Goal: Information Seeking & Learning: Learn about a topic

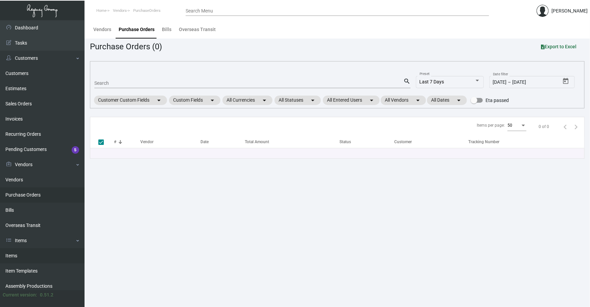
click at [32, 248] on link "Items" at bounding box center [42, 255] width 84 height 15
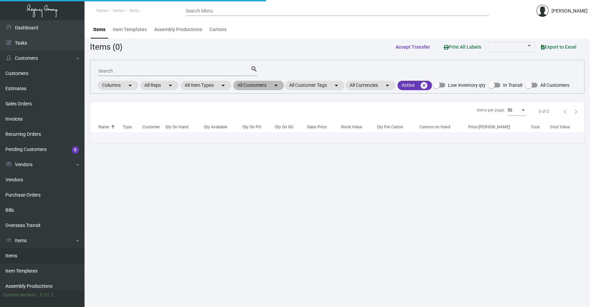
click at [243, 83] on mat-chip "All Customers arrow_drop_down" at bounding box center [258, 85] width 51 height 9
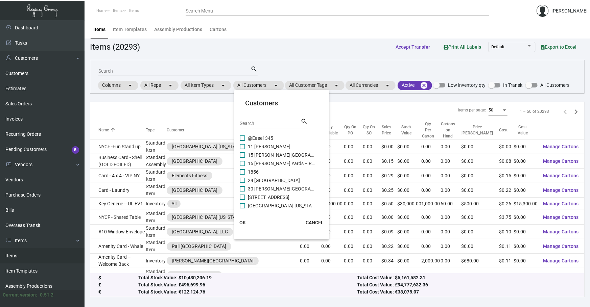
click at [258, 125] on input "Search" at bounding box center [270, 123] width 61 height 5
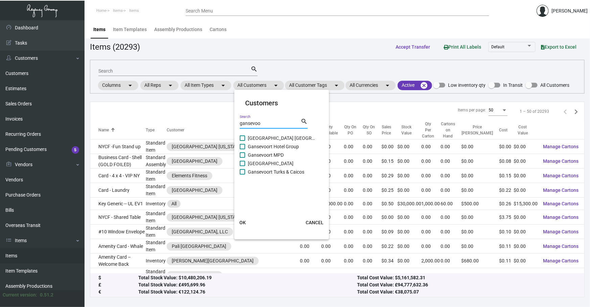
type input "gansevoo"
click at [253, 151] on span "Gansevoort MPD" at bounding box center [282, 155] width 68 height 8
click at [242, 158] on input "Gansevoort MPD" at bounding box center [242, 158] width 0 height 0
checkbox input "true"
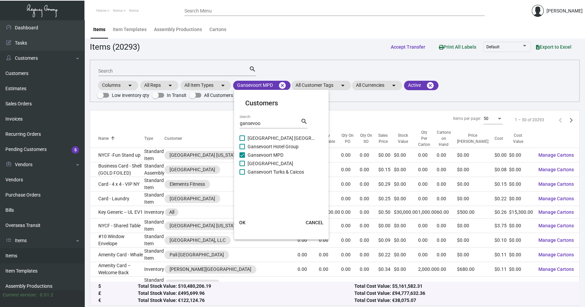
click at [248, 231] on mat-card-actions "OK CANCEL" at bounding box center [281, 223] width 100 height 18
click at [244, 223] on span "OK" at bounding box center [242, 222] width 6 height 5
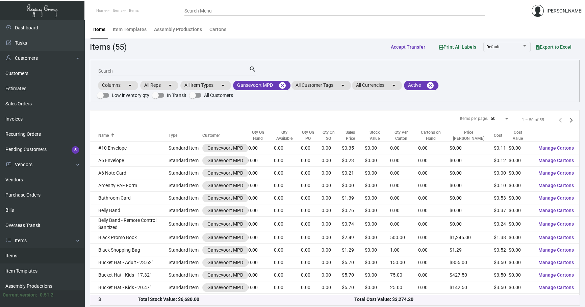
click at [148, 71] on input "Search" at bounding box center [173, 71] width 151 height 5
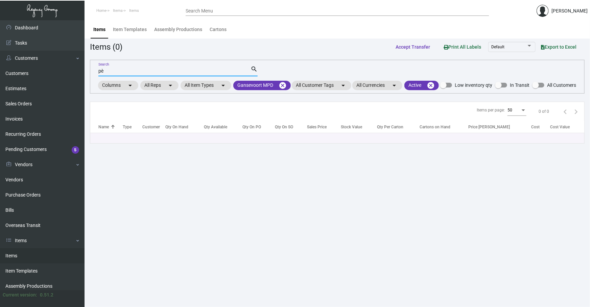
type input "p"
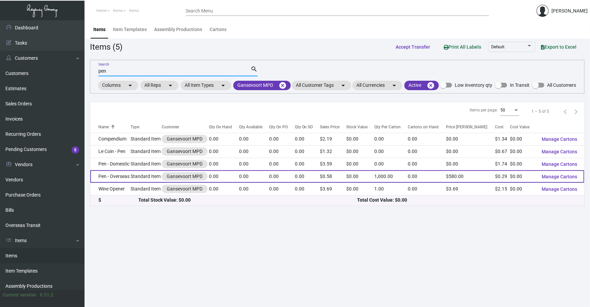
type input "pen"
click at [114, 183] on td "Pen - Overseas" at bounding box center [110, 176] width 41 height 13
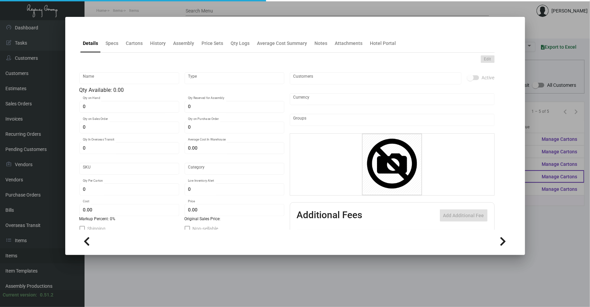
type input "Pen - Overseas"
type input "Standard Item"
type input "5,000"
type input "$ 0.2885"
type input "650-Pen-42"
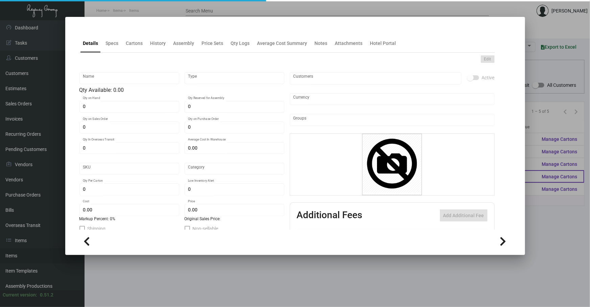
type input "Overseas"
type input "1,000"
type input "$ 0.287"
type input "$ 0.58"
checkbox input "true"
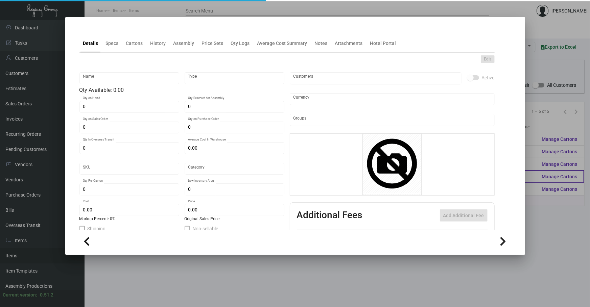
checkbox input "true"
type input "United States Dollar $"
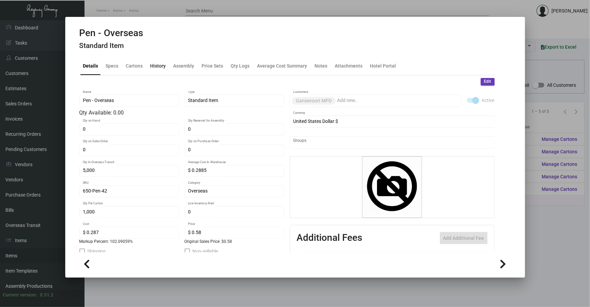
click at [163, 68] on div "History" at bounding box center [158, 65] width 16 height 7
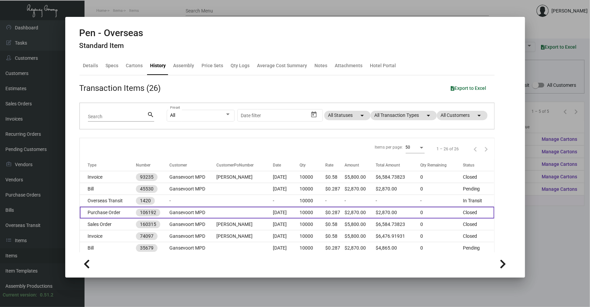
click at [285, 215] on td "[DATE]" at bounding box center [286, 213] width 27 height 12
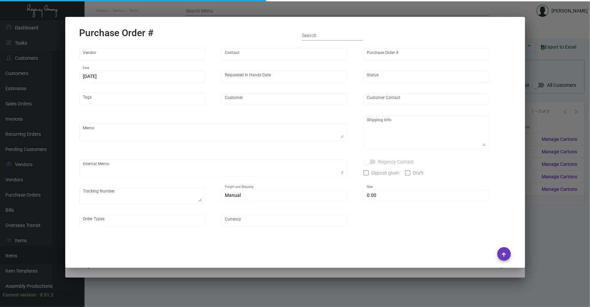
type input "TLPen - Ningbo Tuoli Stationery"
type input "[PERSON_NAME]"
type input "106192"
type input "[DATE]"
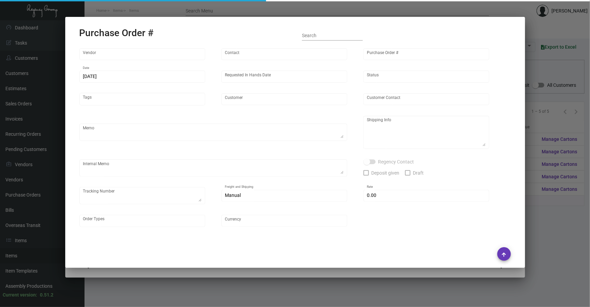
type input "Gansevoort MPD"
type textarea "Please ship by boat to our NJ warehouse."
type textarea "Regency Group NJ - [PERSON_NAME] [STREET_ADDRESS]"
checkbox input "true"
type input "$ 0.00"
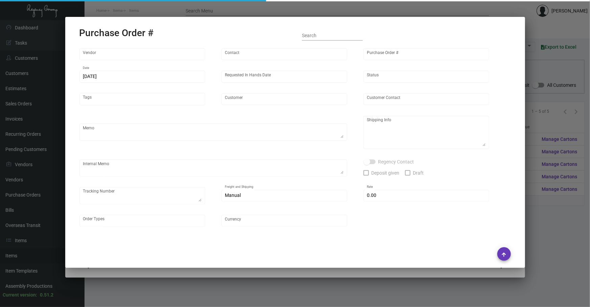
type input "United States Dollar $"
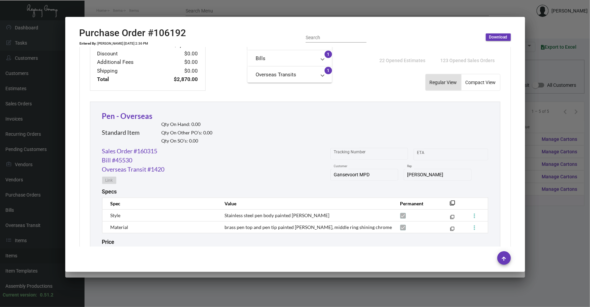
scroll to position [298, 0]
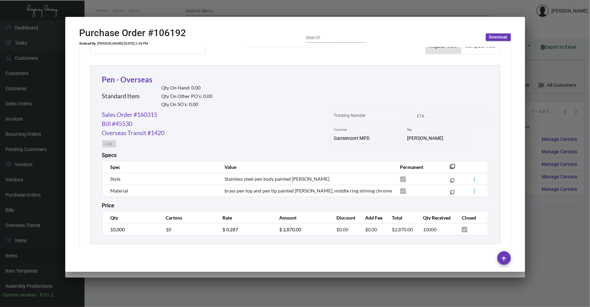
click at [545, 241] on div at bounding box center [295, 153] width 590 height 307
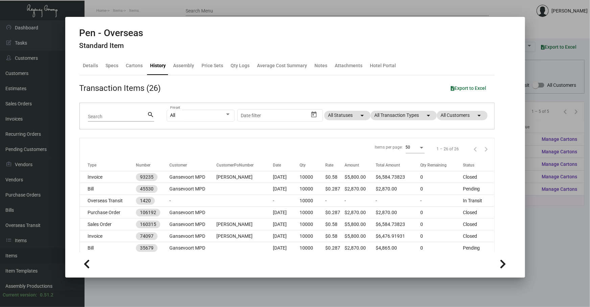
click at [300, 285] on div at bounding box center [295, 153] width 590 height 307
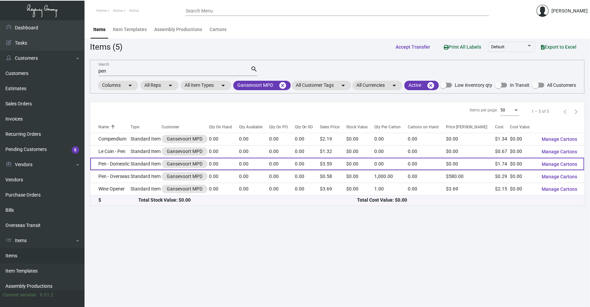
click at [126, 170] on td "Pen - Domestic" at bounding box center [110, 164] width 41 height 13
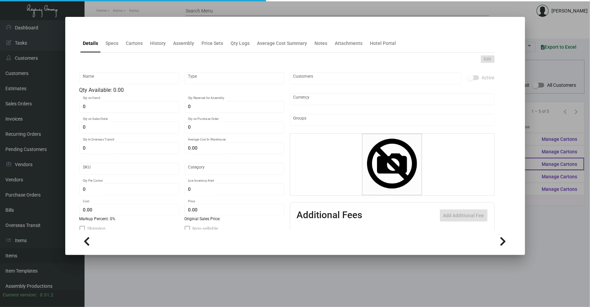
type input "Pen - Domestic"
type input "Standard Item"
type input "$ 0.00"
type input "650-Pen-56"
type input "Standard"
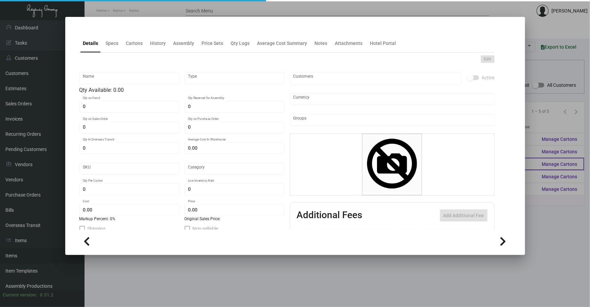
type input "$ 1.74"
type input "$ 3.59"
checkbox input "true"
type input "United States Dollar $"
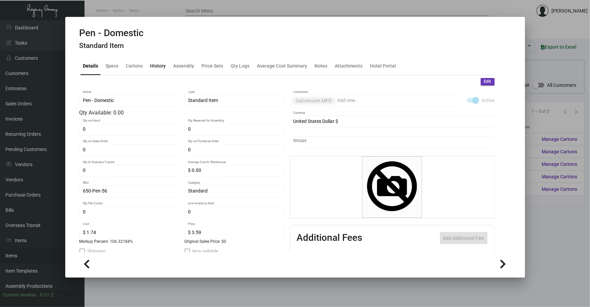
click at [160, 65] on div "History" at bounding box center [158, 65] width 16 height 7
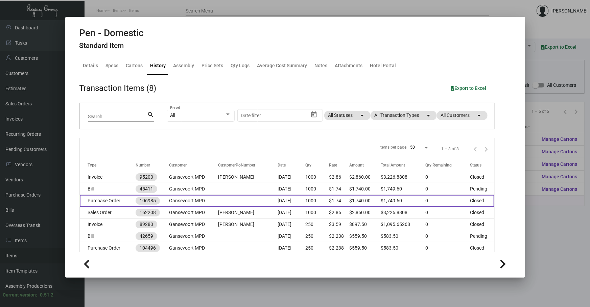
click at [235, 199] on td at bounding box center [247, 201] width 59 height 12
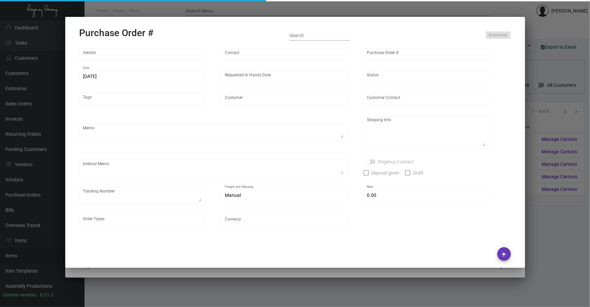
type input "Ultra Pens"
type input "[PERSON_NAME]"
type input "106985"
type input "[DATE]"
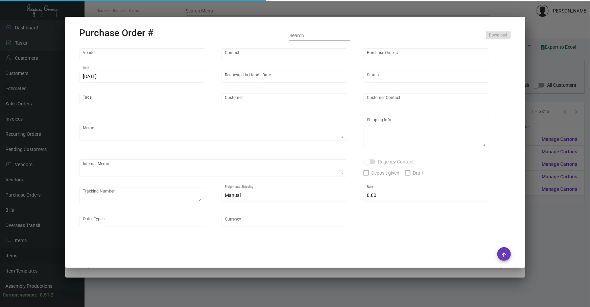
type input "Gansevoort MPD"
type input "[PERSON_NAME]"
type textarea "Repeat previous PO 104496. BLIND Ship via UPS Ground Acct# 1AY276."
type textarea "[PERSON_NAME] MPD [STREET_ADDRESS][US_STATE]"
type textarea "TSW CC [DATE] 1246"
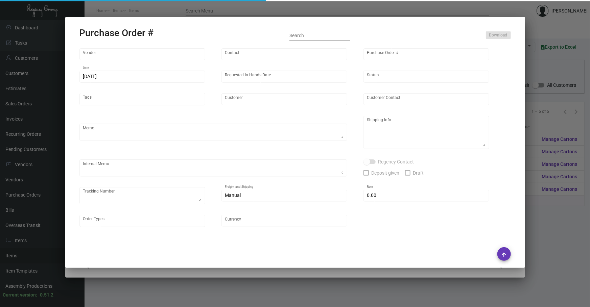
checkbox input "true"
type input "$ 0.00"
type input "United States Dollar $"
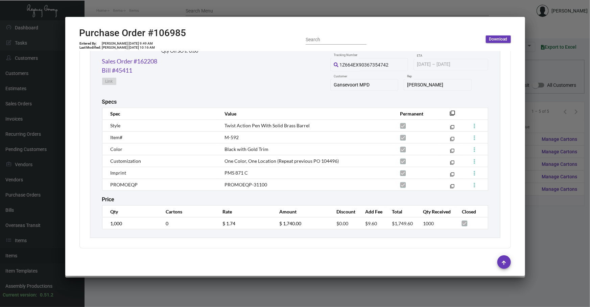
scroll to position [355, 0]
click at [215, 12] on div at bounding box center [295, 153] width 590 height 307
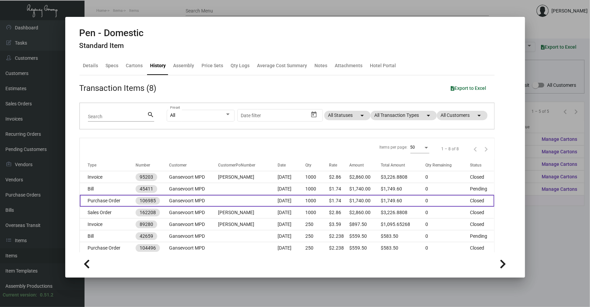
click at [218, 202] on td at bounding box center [247, 201] width 59 height 12
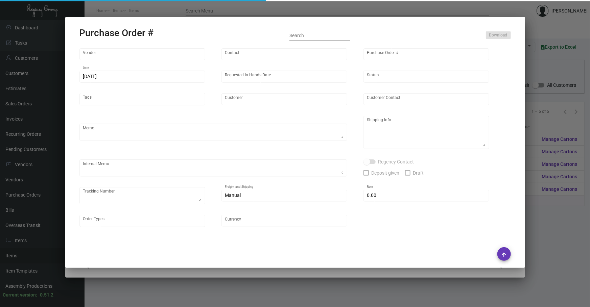
type input "Ultra Pens"
type input "[PERSON_NAME]"
type input "106985"
type input "[DATE]"
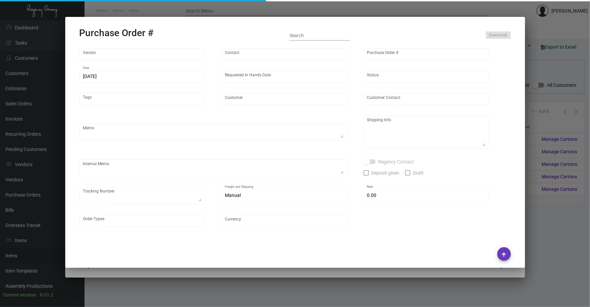
type input "Gansevoort MPD"
type input "[PERSON_NAME]"
type textarea "Repeat previous PO 104496. BLIND Ship via UPS Ground Acct# 1AY276."
type textarea "[PERSON_NAME] MPD [STREET_ADDRESS][US_STATE]"
type textarea "TSW CC [DATE] 1246"
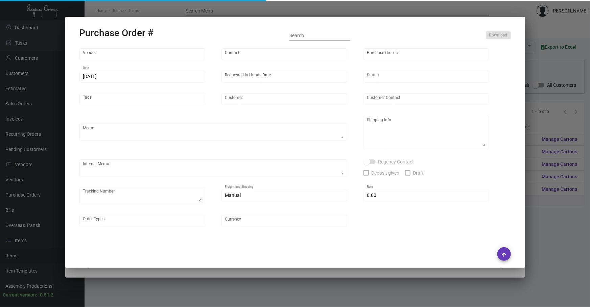
checkbox input "true"
type input "$ 0.00"
type input "United States Dollar $"
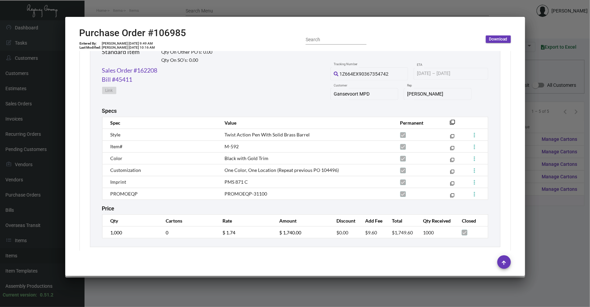
scroll to position [348, 0]
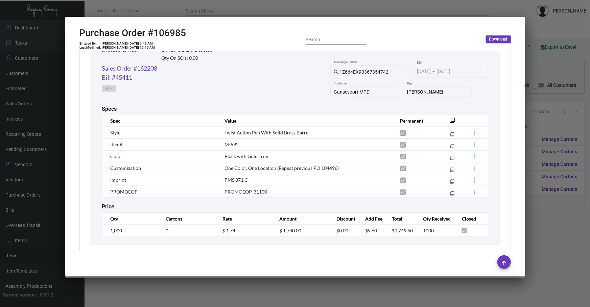
click at [557, 233] on div at bounding box center [295, 153] width 590 height 307
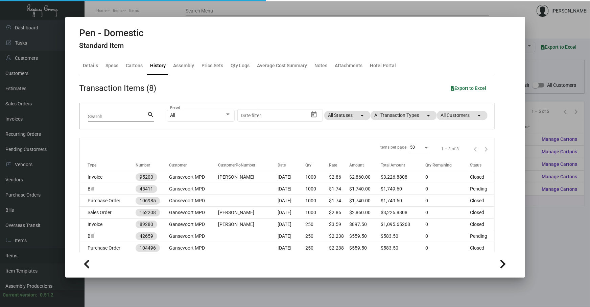
click at [557, 233] on div at bounding box center [295, 153] width 590 height 307
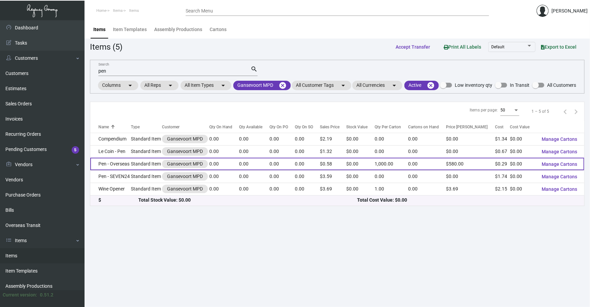
click at [112, 170] on td "Pen - Overseas" at bounding box center [110, 164] width 41 height 13
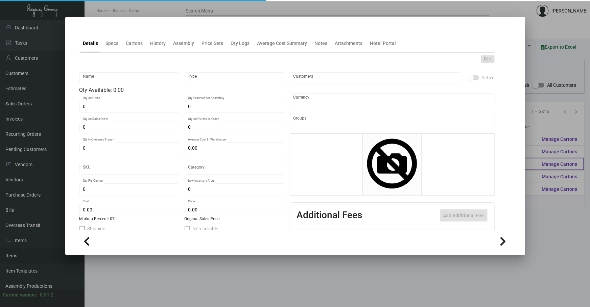
type input "Pen - Overseas"
type input "Standard Item"
type input "5,000"
type input "$ 0.2885"
type input "650-Pen-42"
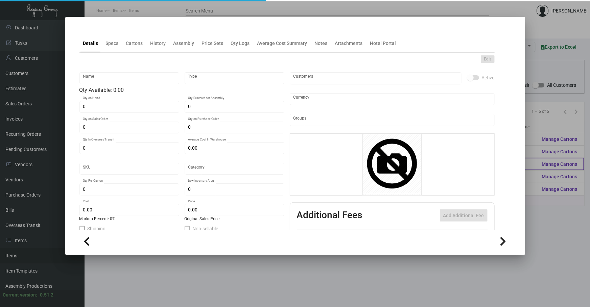
type input "Overseas"
type input "1,000"
type input "$ 0.287"
type input "$ 0.58"
checkbox input "true"
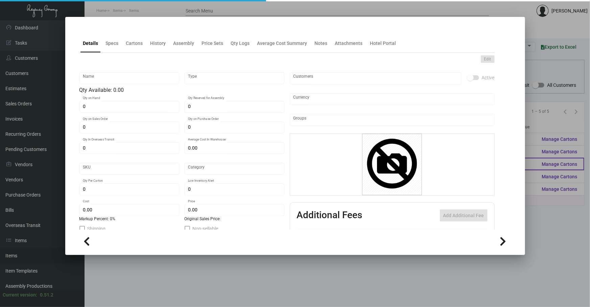
checkbox input "true"
type input "United States Dollar $"
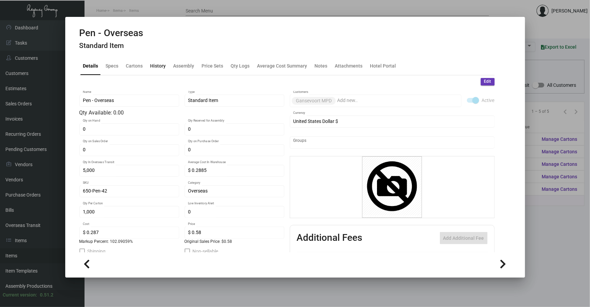
click at [160, 66] on div "History" at bounding box center [158, 65] width 16 height 7
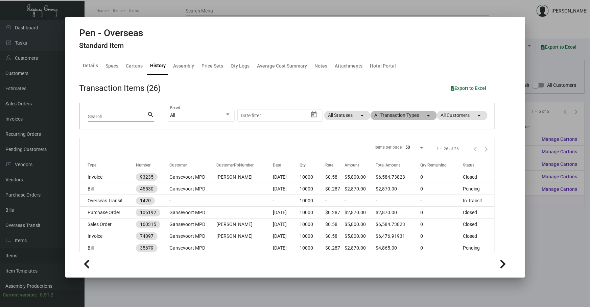
click at [394, 116] on mat-chip "All Transaction Types arrow_drop_down" at bounding box center [403, 115] width 66 height 9
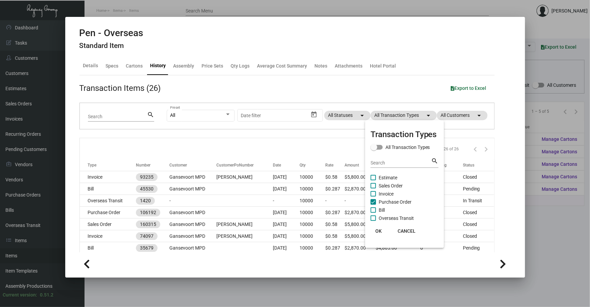
click at [395, 201] on span "Purchase Order" at bounding box center [394, 202] width 33 height 8
click at [373, 205] on input "Purchase Order" at bounding box center [373, 205] width 0 height 0
click at [395, 201] on span "Purchase Order" at bounding box center [394, 202] width 33 height 8
click at [373, 205] on input "Purchase Order" at bounding box center [373, 205] width 0 height 0
checkbox input "true"
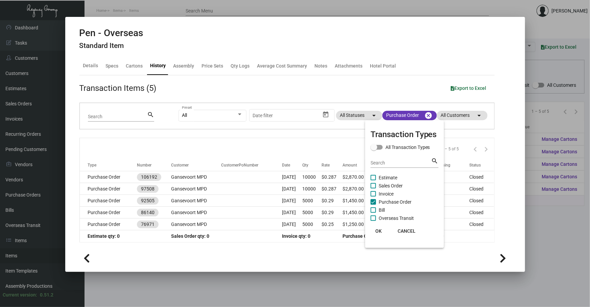
click at [226, 146] on div at bounding box center [295, 153] width 590 height 307
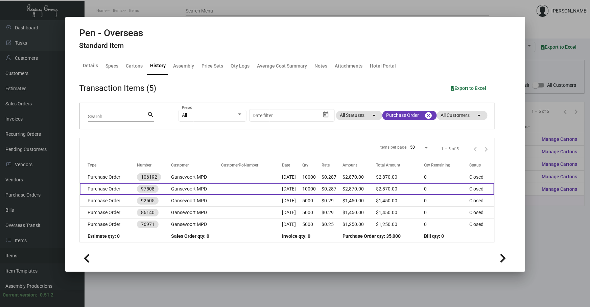
click at [223, 188] on td at bounding box center [251, 189] width 60 height 12
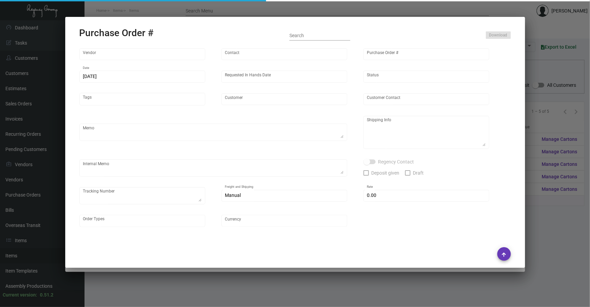
type input "TLPen - Ningbo Tuoli Stationery"
type input "[PERSON_NAME]"
type input "97508"
type input "[DATE]"
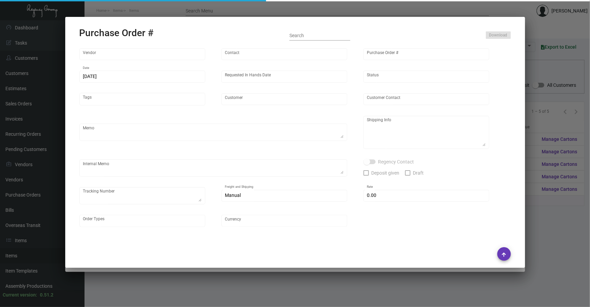
type input "Gansevoort MPD"
type textarea "Our next boat will be end of April."
type textarea "Regency Group NJ - [PERSON_NAME] [STREET_ADDRESS]"
checkbox input "true"
type input "$ 0.00"
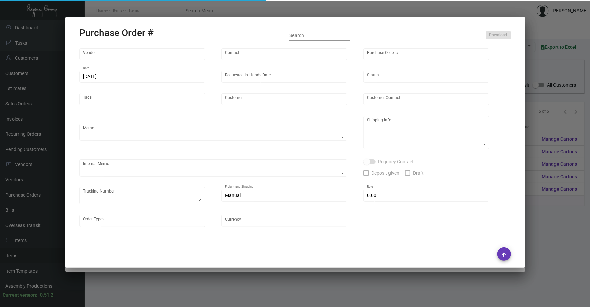
type input "United States Dollar $"
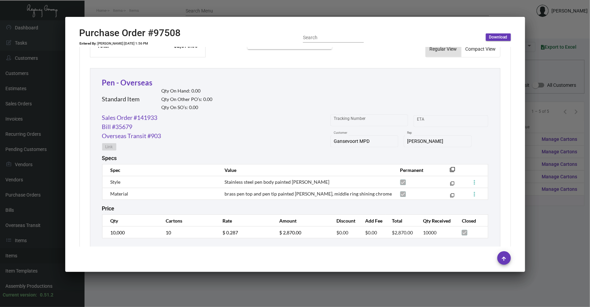
scroll to position [308, 0]
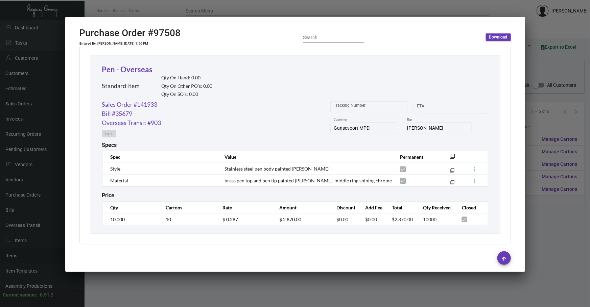
click at [548, 250] on div at bounding box center [295, 153] width 590 height 307
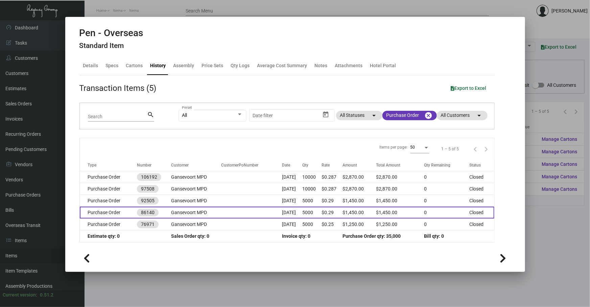
click at [261, 212] on td at bounding box center [251, 213] width 60 height 12
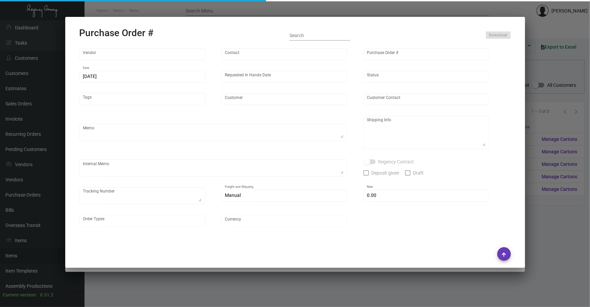
type input "TLPen - Ningbo Tuoli Stationery"
type input "[PERSON_NAME]"
type input "86140"
type input "[DATE]"
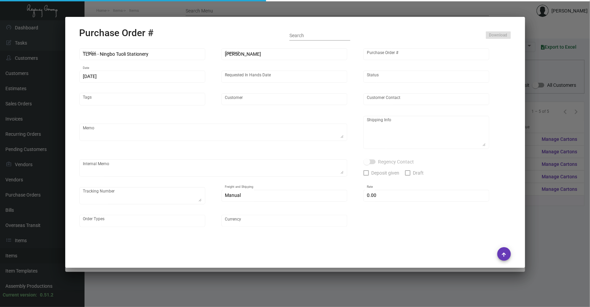
type input "Gansevoort MPD"
type textarea "Rush Order"
type textarea "Regency Group NJ [PERSON_NAME] [STREET_ADDRESS]"
checkbox input "true"
type input "$ 0.00"
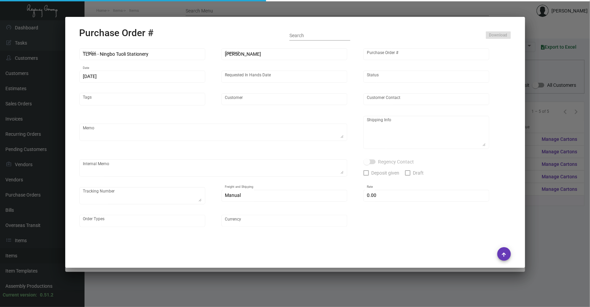
type input "United States Dollar $"
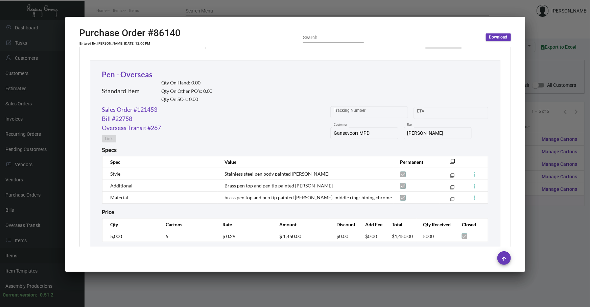
scroll to position [307, 0]
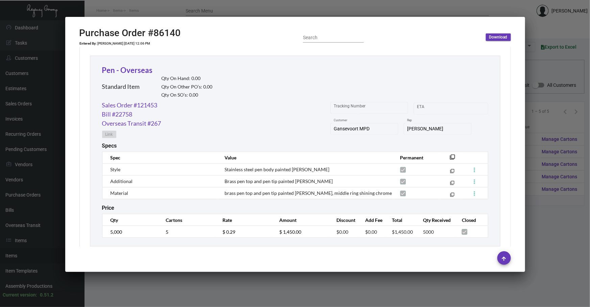
click at [574, 243] on div at bounding box center [295, 153] width 590 height 307
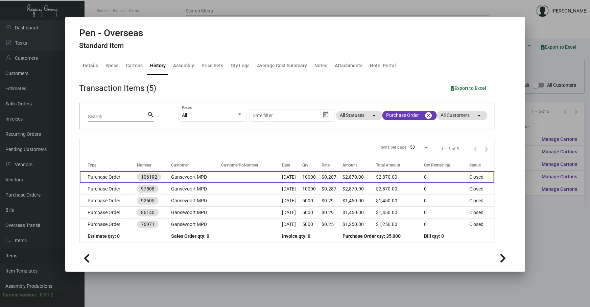
click at [221, 181] on td at bounding box center [251, 177] width 60 height 12
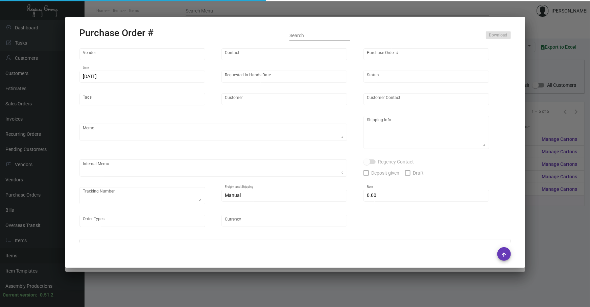
type input "TLPen - Ningbo Tuoli Stationery"
type input "[PERSON_NAME]"
type input "106192"
type input "[DATE]"
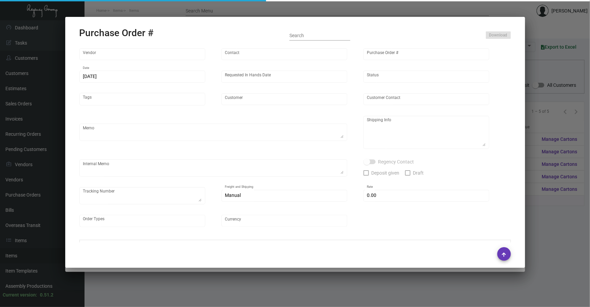
type input "Gansevoort MPD"
type textarea "Please ship by boat to our NJ warehouse."
type textarea "Regency Group NJ - [PERSON_NAME] [STREET_ADDRESS]"
checkbox input "true"
type input "$ 0.00"
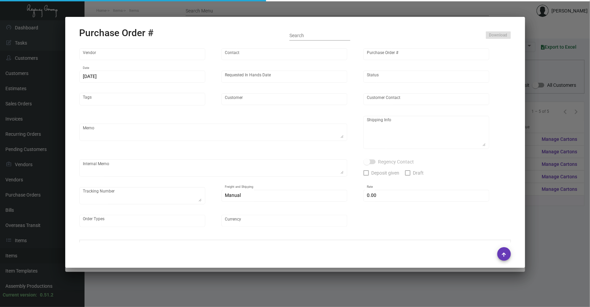
type input "United States Dollar $"
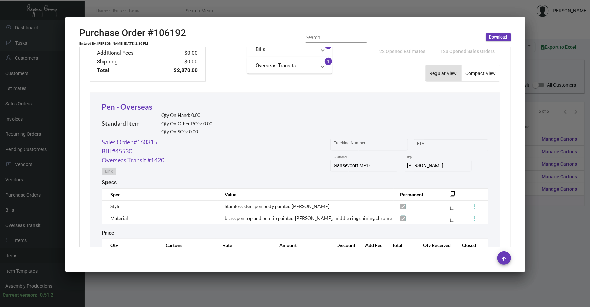
scroll to position [308, 0]
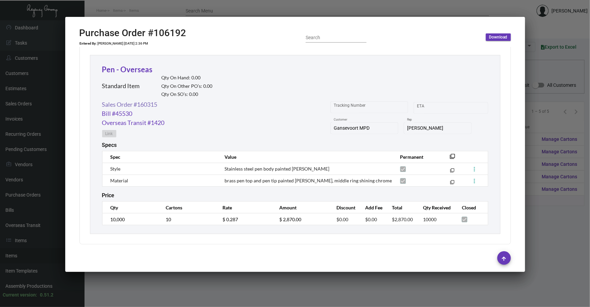
click at [157, 104] on link "Sales Order #160315" at bounding box center [129, 104] width 55 height 9
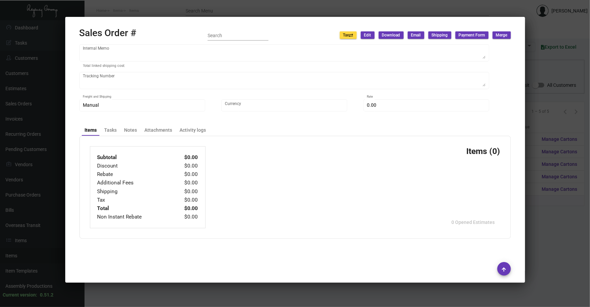
type input "Gansevoort MPD"
type input "AP Billing"
type input "160315"
type input "[DATE]"
type input "[PERSON_NAME]"
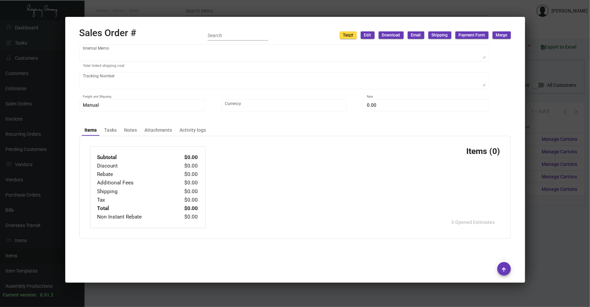
type input "[PERSON_NAME]"
type textarea "Gansevoort MPD - [PERSON_NAME] [STREET_ADDRESS][US_STATE]"
type input "[PERSON_NAME]"
type textarea "M&W Delivery [DATE]"
type input "United States Dollar $"
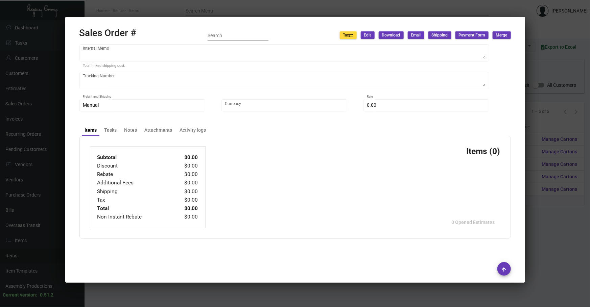
type input "$ 247.98"
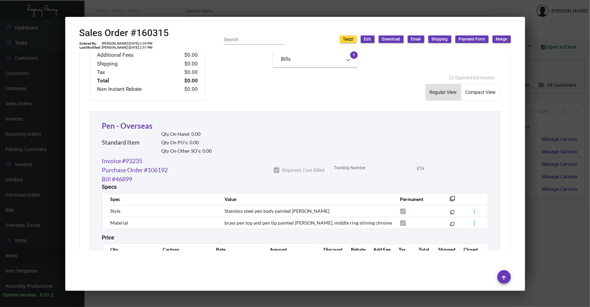
scroll to position [347, 0]
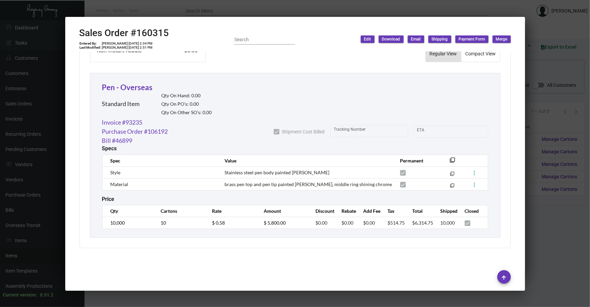
click at [450, 160] on mat-icon "filter_none" at bounding box center [452, 162] width 5 height 5
click at [539, 255] on div at bounding box center [295, 153] width 590 height 307
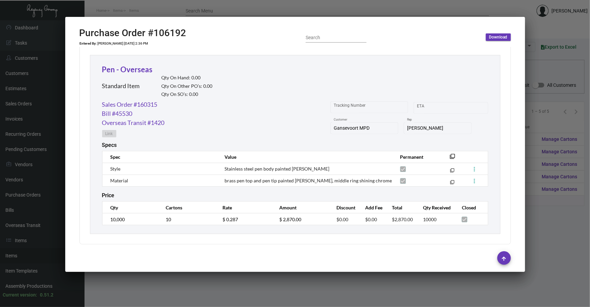
click at [159, 105] on div "Sales Order #160315" at bounding box center [133, 104] width 63 height 9
click at [150, 102] on link "Sales Order #160315" at bounding box center [129, 104] width 55 height 9
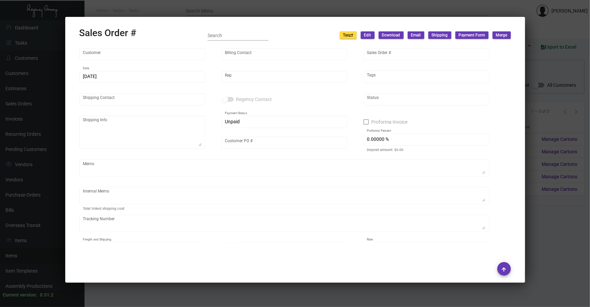
type input "Gansevoort MPD"
type input "AP Billing"
type input "160315"
type input "[DATE]"
type input "[PERSON_NAME]"
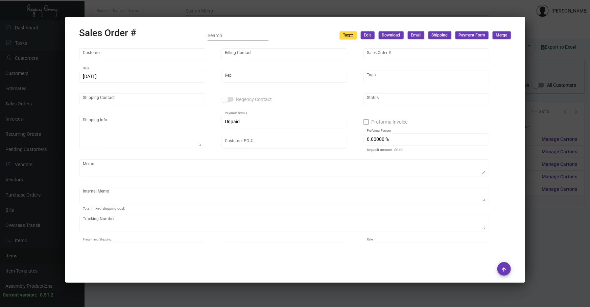
type input "[PERSON_NAME]"
type textarea "Gansevoort MPD - [PERSON_NAME] [STREET_ADDRESS][US_STATE]"
type input "[PERSON_NAME]"
type textarea "M&W Delivery [DATE]"
type input "United States Dollar $"
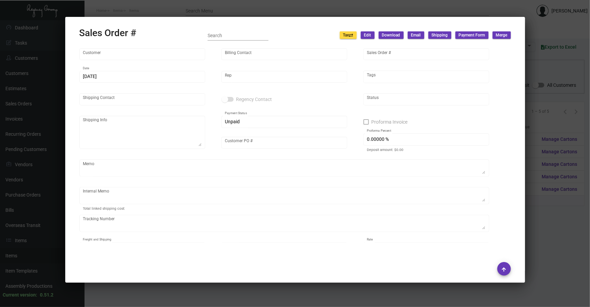
type input "$ 247.98"
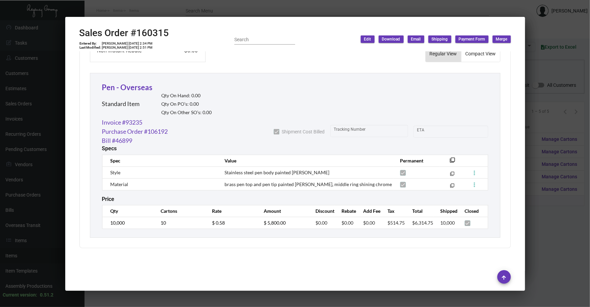
click at [535, 99] on div at bounding box center [295, 153] width 590 height 307
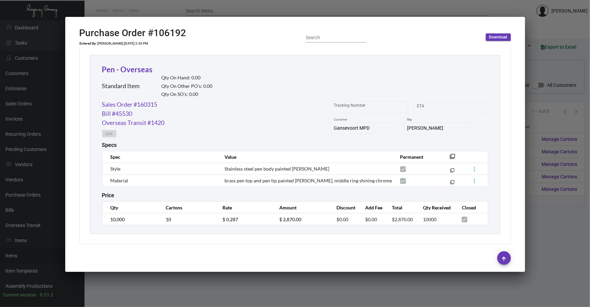
click at [535, 99] on div at bounding box center [295, 153] width 590 height 307
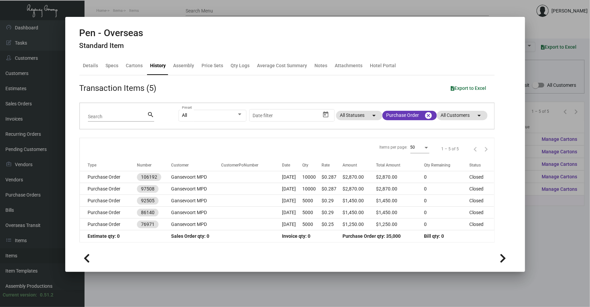
click at [535, 99] on div at bounding box center [295, 153] width 590 height 307
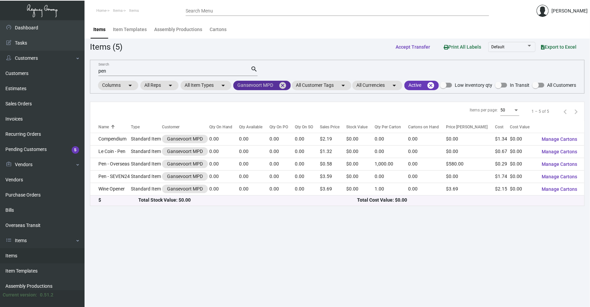
drag, startPoint x: 281, startPoint y: 85, endPoint x: 204, endPoint y: 74, distance: 78.1
click at [282, 85] on mat-icon "cancel" at bounding box center [282, 85] width 8 height 8
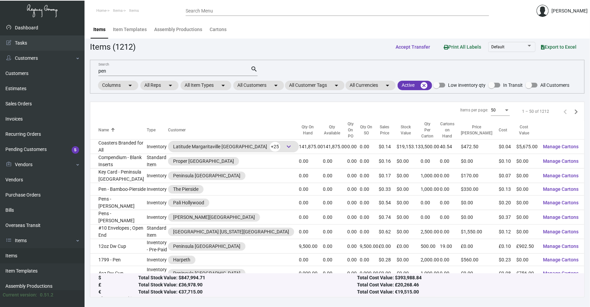
drag, startPoint x: 170, startPoint y: 71, endPoint x: 0, endPoint y: 34, distance: 173.7
click at [0, 70] on div "Dashboard Dashboard Tasks Customers Customers Estimates Sales Orders Invoices R…" at bounding box center [295, 163] width 590 height 287
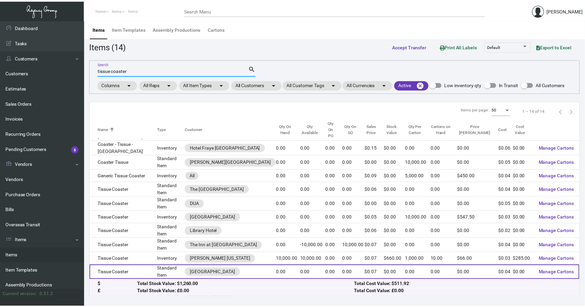
scroll to position [38, 0]
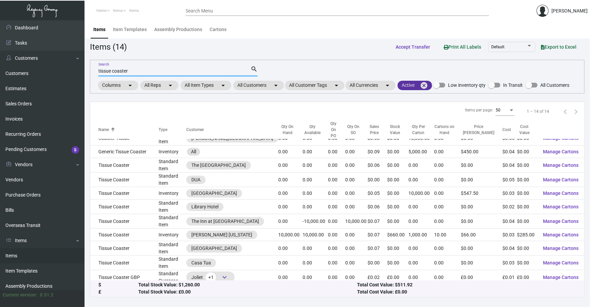
type input "tissue coaster"
click at [428, 84] on mat-icon "cancel" at bounding box center [424, 85] width 8 height 8
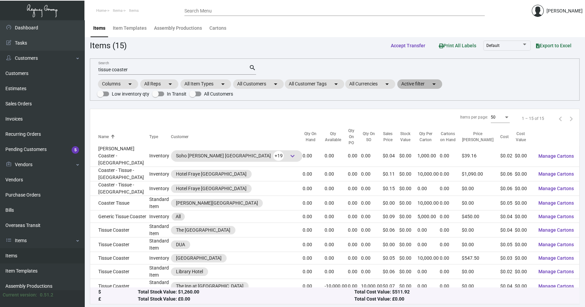
scroll to position [0, 0]
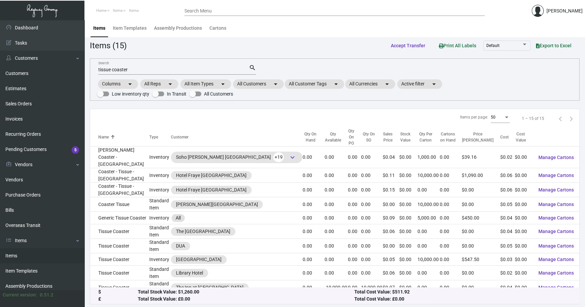
click at [203, 72] on div "tissue coaster Search" at bounding box center [173, 69] width 151 height 10
drag, startPoint x: 203, startPoint y: 72, endPoint x: 0, endPoint y: 120, distance: 209.1
click at [25, 101] on div "Dashboard Dashboard Tasks Customers Customers Estimates Sales Orders Invoices R…" at bounding box center [292, 163] width 585 height 289
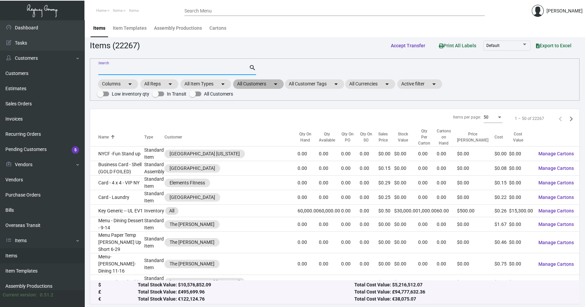
click at [273, 81] on mat-icon "arrow_drop_down" at bounding box center [276, 84] width 8 height 8
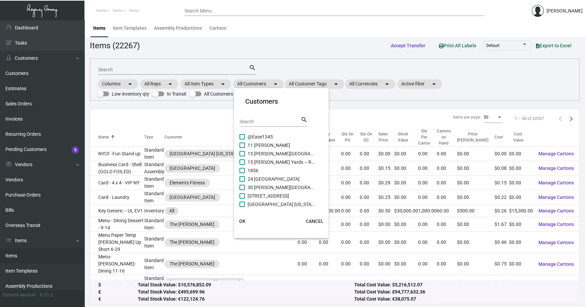
click at [280, 119] on input "Search" at bounding box center [270, 121] width 61 height 5
type input "e"
type input "[PERSON_NAME]"
click at [274, 179] on span "[PERSON_NAME] Lodgeworks Partners" at bounding box center [282, 179] width 68 height 8
click at [242, 182] on input "[PERSON_NAME] Lodgeworks Partners" at bounding box center [242, 182] width 0 height 0
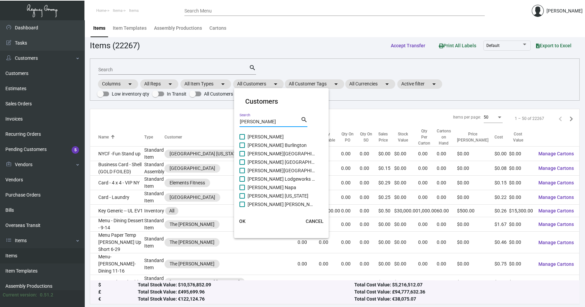
checkbox input "true"
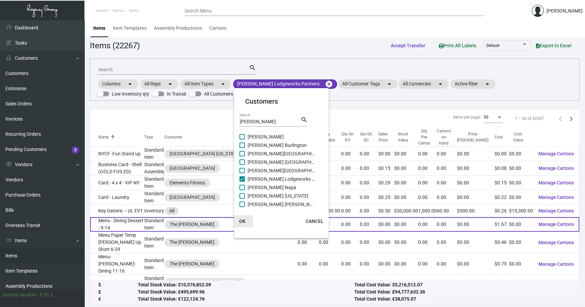
click at [247, 218] on button "OK" at bounding box center [242, 221] width 22 height 12
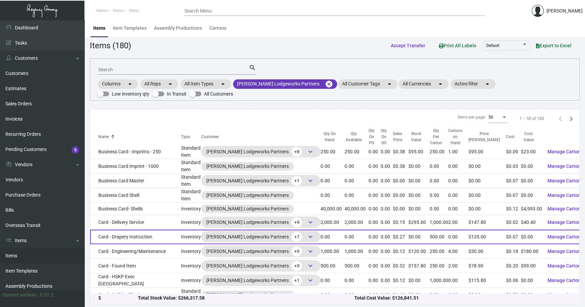
scroll to position [378, 0]
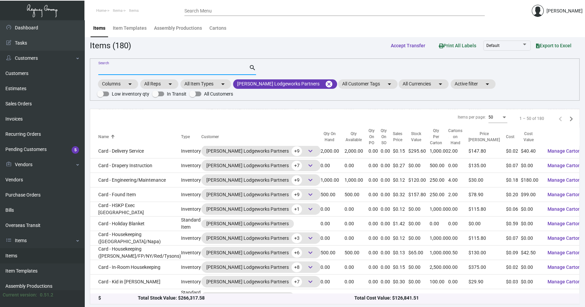
click at [173, 70] on input "Search" at bounding box center [173, 69] width 151 height 5
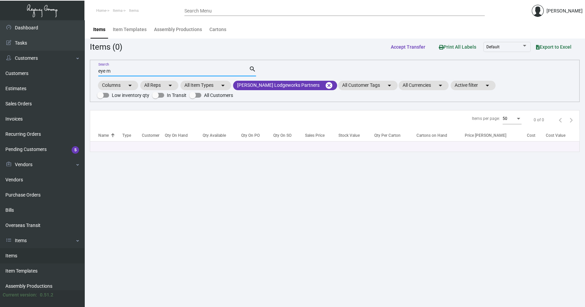
scroll to position [0, 0]
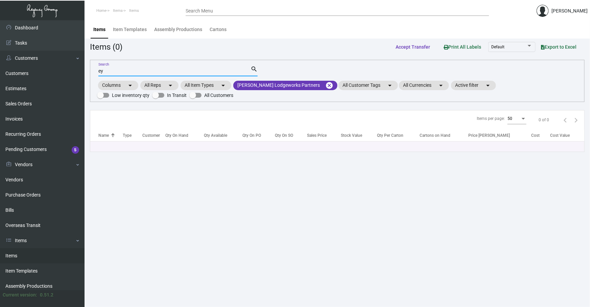
type input "e"
click at [325, 86] on mat-icon "cancel" at bounding box center [329, 85] width 8 height 8
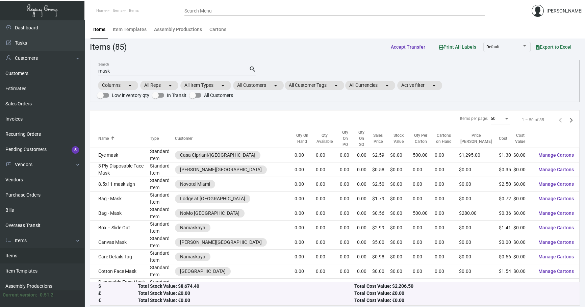
click at [180, 69] on input "mask" at bounding box center [173, 71] width 151 height 5
type input "m"
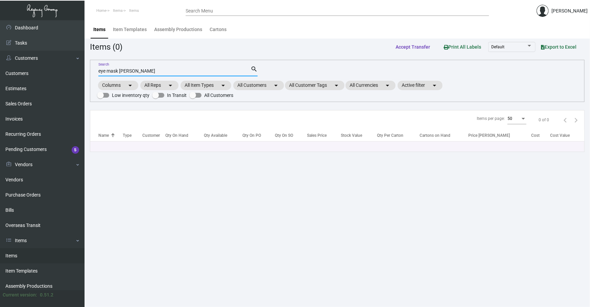
drag, startPoint x: 175, startPoint y: 72, endPoint x: 125, endPoint y: 67, distance: 50.6
click at [127, 67] on div "eye mask [PERSON_NAME] Search" at bounding box center [174, 71] width 152 height 10
type input "e"
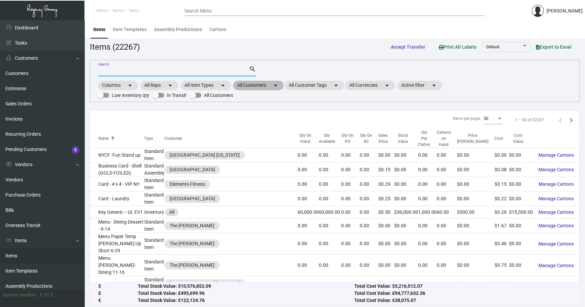
click at [279, 83] on mat-icon "arrow_drop_down" at bounding box center [276, 85] width 8 height 8
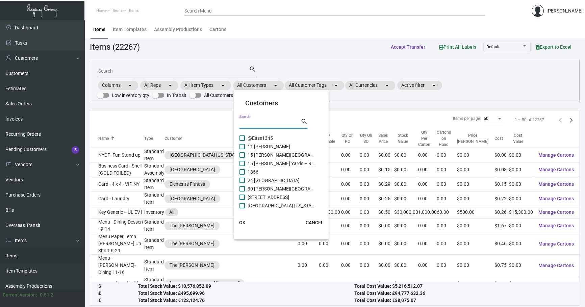
click at [286, 124] on input "Search" at bounding box center [270, 123] width 61 height 5
type input "[PERSON_NAME]"
click at [266, 178] on span "[PERSON_NAME] Lodgeworks Partners" at bounding box center [282, 180] width 68 height 8
click at [242, 183] on input "[PERSON_NAME] Lodgeworks Partners" at bounding box center [242, 183] width 0 height 0
checkbox input "true"
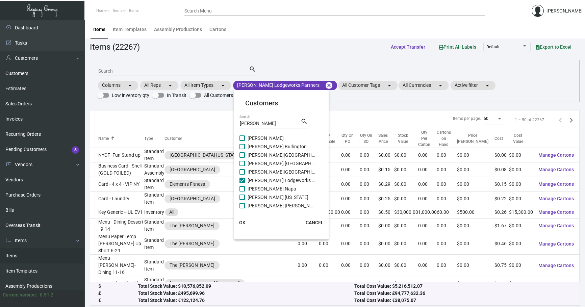
click at [244, 219] on button "OK" at bounding box center [242, 223] width 22 height 12
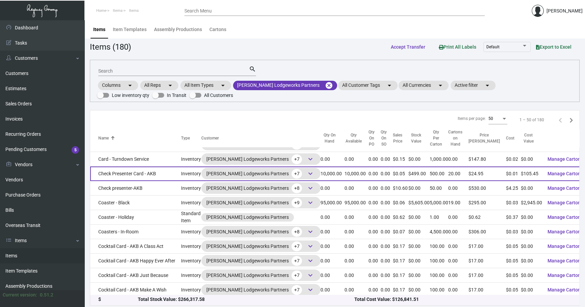
scroll to position [575, 0]
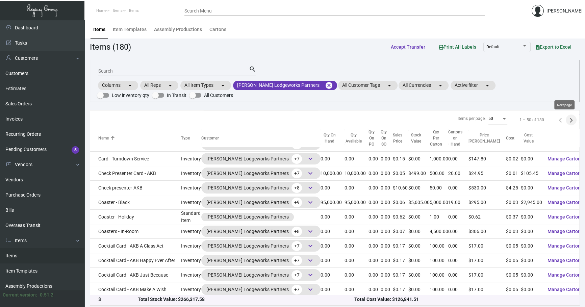
click at [570, 119] on icon "Next page" at bounding box center [571, 120] width 3 height 5
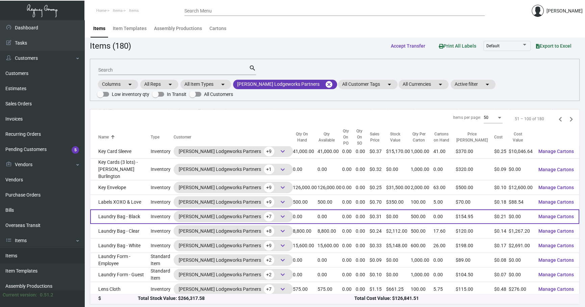
scroll to position [1, 0]
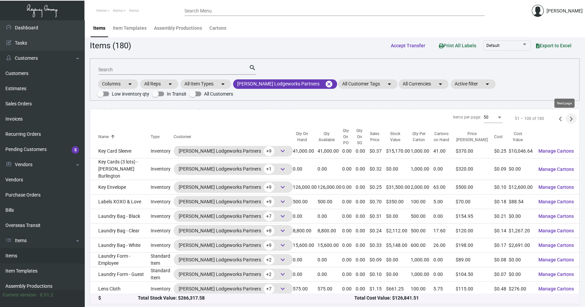
click at [567, 118] on icon "Next page" at bounding box center [571, 118] width 9 height 9
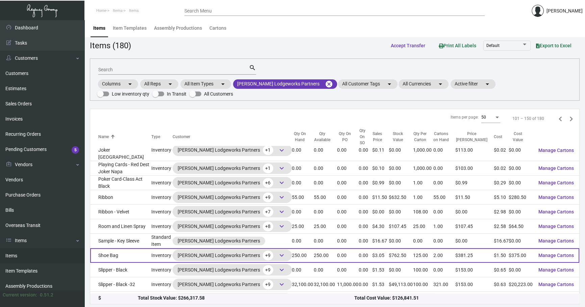
scroll to position [571, 0]
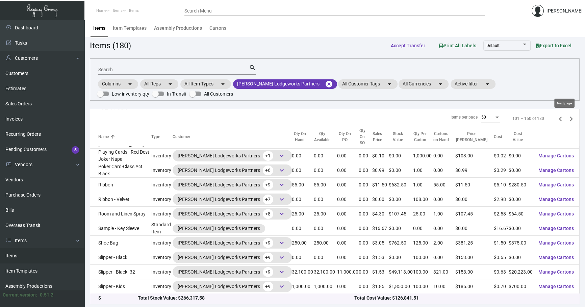
click at [567, 118] on icon "Next page" at bounding box center [571, 118] width 9 height 9
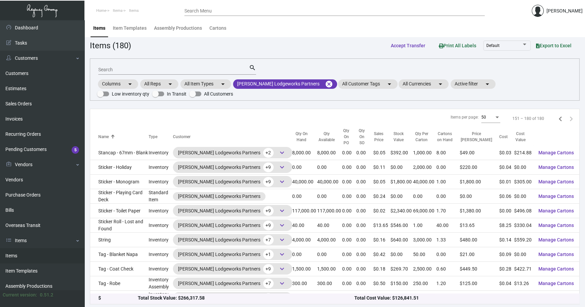
scroll to position [0, 0]
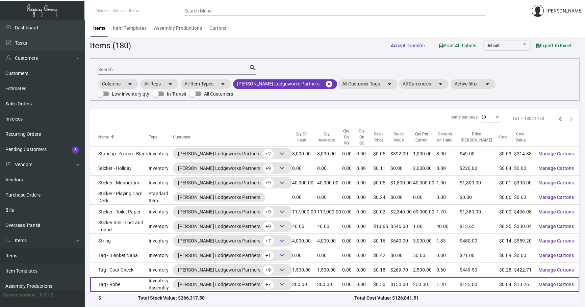
click at [327, 289] on td "300.00" at bounding box center [329, 284] width 25 height 15
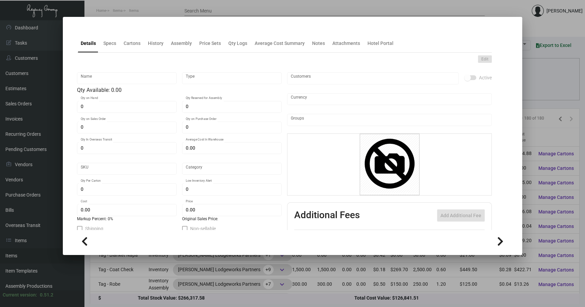
type input "Tag - Robe"
type input "Inventory Assembly"
type input "300"
type input "$ 0.00"
type input "360"
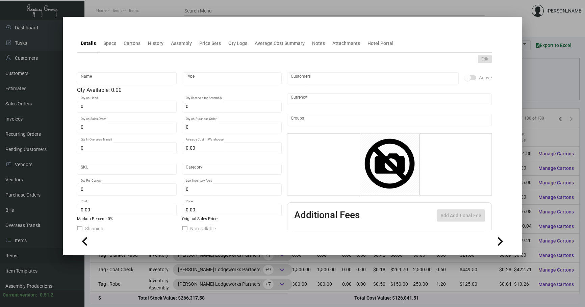
type input "Standard"
type input "250"
type input "500"
type input "$ 0.0442"
type input "$ 0.50"
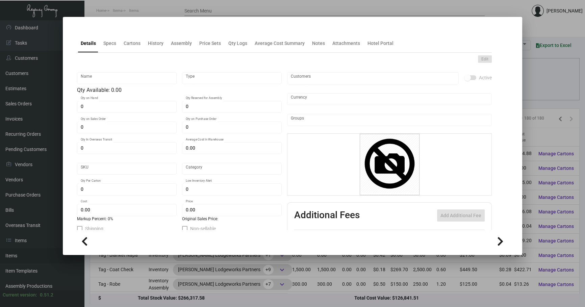
type textarea "Bathrobe Tag: Size 3” x 3” tags, #130 dull coated cover stock, printing 1/1 sol…"
checkbox input "true"
type input "United States Dollar $"
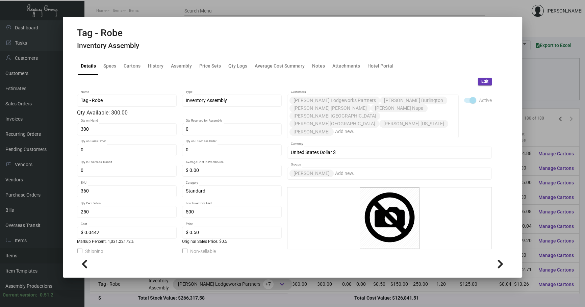
click at [537, 71] on div at bounding box center [292, 153] width 585 height 307
click at [537, 71] on div "Search search Columns arrow_drop_down All Reps arrow_drop_down All Item Types a…" at bounding box center [335, 79] width 490 height 42
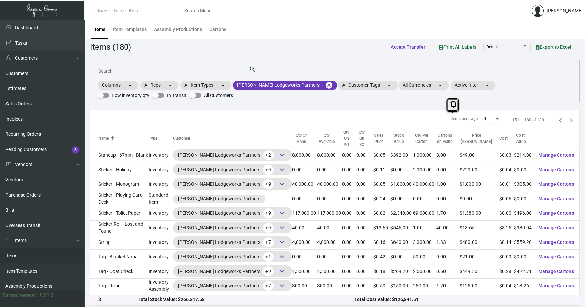
click at [116, 69] on input "Search" at bounding box center [173, 71] width 151 height 5
type input "i"
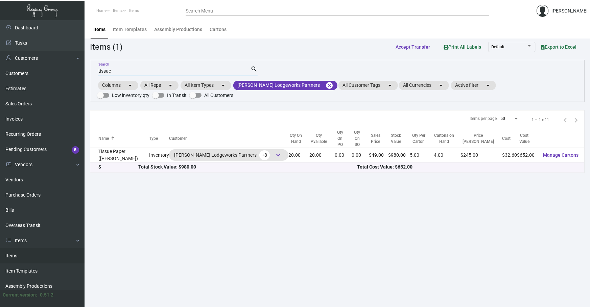
type input "tissue"
drag, startPoint x: 172, startPoint y: 69, endPoint x: 0, endPoint y: 82, distance: 172.5
click at [0, 100] on div "Dashboard Dashboard Tasks Customers Customers Estimates Sales Orders Invoices R…" at bounding box center [295, 163] width 590 height 287
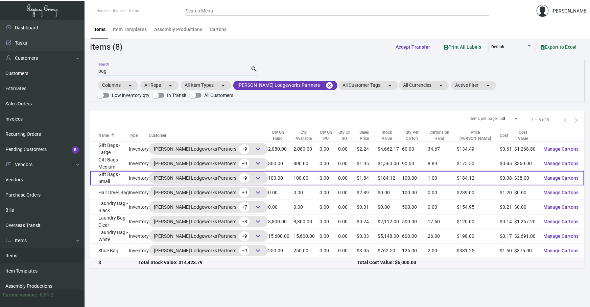
type input "bag"
click at [140, 179] on td "Inventory" at bounding box center [139, 178] width 20 height 15
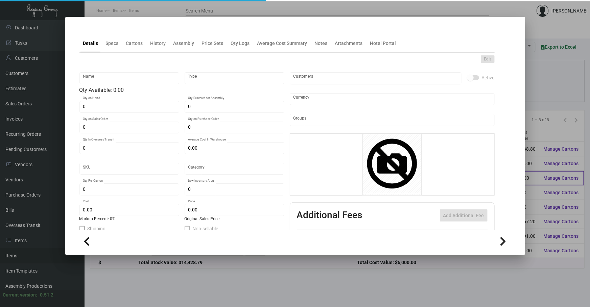
type input "Gift Bags - Small"
type input "Inventory"
type input "100"
type input "$ 0.38"
type input "311"
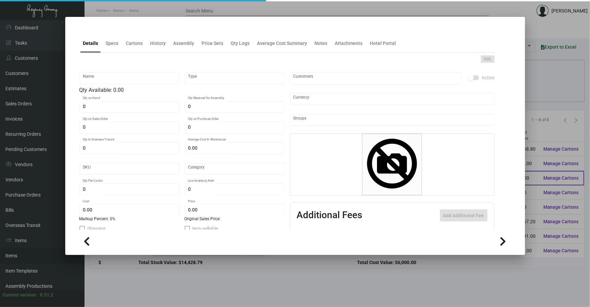
type input "Standard"
type input "100"
type input "1,000"
type input "$ 0.38"
type input "$ 1.8412"
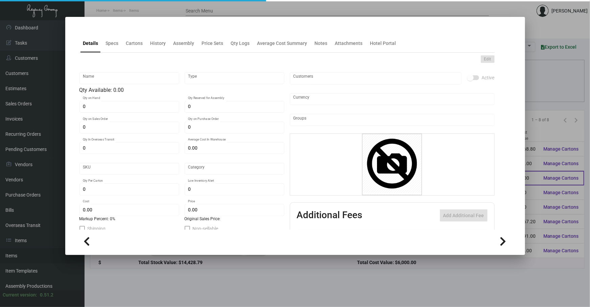
type textarea "Gift Bags-Small: size 6 x 3.5x 6.5 inches, 250gsm black paper material, spot gl…"
type textarea "Gift Bags-Small: size 6 x 3.5x 6.5, Black Beater Dyed Paper ,150 GSM, Uncoated …"
checkbox input "true"
type input "United States Dollar $"
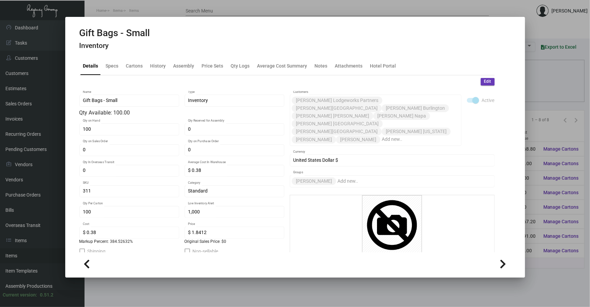
click at [159, 53] on mat-tab-group "Details Specs Cartons History Assembly Price Sets Qty Logs Average Cost Summary…" at bounding box center [286, 153] width 431 height 200
click at [150, 77] on div "Edit Gift Bags - Small Name Inventory Type Qty Available: 100.00 100 Qty on Han…" at bounding box center [286, 219] width 415 height 289
click at [153, 74] on div "Details Specs Cartons History Assembly Price Sets Qty Logs Average Cost Summary…" at bounding box center [286, 66] width 415 height 18
click at [158, 69] on div "History" at bounding box center [158, 65] width 16 height 7
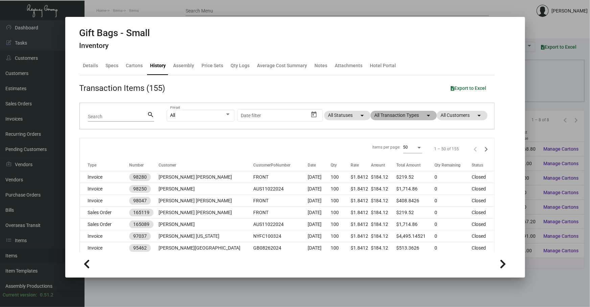
click at [383, 115] on mat-chip "All Transaction Types arrow_drop_down" at bounding box center [403, 115] width 66 height 9
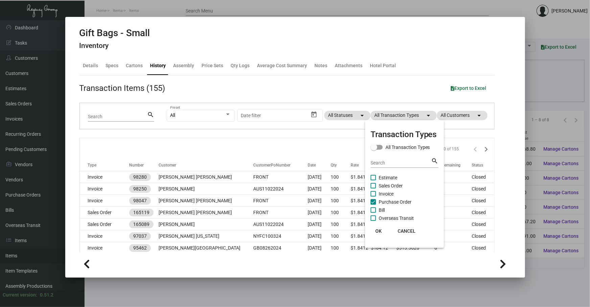
click at [397, 203] on span "Purchase Order" at bounding box center [394, 202] width 33 height 8
click at [373, 205] on input "Purchase Order" at bounding box center [373, 205] width 0 height 0
click at [397, 203] on span "Purchase Order" at bounding box center [394, 202] width 33 height 8
click at [373, 205] on input "Purchase Order" at bounding box center [373, 205] width 0 height 0
checkbox input "true"
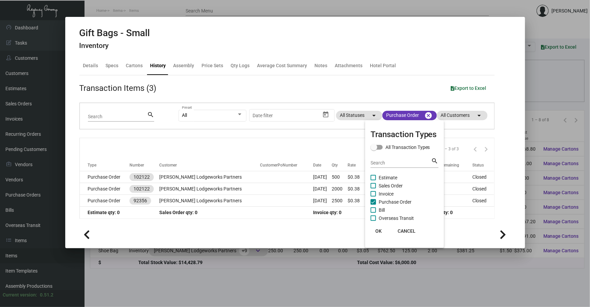
click at [228, 167] on div at bounding box center [295, 153] width 590 height 307
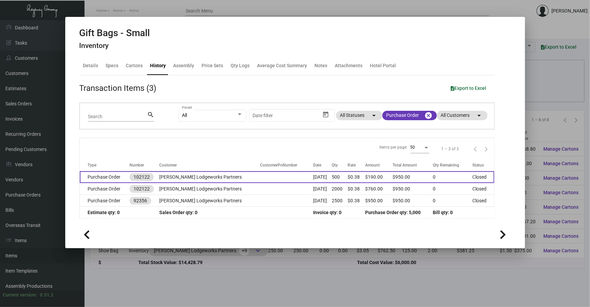
click at [228, 176] on td "[PERSON_NAME] Lodgeworks Partners" at bounding box center [209, 177] width 101 height 12
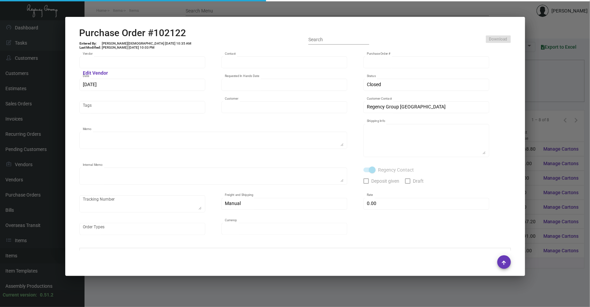
type input "Shanghai Hanchang Printing"
type input "[PERSON_NAME]"
type input "102122"
type input "[DATE]"
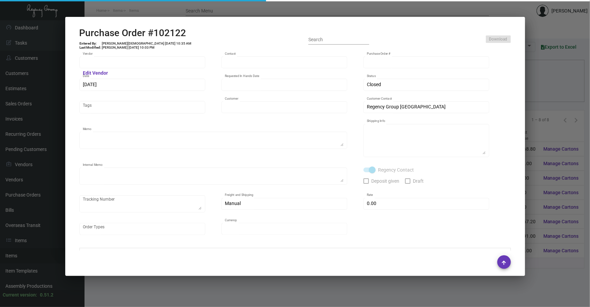
type input "[PERSON_NAME] Lodgeworks Partners"
type textarea "500 by Air to [GEOGRAPHIC_DATA], rest by boat to NJ [DATE] Shipped from Vender …"
type textarea "Regency Group NJ - [PERSON_NAME] [STREET_ADDRESS]"
type textarea "Additional price for air 500pcs /$378"
checkbox input "true"
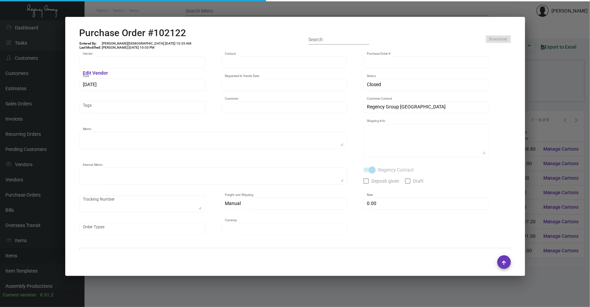
type input "$ 0.00"
type input "United States Dollar $"
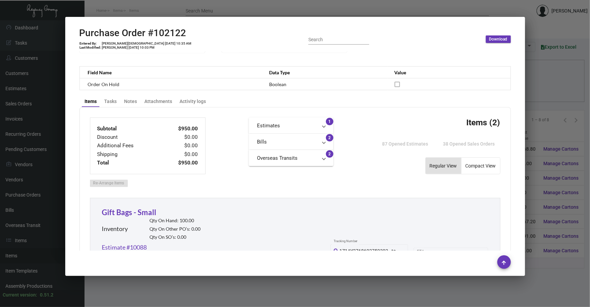
scroll to position [184, 0]
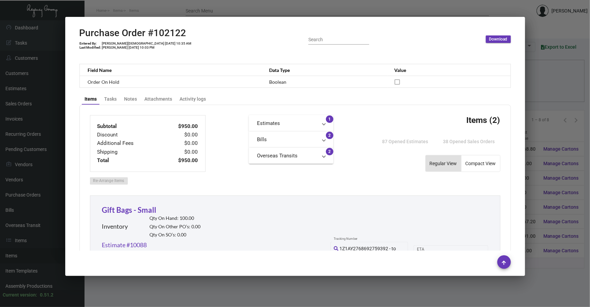
drag, startPoint x: 555, startPoint y: 96, endPoint x: 589, endPoint y: 122, distance: 43.2
click at [554, 96] on div at bounding box center [295, 153] width 590 height 307
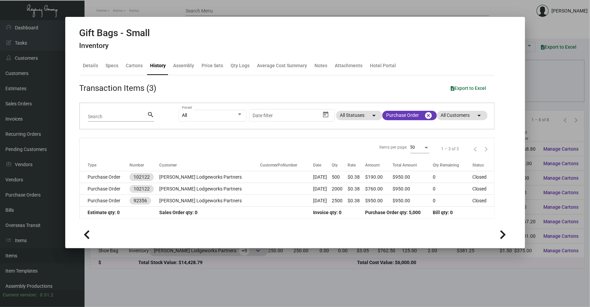
click at [388, 302] on div at bounding box center [295, 153] width 590 height 307
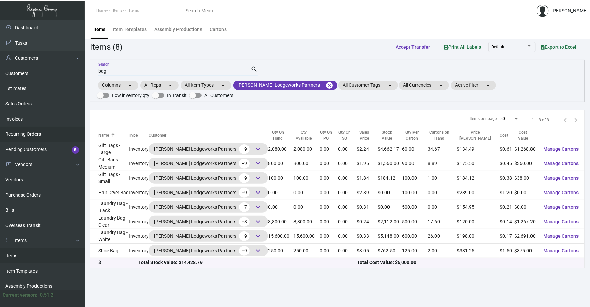
drag, startPoint x: 132, startPoint y: 72, endPoint x: 0, endPoint y: 141, distance: 148.7
click at [0, 94] on div "Dashboard Dashboard Tasks Customers Customers Estimates Sales Orders Invoices R…" at bounding box center [295, 163] width 590 height 287
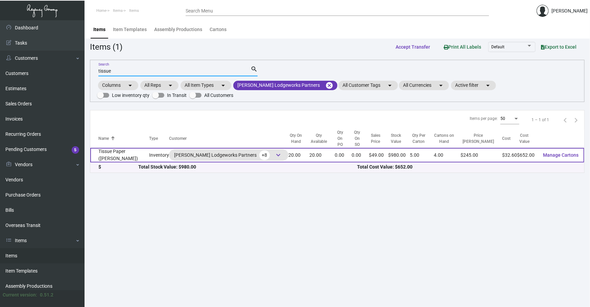
type input "tissue"
click at [130, 148] on td "Tissue Paper ([PERSON_NAME])" at bounding box center [119, 155] width 59 height 15
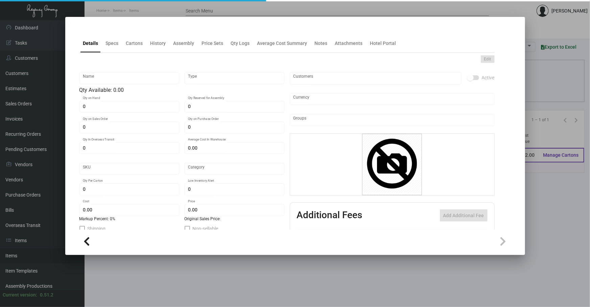
type input "Tissue Paper ([PERSON_NAME])"
type input "Inventory"
type input "20"
type input "$ 129.75"
type input "354"
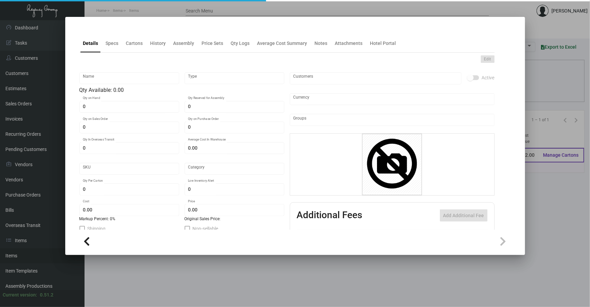
type input "Standard"
type input "5"
type input "10"
type input "$ 32.60"
type input "$ 49.00"
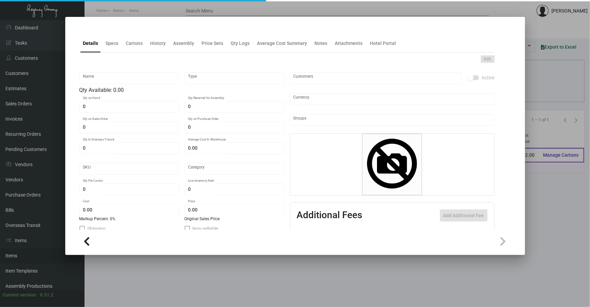
type textarea "[PERSON_NAME] Tissue Paper: size 20x30 black tissue paper, packed 480 sheets pe…"
checkbox input "true"
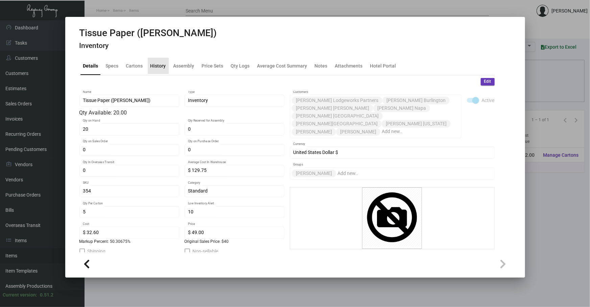
click at [166, 64] on div "History" at bounding box center [158, 66] width 21 height 16
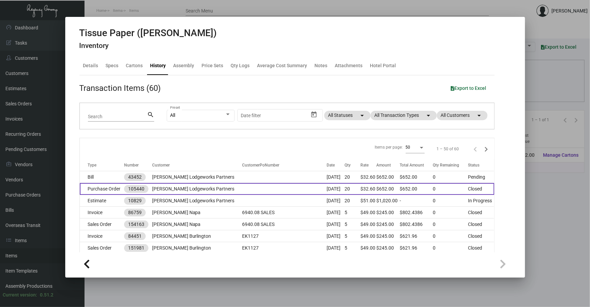
click at [326, 190] on td "[DATE]" at bounding box center [335, 189] width 18 height 12
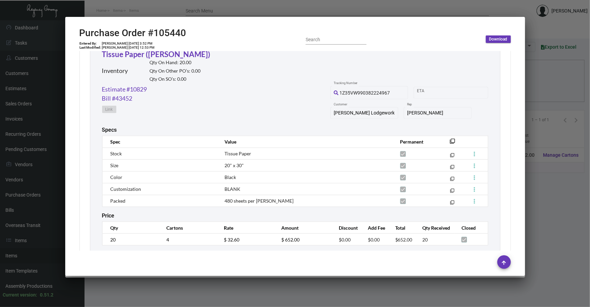
scroll to position [344, 0]
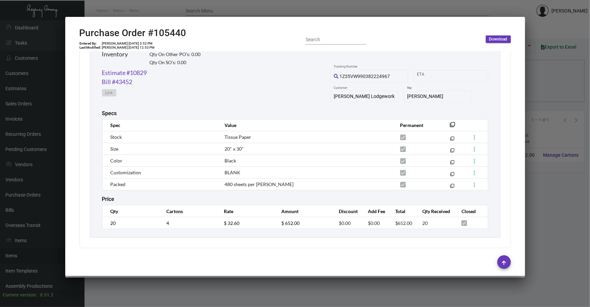
click at [533, 198] on div at bounding box center [295, 153] width 590 height 307
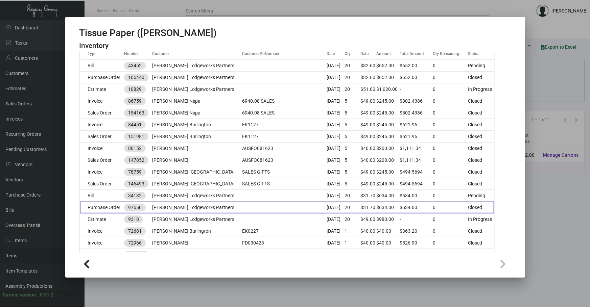
scroll to position [113, 0]
click at [242, 209] on td at bounding box center [284, 207] width 84 height 12
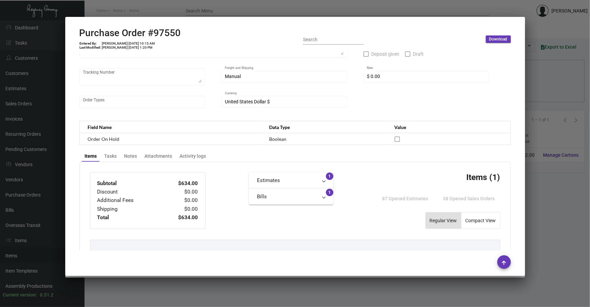
scroll to position [184, 0]
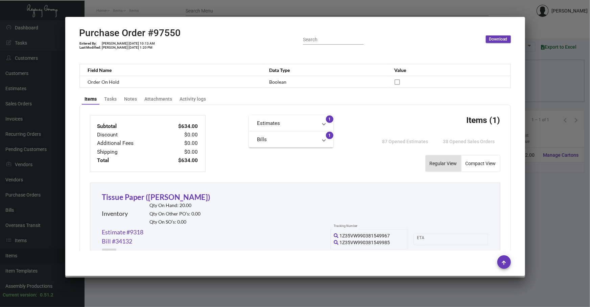
click at [512, 201] on div "Uniflex Vendor Edit Vendor [PERSON_NAME] Contact 97550 Purchase Order # [DATE] …" at bounding box center [294, 151] width 447 height 200
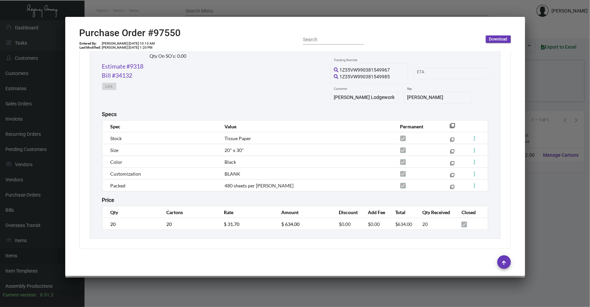
scroll to position [351, 0]
click at [137, 64] on link "Estimate #9318" at bounding box center [123, 64] width 42 height 9
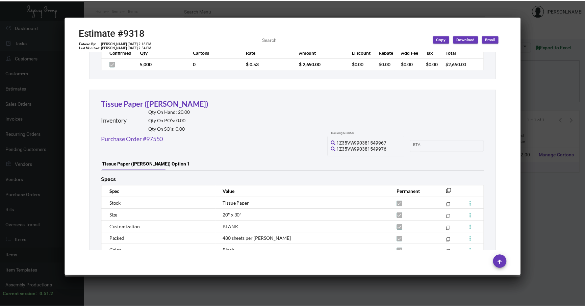
scroll to position [829, 0]
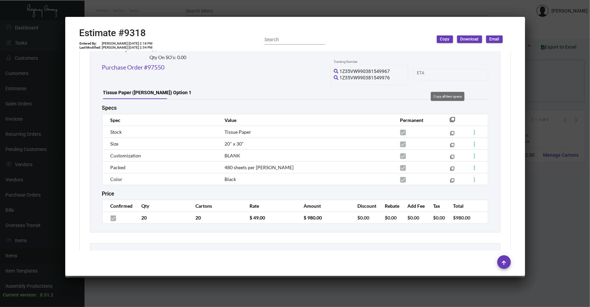
click at [450, 119] on mat-icon "filter_none" at bounding box center [452, 121] width 5 height 5
click at [364, 290] on div at bounding box center [295, 153] width 590 height 307
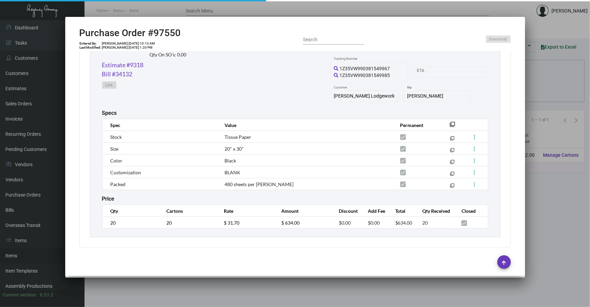
click at [364, 290] on div at bounding box center [295, 153] width 590 height 307
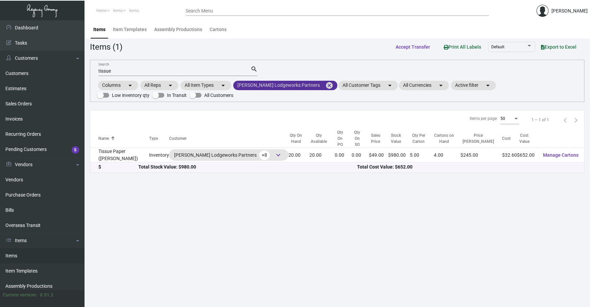
click at [325, 82] on mat-icon "cancel" at bounding box center [329, 85] width 8 height 8
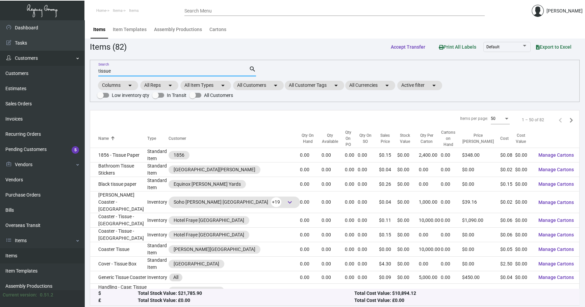
drag, startPoint x: 184, startPoint y: 73, endPoint x: 0, endPoint y: 53, distance: 185.0
click at [15, 63] on div "Dashboard Dashboard Tasks Customers Customers Estimates Sales Orders Invoices R…" at bounding box center [292, 164] width 585 height 289
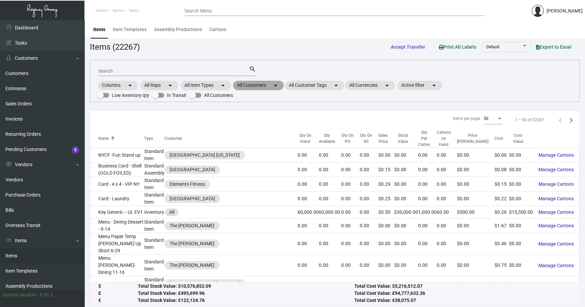
click at [259, 87] on mat-chip "All Customers arrow_drop_down" at bounding box center [258, 85] width 51 height 9
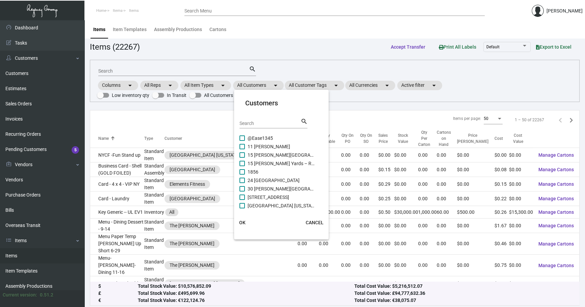
click at [256, 125] on input "Search" at bounding box center [270, 123] width 61 height 5
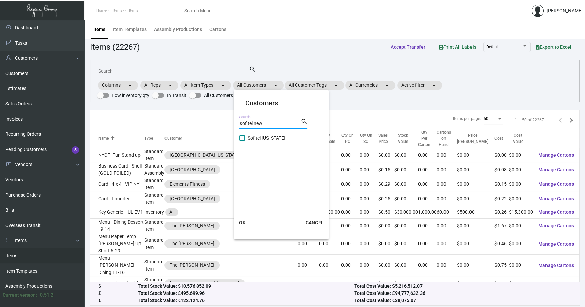
click at [262, 137] on span "Sofitel [US_STATE]" at bounding box center [282, 138] width 68 height 8
click at [242, 141] on input "Sofitel [US_STATE]" at bounding box center [242, 141] width 0 height 0
click at [248, 224] on button "OK" at bounding box center [242, 223] width 22 height 12
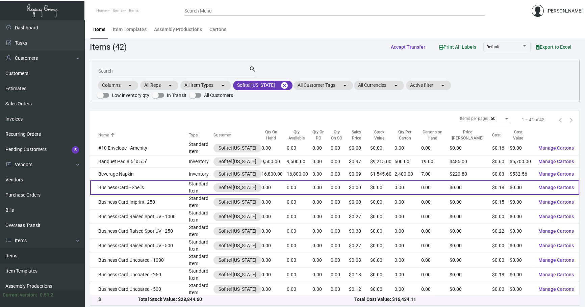
scroll to position [10, 0]
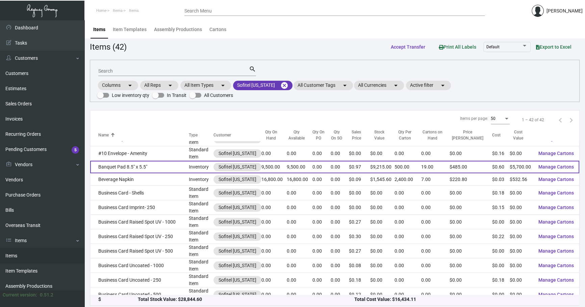
click at [135, 161] on td "Banquet Pad 8.5" x 5.5"" at bounding box center [139, 167] width 99 height 13
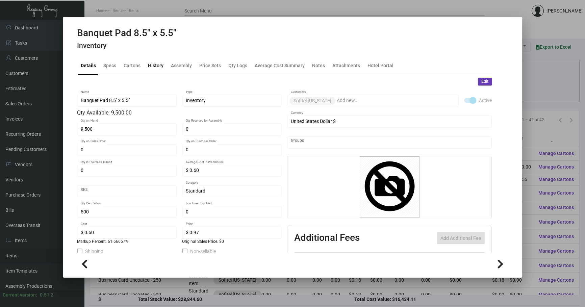
click at [151, 66] on div "History" at bounding box center [156, 65] width 16 height 7
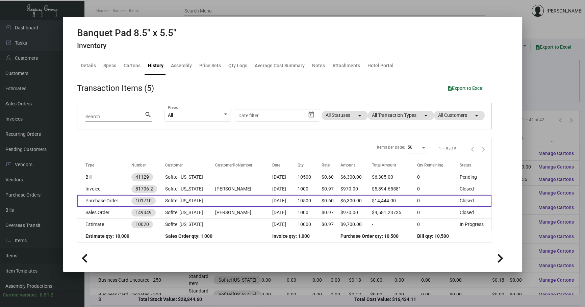
click at [260, 199] on td at bounding box center [243, 201] width 57 height 12
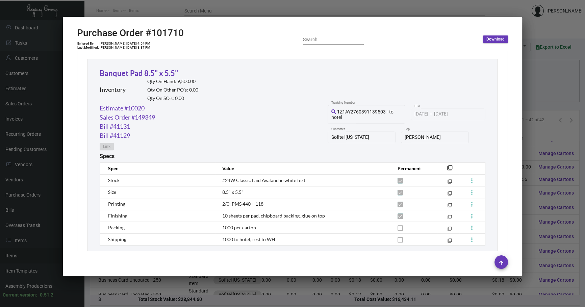
scroll to position [584, 0]
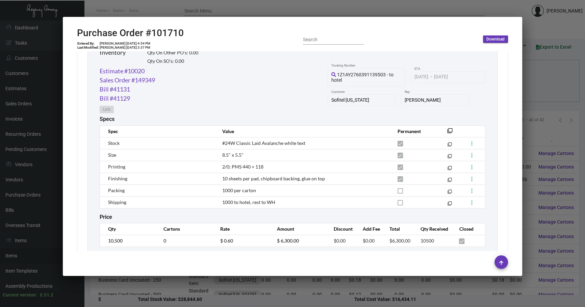
click at [562, 98] on div at bounding box center [292, 153] width 585 height 307
click at [562, 98] on div "Columns arrow_drop_down All Reps arrow_drop_down All Item Types arrow_drop_down…" at bounding box center [335, 90] width 476 height 20
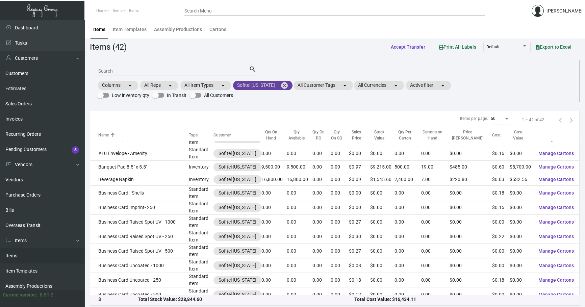
drag, startPoint x: 281, startPoint y: 84, endPoint x: 254, endPoint y: 82, distance: 26.5
click at [282, 84] on mat-icon "cancel" at bounding box center [284, 85] width 8 height 8
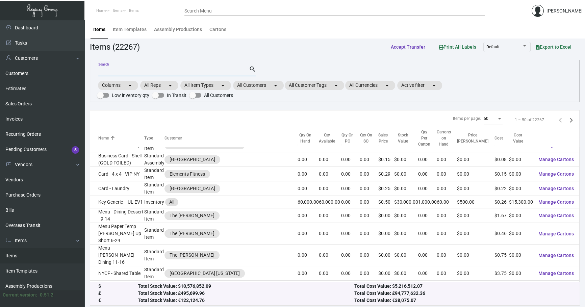
click at [205, 69] on input "Search" at bounding box center [173, 71] width 151 height 5
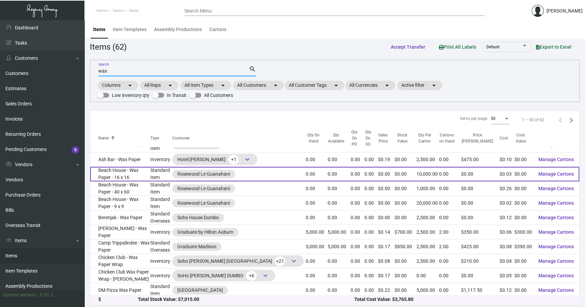
click at [98, 168] on td "Beach House - Wax Paper - 16 x 16" at bounding box center [120, 174] width 60 height 15
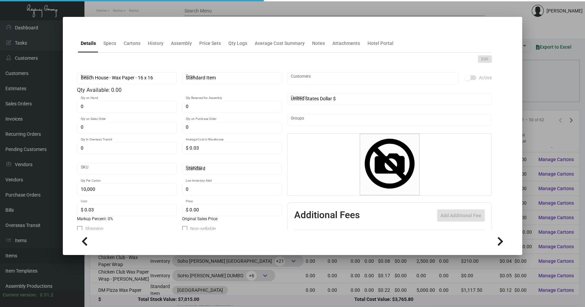
click at [107, 61] on div "Edit" at bounding box center [284, 58] width 415 height 7
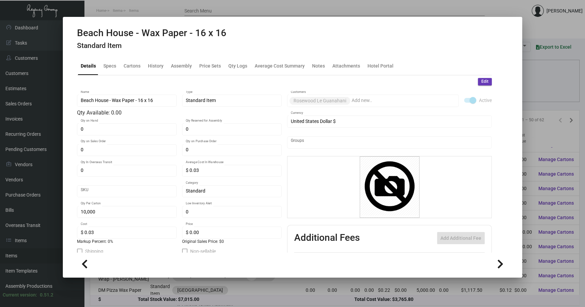
click at [108, 54] on mat-tab-group "Details Specs Cartons History Assembly Price Sets Qty Logs Average Cost Summary…" at bounding box center [284, 153] width 431 height 200
click at [108, 69] on div "Specs" at bounding box center [109, 65] width 13 height 7
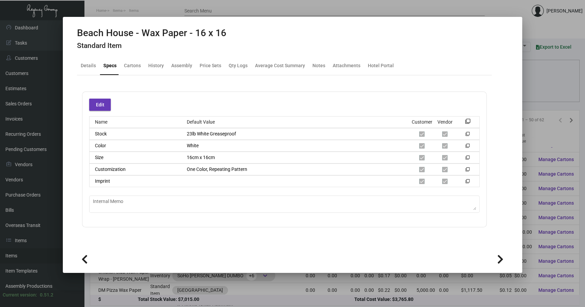
click at [534, 105] on div at bounding box center [292, 153] width 585 height 307
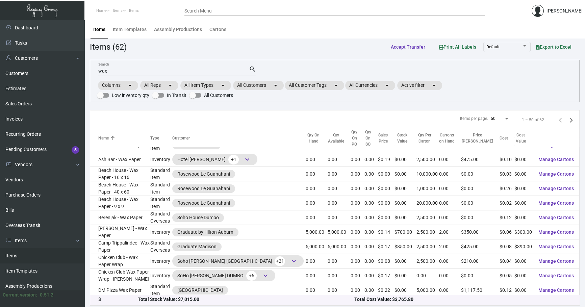
click at [152, 68] on div "wax Search" at bounding box center [173, 71] width 151 height 10
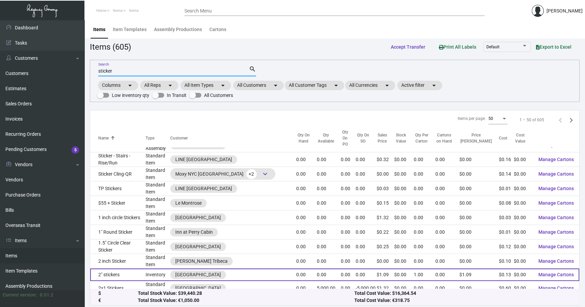
click at [140, 269] on td "2" stickers" at bounding box center [117, 275] width 55 height 13
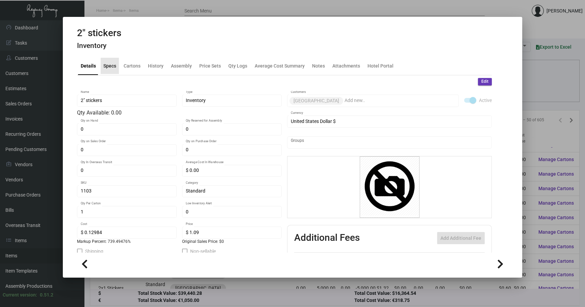
click at [110, 66] on div "Specs" at bounding box center [109, 65] width 13 height 7
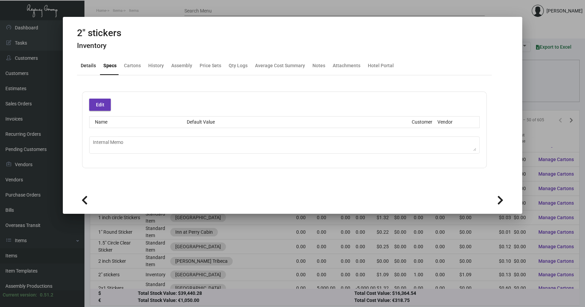
click at [94, 69] on div "Details" at bounding box center [88, 66] width 21 height 16
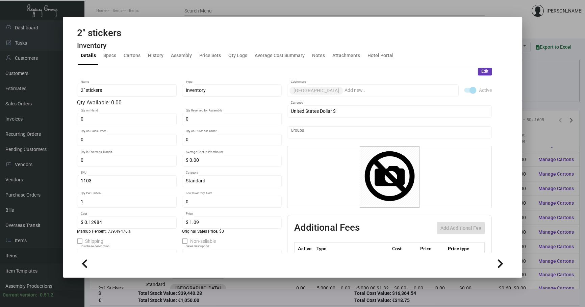
scroll to position [71, 0]
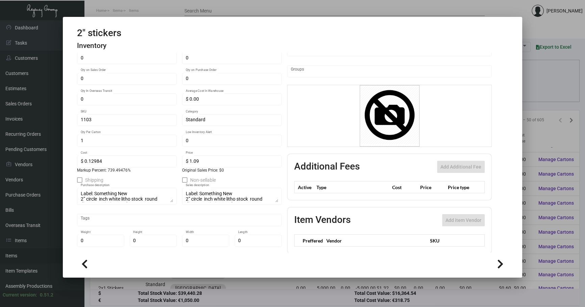
click at [520, 120] on mat-dialog-container "2" stickers Inventory Details Specs Cartons History Assembly Price Sets Qty Log…" at bounding box center [293, 147] width 460 height 261
click at [548, 77] on div at bounding box center [292, 153] width 585 height 307
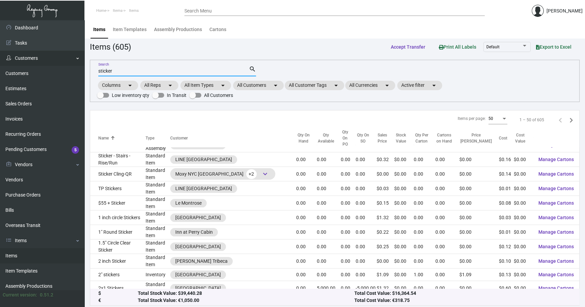
drag, startPoint x: 173, startPoint y: 71, endPoint x: 0, endPoint y: 62, distance: 172.9
click at [0, 73] on div "Dashboard Dashboard Tasks Customers Customers Estimates Sales Orders Invoices R…" at bounding box center [292, 164] width 585 height 289
click at [269, 82] on mat-chip "All Customers arrow_drop_down" at bounding box center [258, 85] width 51 height 9
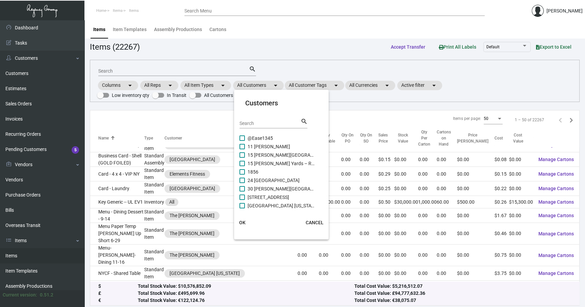
click at [251, 120] on div "Search" at bounding box center [270, 123] width 61 height 10
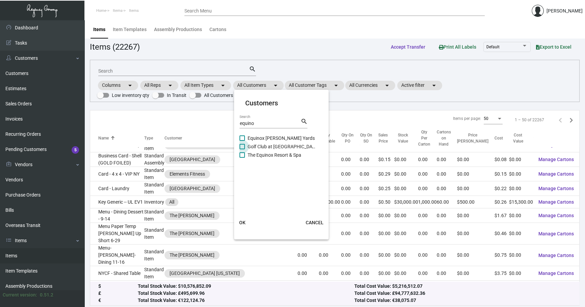
click at [268, 143] on span "Golf Club at [GEOGRAPHIC_DATA]" at bounding box center [282, 147] width 68 height 8
click at [242, 149] on input "Golf Club at [GEOGRAPHIC_DATA]" at bounding box center [242, 149] width 0 height 0
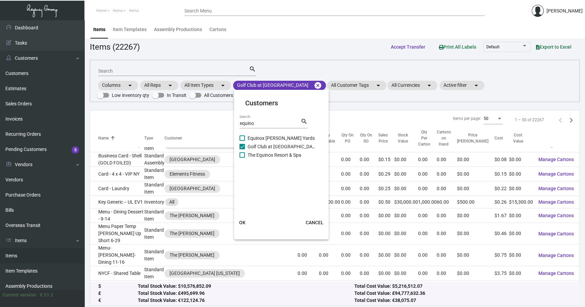
drag, startPoint x: 264, startPoint y: 145, endPoint x: 263, endPoint y: 140, distance: 5.4
click at [264, 145] on span "Golf Club at [GEOGRAPHIC_DATA]" at bounding box center [282, 147] width 68 height 8
click at [242, 149] on input "Golf Club at [GEOGRAPHIC_DATA]" at bounding box center [242, 149] width 0 height 0
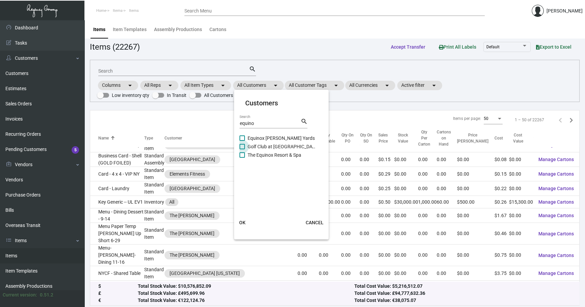
click at [264, 136] on span "Equinox [PERSON_NAME] Yards" at bounding box center [282, 138] width 68 height 8
click at [242, 141] on input "Equinox [PERSON_NAME] Yards" at bounding box center [242, 141] width 0 height 0
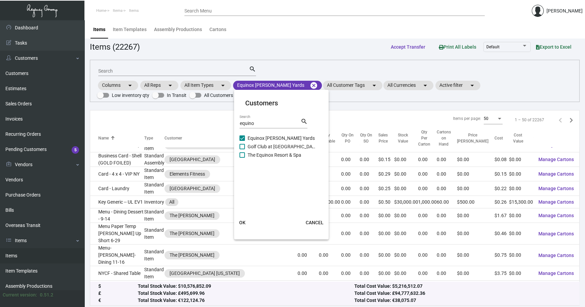
click at [241, 220] on span "OK" at bounding box center [242, 222] width 6 height 5
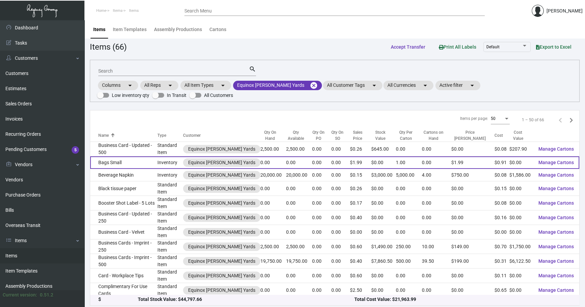
click at [105, 162] on td "Bags Small" at bounding box center [123, 162] width 67 height 13
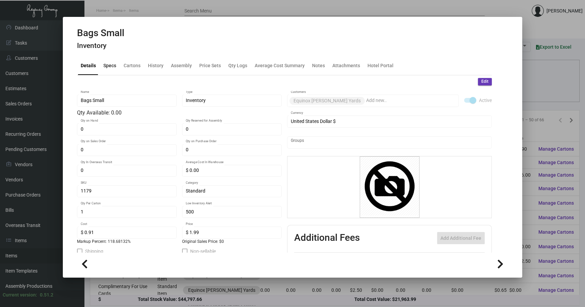
click at [111, 67] on div "Specs" at bounding box center [109, 65] width 13 height 7
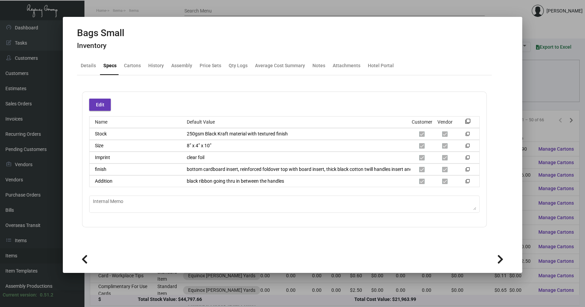
click at [495, 106] on mat-tab-group "Details Specs Cartons History Assembly Price Sets Qty Logs Average Cost Summary…" at bounding box center [284, 150] width 431 height 195
click at [466, 121] on mat-icon "filter_none" at bounding box center [467, 123] width 5 height 5
click at [549, 84] on div at bounding box center [292, 153] width 585 height 307
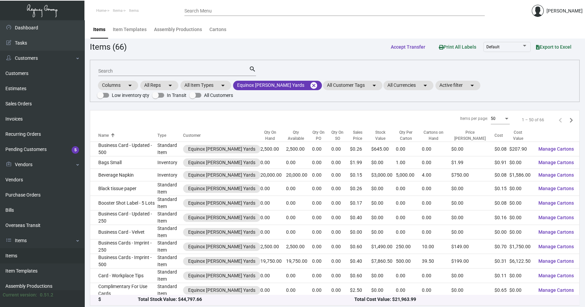
click at [521, 71] on div "Search search Columns arrow_drop_down All Reps arrow_drop_down All Item Types a…" at bounding box center [335, 81] width 490 height 42
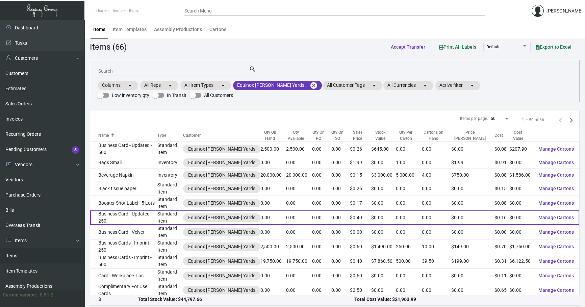
click at [135, 218] on td "Business Card - Updated - 250" at bounding box center [123, 218] width 67 height 15
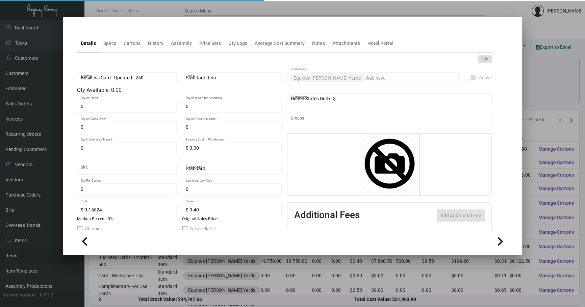
click at [77, 30] on h4 at bounding box center [77, 30] width 0 height 0
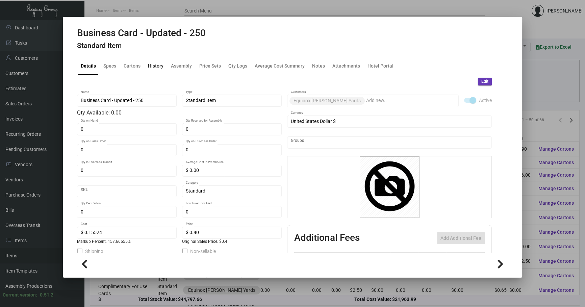
click at [152, 66] on div "History" at bounding box center [156, 65] width 16 height 7
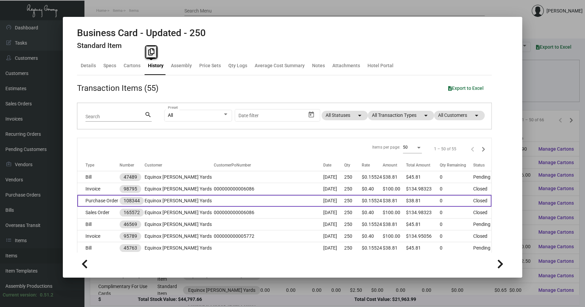
click at [214, 200] on td at bounding box center [268, 201] width 109 height 12
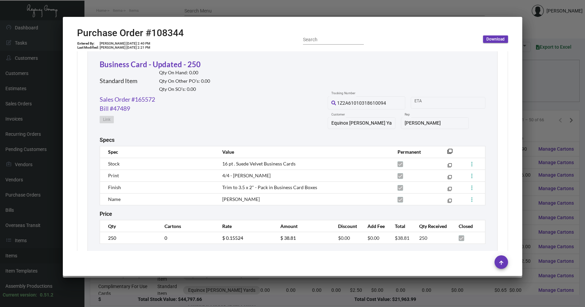
scroll to position [328, 0]
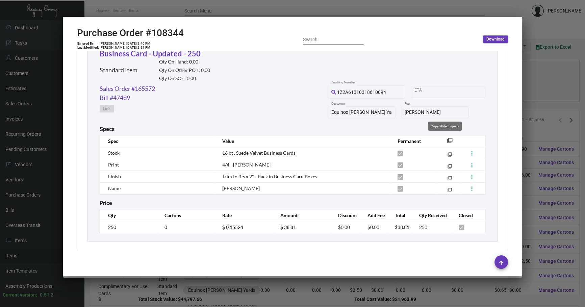
click at [447, 140] on mat-icon "filter_none" at bounding box center [449, 142] width 5 height 5
click at [301, 297] on div at bounding box center [292, 153] width 585 height 307
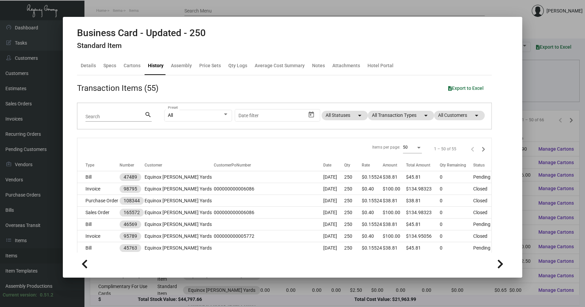
click at [301, 297] on div at bounding box center [292, 153] width 585 height 307
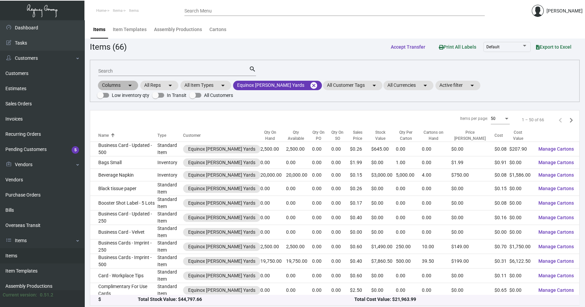
drag, startPoint x: 485, startPoint y: 93, endPoint x: 477, endPoint y: 90, distance: 9.0
click at [484, 93] on div "Columns arrow_drop_down All Reps arrow_drop_down All Item Types arrow_drop_down…" at bounding box center [335, 90] width 476 height 20
click at [543, 83] on div "Columns arrow_drop_down All Reps arrow_drop_down All Item Types arrow_drop_down…" at bounding box center [335, 90] width 476 height 20
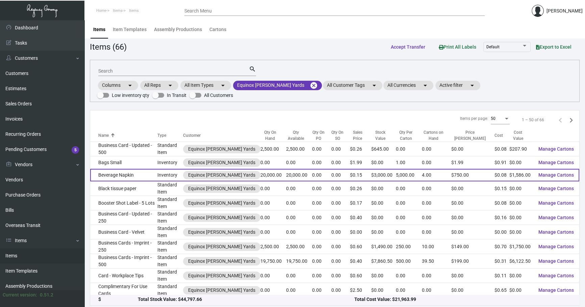
click at [157, 170] on td "Beverage Napkin" at bounding box center [123, 175] width 67 height 13
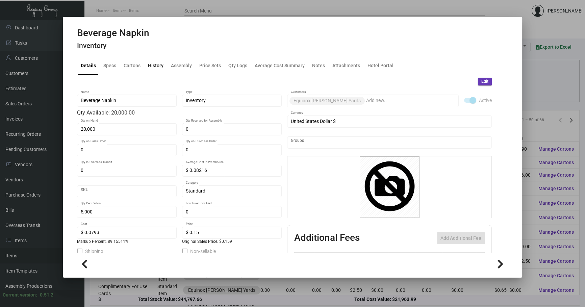
click at [152, 63] on div "History" at bounding box center [156, 65] width 16 height 7
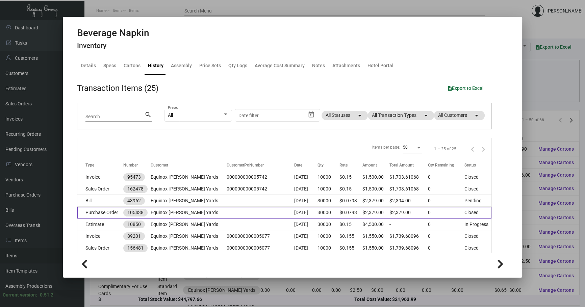
click at [227, 214] on td at bounding box center [261, 213] width 68 height 12
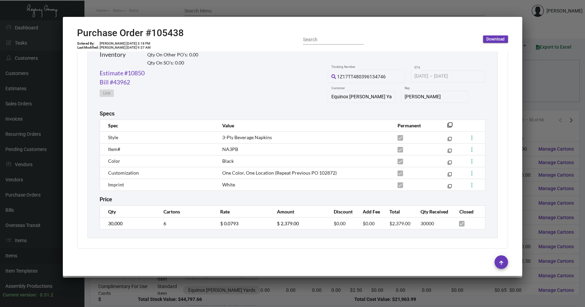
scroll to position [344, 0]
click at [447, 124] on mat-icon "filter_none" at bounding box center [449, 126] width 5 height 5
click at [535, 99] on div at bounding box center [292, 153] width 585 height 307
click at [536, 99] on div at bounding box center [292, 153] width 585 height 307
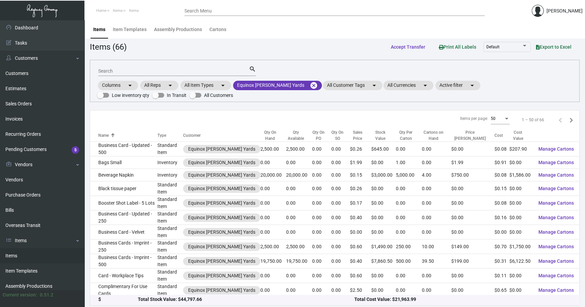
drag, startPoint x: 546, startPoint y: 67, endPoint x: 510, endPoint y: 58, distance: 37.5
click at [546, 67] on div "Search search Columns arrow_drop_down All Reps arrow_drop_down All Item Types a…" at bounding box center [335, 81] width 490 height 42
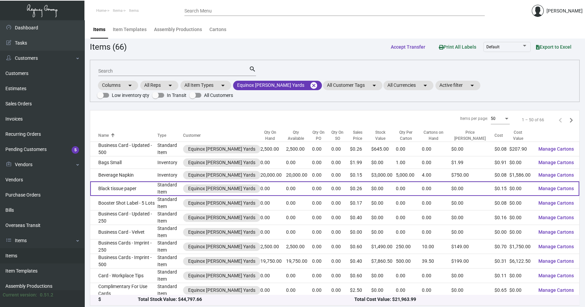
click at [135, 183] on td "Black tissue paper" at bounding box center [123, 188] width 67 height 15
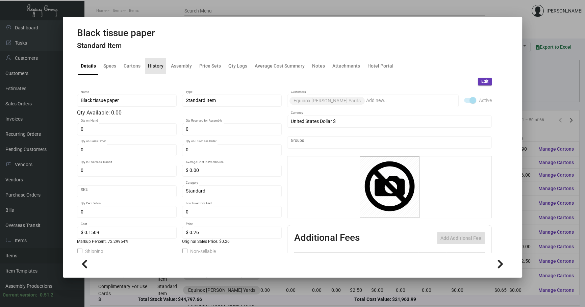
click at [155, 66] on div "History" at bounding box center [156, 65] width 16 height 7
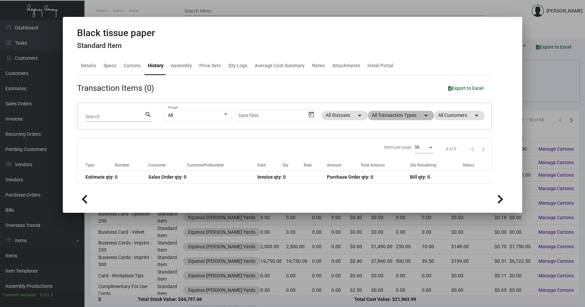
click at [403, 118] on mat-chip "All Transaction Types arrow_drop_down" at bounding box center [401, 115] width 66 height 9
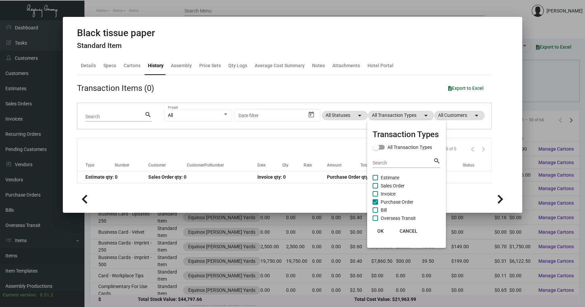
click at [112, 70] on div at bounding box center [292, 153] width 585 height 307
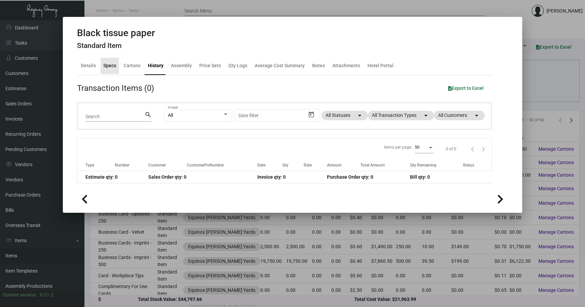
click at [111, 67] on div "Specs" at bounding box center [109, 65] width 13 height 7
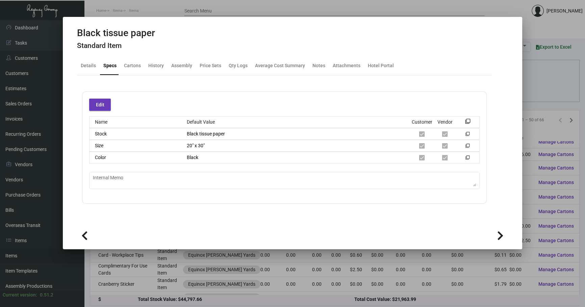
scroll to position [20, 0]
click at [91, 70] on div "Details" at bounding box center [88, 66] width 21 height 16
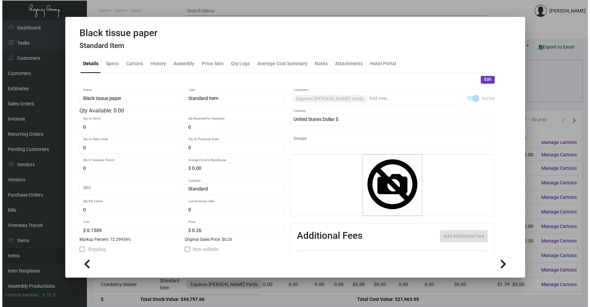
scroll to position [0, 0]
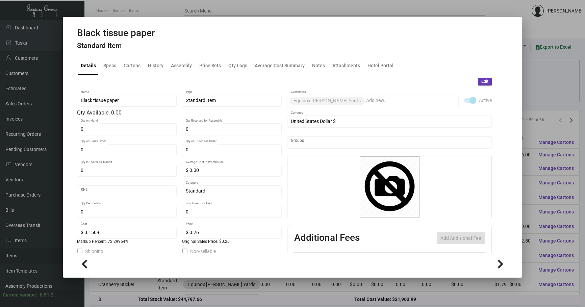
drag, startPoint x: 98, startPoint y: 69, endPoint x: 105, endPoint y: 75, distance: 9.1
click at [99, 68] on div "Details Specs Cartons History Assembly Price Sets Qty Logs Average Cost Summary…" at bounding box center [284, 66] width 415 height 18
click at [107, 73] on div "Specs" at bounding box center [110, 66] width 18 height 16
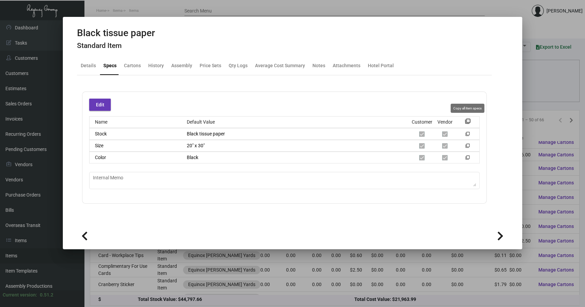
click at [466, 122] on mat-icon "filter_none" at bounding box center [467, 123] width 5 height 5
click at [532, 80] on div at bounding box center [292, 153] width 585 height 307
click at [532, 80] on div "Columns arrow_drop_down All Reps arrow_drop_down All Item Types arrow_drop_down…" at bounding box center [335, 90] width 476 height 20
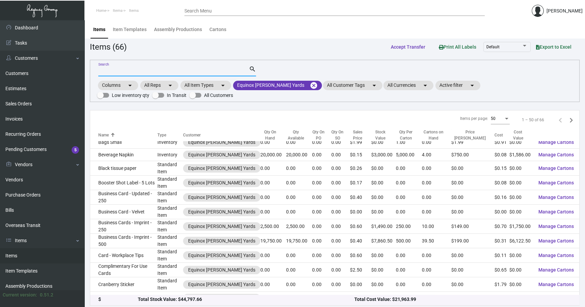
click at [188, 72] on input "Search" at bounding box center [173, 71] width 151 height 5
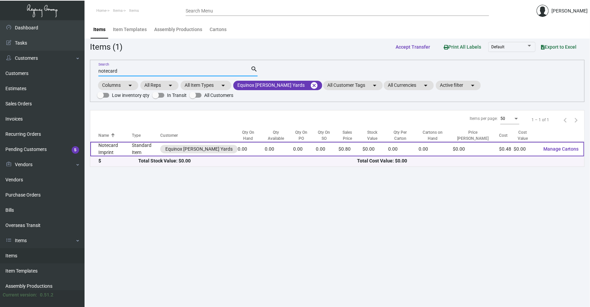
click at [112, 144] on td "Notecard Imprint" at bounding box center [111, 149] width 42 height 15
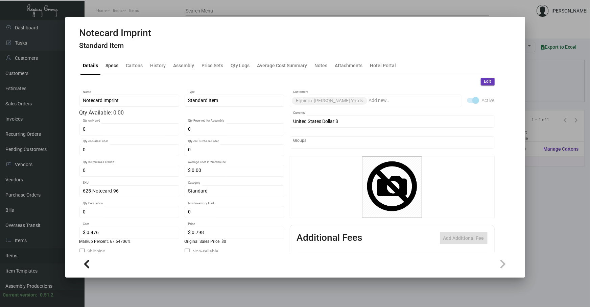
click at [113, 66] on div "Specs" at bounding box center [112, 65] width 13 height 7
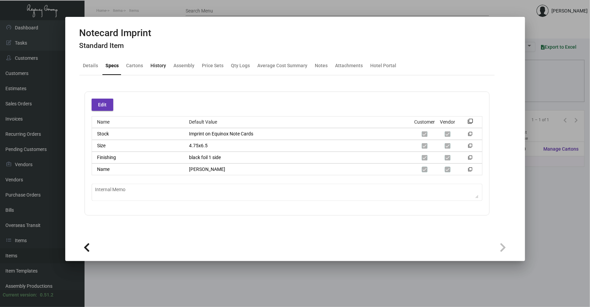
click at [160, 67] on div "History" at bounding box center [159, 65] width 16 height 7
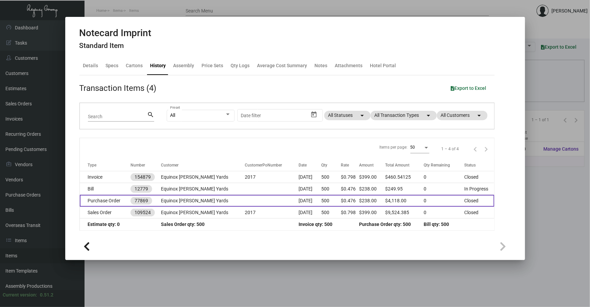
click at [195, 199] on td "Equinox [PERSON_NAME] Yards" at bounding box center [203, 201] width 84 height 12
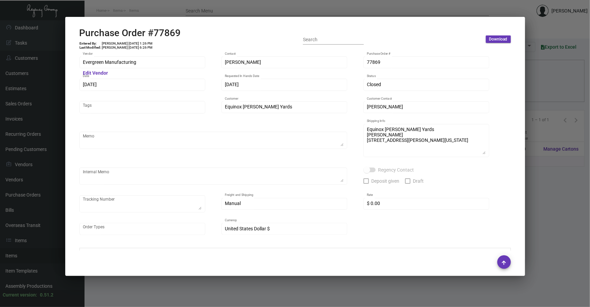
click at [561, 204] on div at bounding box center [295, 153] width 590 height 307
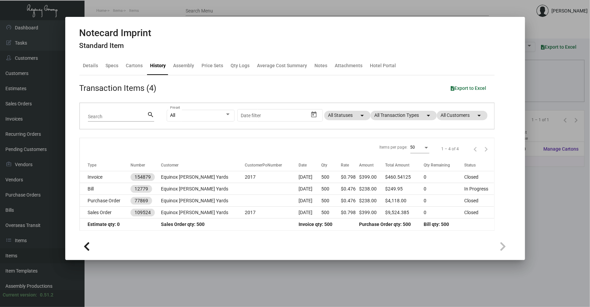
click at [154, 281] on div at bounding box center [295, 153] width 590 height 307
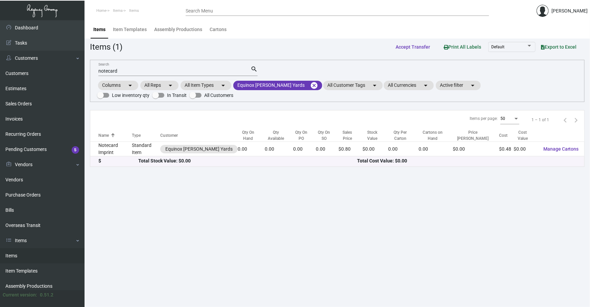
click at [121, 71] on input "notecard" at bounding box center [174, 71] width 152 height 5
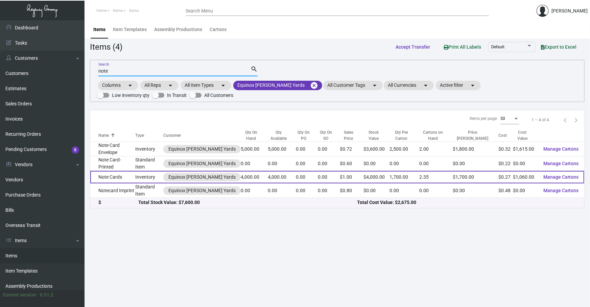
click at [150, 171] on td "Inventory" at bounding box center [149, 177] width 28 height 13
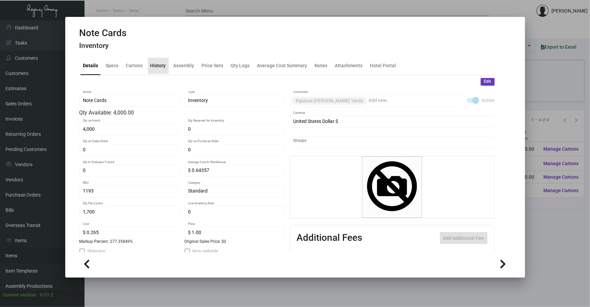
click at [155, 62] on div "History" at bounding box center [158, 65] width 16 height 7
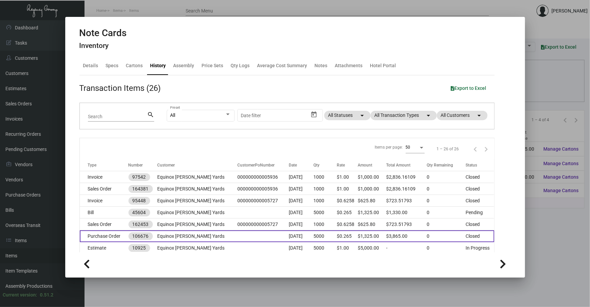
click at [317, 236] on td "5000" at bounding box center [324, 236] width 23 height 12
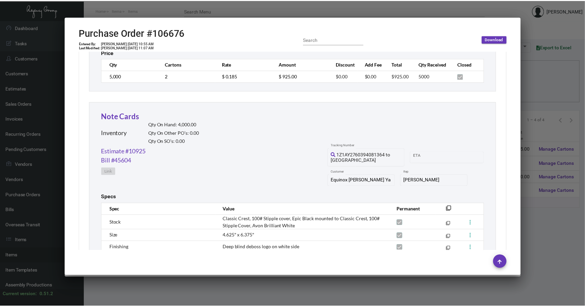
scroll to position [532, 0]
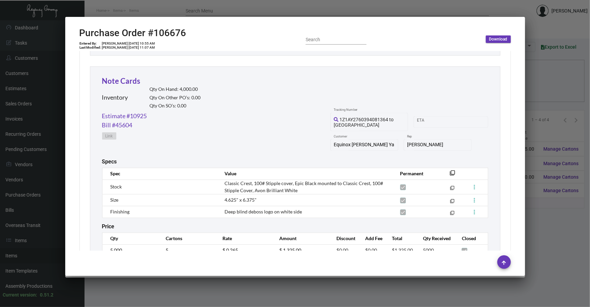
click at [496, 108] on div "Subtotal $3,865.00 Discount $0.00 Additional Fees $0.00 Shipping $0.00 Total $3…" at bounding box center [294, 120] width 431 height 727
click at [450, 173] on mat-icon "filter_none" at bounding box center [452, 175] width 5 height 5
click at [535, 278] on div at bounding box center [295, 153] width 590 height 307
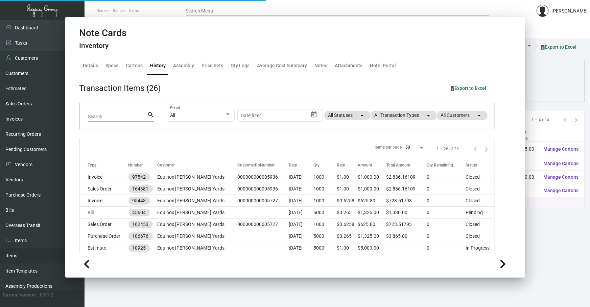
click at [535, 278] on main "Items Item Templates Assembly Productions Cartons Items (4) Accept Transfer Pri…" at bounding box center [336, 163] width 505 height 287
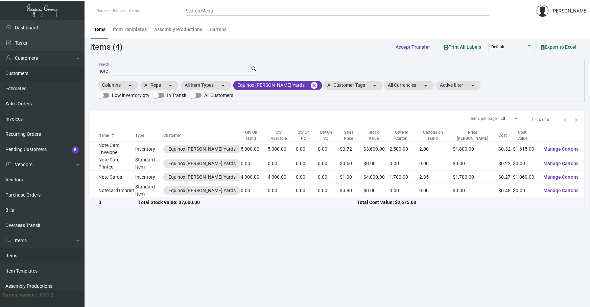
drag, startPoint x: 160, startPoint y: 70, endPoint x: 0, endPoint y: 74, distance: 159.5
click at [12, 80] on div "Dashboard Dashboard Tasks Customers Customers Estimates Sales Orders Invoices R…" at bounding box center [295, 163] width 590 height 287
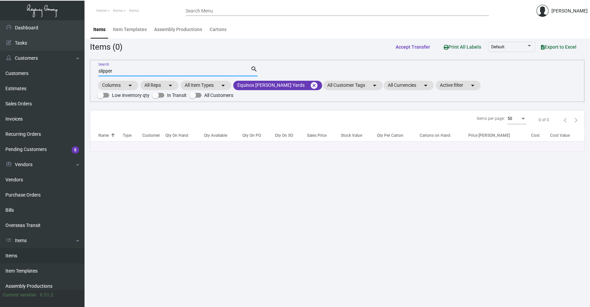
click at [510, 197] on main "Items Item Templates Assembly Productions Cartons Items (0) Accept Transfer Pri…" at bounding box center [336, 163] width 505 height 287
click at [310, 86] on mat-icon "cancel" at bounding box center [314, 85] width 8 height 8
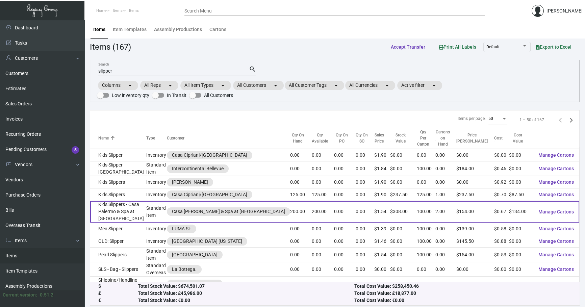
scroll to position [71, 0]
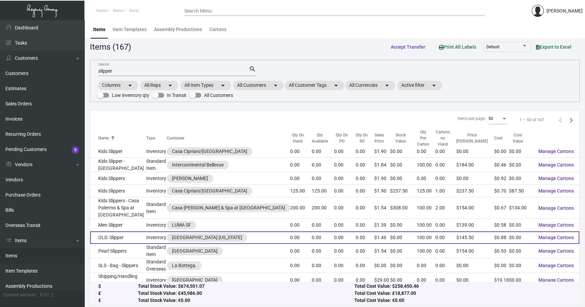
click at [127, 231] on td "OLD: Slipper" at bounding box center [118, 237] width 56 height 13
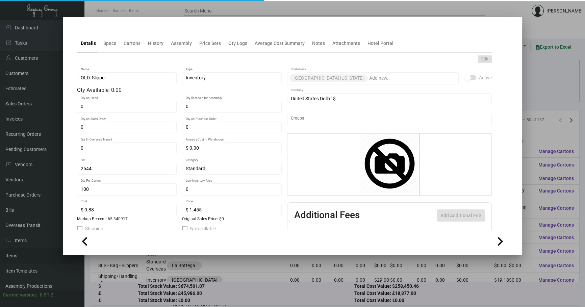
click at [101, 55] on mat-tab-group "Details Specs Cartons History Assembly Price Sets Qty Logs Average Cost Summary…" at bounding box center [284, 130] width 431 height 200
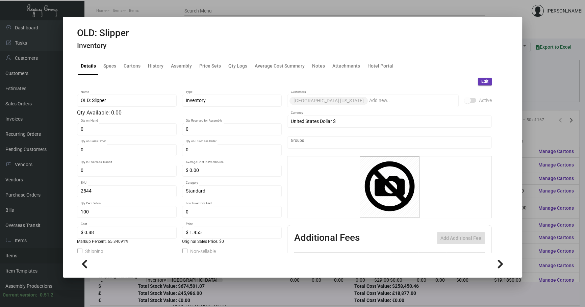
drag, startPoint x: 104, startPoint y: 53, endPoint x: 107, endPoint y: 59, distance: 6.5
click at [107, 59] on mat-tab-group "Details Specs Cartons History Assembly Price Sets Qty Logs Average Cost Summary…" at bounding box center [284, 153] width 431 height 200
drag, startPoint x: 107, startPoint y: 59, endPoint x: 111, endPoint y: 67, distance: 8.9
click at [111, 67] on div "Specs" at bounding box center [109, 65] width 13 height 7
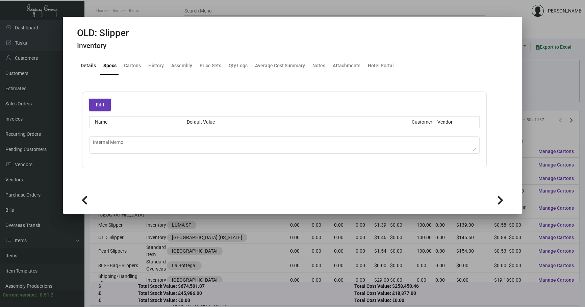
click at [89, 65] on div "Details" at bounding box center [88, 65] width 15 height 7
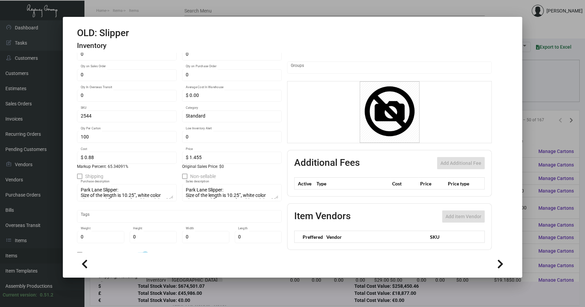
scroll to position [84, 0]
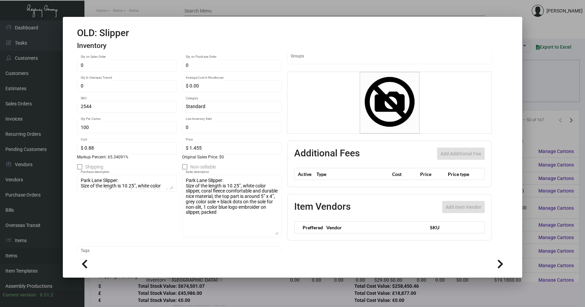
click at [280, 232] on div "OLD: Slipper Name Inventory Type Qty Available: 0.00 0 Qty on Hand 0 Qty Reserv…" at bounding box center [284, 150] width 415 height 289
click at [545, 93] on div at bounding box center [292, 153] width 585 height 307
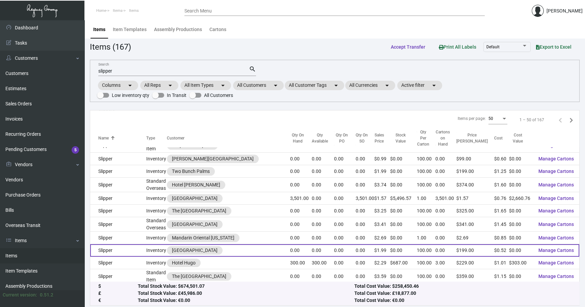
scroll to position [256, 0]
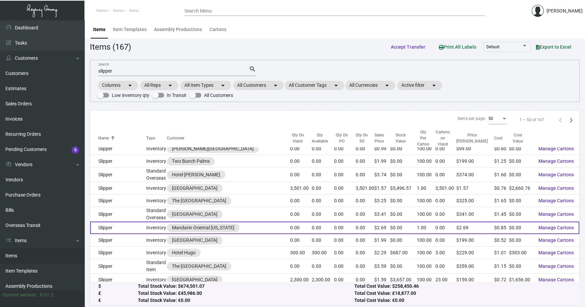
click at [135, 223] on td "Slipper" at bounding box center [118, 228] width 56 height 13
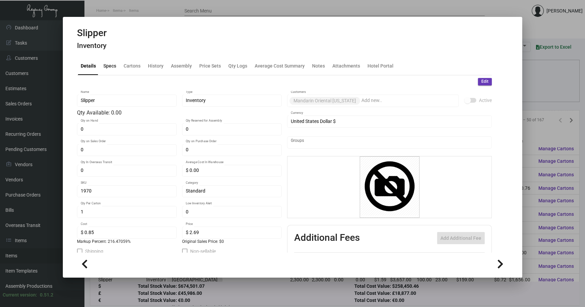
click at [113, 67] on div "Specs" at bounding box center [109, 65] width 13 height 7
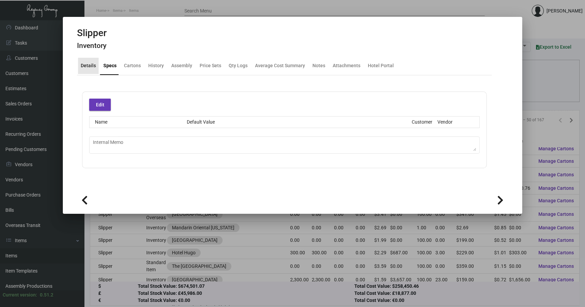
click at [89, 67] on div "Details" at bounding box center [88, 65] width 15 height 7
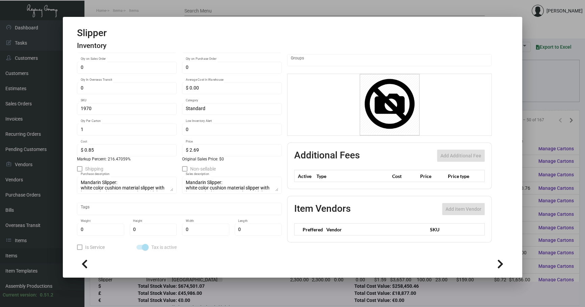
scroll to position [84, 0]
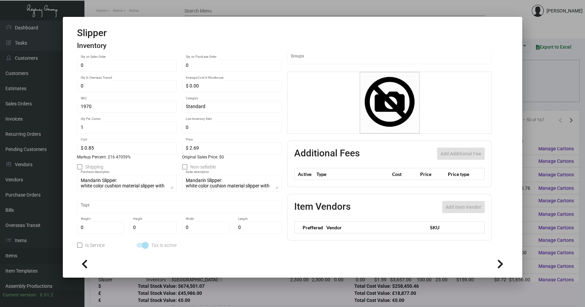
click at [275, 186] on div "Mandarin Slipper: white color cushion material slipper with logo, packed in non…" at bounding box center [232, 183] width 100 height 19
click at [538, 102] on div at bounding box center [292, 153] width 585 height 307
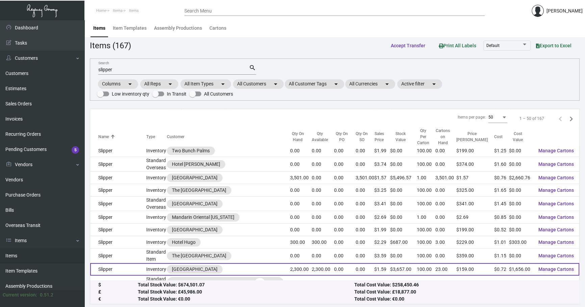
scroll to position [276, 0]
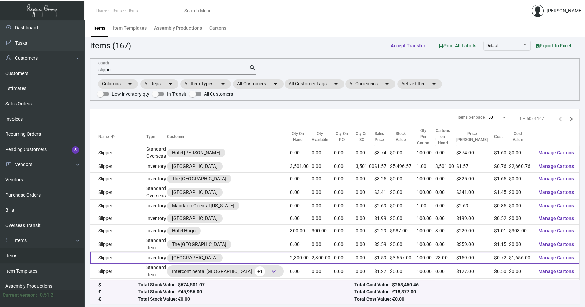
click at [142, 252] on td "Slipper" at bounding box center [118, 258] width 56 height 13
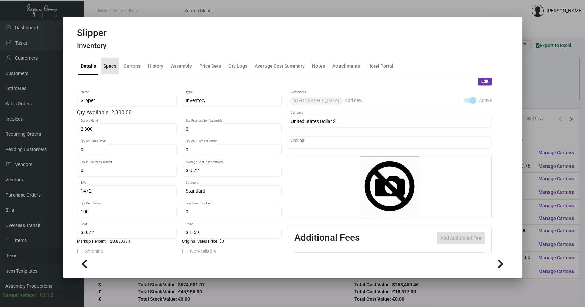
click at [109, 59] on div "Specs" at bounding box center [110, 66] width 18 height 16
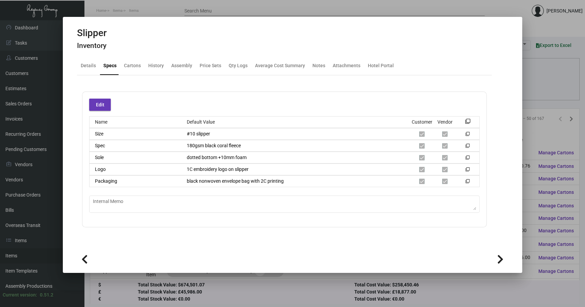
click at [551, 92] on div at bounding box center [292, 153] width 585 height 307
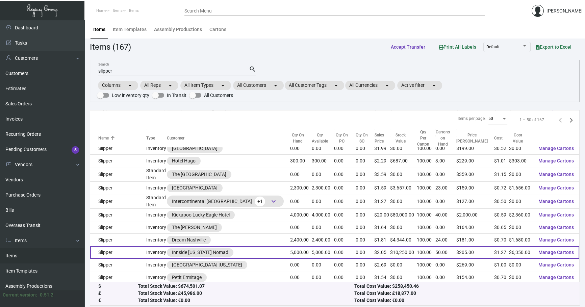
scroll to position [348, 0]
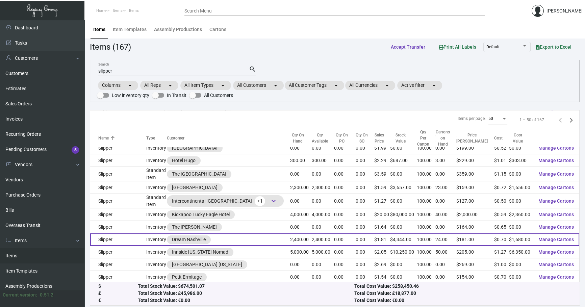
click at [139, 237] on td "Slipper" at bounding box center [118, 240] width 56 height 13
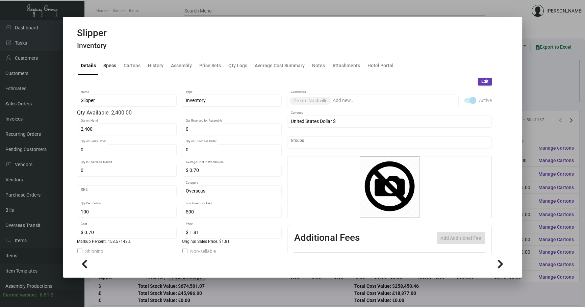
click at [106, 65] on div "Specs" at bounding box center [109, 65] width 13 height 7
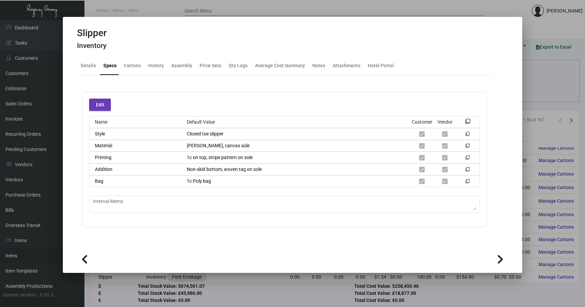
click at [526, 89] on div at bounding box center [292, 153] width 585 height 307
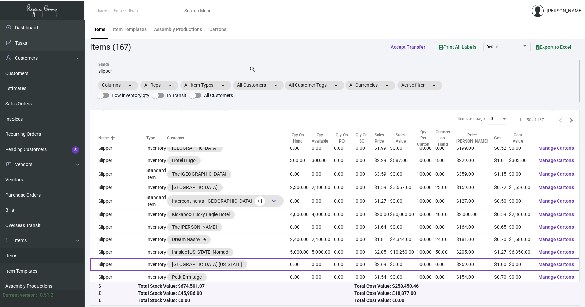
click at [122, 259] on td "Slipper" at bounding box center [118, 265] width 56 height 13
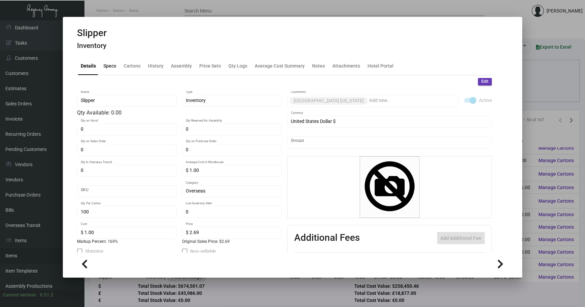
click at [116, 65] on div "Specs" at bounding box center [110, 66] width 18 height 16
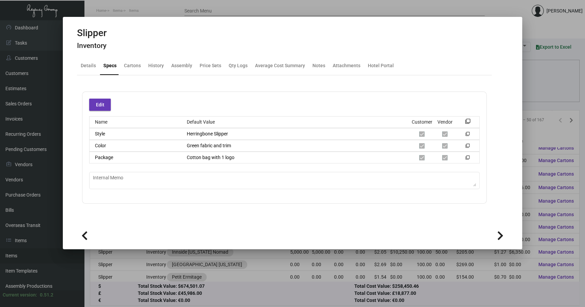
click at [548, 102] on div at bounding box center [292, 153] width 585 height 307
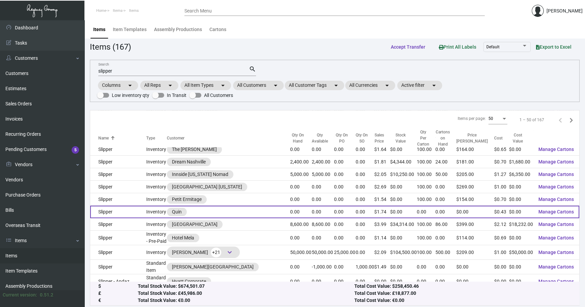
scroll to position [430, 0]
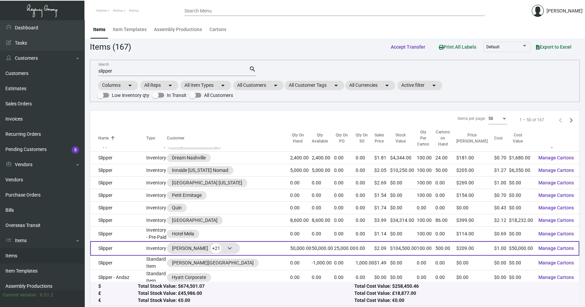
click at [138, 242] on td "Slipper" at bounding box center [118, 248] width 56 height 15
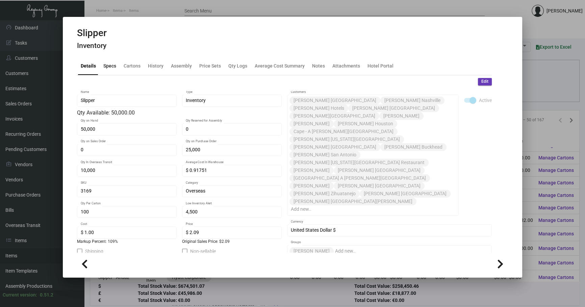
click at [108, 64] on div "Specs" at bounding box center [109, 65] width 13 height 7
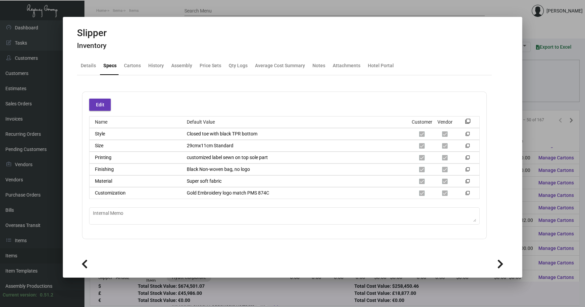
click at [538, 93] on div at bounding box center [292, 153] width 585 height 307
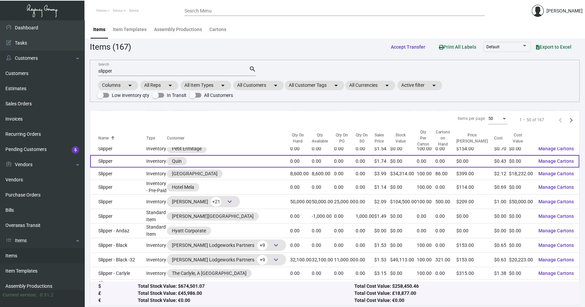
scroll to position [481, 0]
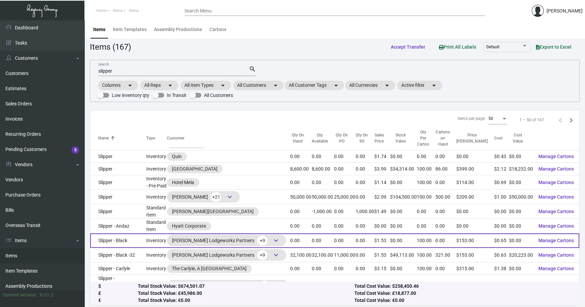
click at [140, 234] on td "Slipper - Black" at bounding box center [118, 241] width 56 height 15
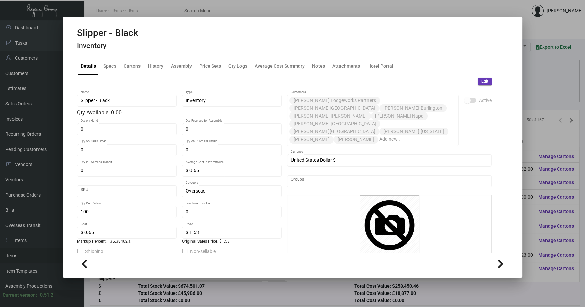
click at [106, 51] on div "Slipper - Black Inventory" at bounding box center [108, 39] width 62 height 25
click at [108, 63] on div "Specs" at bounding box center [109, 65] width 13 height 7
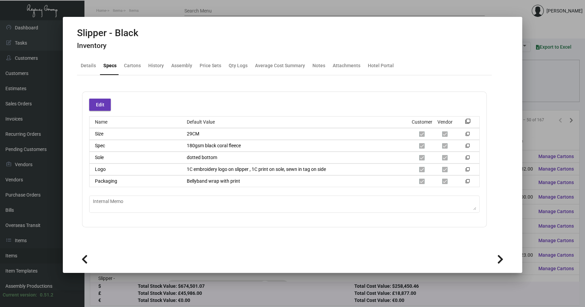
click at [551, 87] on div at bounding box center [292, 153] width 585 height 307
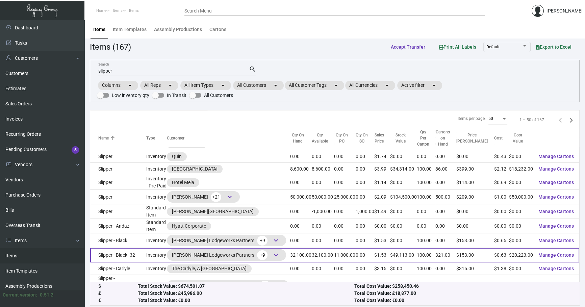
click at [129, 250] on td "Slipper - Black -32" at bounding box center [118, 255] width 56 height 15
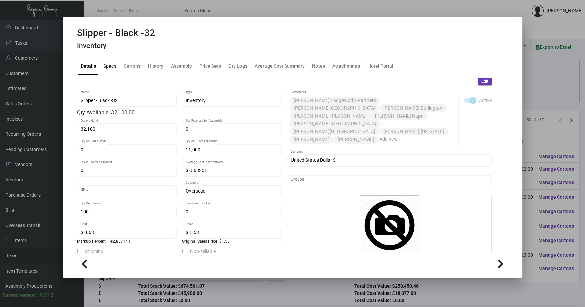
click at [114, 69] on div "Specs" at bounding box center [109, 65] width 13 height 7
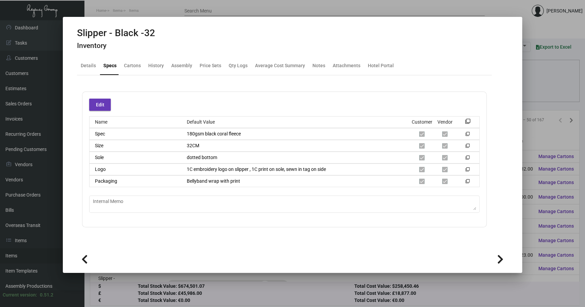
click at [527, 95] on div at bounding box center [292, 153] width 585 height 307
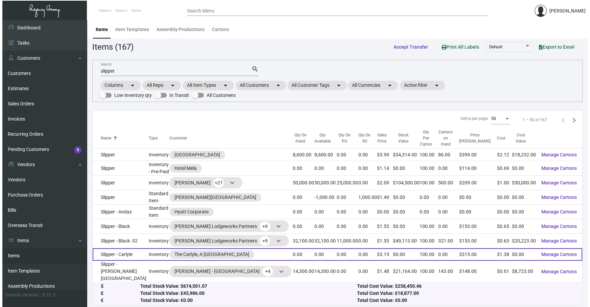
scroll to position [522, 0]
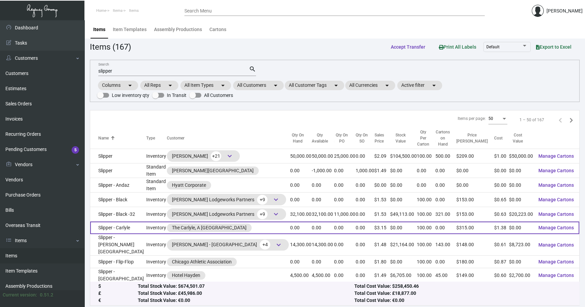
click at [125, 222] on td "Slipper - Carlyle" at bounding box center [118, 228] width 56 height 13
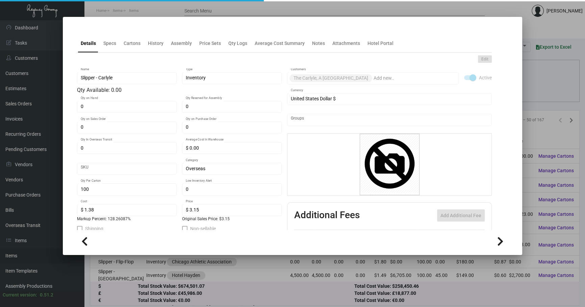
click at [113, 31] on mat-tab-group "Details Specs Cartons History Assembly Price Sets Qty Logs Average Cost Summary…" at bounding box center [284, 130] width 431 height 200
click at [110, 51] on div "Specs" at bounding box center [110, 43] width 18 height 16
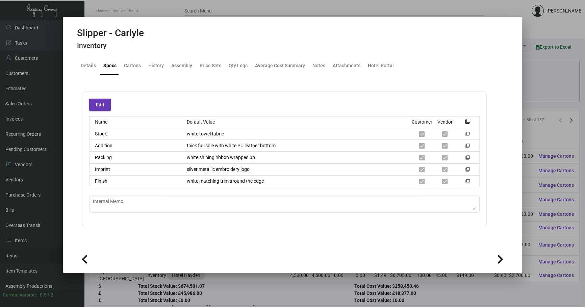
click at [564, 78] on div at bounding box center [292, 153] width 585 height 307
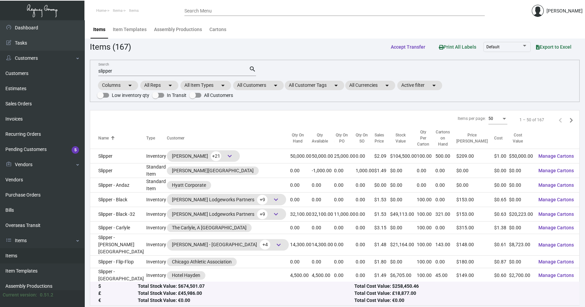
click at [135, 75] on div "slipper Search" at bounding box center [173, 71] width 151 height 10
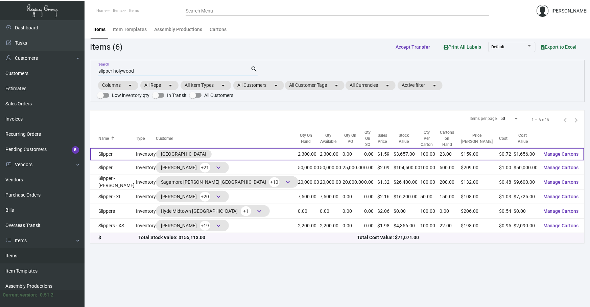
click at [136, 149] on td "Inventory" at bounding box center [146, 154] width 20 height 13
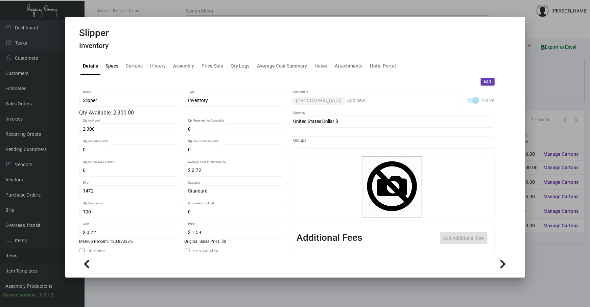
click at [115, 64] on div "Specs" at bounding box center [112, 65] width 13 height 7
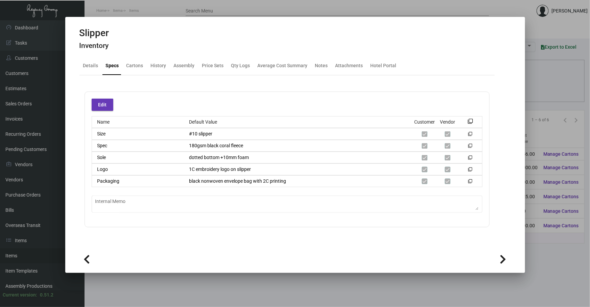
click at [540, 76] on div at bounding box center [295, 153] width 590 height 307
click at [540, 76] on div "slipper holywood Search search Columns arrow_drop_down All Reps arrow_drop_down…" at bounding box center [337, 81] width 494 height 42
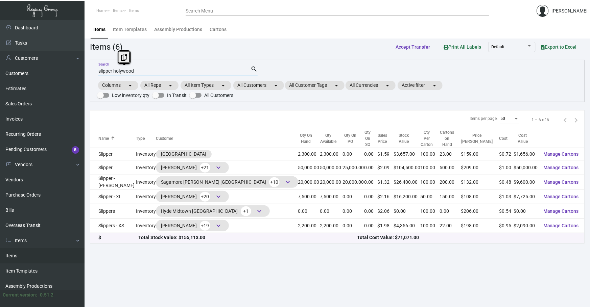
drag, startPoint x: 183, startPoint y: 69, endPoint x: 114, endPoint y: 70, distance: 68.9
click at [114, 70] on input "slipper holywood" at bounding box center [174, 71] width 152 height 5
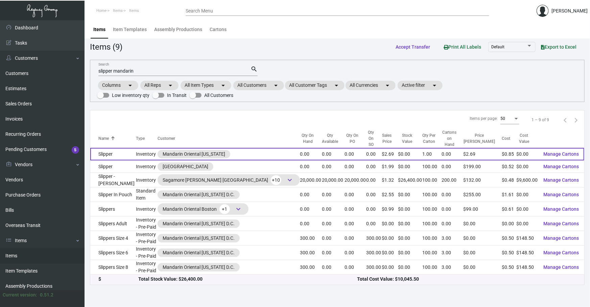
click at [140, 150] on td "Inventory" at bounding box center [147, 154] width 22 height 13
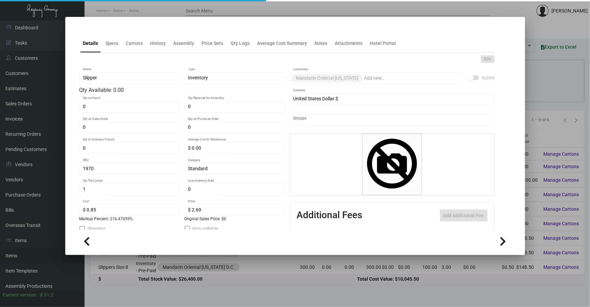
click at [116, 52] on mat-tab-group "Details Specs Cartons History Assembly Price Sets Qty Logs Average Cost Summary…" at bounding box center [286, 130] width 431 height 200
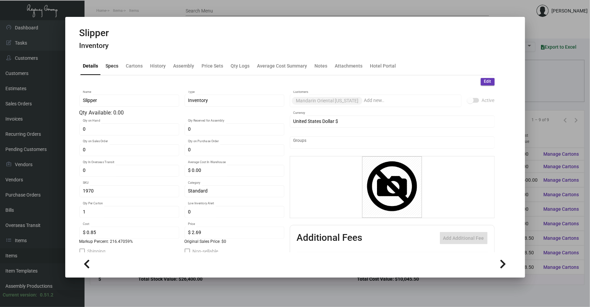
click at [116, 64] on div "Specs" at bounding box center [112, 65] width 13 height 7
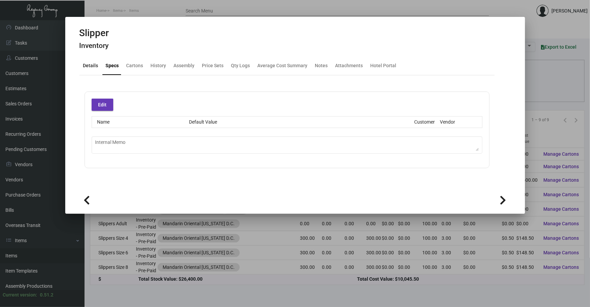
click at [90, 65] on div "Details" at bounding box center [90, 65] width 15 height 7
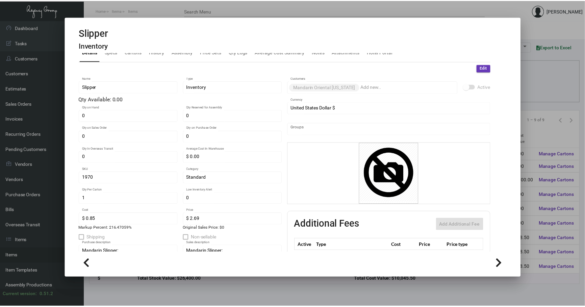
scroll to position [61, 0]
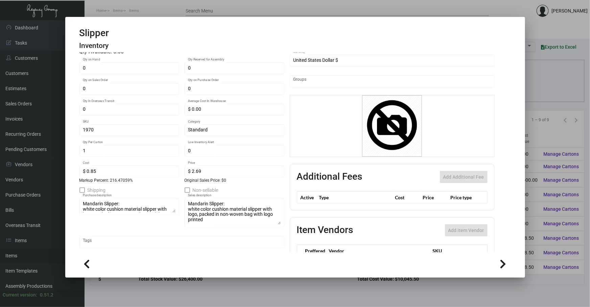
click at [280, 221] on div "Mandarin Slipper: white color cushion material slipper with logo, packed in non…" at bounding box center [235, 212] width 100 height 30
click at [542, 101] on div at bounding box center [295, 153] width 590 height 307
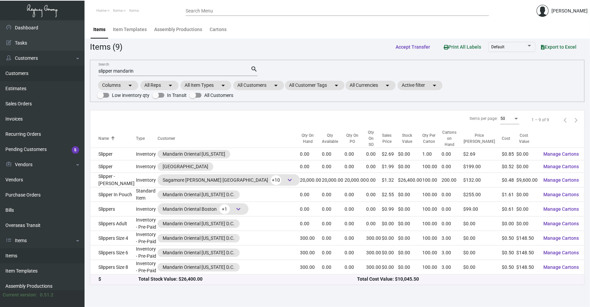
drag, startPoint x: 140, startPoint y: 69, endPoint x: 0, endPoint y: 68, distance: 139.9
click at [0, 60] on div "Dashboard Dashboard Tasks Customers Customers Estimates Sales Orders Invoices R…" at bounding box center [295, 163] width 590 height 287
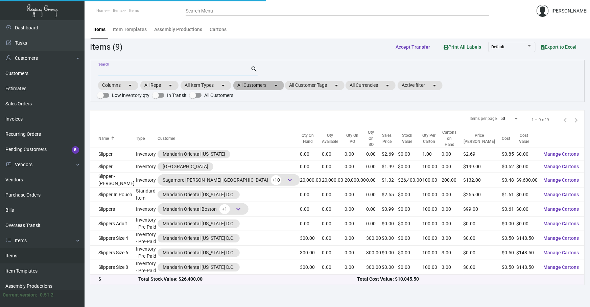
click at [260, 84] on mat-chip "All Customers arrow_drop_down" at bounding box center [258, 85] width 51 height 9
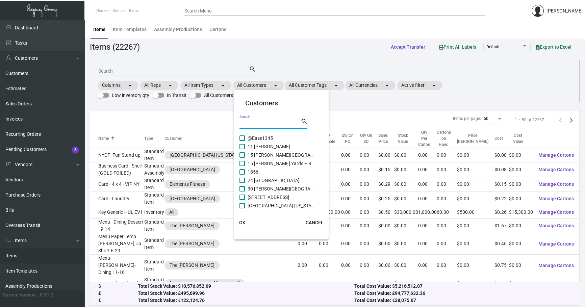
click at [261, 121] on input "Search" at bounding box center [270, 123] width 61 height 5
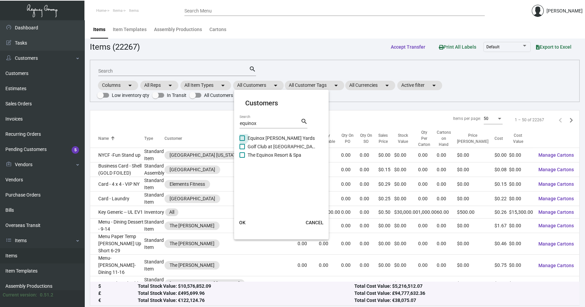
click at [267, 133] on mat-card "Customers equinox Search search Equinox [PERSON_NAME] Yards Golf Club at [GEOGR…" at bounding box center [281, 165] width 95 height 144
click at [247, 218] on button "OK" at bounding box center [242, 223] width 22 height 12
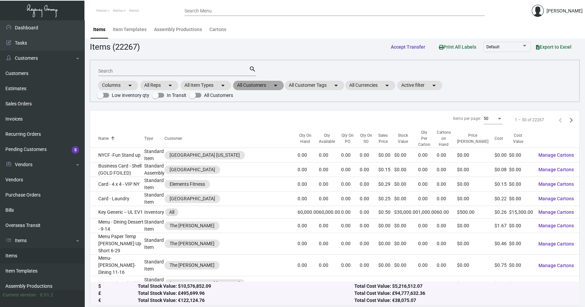
click at [255, 86] on mat-chip "All Customers arrow_drop_down" at bounding box center [258, 85] width 51 height 9
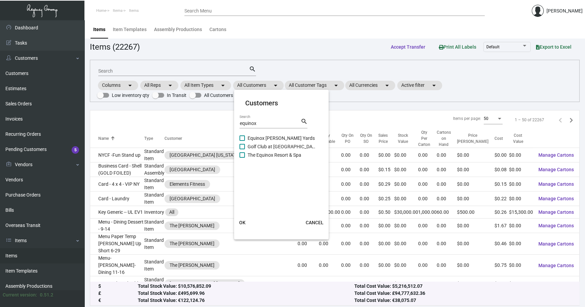
drag, startPoint x: 263, startPoint y: 137, endPoint x: 257, endPoint y: 175, distance: 38.6
click at [263, 137] on span "Equinox [PERSON_NAME] Yards" at bounding box center [282, 138] width 68 height 8
click at [242, 141] on input "Equinox [PERSON_NAME] Yards" at bounding box center [242, 141] width 0 height 0
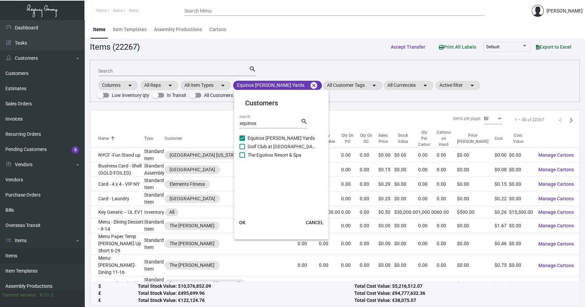
click at [246, 219] on button "OK" at bounding box center [242, 223] width 22 height 12
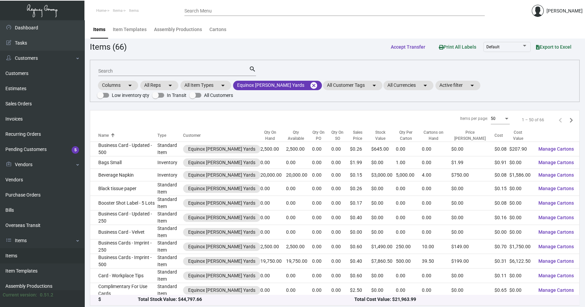
click at [134, 69] on input "Search" at bounding box center [173, 71] width 151 height 5
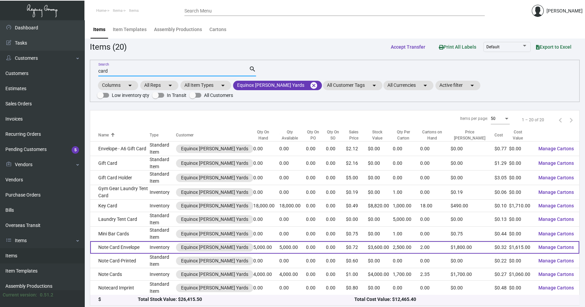
scroll to position [131, 0]
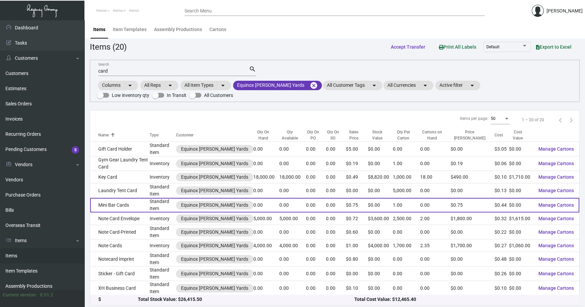
click at [146, 206] on td "Mini Bar Cards" at bounding box center [119, 205] width 59 height 15
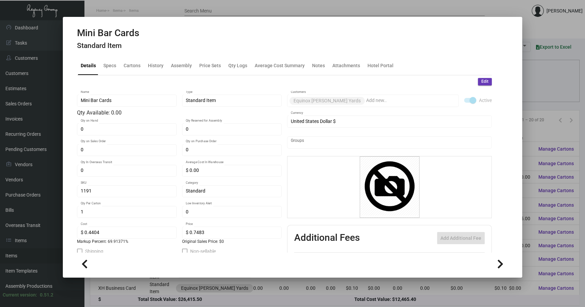
click at [488, 136] on mat-tab-group "Details Specs Cartons History Assembly Price Sets Qty Logs Average Cost Summary…" at bounding box center [284, 153] width 431 height 200
click at [158, 63] on div "History" at bounding box center [156, 65] width 16 height 7
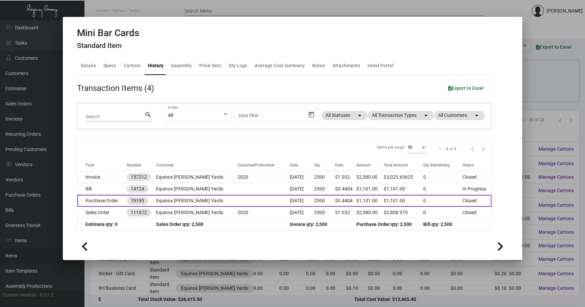
click at [238, 203] on td at bounding box center [264, 201] width 52 height 12
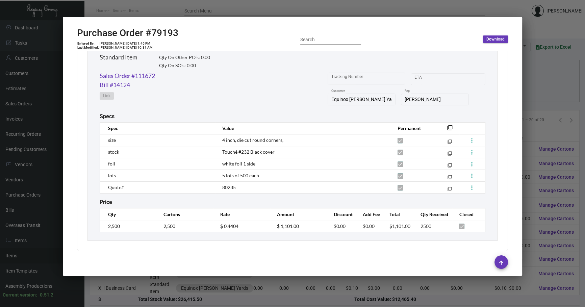
scroll to position [343, 0]
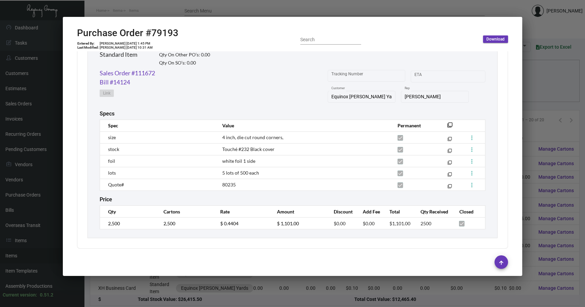
click at [447, 124] on mat-icon "filter_none" at bounding box center [449, 126] width 5 height 5
click at [530, 110] on div at bounding box center [292, 153] width 585 height 307
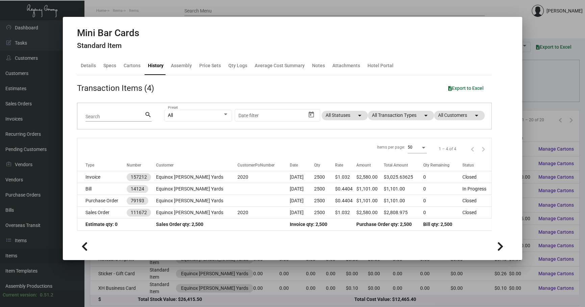
click at [539, 84] on div at bounding box center [292, 153] width 585 height 307
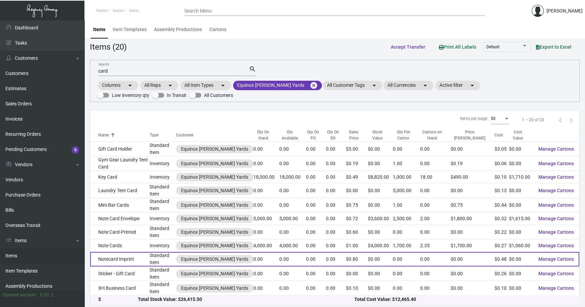
click at [150, 255] on td "Notecard Imprint" at bounding box center [119, 259] width 59 height 15
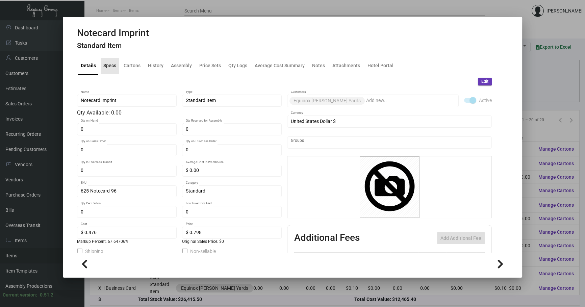
click at [104, 67] on div "Specs" at bounding box center [109, 65] width 13 height 7
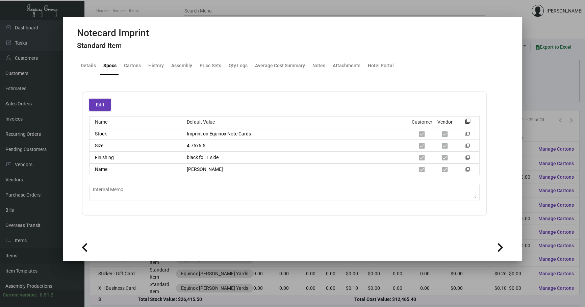
click at [535, 91] on div at bounding box center [292, 153] width 585 height 307
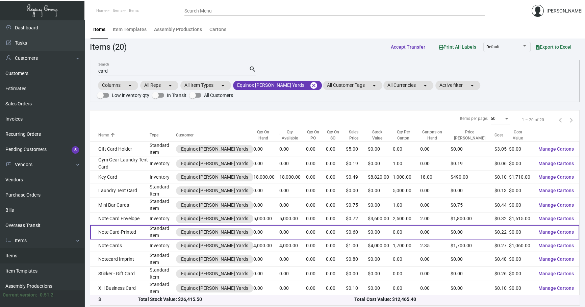
click at [160, 235] on td "Standard Item" at bounding box center [163, 232] width 26 height 15
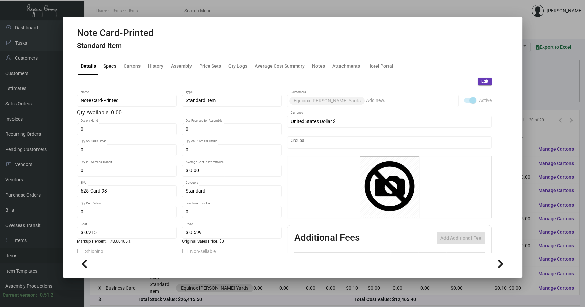
click at [111, 66] on div "Specs" at bounding box center [109, 65] width 13 height 7
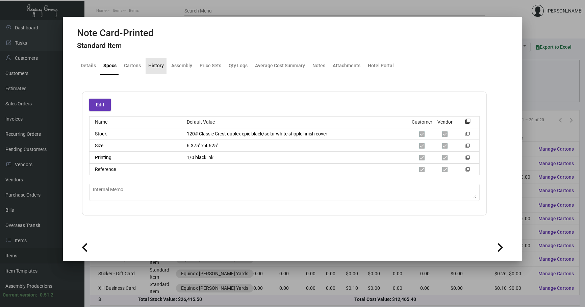
click at [158, 67] on div "History" at bounding box center [156, 65] width 16 height 7
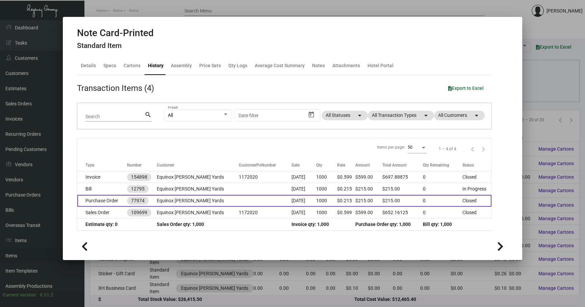
click at [272, 202] on td at bounding box center [265, 201] width 53 height 12
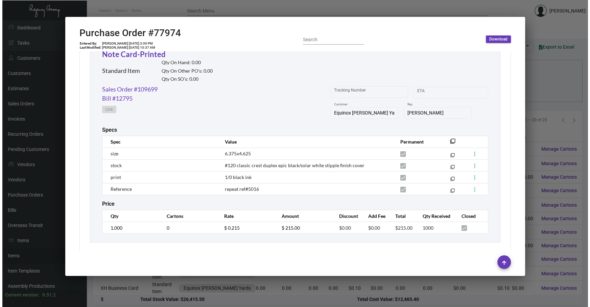
scroll to position [332, 0]
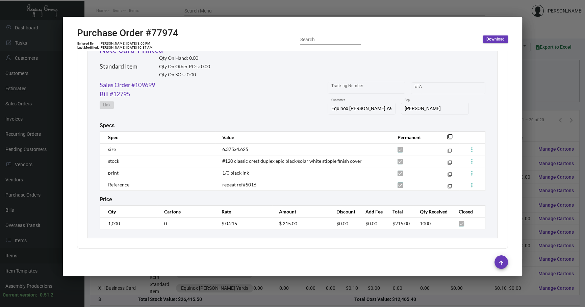
click at [86, 185] on div "Subtotal $215.00 Discount $0.00 Additional Fees $0.00 Shipping $0.00 Total $215…" at bounding box center [292, 102] width 431 height 291
click at [447, 136] on mat-icon "filter_none" at bounding box center [449, 138] width 5 height 5
click at [557, 73] on div at bounding box center [292, 153] width 585 height 307
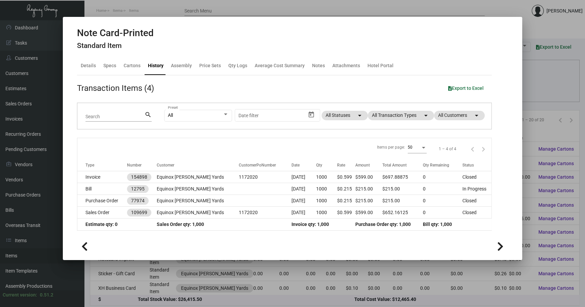
click at [552, 103] on div at bounding box center [292, 153] width 585 height 307
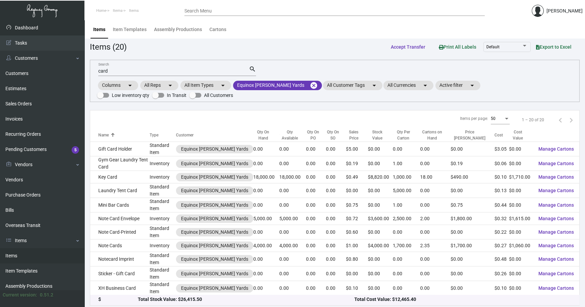
drag, startPoint x: 189, startPoint y: 73, endPoint x: 0, endPoint y: 32, distance: 193.1
click at [0, 69] on div "Dashboard Dashboard Tasks Customers Customers Estimates Sales Orders Invoices R…" at bounding box center [292, 164] width 585 height 289
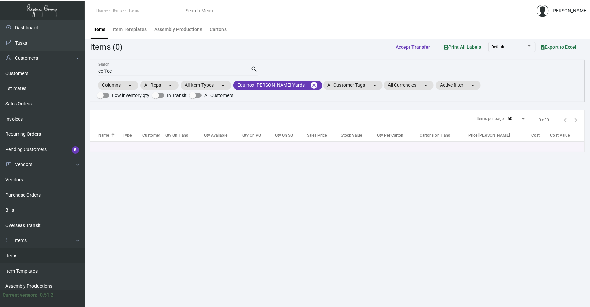
click at [185, 67] on div "coffee Search" at bounding box center [174, 71] width 152 height 10
drag, startPoint x: 182, startPoint y: 71, endPoint x: 0, endPoint y: 105, distance: 185.0
click at [80, 89] on div "Dashboard Dashboard Tasks Customers Customers Estimates Sales Orders Invoices R…" at bounding box center [295, 163] width 590 height 287
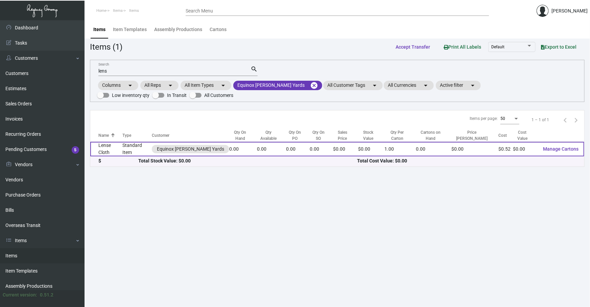
click at [134, 145] on td "Standard Item" at bounding box center [136, 149] width 29 height 15
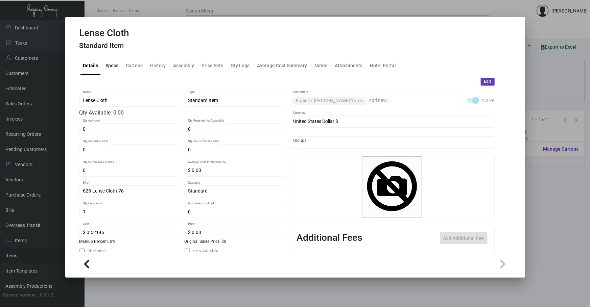
click at [112, 68] on div "Specs" at bounding box center [112, 65] width 13 height 7
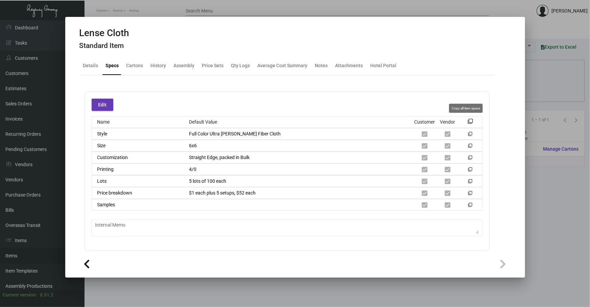
click at [468, 121] on mat-icon "filter_none" at bounding box center [470, 123] width 5 height 5
click at [550, 95] on div at bounding box center [295, 153] width 590 height 307
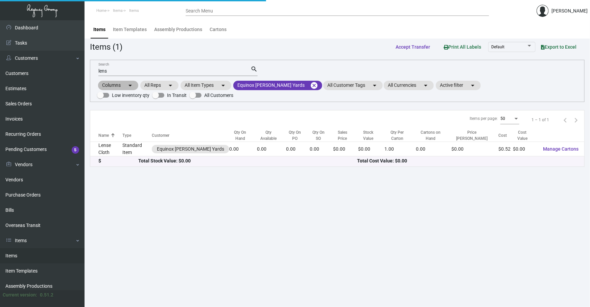
click at [550, 95] on div "Columns arrow_drop_down All Reps arrow_drop_down All Item Types arrow_drop_down…" at bounding box center [337, 90] width 480 height 20
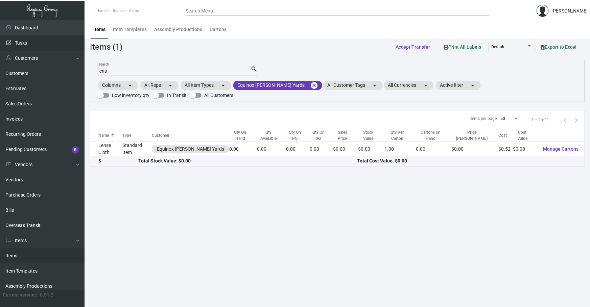
drag, startPoint x: 123, startPoint y: 72, endPoint x: 0, endPoint y: 40, distance: 127.4
click at [0, 76] on div "Dashboard Dashboard Tasks Customers Customers Estimates Sales Orders Invoices R…" at bounding box center [295, 163] width 590 height 287
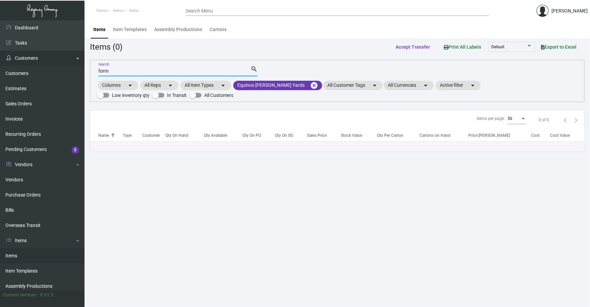
drag, startPoint x: 183, startPoint y: 72, endPoint x: 19, endPoint y: 53, distance: 165.3
click at [40, 53] on div "Dashboard Dashboard Tasks Customers Customers Estimates Sales Orders Invoices R…" at bounding box center [295, 163] width 590 height 287
drag, startPoint x: 180, startPoint y: 70, endPoint x: 0, endPoint y: 145, distance: 194.8
click at [0, 111] on div "Dashboard Dashboard Tasks Customers Customers Estimates Sales Orders Invoices R…" at bounding box center [295, 163] width 590 height 287
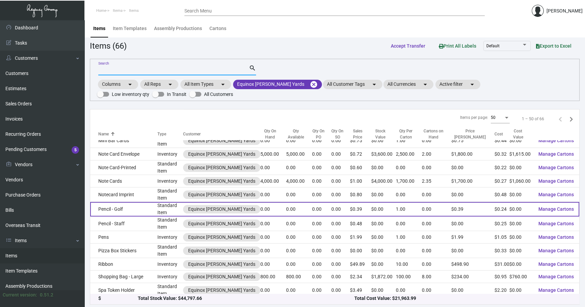
scroll to position [1, 0]
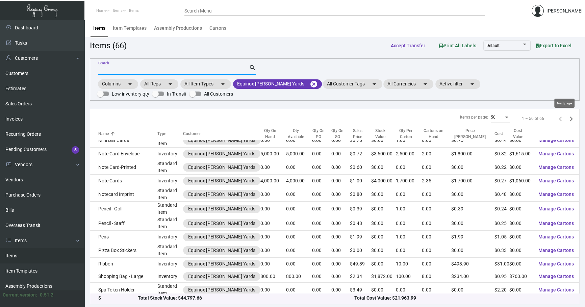
click at [567, 120] on icon "Next page" at bounding box center [571, 118] width 9 height 9
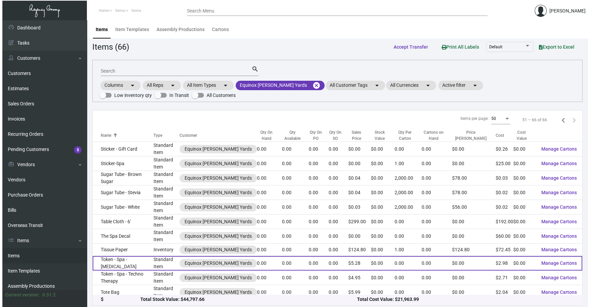
scroll to position [0, 0]
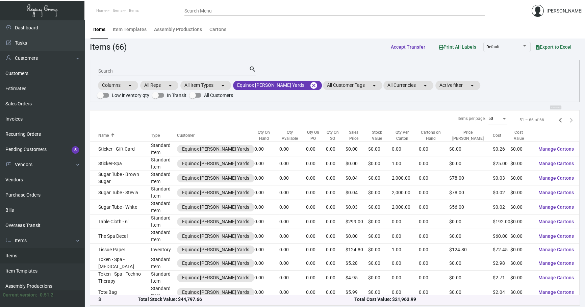
click at [557, 121] on icon "Previous page" at bounding box center [560, 120] width 9 height 9
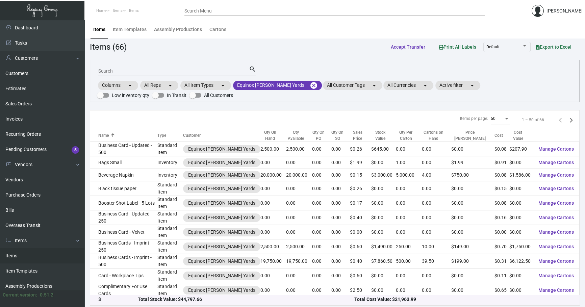
click at [175, 71] on input "Search" at bounding box center [173, 71] width 151 height 5
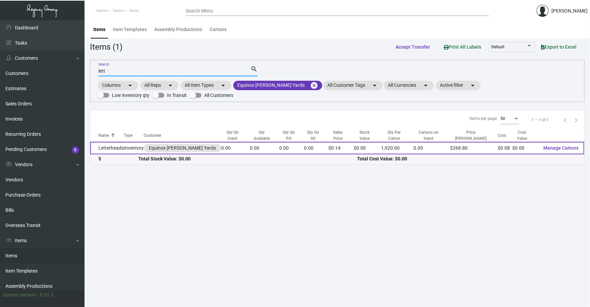
click at [98, 145] on td "Letterheads" at bounding box center [106, 148] width 33 height 13
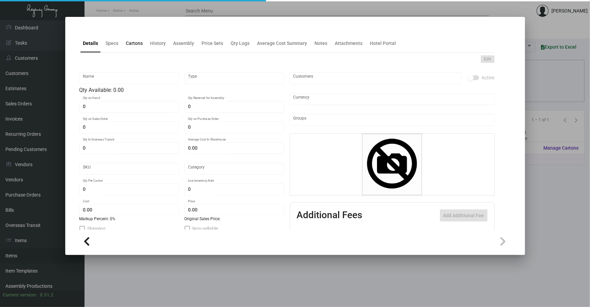
click at [131, 50] on div "Cartons" at bounding box center [134, 43] width 22 height 16
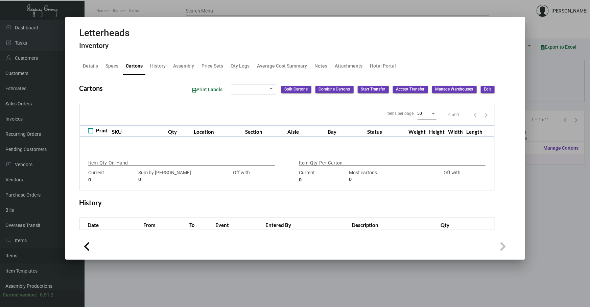
click at [154, 44] on div "Letterheads Inventory" at bounding box center [294, 39] width 431 height 25
click at [156, 61] on div "History" at bounding box center [158, 66] width 21 height 16
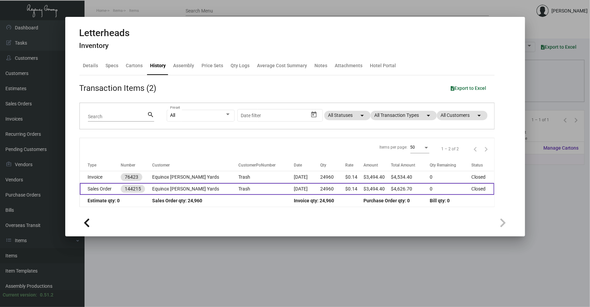
click at [199, 190] on td "Equinox [PERSON_NAME] Yards" at bounding box center [195, 189] width 86 height 12
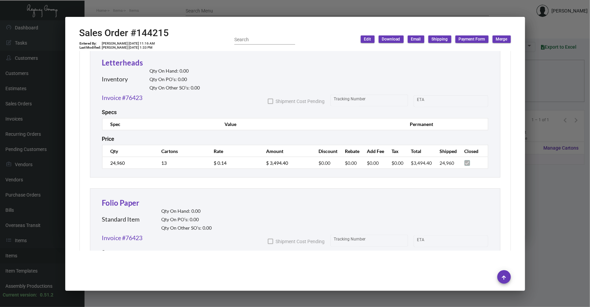
scroll to position [440, 0]
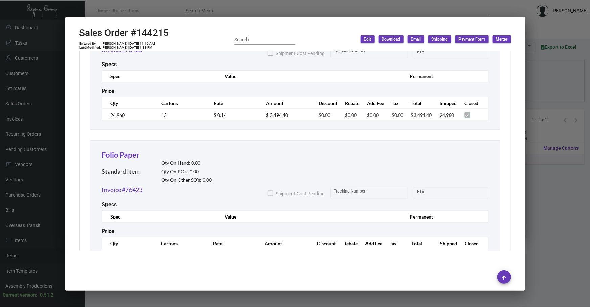
click at [543, 228] on div at bounding box center [295, 153] width 590 height 307
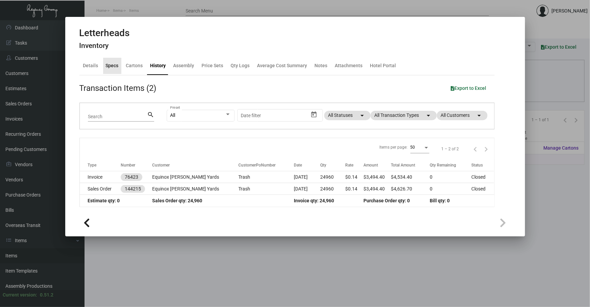
click at [109, 67] on div "Specs" at bounding box center [112, 65] width 13 height 7
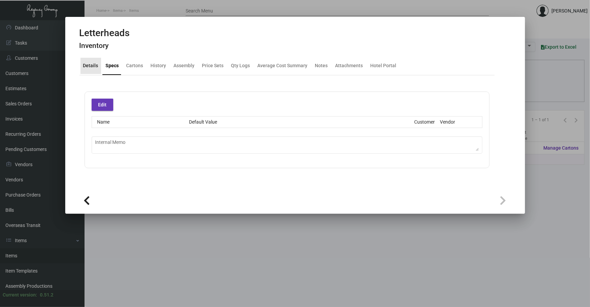
click at [94, 68] on div "Details" at bounding box center [90, 65] width 15 height 7
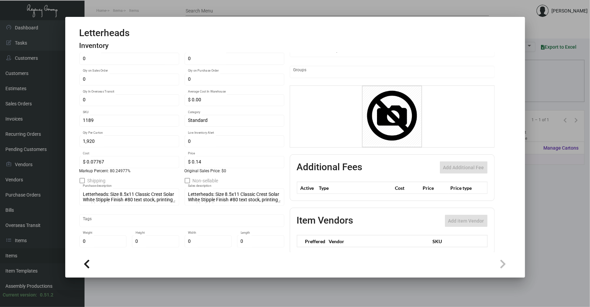
scroll to position [84, 0]
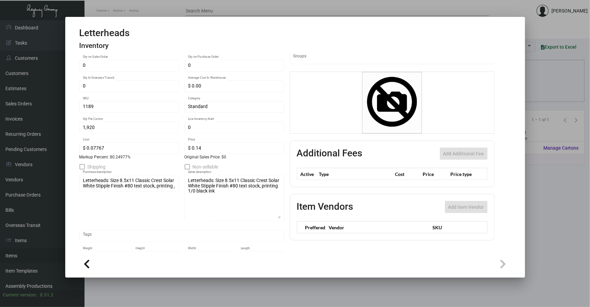
click at [279, 217] on div "Letterheads: Size 8.5x11 Classic Crest Solar White Stipple Finish #80 text stoc…" at bounding box center [235, 198] width 100 height 48
click at [79, 194] on mat-tab-group "Details Specs Cartons History Assembly Price Sets Qty Logs Average Cost Summary…" at bounding box center [286, 153] width 431 height 200
click at [77, 216] on mat-tab-group "Details Specs Cartons History Assembly Price Sets Qty Logs Average Cost Summary…" at bounding box center [286, 153] width 431 height 200
click at [57, 208] on div at bounding box center [295, 153] width 590 height 307
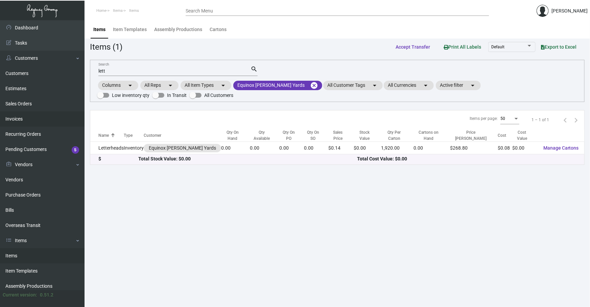
drag, startPoint x: 161, startPoint y: 69, endPoint x: 45, endPoint y: 112, distance: 123.7
click at [45, 112] on div "Dashboard Dashboard Tasks Customers Customers Estimates Sales Orders Invoices R…" at bounding box center [295, 163] width 590 height 287
click at [249, 232] on main "Items Item Templates Assembly Productions Cartons Items (1) Accept Transfer Pri…" at bounding box center [336, 163] width 505 height 287
drag, startPoint x: 0, startPoint y: 107, endPoint x: 0, endPoint y: 157, distance: 50.0
click at [0, 129] on div "Dashboard Dashboard Tasks Customers Customers Estimates Sales Orders Invoices R…" at bounding box center [295, 163] width 590 height 287
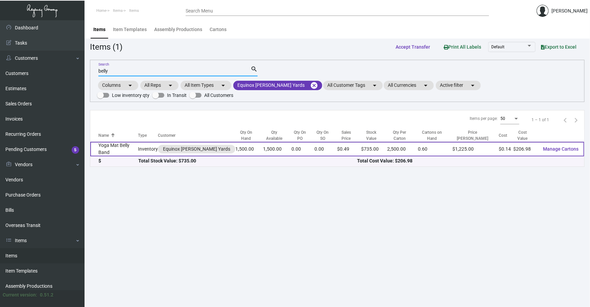
click at [125, 150] on td "Yoga Mat Belly Band" at bounding box center [114, 149] width 48 height 15
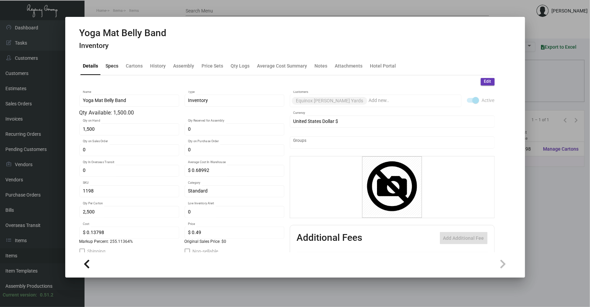
click at [118, 65] on div "Specs" at bounding box center [112, 66] width 18 height 16
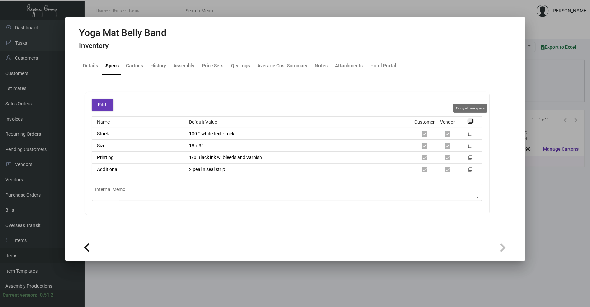
click at [470, 122] on mat-icon "filter_none" at bounding box center [470, 123] width 5 height 5
click at [538, 92] on div at bounding box center [295, 153] width 590 height 307
click at [538, 92] on div "Columns arrow_drop_down All Reps arrow_drop_down All Item Types arrow_drop_down…" at bounding box center [337, 90] width 480 height 20
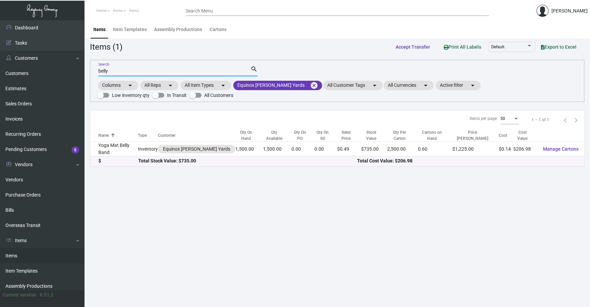
drag, startPoint x: 176, startPoint y: 69, endPoint x: 0, endPoint y: 9, distance: 185.6
click at [10, 65] on div "Dashboard Dashboard Tasks Customers Customers Estimates Sales Orders Invoices R…" at bounding box center [295, 163] width 590 height 287
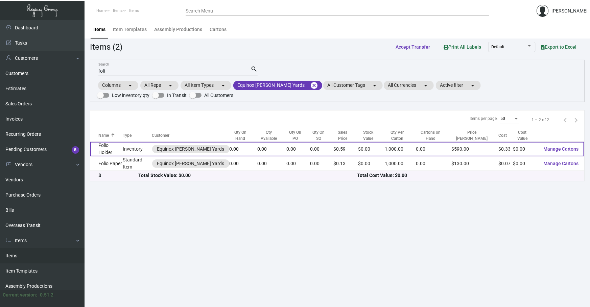
click at [139, 145] on td "Inventory" at bounding box center [137, 149] width 29 height 15
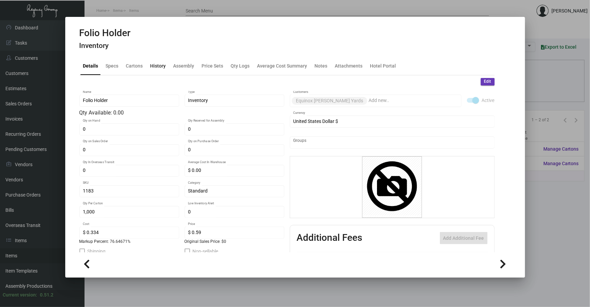
click at [155, 64] on div "History" at bounding box center [158, 65] width 16 height 7
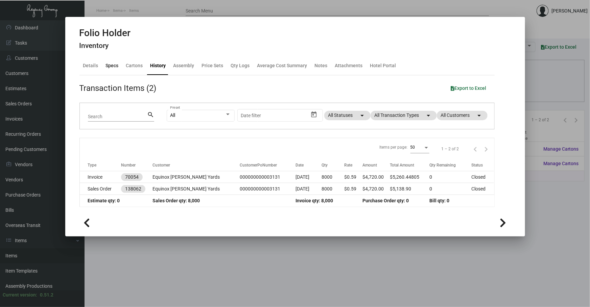
click at [107, 69] on div "Specs" at bounding box center [112, 66] width 18 height 16
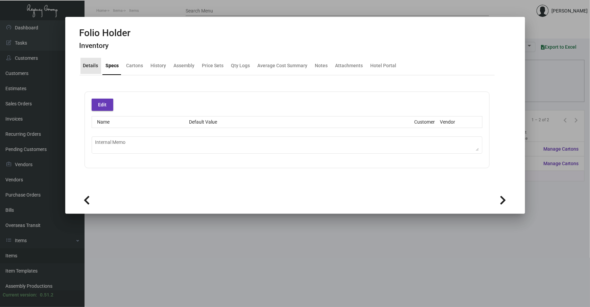
click at [92, 66] on div "Details" at bounding box center [90, 65] width 15 height 7
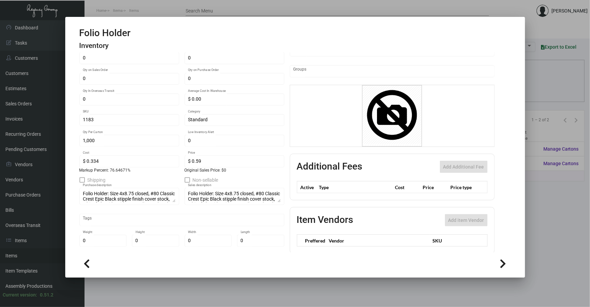
scroll to position [84, 0]
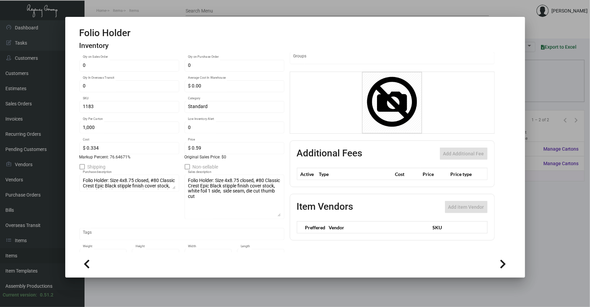
click at [279, 214] on div "Folio Holder: Size 4x8.75 closed, #80 Classic Crest Epic Black stipple finish c…" at bounding box center [235, 197] width 100 height 46
click at [82, 213] on mat-form-field "Folio Holder: Size 4x8.75 closed, #80 Classic Crest Epic Black stipple finish c…" at bounding box center [129, 200] width 100 height 53
drag, startPoint x: 71, startPoint y: 225, endPoint x: 231, endPoint y: 200, distance: 162.2
click at [72, 225] on mat-tab-group "Details Specs Cartons History Assembly Price Sets Qty Logs Average Cost Summary…" at bounding box center [286, 153] width 431 height 200
click at [542, 246] on div at bounding box center [295, 153] width 590 height 307
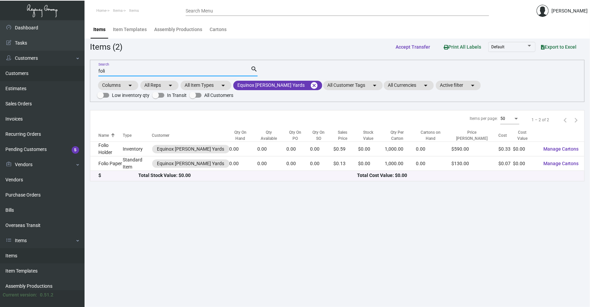
drag, startPoint x: 233, startPoint y: 70, endPoint x: 0, endPoint y: 67, distance: 232.8
click at [0, 104] on div "Dashboard Dashboard Tasks Customers Customers Estimates Sales Orders Invoices R…" at bounding box center [295, 163] width 590 height 287
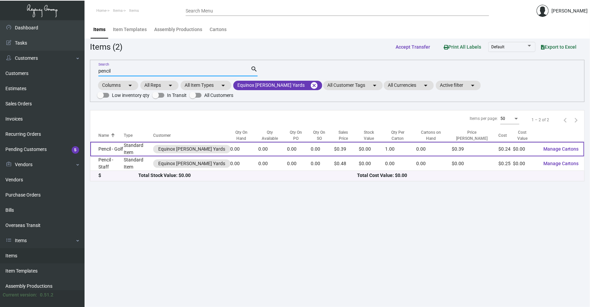
click at [137, 151] on td "Standard Item" at bounding box center [138, 149] width 29 height 15
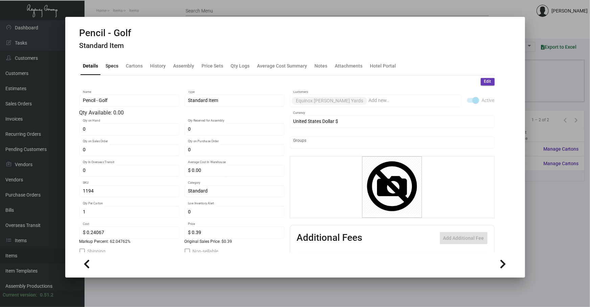
click at [108, 67] on div "Specs" at bounding box center [112, 65] width 13 height 7
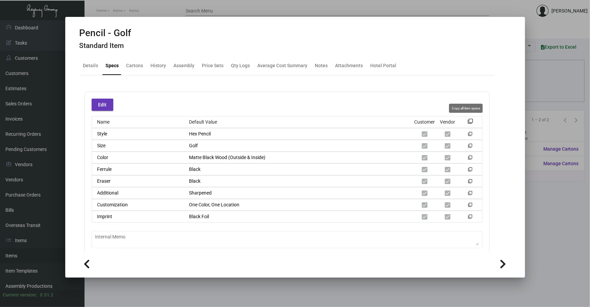
click at [468, 121] on mat-icon "filter_none" at bounding box center [470, 123] width 5 height 5
drag, startPoint x: 88, startPoint y: 296, endPoint x: 91, endPoint y: 294, distance: 3.7
click at [88, 296] on div at bounding box center [295, 153] width 590 height 307
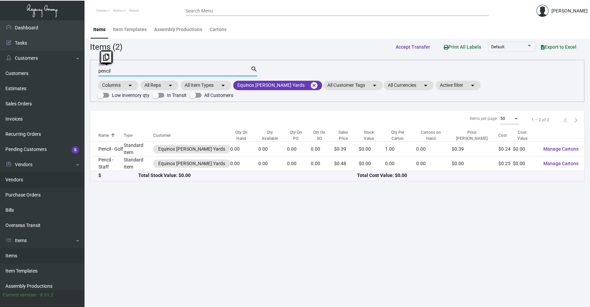
drag, startPoint x: 125, startPoint y: 71, endPoint x: 0, endPoint y: 176, distance: 163.5
click at [0, 163] on div "Dashboard Dashboard Tasks Customers Customers Estimates Sales Orders Invoices R…" at bounding box center [295, 163] width 590 height 287
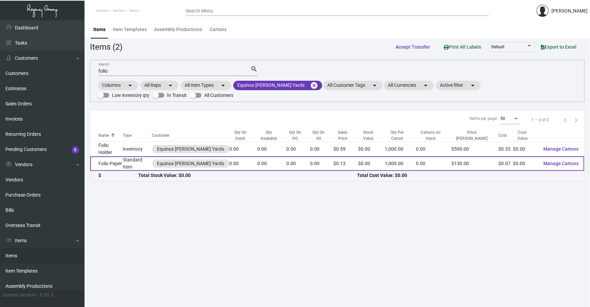
click at [133, 161] on td "Standard Item" at bounding box center [137, 163] width 29 height 15
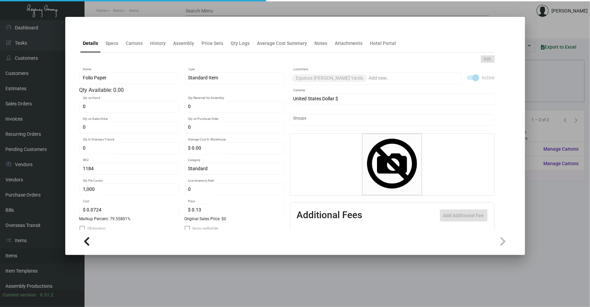
click at [157, 55] on div "Edit Folio Paper Name Standard Item Type Qty Available: 0.00 0 Qty on Hand 0 Qt…" at bounding box center [286, 182] width 415 height 259
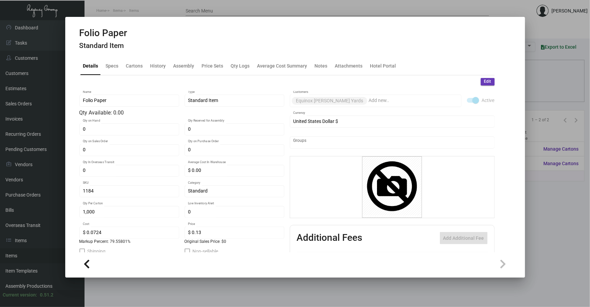
click at [155, 57] on mat-tab-group "Details Specs Cartons History Assembly Price Sets Qty Logs Average Cost Summary…" at bounding box center [286, 153] width 431 height 200
click at [156, 67] on div "History" at bounding box center [158, 65] width 16 height 7
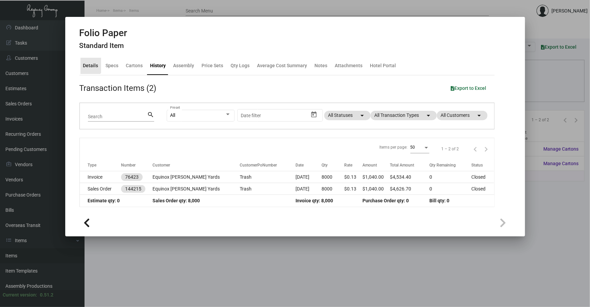
drag, startPoint x: 83, startPoint y: 61, endPoint x: 88, endPoint y: 64, distance: 5.7
click at [83, 61] on div "Details" at bounding box center [90, 66] width 21 height 16
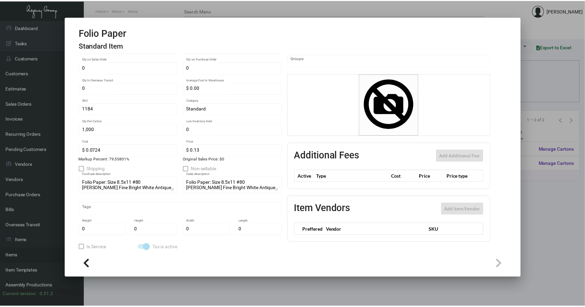
scroll to position [84, 0]
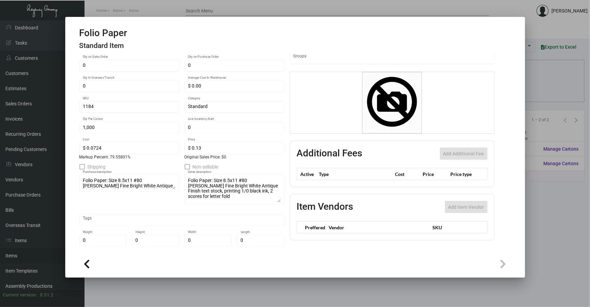
click at [284, 199] on div "Folio Paper Name Standard Item Type Qty Available: 0.00 0 Qty on Hand 0 Qty Res…" at bounding box center [286, 134] width 415 height 256
click at [72, 220] on mat-tab-group "Details Specs Cartons History Assembly Price Sets Qty Logs Average Cost Summary…" at bounding box center [286, 153] width 431 height 200
click at [534, 129] on div at bounding box center [295, 153] width 590 height 307
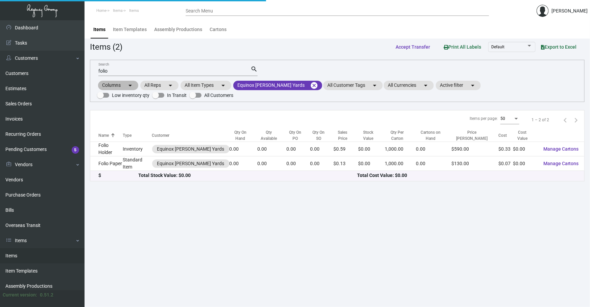
click at [535, 95] on div "Columns arrow_drop_down All Reps arrow_drop_down All Item Types arrow_drop_down…" at bounding box center [337, 90] width 480 height 20
click at [58, 102] on div "Dashboard Dashboard Tasks Customers Customers Estimates Sales Orders Invoices R…" at bounding box center [295, 163] width 590 height 287
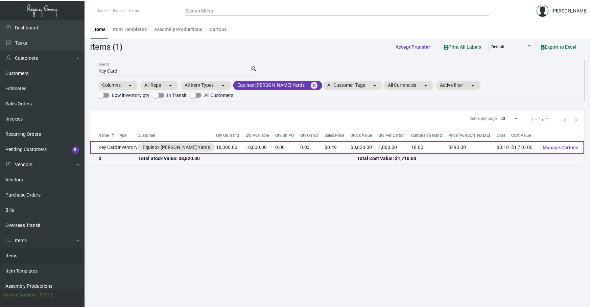
click at [132, 145] on td "Inventory" at bounding box center [128, 147] width 20 height 13
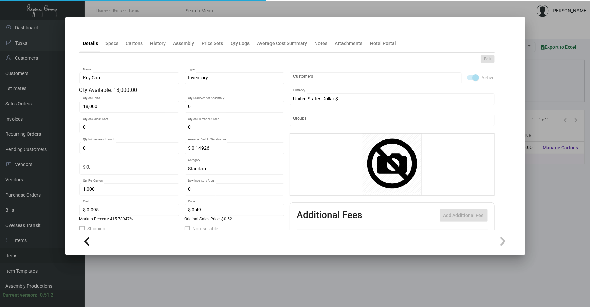
click at [79, 30] on h4 at bounding box center [79, 30] width 0 height 0
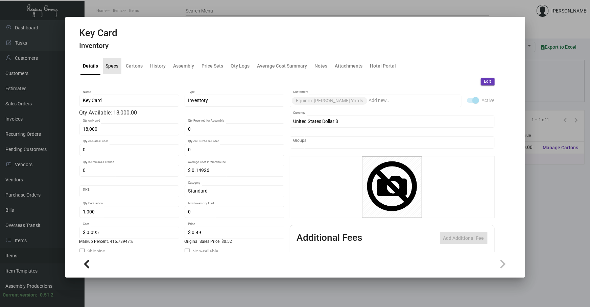
click at [115, 63] on div "Specs" at bounding box center [112, 65] width 13 height 7
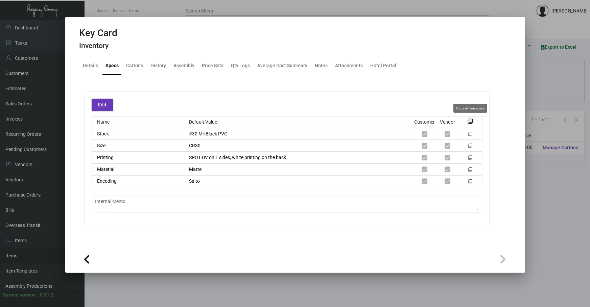
click at [471, 121] on mat-icon "filter_none" at bounding box center [470, 123] width 5 height 5
click at [322, 294] on div at bounding box center [295, 153] width 590 height 307
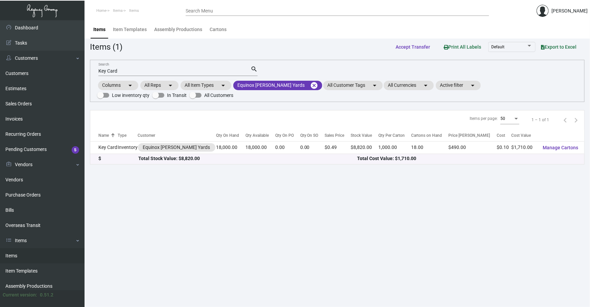
drag, startPoint x: 560, startPoint y: 248, endPoint x: 438, endPoint y: 203, distance: 130.2
click at [560, 248] on main "Items Item Templates Assembly Productions Cartons Items (1) Accept Transfer Pri…" at bounding box center [336, 163] width 505 height 287
drag, startPoint x: 142, startPoint y: 69, endPoint x: 0, endPoint y: 126, distance: 153.1
click at [0, 112] on div "Dashboard Dashboard Tasks Customers Customers Estimates Sales Orders Invoices R…" at bounding box center [295, 163] width 590 height 287
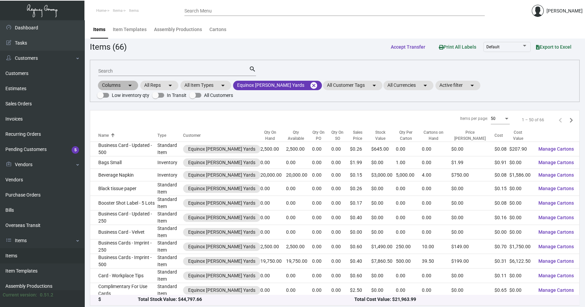
click at [493, 96] on div "Columns arrow_drop_down All Reps arrow_drop_down All Item Types arrow_drop_down…" at bounding box center [335, 90] width 476 height 20
click at [173, 68] on div "Search" at bounding box center [173, 71] width 151 height 10
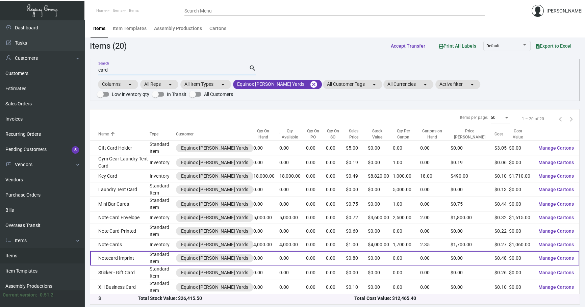
scroll to position [1, 0]
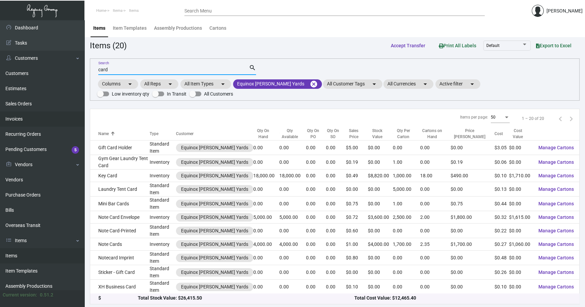
drag, startPoint x: 133, startPoint y: 71, endPoint x: 0, endPoint y: 122, distance: 142.3
click at [0, 108] on div "Dashboard Dashboard Tasks Customers Customers Estimates Sales Orders Invoices R…" at bounding box center [292, 163] width 585 height 289
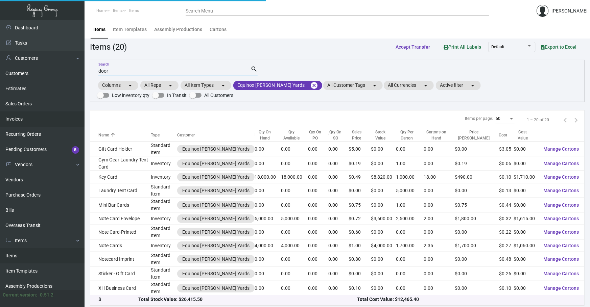
scroll to position [0, 0]
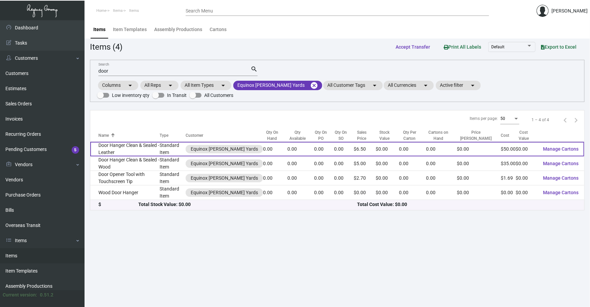
click at [139, 145] on td "Door Hanger Clean & Sealed - Leather" at bounding box center [124, 149] width 69 height 15
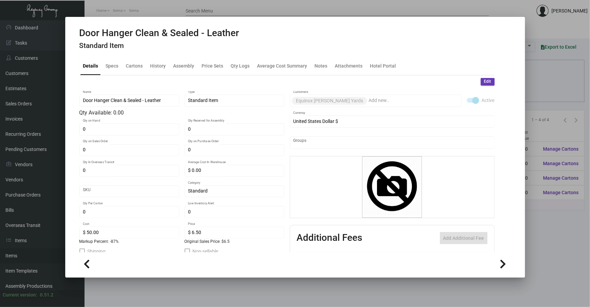
click at [110, 49] on h4 "Standard Item" at bounding box center [159, 46] width 160 height 8
click at [112, 64] on div "Specs" at bounding box center [112, 65] width 13 height 7
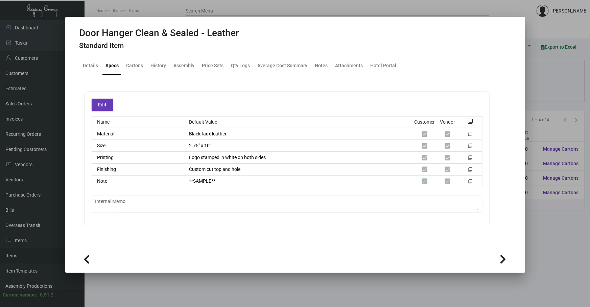
click at [81, 163] on div "Edit Name Default Value Customer Vendor filter_none Material Black faux leather…" at bounding box center [286, 160] width 415 height 136
click at [73, 214] on mat-tab-group "Details Specs Cartons History Assembly Price Sets Qty Logs Average Cost Summary…" at bounding box center [286, 150] width 431 height 195
click at [167, 280] on div at bounding box center [295, 153] width 590 height 307
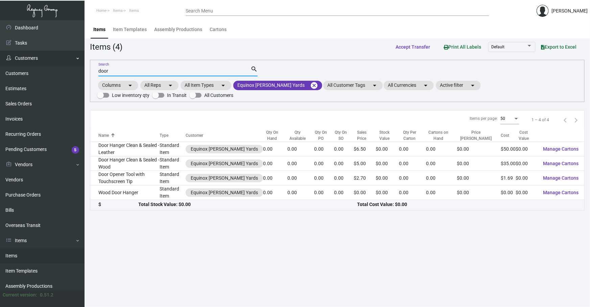
drag, startPoint x: 161, startPoint y: 72, endPoint x: 0, endPoint y: 64, distance: 161.1
click at [55, 89] on div "Dashboard Dashboard Tasks Customers Customers Estimates Sales Orders Invoices R…" at bounding box center [295, 163] width 590 height 287
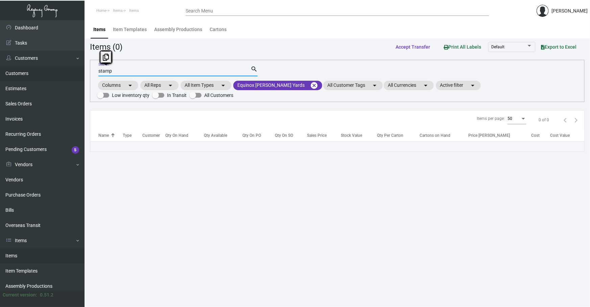
drag, startPoint x: 74, startPoint y: 68, endPoint x: 0, endPoint y: 69, distance: 74.4
click at [0, 93] on div "Dashboard Dashboard Tasks Customers Customers Estimates Sales Orders Invoices R…" at bounding box center [295, 163] width 590 height 287
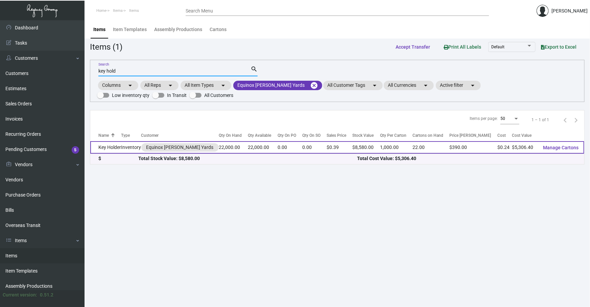
click at [129, 151] on td "Inventory" at bounding box center [131, 147] width 20 height 13
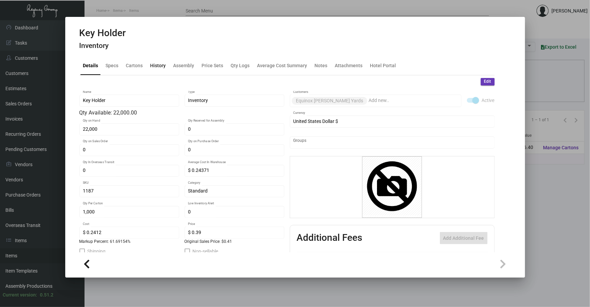
click at [148, 67] on div "History" at bounding box center [158, 66] width 21 height 16
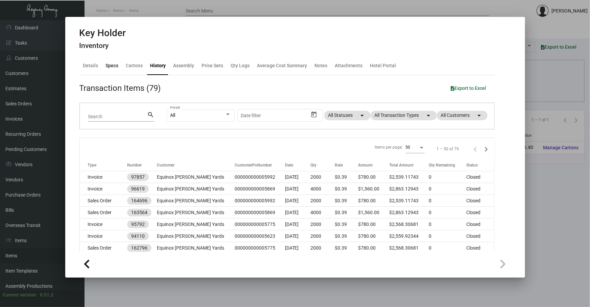
click at [112, 70] on div "Specs" at bounding box center [112, 66] width 18 height 16
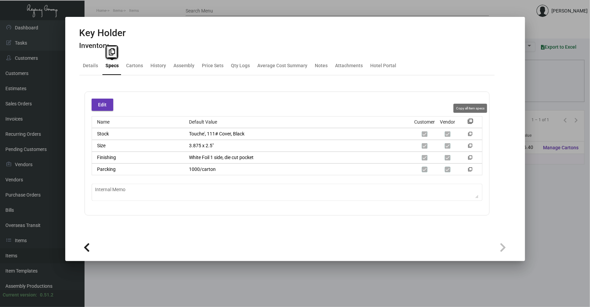
click at [471, 123] on mat-icon "filter_none" at bounding box center [470, 123] width 5 height 5
copy div "e"
click at [162, 67] on div "History" at bounding box center [159, 65] width 16 height 7
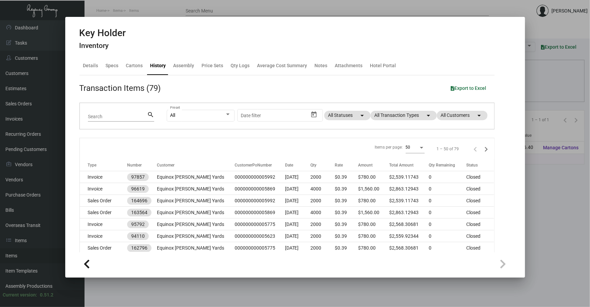
click at [388, 121] on div "All Preset Start date – Date filter All Statuses arrow_drop_down All Transactio…" at bounding box center [326, 116] width 319 height 26
click at [392, 115] on mat-chip "All Transaction Types arrow_drop_down" at bounding box center [403, 115] width 66 height 9
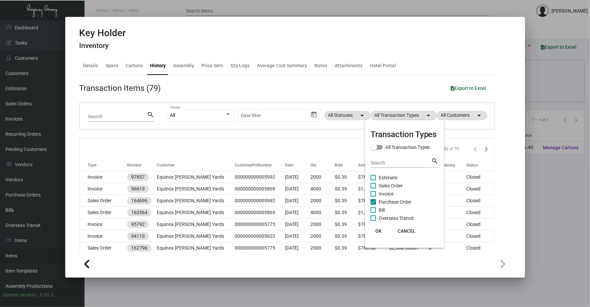
click at [392, 200] on span "Purchase Order" at bounding box center [394, 202] width 33 height 8
click at [373, 205] on input "Purchase Order" at bounding box center [373, 205] width 0 height 0
click at [392, 200] on span "Purchase Order" at bounding box center [394, 202] width 33 height 8
click at [373, 205] on input "Purchase Order" at bounding box center [373, 205] width 0 height 0
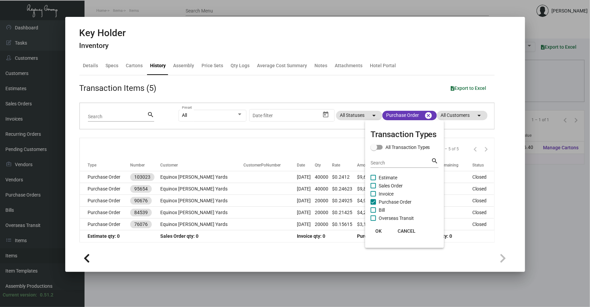
click at [300, 151] on div at bounding box center [295, 153] width 590 height 307
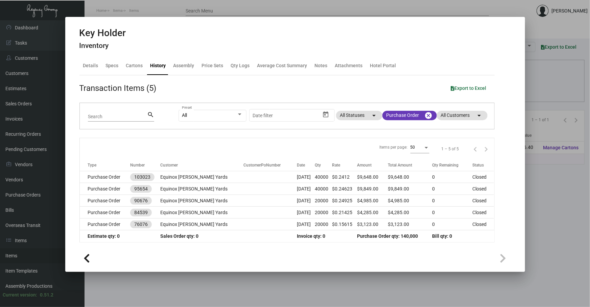
click at [141, 22] on mat-dialog-container "Key Holder Inventory Details Specs Cartons History Assembly Price Sets Qty Logs…" at bounding box center [295, 144] width 460 height 255
drag, startPoint x: 84, startPoint y: 282, endPoint x: 95, endPoint y: 249, distance: 34.7
click at [84, 282] on div at bounding box center [295, 153] width 590 height 307
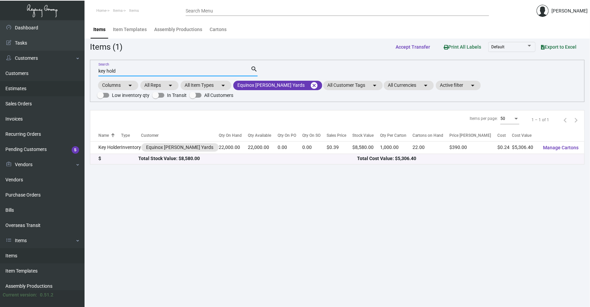
drag, startPoint x: 142, startPoint y: 71, endPoint x: 0, endPoint y: 84, distance: 142.5
click at [44, 83] on div "Dashboard Dashboard Tasks Customers Customers Estimates Sales Orders Invoices R…" at bounding box center [295, 163] width 590 height 287
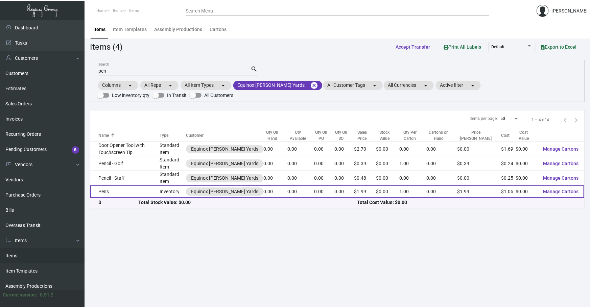
click at [131, 188] on td "Pens" at bounding box center [124, 192] width 69 height 13
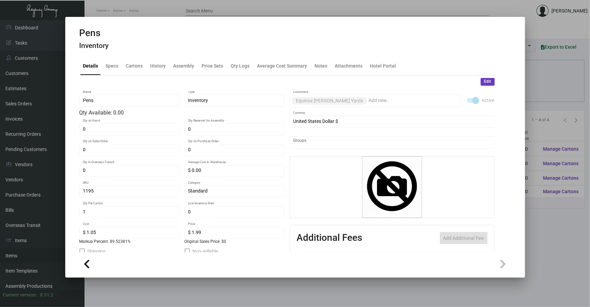
click at [108, 79] on div "Edit" at bounding box center [286, 81] width 415 height 7
click at [109, 68] on div "Specs" at bounding box center [112, 65] width 13 height 7
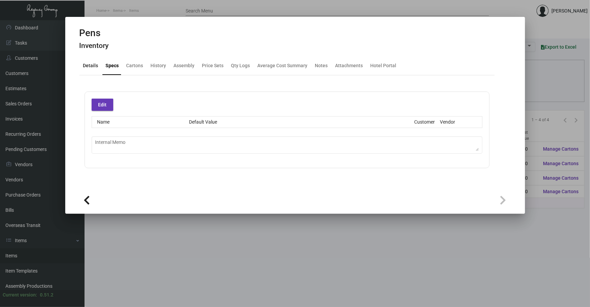
click at [87, 64] on div "Details" at bounding box center [90, 65] width 15 height 7
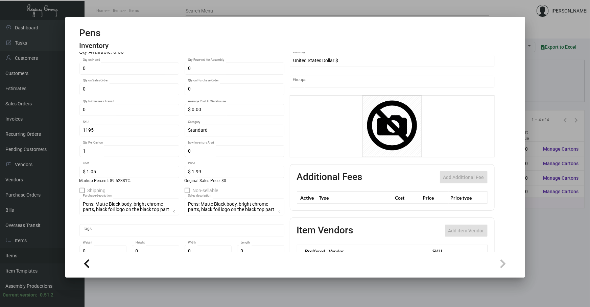
scroll to position [61, 0]
click at [278, 230] on div "Pens: Matte Black body, bright chrome parts, black foil logo on the black top p…" at bounding box center [235, 216] width 100 height 39
click at [76, 238] on mat-tab-group "Details Specs Cartons History Assembly Price Sets Qty Logs Average Cost Summary…" at bounding box center [286, 153] width 431 height 200
click at [210, 290] on div at bounding box center [295, 153] width 590 height 307
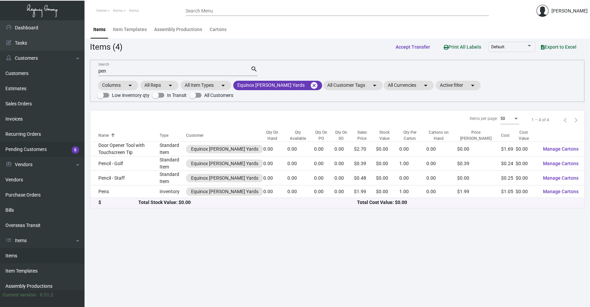
drag, startPoint x: 138, startPoint y: 67, endPoint x: 0, endPoint y: 146, distance: 158.8
click at [0, 146] on div "Dashboard Dashboard Tasks Customers Customers Estimates Sales Orders Invoices R…" at bounding box center [295, 163] width 590 height 287
click at [172, 52] on div "Items (4) Accept Transfer Print All Labels Default Export to Excel" at bounding box center [337, 47] width 494 height 13
drag, startPoint x: 166, startPoint y: 72, endPoint x: 1, endPoint y: 75, distance: 164.6
click at [35, 76] on div "Dashboard Dashboard Tasks Customers Customers Estimates Sales Orders Invoices R…" at bounding box center [295, 163] width 590 height 287
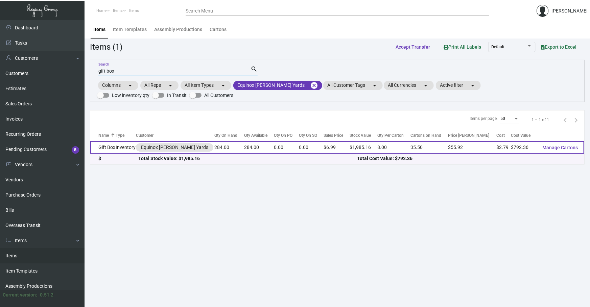
click at [129, 151] on td "Inventory" at bounding box center [126, 147] width 20 height 13
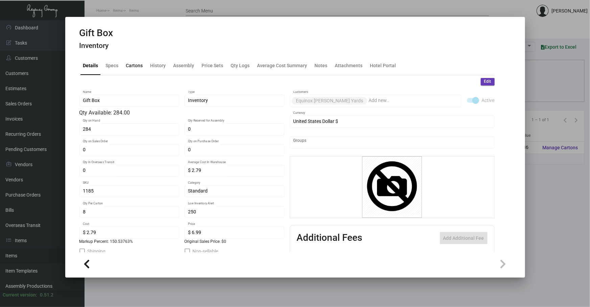
click at [137, 65] on div "Cartons" at bounding box center [134, 65] width 17 height 7
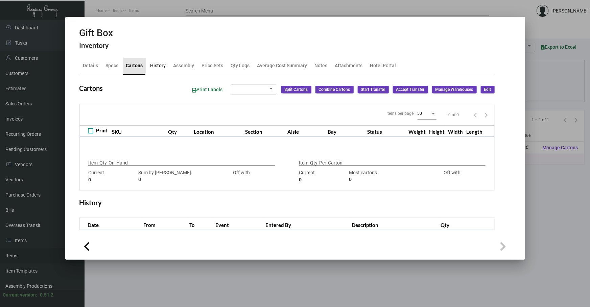
click at [166, 62] on div "History" at bounding box center [158, 66] width 21 height 16
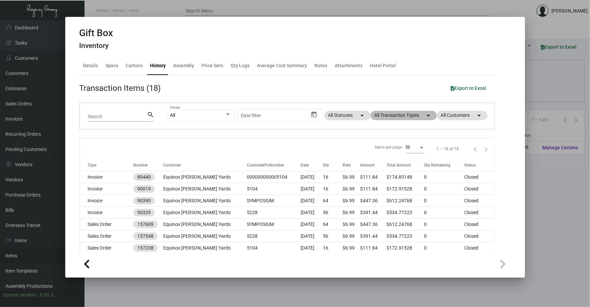
click at [384, 115] on mat-chip "All Transaction Types arrow_drop_down" at bounding box center [403, 115] width 66 height 9
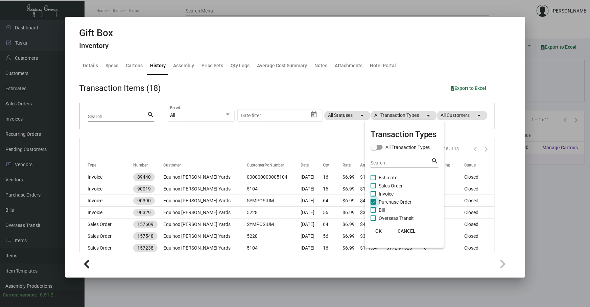
click at [388, 201] on span "Purchase Order" at bounding box center [394, 202] width 33 height 8
click at [373, 205] on input "Purchase Order" at bounding box center [373, 205] width 0 height 0
click at [394, 204] on span "Purchase Order" at bounding box center [394, 202] width 33 height 8
click at [373, 205] on input "Purchase Order" at bounding box center [373, 205] width 0 height 0
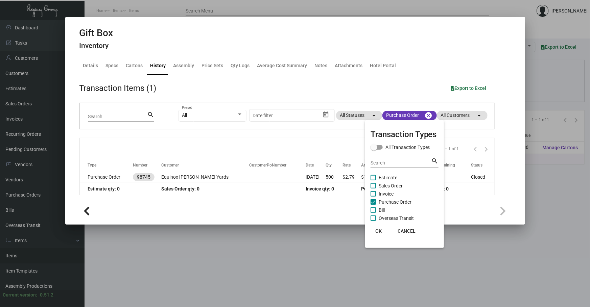
click at [275, 178] on div at bounding box center [295, 153] width 590 height 307
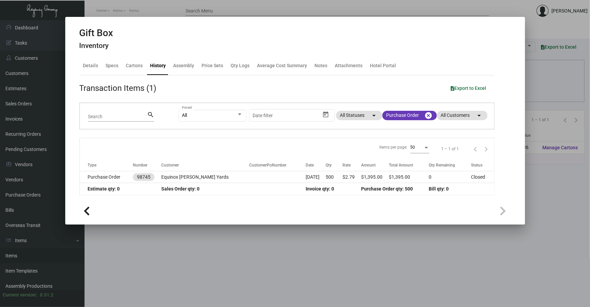
click at [275, 178] on td at bounding box center [277, 177] width 56 height 12
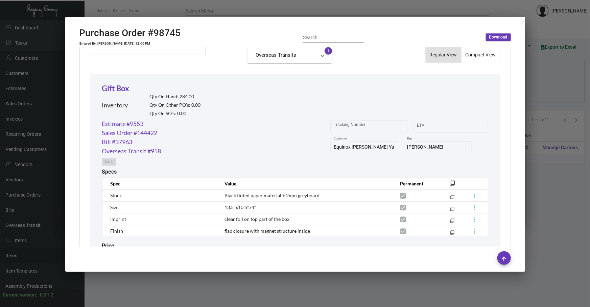
scroll to position [297, 0]
click at [450, 186] on mat-icon "filter_none" at bounding box center [452, 185] width 5 height 5
click at [549, 106] on div at bounding box center [295, 153] width 590 height 307
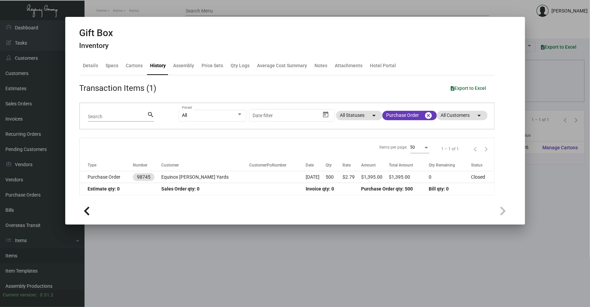
click at [543, 105] on div at bounding box center [295, 153] width 590 height 307
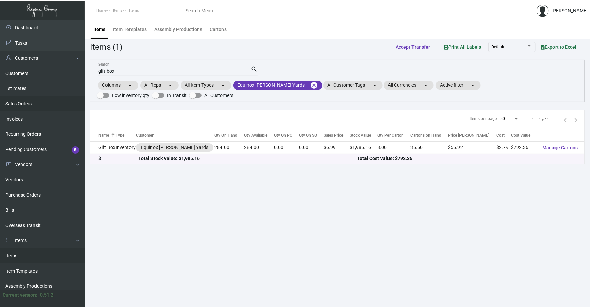
click at [17, 95] on div "Dashboard Dashboard Tasks Customers Customers Estimates Sales Orders Invoices R…" at bounding box center [295, 163] width 590 height 287
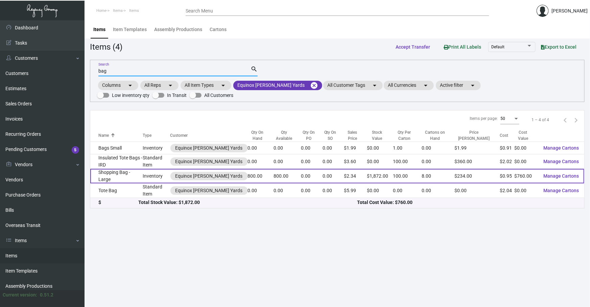
click at [111, 174] on td "Shopping Bag - Large" at bounding box center [116, 176] width 52 height 15
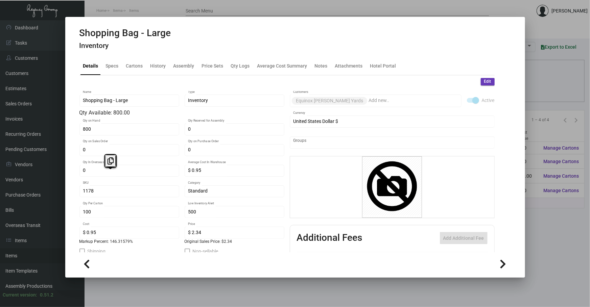
click at [155, 57] on div "Details Specs Cartons History Assembly Price Sets Qty Logs Average Cost Summary…" at bounding box center [286, 66] width 415 height 18
click at [106, 68] on div "Specs" at bounding box center [112, 65] width 13 height 7
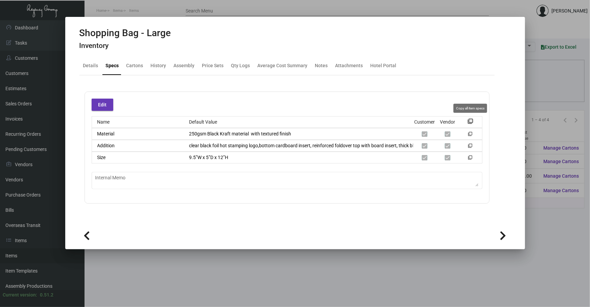
click at [468, 121] on mat-icon "filter_none" at bounding box center [470, 123] width 5 height 5
click at [81, 266] on div at bounding box center [295, 153] width 590 height 307
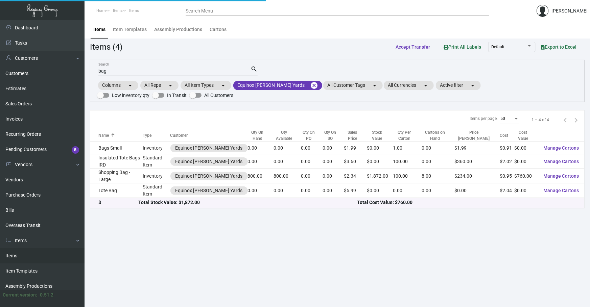
scroll to position [64, 0]
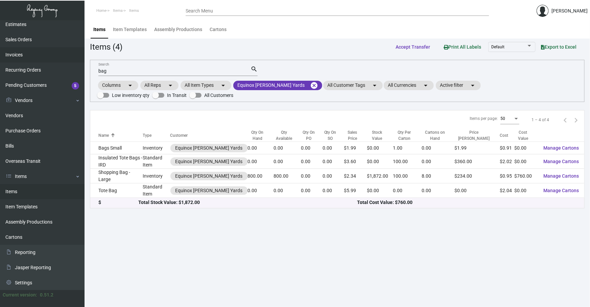
drag, startPoint x: 111, startPoint y: 72, endPoint x: 0, endPoint y: 53, distance: 112.4
click at [40, 63] on div "Dashboard Dashboard Tasks Customers Customers Estimates Sales Orders Invoices R…" at bounding box center [295, 163] width 590 height 287
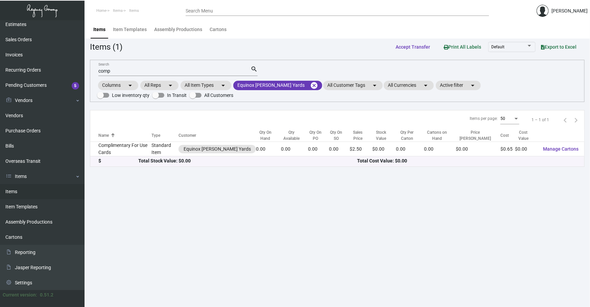
drag, startPoint x: 571, startPoint y: 243, endPoint x: 564, endPoint y: 240, distance: 7.4
click at [571, 243] on main "Items Item Templates Assembly Productions Cartons Items (1) Accept Transfer Pri…" at bounding box center [336, 163] width 505 height 287
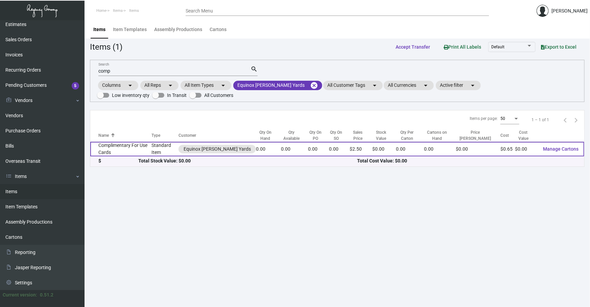
click at [146, 148] on td "Complimentary For Use Cards" at bounding box center [120, 149] width 61 height 15
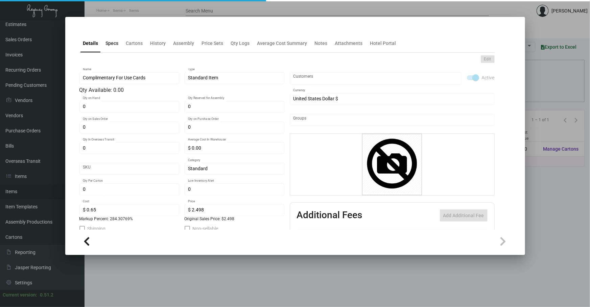
click at [119, 46] on div "Specs" at bounding box center [112, 43] width 18 height 16
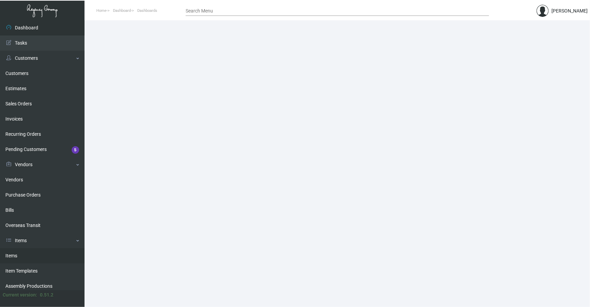
click at [19, 260] on link "Items" at bounding box center [42, 255] width 84 height 15
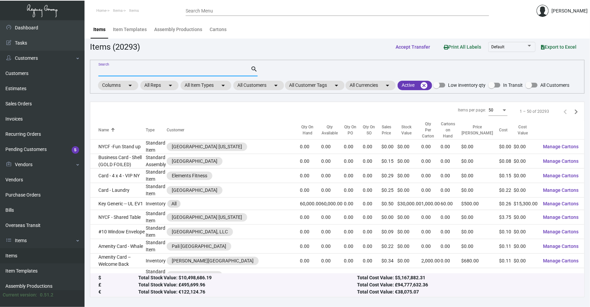
click at [143, 72] on input "Search" at bounding box center [174, 71] width 152 height 5
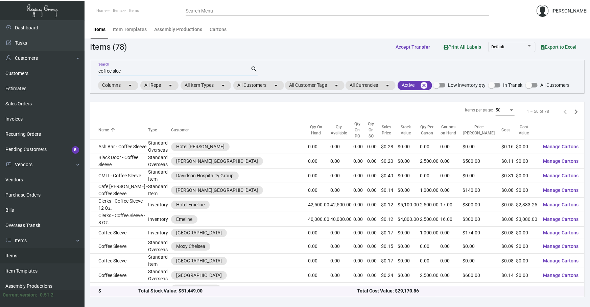
type input "coffee slee"
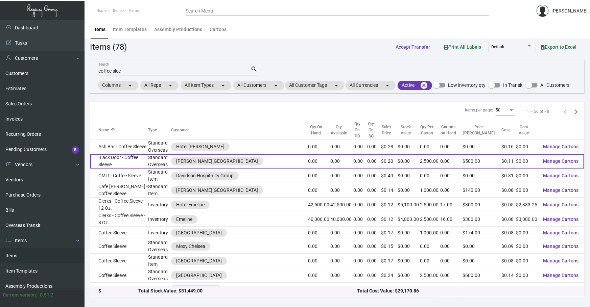
click at [126, 156] on td "Black Door - Coffee Sleeve" at bounding box center [119, 161] width 58 height 15
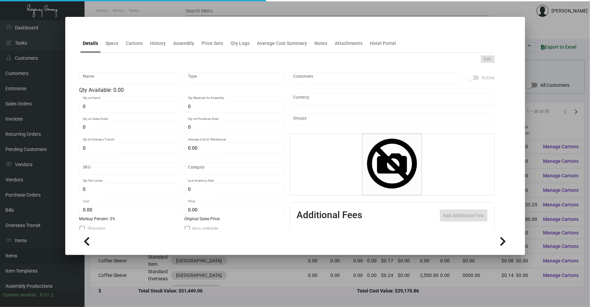
type input "Black Door - Coffee Sleeve"
type input "Standard Overseas"
type input "$ 0.065"
type input "Overseas"
type input "2,500"
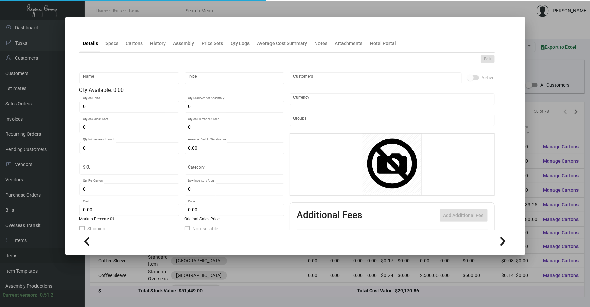
type input "$ 0.107"
type input "$ 0.20"
checkbox input "true"
type input "United States Dollar $"
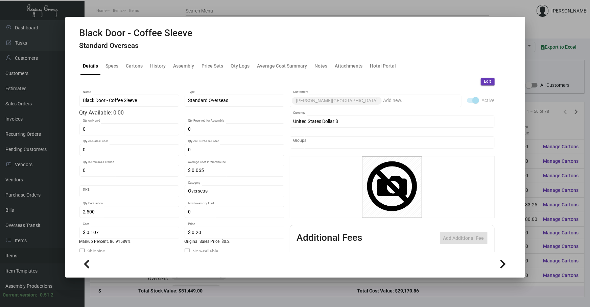
click at [312, 294] on div at bounding box center [295, 153] width 590 height 307
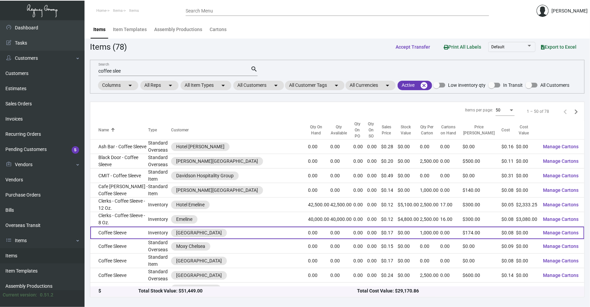
click at [112, 227] on td "Coffee Sleeve" at bounding box center [119, 233] width 58 height 13
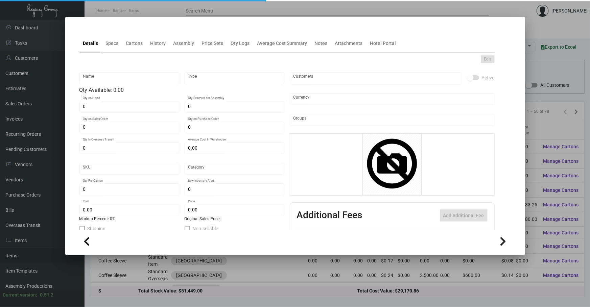
type input "Coffee Sleeve"
type input "Inventory"
type input "$ 0.00"
type input "2710"
type input "Standard"
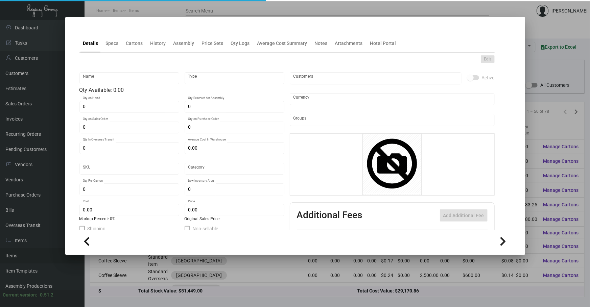
type input "1,000"
type input "$ 0.084"
type input "$ 0.174"
type textarea "Coffee Sleeves: Natural Kraft color material coffee sleeve to fit 12oz. coffee …"
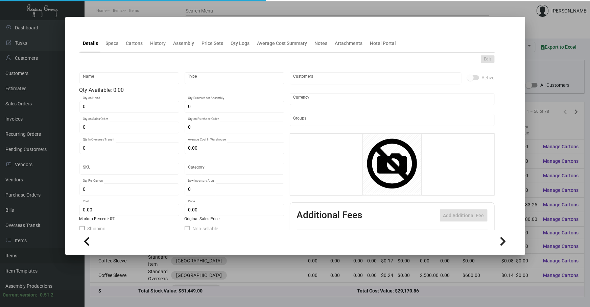
checkbox input "true"
type input "United States Dollar $"
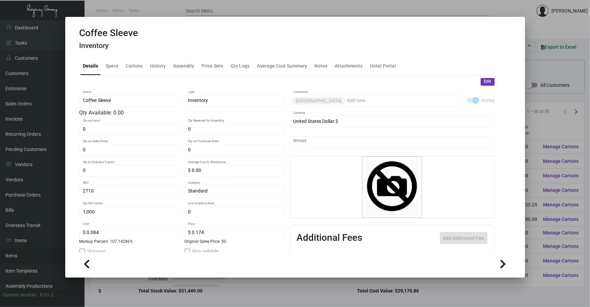
drag, startPoint x: 108, startPoint y: 58, endPoint x: 109, endPoint y: 63, distance: 4.8
click at [109, 63] on div "Details Specs Cartons History Assembly Price Sets Qty Logs Average Cost Summary…" at bounding box center [286, 66] width 415 height 18
drag, startPoint x: 109, startPoint y: 63, endPoint x: 109, endPoint y: 66, distance: 3.7
click at [109, 66] on div "Specs" at bounding box center [112, 65] width 13 height 7
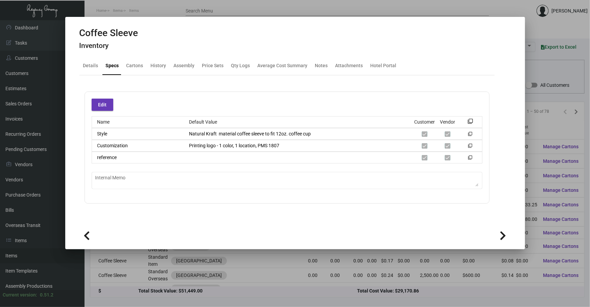
click at [532, 132] on div at bounding box center [295, 153] width 590 height 307
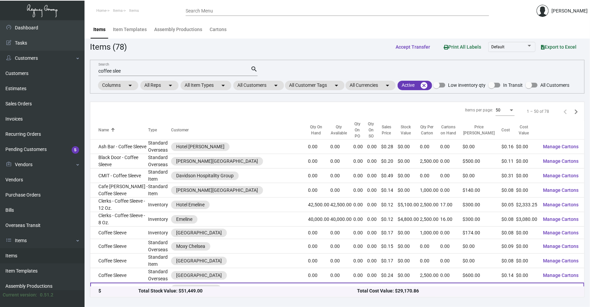
click at [163, 283] on td "Inventory" at bounding box center [159, 289] width 23 height 13
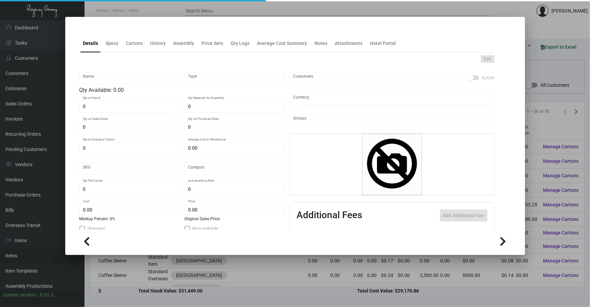
click at [108, 54] on div "Edit Name Type Qty Available: 0.00 0 Qty on Hand 0 Qty Reserved for Assembly 0 …" at bounding box center [286, 182] width 415 height 259
click at [113, 50] on div "Specs" at bounding box center [112, 43] width 18 height 16
type input "Coffee Sleeve"
type input "Inventory"
type input "$ 0.00"
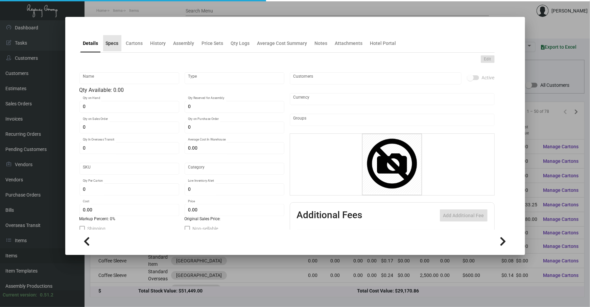
type input "2021"
type input "Standard"
type input "1"
type input "$ 0.08"
type input "$ 0.12"
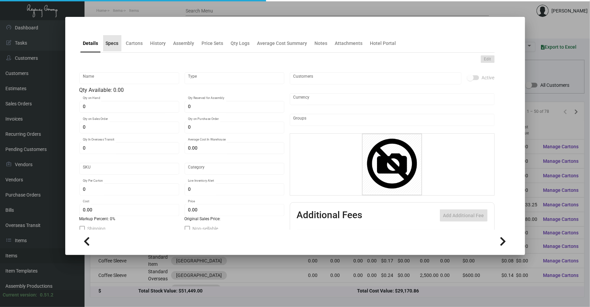
type textarea "Coffee Sleeves: Kraft color coffee sleeves to fit 12 to 20 oz. cups, printing 1…"
checkbox input "true"
type input "United States Dollar $"
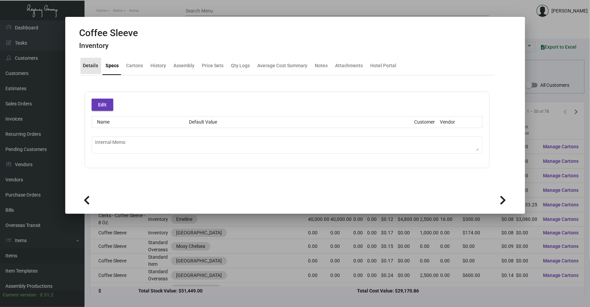
click at [93, 63] on div "Details" at bounding box center [90, 65] width 15 height 7
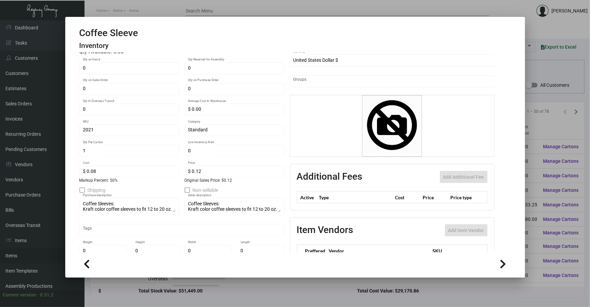
scroll to position [71, 0]
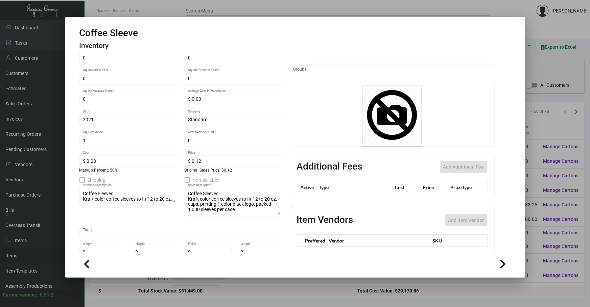
click at [379, 292] on div at bounding box center [295, 153] width 590 height 307
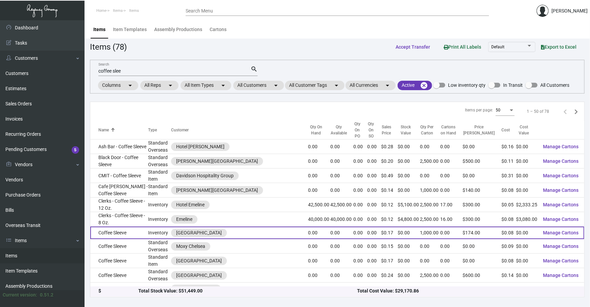
click at [115, 227] on td "Coffee Sleeve" at bounding box center [119, 233] width 58 height 13
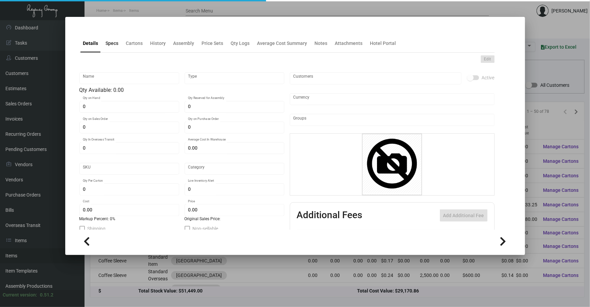
type input "Coffee Sleeve"
type input "Inventory"
type input "$ 0.00"
type input "2710"
type input "Standard"
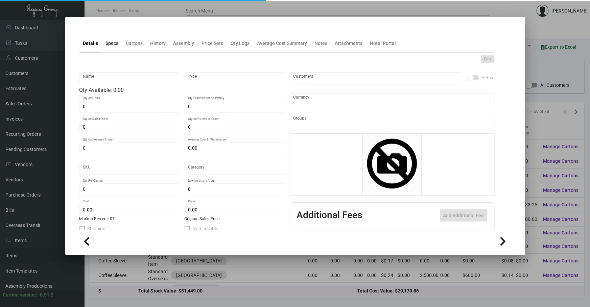
type input "1,000"
type input "$ 0.084"
type input "$ 0.174"
type textarea "Coffee Sleeves: Natural Kraft color material coffee sleeve to fit 12oz. coffee …"
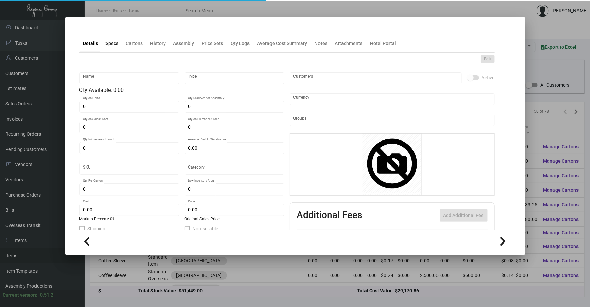
checkbox input "true"
type input "United States Dollar $"
click at [115, 45] on div "Specs" at bounding box center [112, 43] width 13 height 7
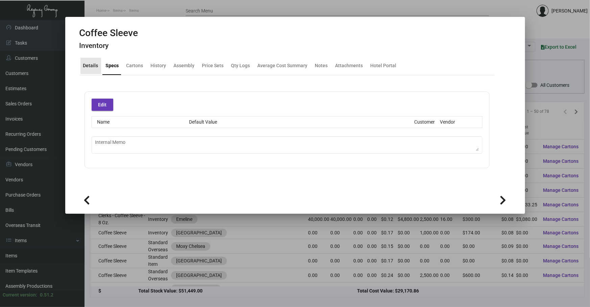
click at [93, 68] on div "Details" at bounding box center [90, 65] width 15 height 7
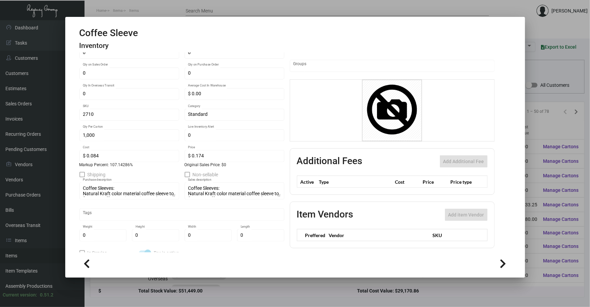
scroll to position [82, 0]
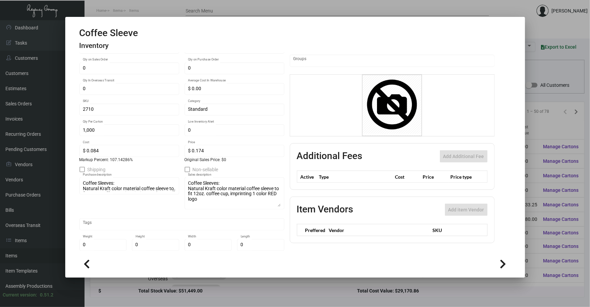
click at [542, 71] on div at bounding box center [295, 153] width 590 height 307
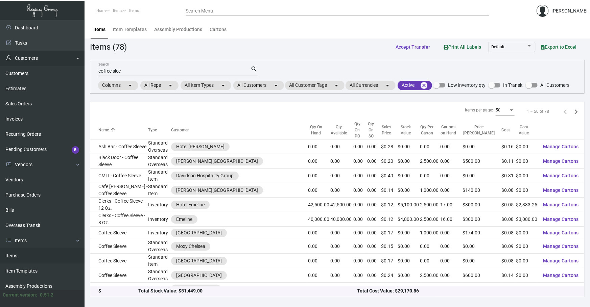
drag, startPoint x: 160, startPoint y: 69, endPoint x: 3, endPoint y: 58, distance: 157.1
click at [24, 58] on div "Dashboard Dashboard Tasks Customers Customers Estimates Sales Orders Invoices R…" at bounding box center [295, 163] width 590 height 287
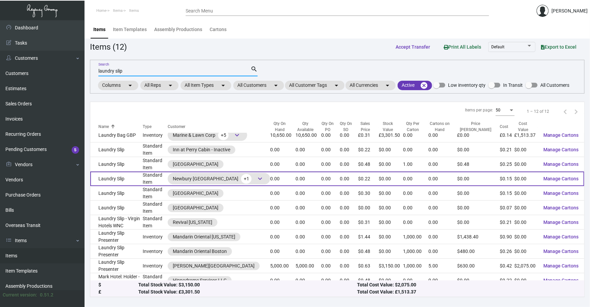
scroll to position [21, 0]
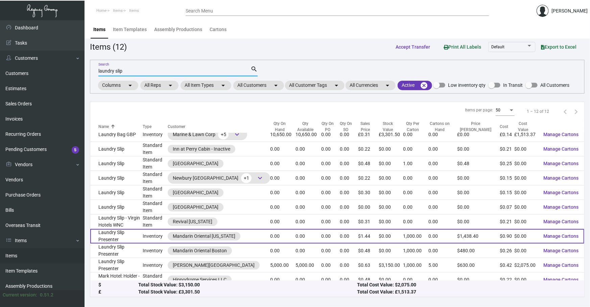
type input "laundry slip"
click at [143, 234] on td "Laundry Slip Presenter" at bounding box center [116, 236] width 52 height 15
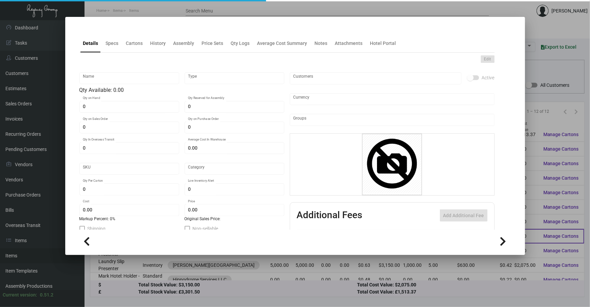
type input "Laundry Slip Presenter"
type input "Inventory"
type input "$ 0.89694"
type input "1946"
type input "Standard"
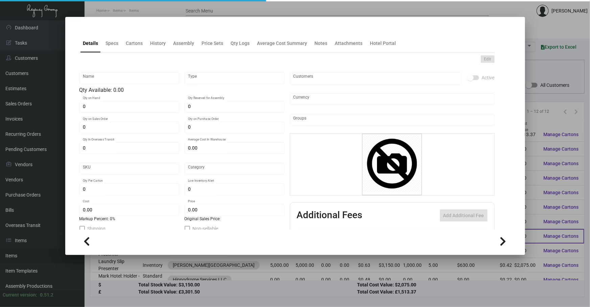
type input "1,000"
type input "$ 0.89694"
type input "$ 1.4384"
type textarea "Laundry Slip Presenter: Finish size 6x6.5, Mohawk Via Vellum Black, 80# Cover s…"
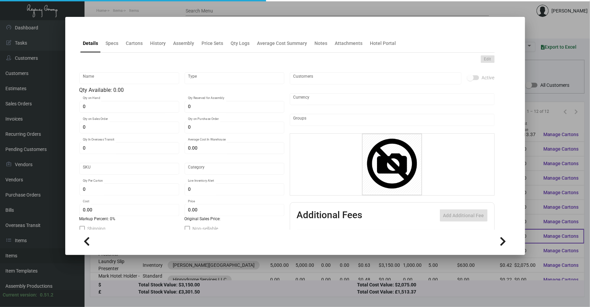
checkbox input "true"
type input "United States Dollar $"
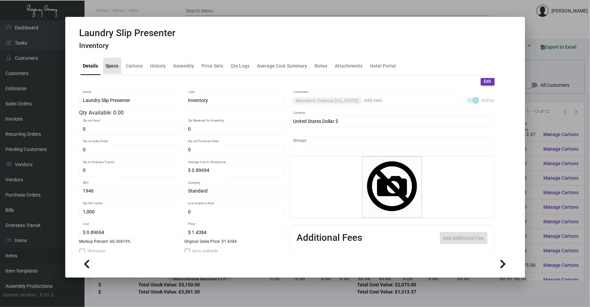
click at [118, 60] on div "Specs" at bounding box center [112, 66] width 18 height 16
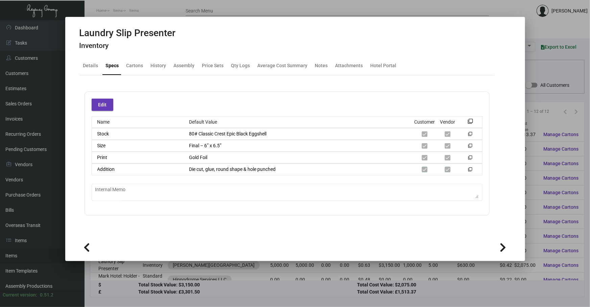
click at [256, 280] on div at bounding box center [295, 153] width 590 height 307
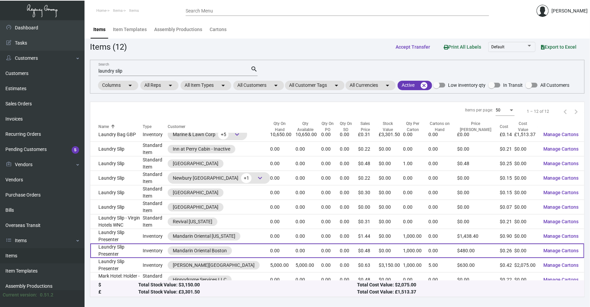
click at [140, 249] on td "Laundry Slip Presenter" at bounding box center [116, 251] width 52 height 15
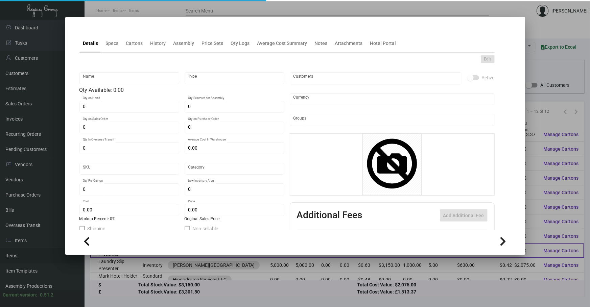
type input "Laundry Slip Presenter"
type input "Inventory"
type input "$ 0.00"
type input "MBLSP"
type input "Standard"
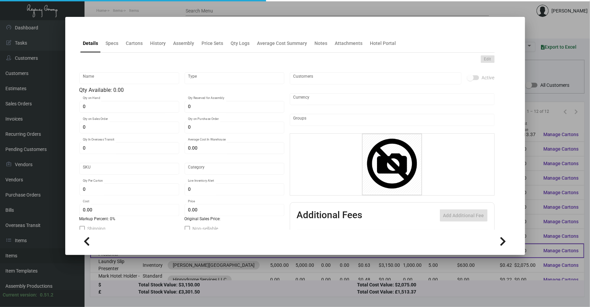
type input "1,000"
type input "$ 0.2582"
type input "$ 0.48"
checkbox input "true"
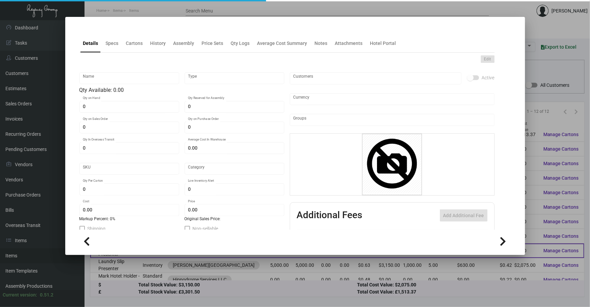
type input "United States Dollar $"
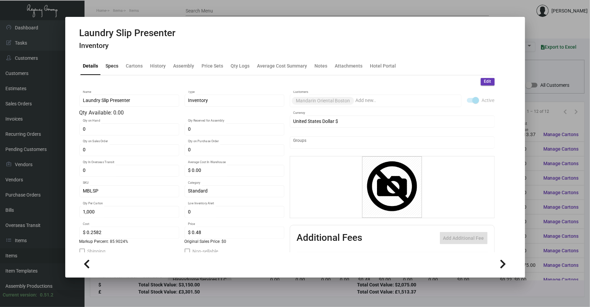
click at [111, 67] on div "Specs" at bounding box center [112, 65] width 13 height 7
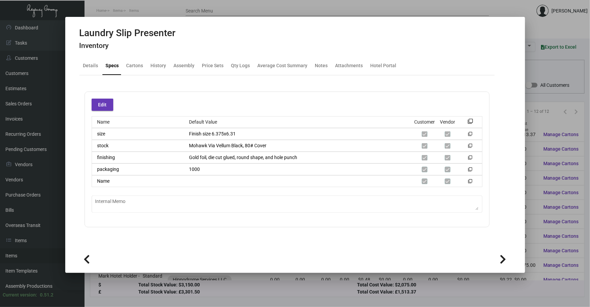
click at [452, 292] on div at bounding box center [295, 153] width 590 height 307
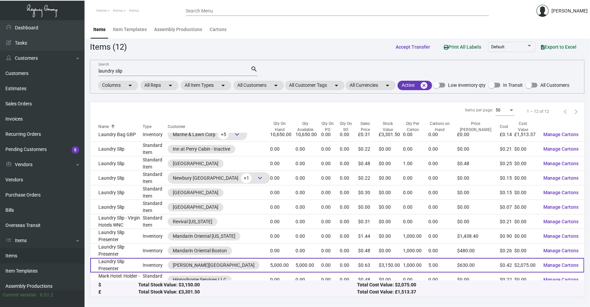
click at [143, 258] on td "Laundry Slip Presenter" at bounding box center [116, 265] width 52 height 15
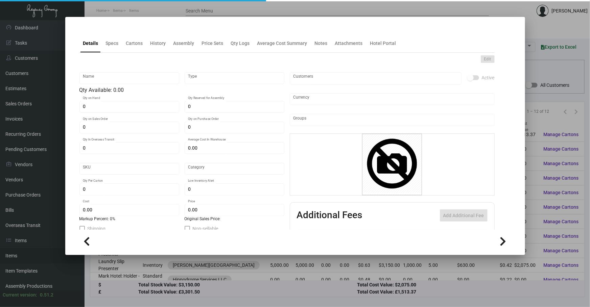
type input "Laundry Slip Presenter"
type input "Inventory"
type input "5,000"
type input "$ 0.00"
type input "1061"
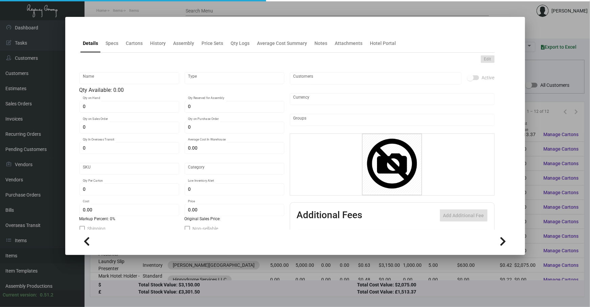
type input "Standard"
type input "1,000"
type input "$ 0.415"
type input "$ 0.63"
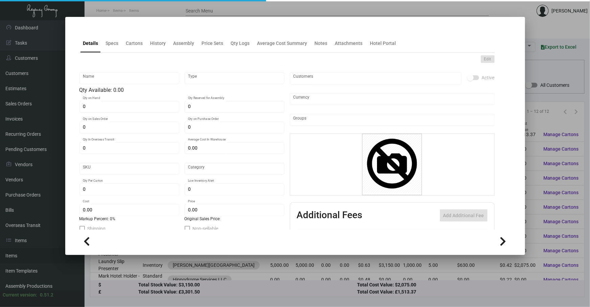
type textarea "Laundry Slip Presenter: closed size 6.125x6.375 Mohawk superfine Ultra white eg…"
checkbox input "true"
type input "United States Dollar $"
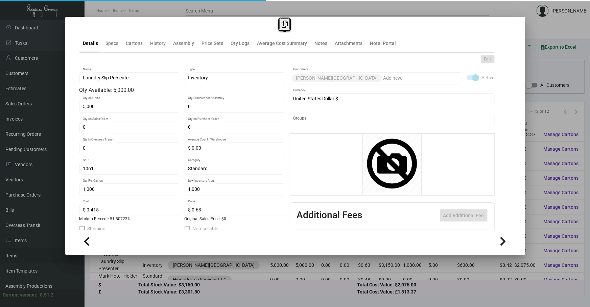
click at [116, 52] on mat-tab-group "Details Specs Cartons History Assembly Price Sets Qty Logs Average Cost Summary…" at bounding box center [286, 130] width 431 height 200
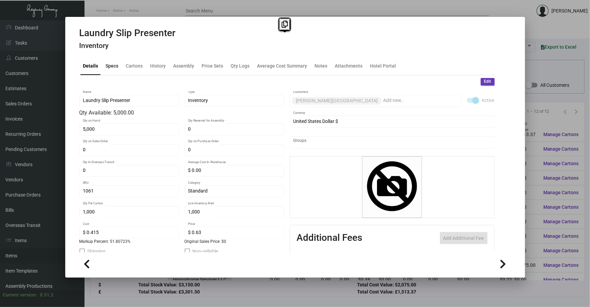
drag, startPoint x: 116, startPoint y: 52, endPoint x: 116, endPoint y: 66, distance: 14.2
click at [116, 66] on div "Specs" at bounding box center [112, 65] width 13 height 7
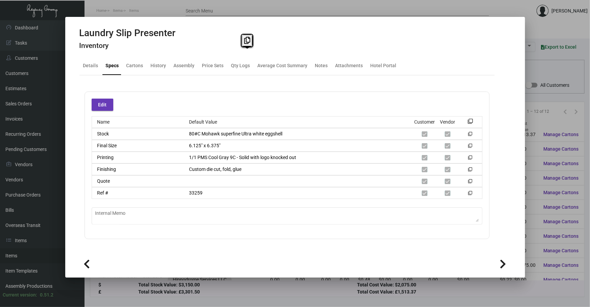
click at [539, 118] on div at bounding box center [295, 153] width 590 height 307
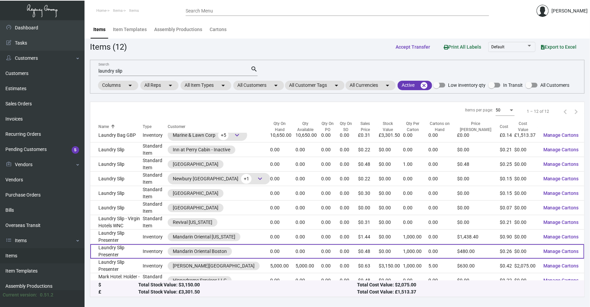
scroll to position [21, 0]
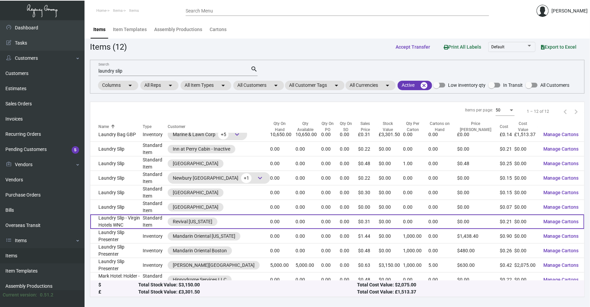
click at [277, 226] on td "0.00" at bounding box center [282, 222] width 25 height 15
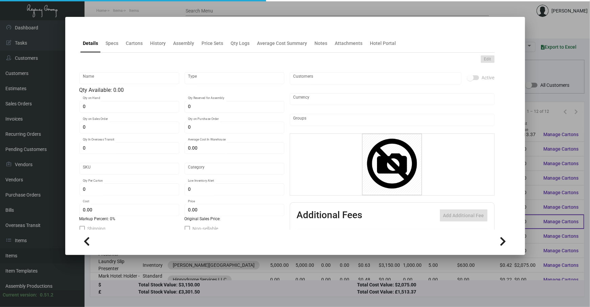
type input "Laundry Slip - Virgin Hotels WNC"
type input "Standard Item"
type input "$ 0.00"
type input "Standard"
type input "$ 0.205"
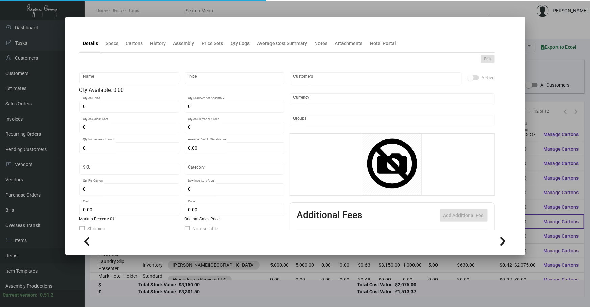
type input "$ 0.31333"
checkbox input "true"
type input "United States Dollar $"
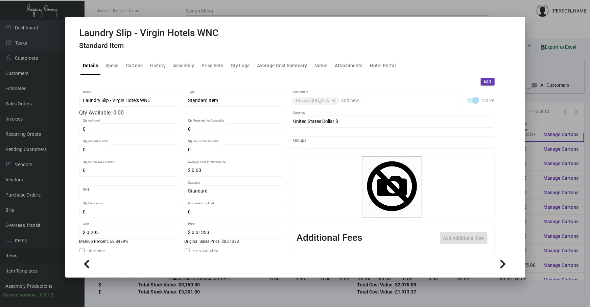
click at [554, 139] on div at bounding box center [295, 153] width 590 height 307
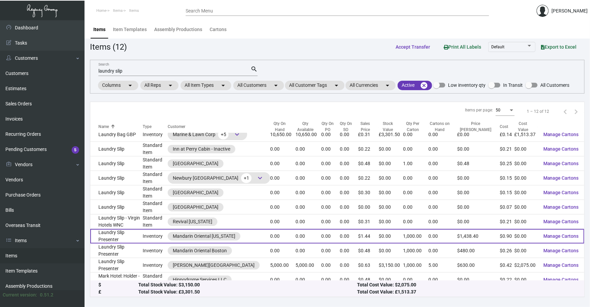
click at [153, 239] on td "Inventory" at bounding box center [155, 236] width 25 height 15
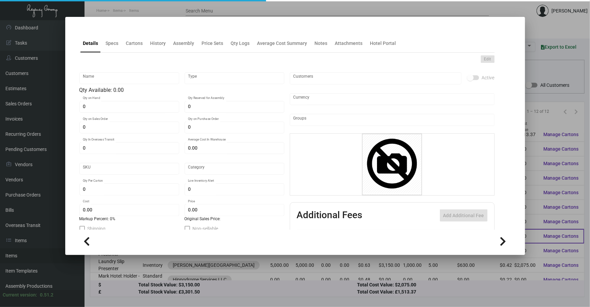
type input "Laundry Slip Presenter"
type input "Inventory"
type input "$ 0.89694"
type input "1946"
type input "Standard"
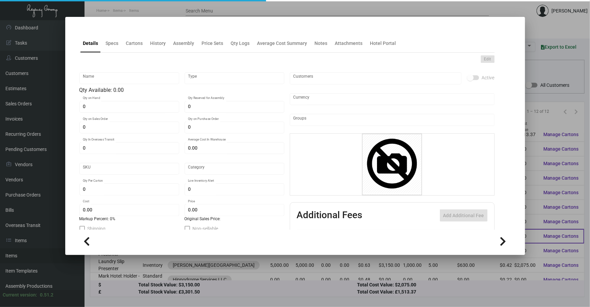
type input "1,000"
type input "$ 0.89694"
type input "$ 1.4384"
type textarea "Laundry Slip Presenter: Finish size 6x6.5, Mohawk Via Vellum Black, 80# Cover s…"
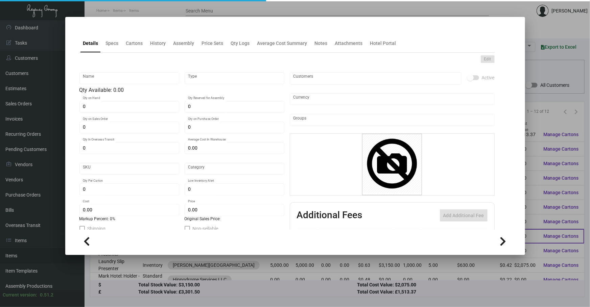
checkbox input "true"
type input "United States Dollar $"
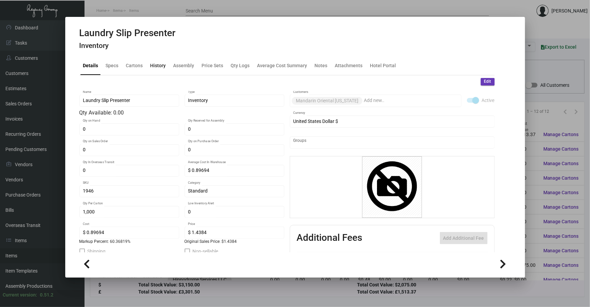
drag, startPoint x: 161, startPoint y: 64, endPoint x: 154, endPoint y: 63, distance: 6.6
click at [160, 64] on div "History" at bounding box center [158, 65] width 16 height 7
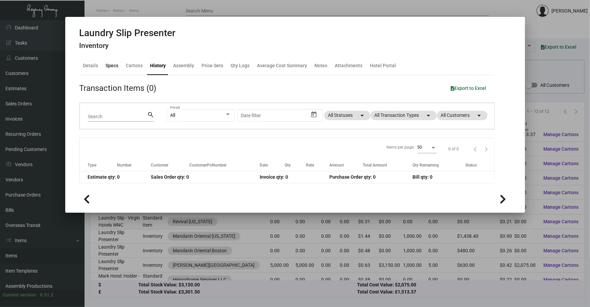
click at [109, 68] on div "Specs" at bounding box center [112, 65] width 13 height 7
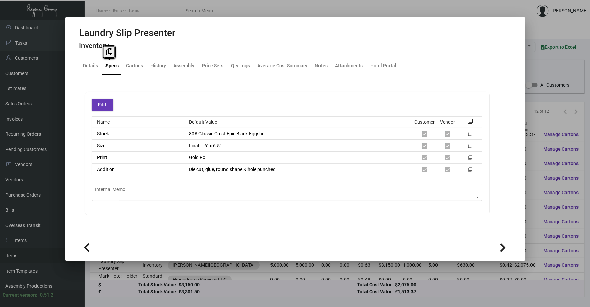
click at [530, 75] on div at bounding box center [295, 153] width 590 height 307
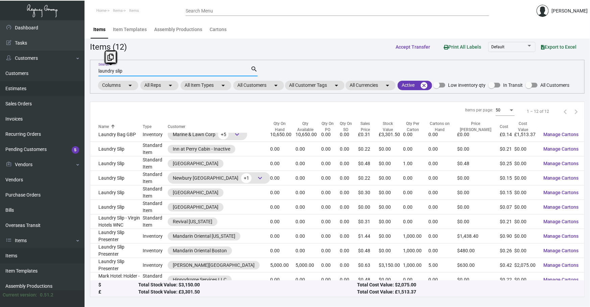
drag, startPoint x: 162, startPoint y: 71, endPoint x: 0, endPoint y: 81, distance: 162.2
click at [0, 84] on div "Dashboard Dashboard Tasks Customers Customers Estimates Sales Orders Invoices R…" at bounding box center [295, 163] width 590 height 287
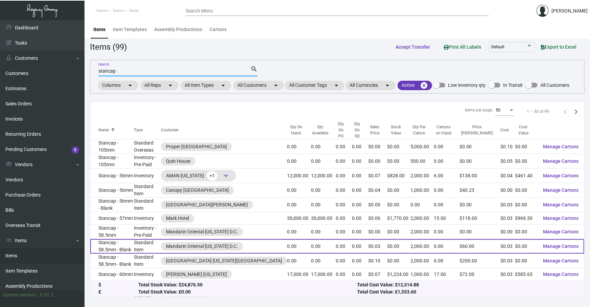
type input "stancap"
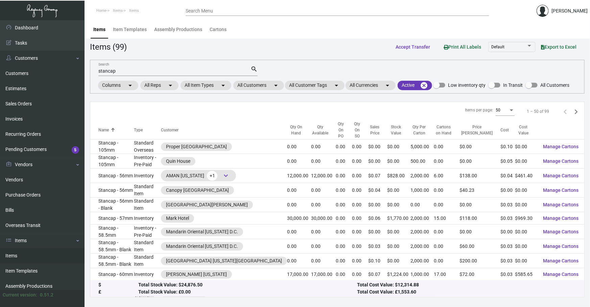
click at [177, 4] on ol "Home Items Items" at bounding box center [134, 10] width 101 height 17
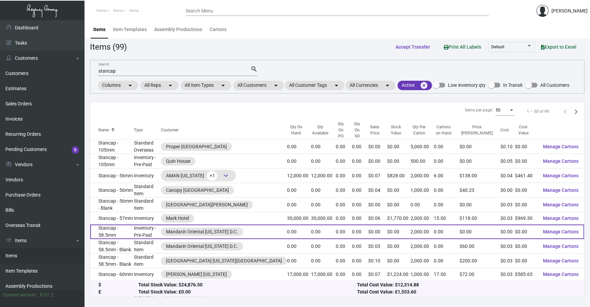
click at [161, 228] on td "Inventory - Pre-Paid" at bounding box center [147, 232] width 27 height 15
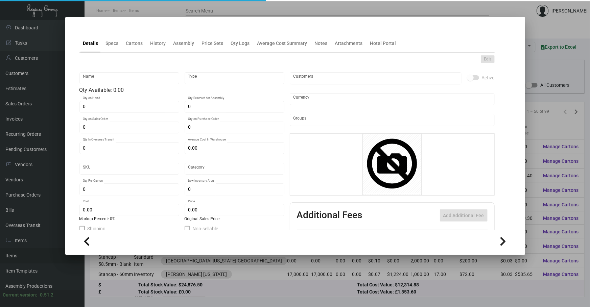
type input "Stancap - 58.5mm"
type input "Inventory - Pre-Paid"
type input "$ 0.00"
type input "1802"
type input "Standard"
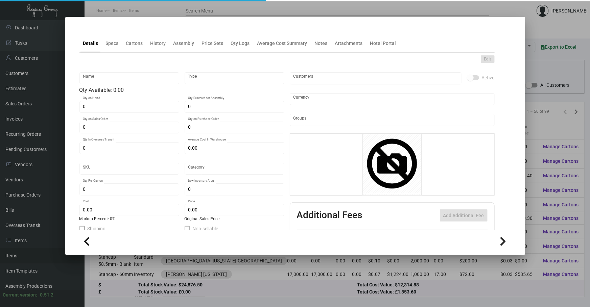
type input "2,000"
type input "$ 0.00"
type textarea "Stancaps size 58.5mm, printing 1 pms color Gold"
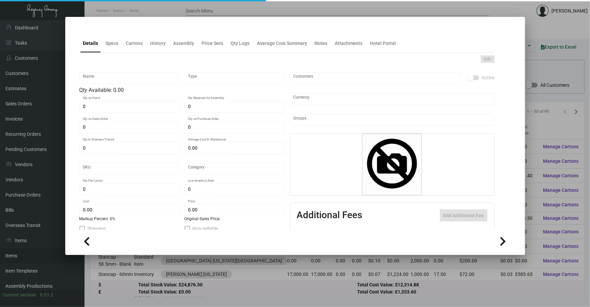
checkbox input "true"
type input "United States Dollar $"
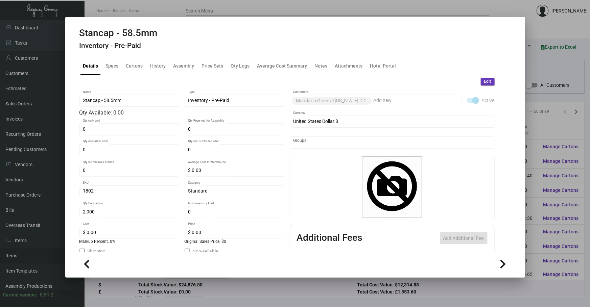
click at [109, 45] on h4 "Inventory - Pre-Paid" at bounding box center [118, 46] width 78 height 8
click at [117, 66] on div "Specs" at bounding box center [112, 65] width 13 height 7
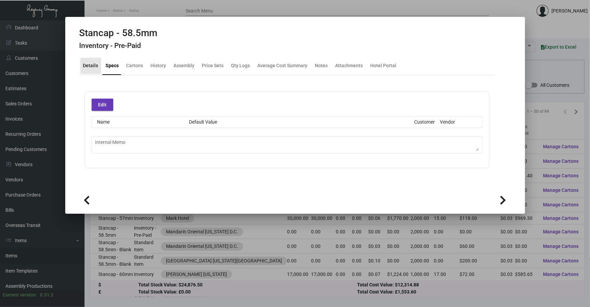
click at [100, 66] on div "Details" at bounding box center [90, 66] width 21 height 16
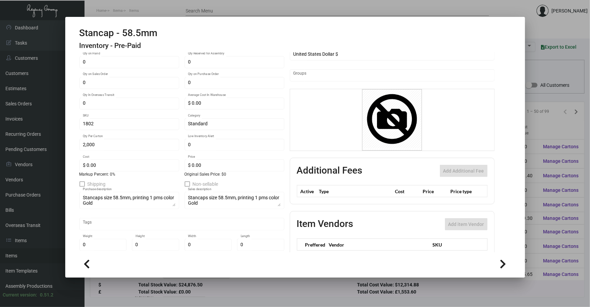
scroll to position [84, 0]
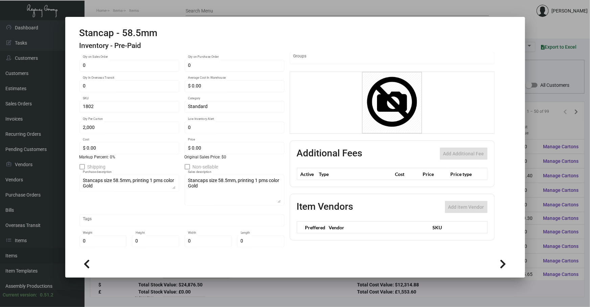
click at [280, 201] on div "Stancaps size 58.5mm, printing 1 pms color Gold Sales description" at bounding box center [235, 190] width 100 height 32
click at [554, 116] on div at bounding box center [295, 153] width 590 height 307
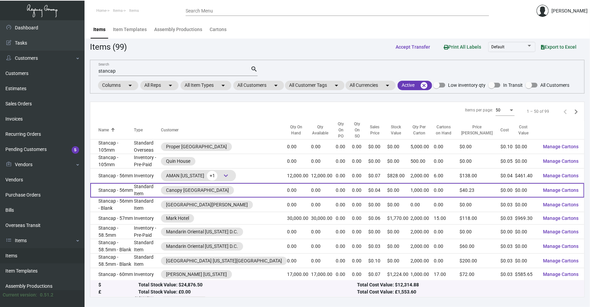
click at [129, 183] on td "Stancap - 56mm" at bounding box center [112, 190] width 44 height 15
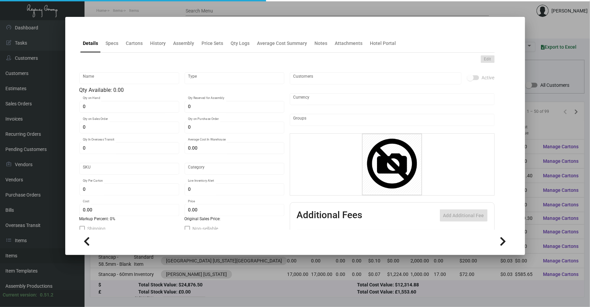
type input "Stancap - 56mm"
type input "Standard Item"
type input "$ 0.00"
type input "Standard"
type input "1,000"
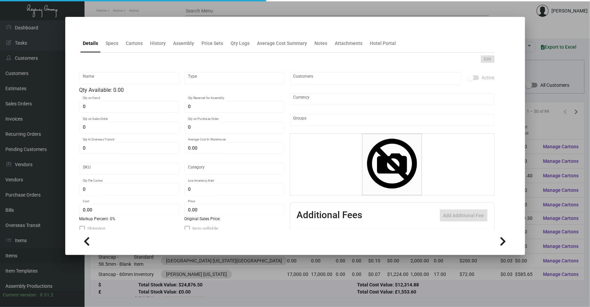
type input "$ 0.00"
type input "$ 0.04023"
checkbox input "true"
type input "United States Dollar $"
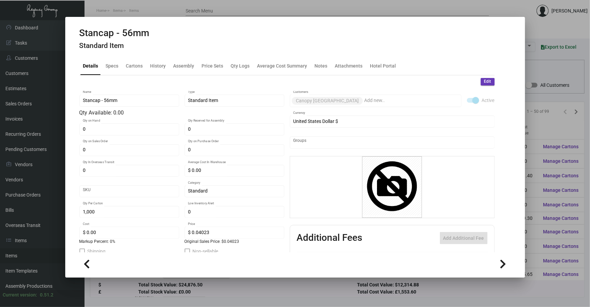
drag, startPoint x: 120, startPoint y: 57, endPoint x: 117, endPoint y: 55, distance: 4.4
click at [119, 57] on div "Details Specs Cartons History Assembly Price Sets Qty Logs Average Cost Summary…" at bounding box center [286, 66] width 415 height 18
click at [116, 64] on div "Specs" at bounding box center [112, 65] width 13 height 7
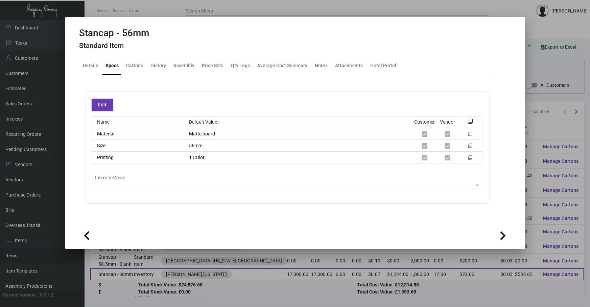
click at [344, 266] on div at bounding box center [295, 153] width 590 height 307
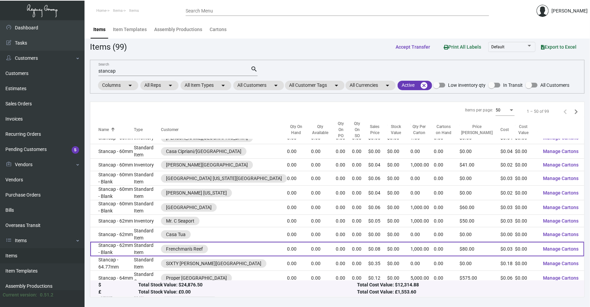
scroll to position [205, 0]
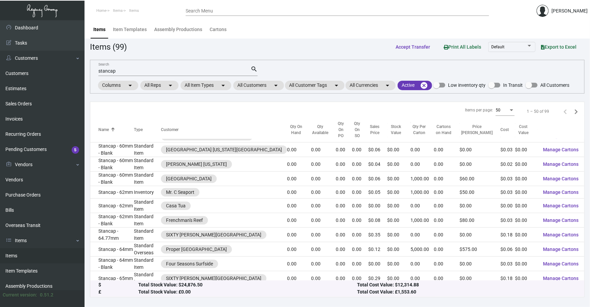
drag, startPoint x: 162, startPoint y: 13, endPoint x: 162, endPoint y: 31, distance: 17.6
click at [162, 13] on ol "Home Items Items" at bounding box center [134, 10] width 101 height 17
drag, startPoint x: 193, startPoint y: 72, endPoint x: 0, endPoint y: 114, distance: 197.5
click at [0, 109] on div "Dashboard Dashboard Tasks Customers Customers Estimates Sales Orders Invoices R…" at bounding box center [295, 163] width 590 height 287
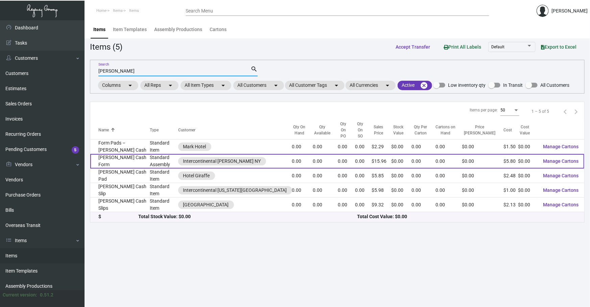
type input "petty"
click at [150, 157] on td "Standard Assembly" at bounding box center [164, 161] width 28 height 15
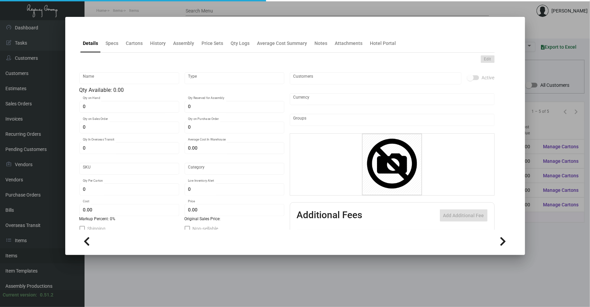
type input "Petty Cash Form"
type input "Standard Assembly"
type input "$ 0.00"
type input "757-Form-72"
type input "Standard"
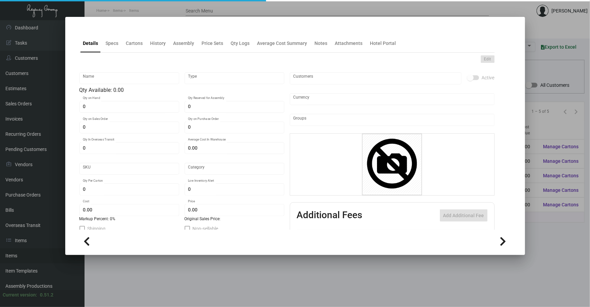
type input "$ 5.80"
type input "$ 15.96"
checkbox input "true"
type input "United States Dollar $"
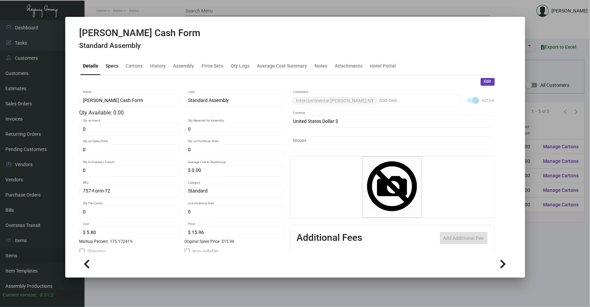
click at [118, 65] on div "Specs" at bounding box center [112, 66] width 18 height 16
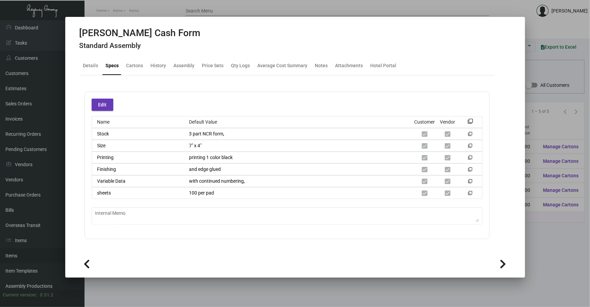
click at [81, 166] on div "Edit Name Default Value Customer Vendor filter_none Stock 3 part NCR form, filt…" at bounding box center [286, 166] width 415 height 148
click at [577, 250] on div at bounding box center [295, 153] width 590 height 307
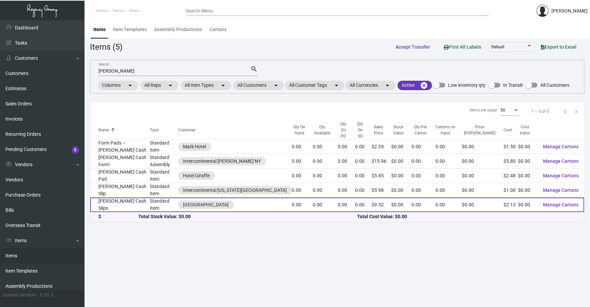
click at [150, 198] on td "Standard Item" at bounding box center [164, 205] width 28 height 15
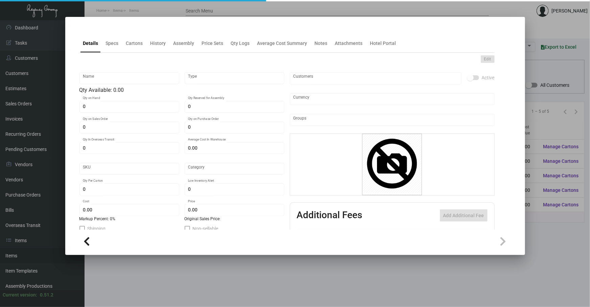
type input "Petty Cash Slips"
type input "Standard Item"
type input "$ 0.00"
type input "PCS"
type input "Standard"
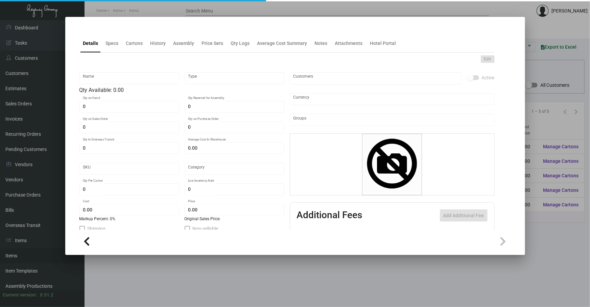
type input "$ 2.13"
type input "$ 9.32"
checkbox input "true"
type input "United States Dollar $"
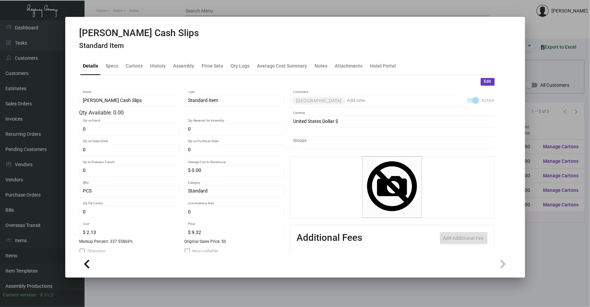
drag, startPoint x: 110, startPoint y: 49, endPoint x: 113, endPoint y: 62, distance: 13.2
click at [113, 62] on ng-component "Petty Cash Slips Standard Item Details Specs Cartons History Assembly Price Set…" at bounding box center [294, 151] width 431 height 248
click at [217, 31] on div "Petty Cash Slips Standard Item" at bounding box center [294, 39] width 431 height 25
click at [115, 65] on div "Specs" at bounding box center [112, 65] width 13 height 7
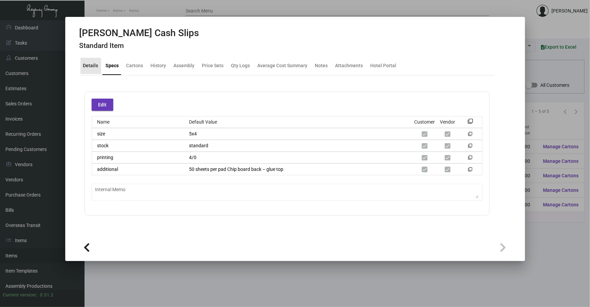
click at [85, 71] on div "Details" at bounding box center [90, 66] width 21 height 16
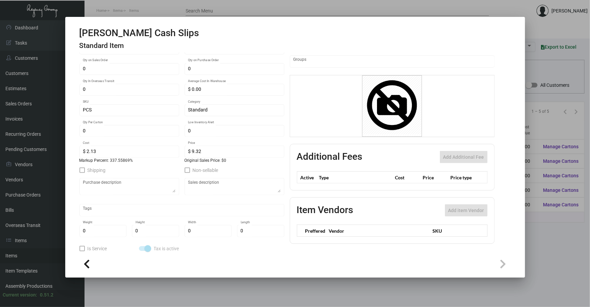
scroll to position [84, 0]
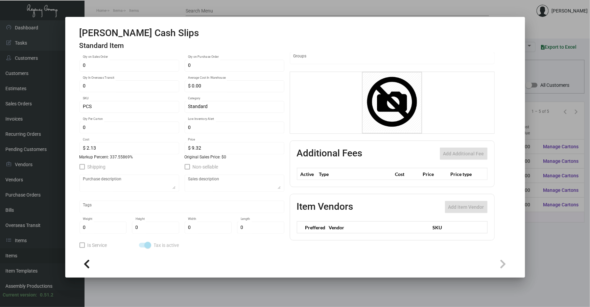
click at [558, 214] on div at bounding box center [295, 153] width 590 height 307
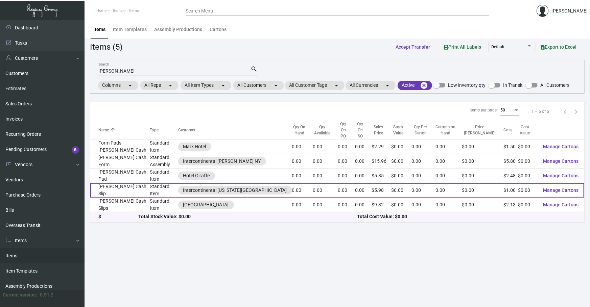
click at [150, 183] on td "Standard Item" at bounding box center [164, 190] width 28 height 15
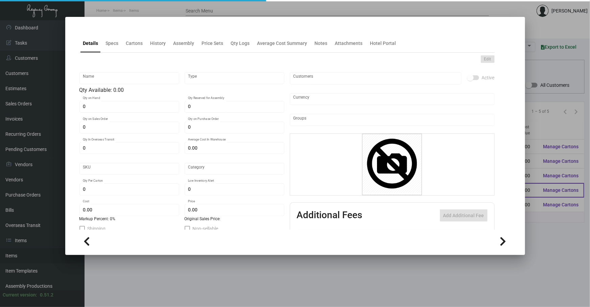
type input "Petty Cash Slip"
type input "Standard Item"
type input "$ 0.00"
type input "PCS"
type input "Standard"
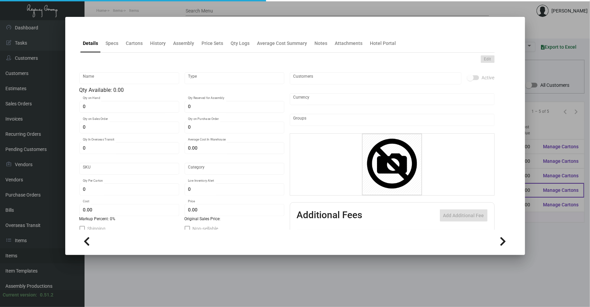
type input "$ 1.00"
type input "$ 5.98"
checkbox input "true"
type input "United States Dollar $"
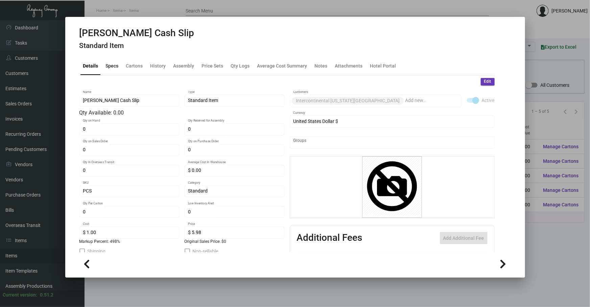
click at [120, 64] on div "Specs" at bounding box center [112, 66] width 18 height 16
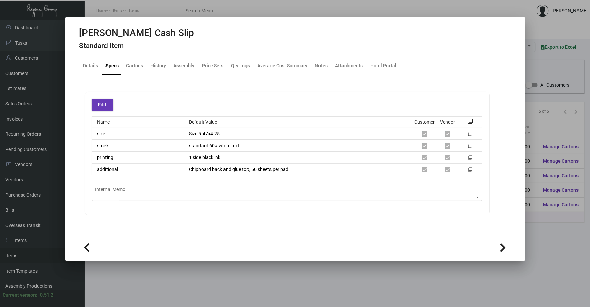
click at [212, 275] on div at bounding box center [295, 153] width 590 height 307
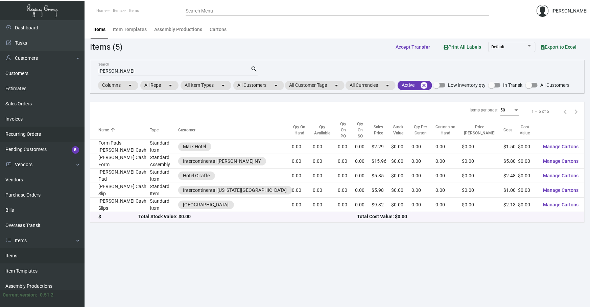
drag, startPoint x: 137, startPoint y: 72, endPoint x: 0, endPoint y: 129, distance: 148.2
click at [0, 127] on div "Dashboard Dashboard Tasks Customers Customers Estimates Sales Orders Invoices R…" at bounding box center [295, 163] width 590 height 287
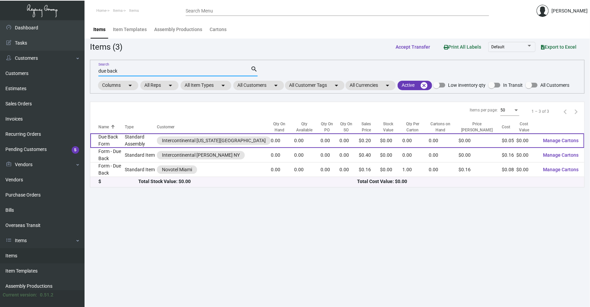
type input "due back"
click at [131, 141] on td "Standard Assembly" at bounding box center [141, 140] width 32 height 15
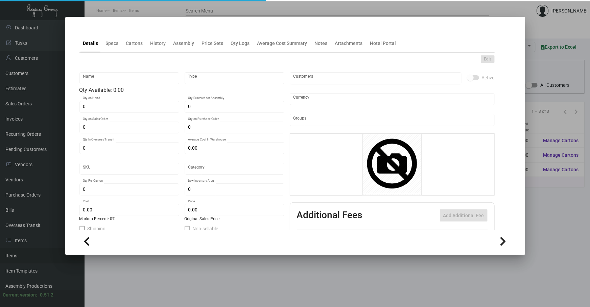
type input "Due Back Form"
type input "Standard Assembly"
type input "$ 0.00"
type input "759-Form-97"
type input "Standard"
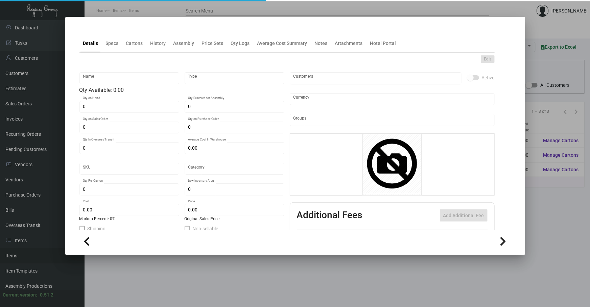
type input "$ 0.051"
type input "$ 0.20"
checkbox input "true"
type input "United States Dollar $"
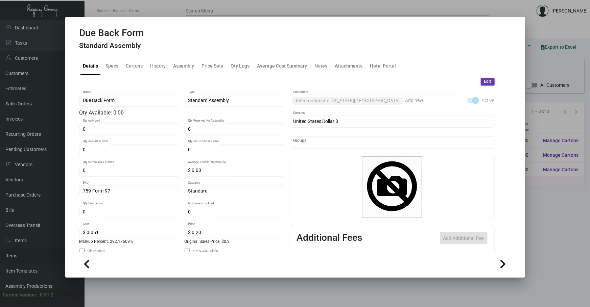
click at [112, 46] on h4 "Standard Assembly" at bounding box center [111, 46] width 65 height 8
click at [115, 70] on div "Specs" at bounding box center [112, 66] width 18 height 16
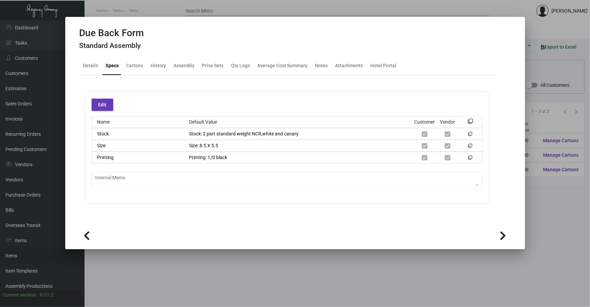
drag, startPoint x: 472, startPoint y: 301, endPoint x: 468, endPoint y: 291, distance: 11.0
click at [470, 295] on div at bounding box center [295, 153] width 590 height 307
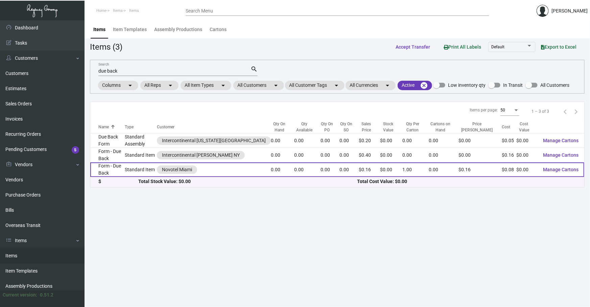
click at [141, 165] on td "Standard Item" at bounding box center [141, 170] width 32 height 15
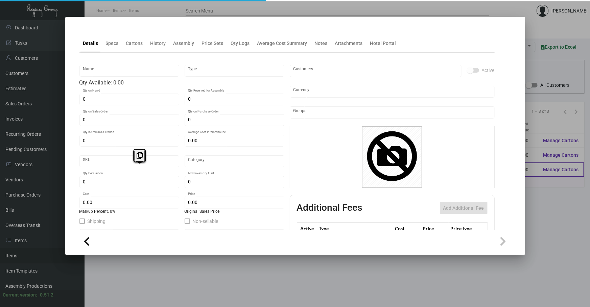
type input "Form - Due Back"
type input "Standard Item"
type input "$ 0.00"
type input "877-Form-17"
type input "Standard"
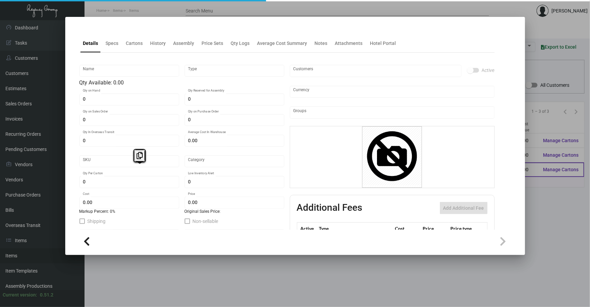
type input "1"
type input "$ 0.07659"
type input "$ 0.1575"
checkbox input "true"
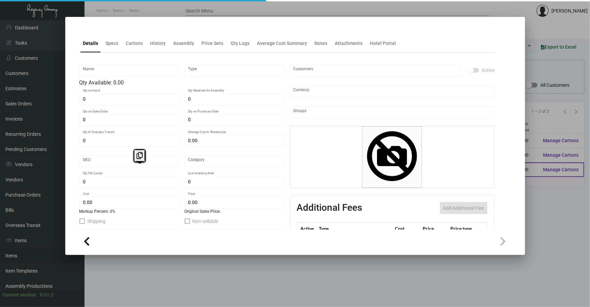
type input "United States Dollar $"
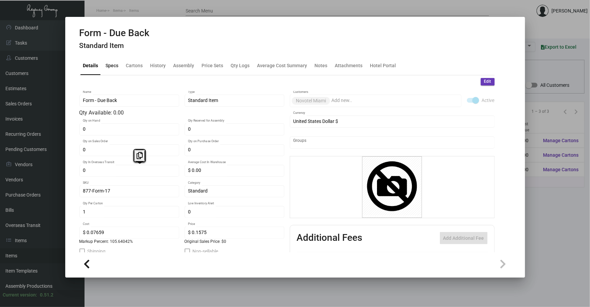
click at [111, 70] on div "Specs" at bounding box center [112, 66] width 18 height 16
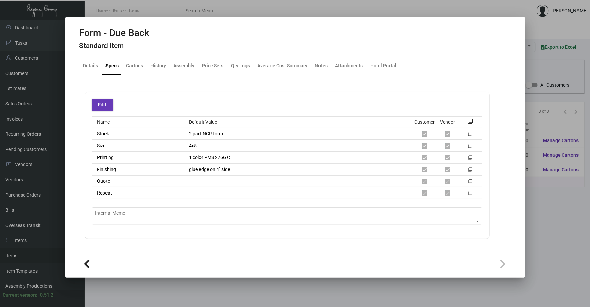
click at [80, 169] on div "Edit Name Default Value Customer Vendor filter_none Stock 2 part NCR form filte…" at bounding box center [286, 166] width 415 height 148
click at [272, 289] on div at bounding box center [295, 153] width 590 height 307
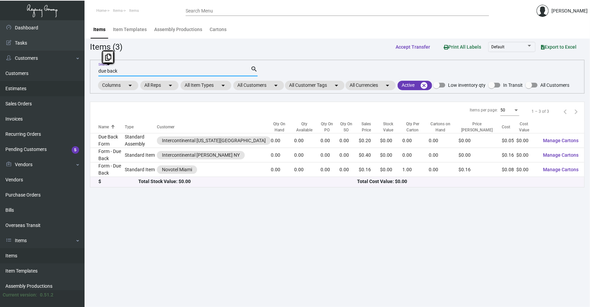
drag, startPoint x: 120, startPoint y: 71, endPoint x: 2, endPoint y: 91, distance: 119.2
click at [14, 87] on div "Dashboard Dashboard Tasks Customers Customers Estimates Sales Orders Invoices R…" at bounding box center [295, 163] width 590 height 287
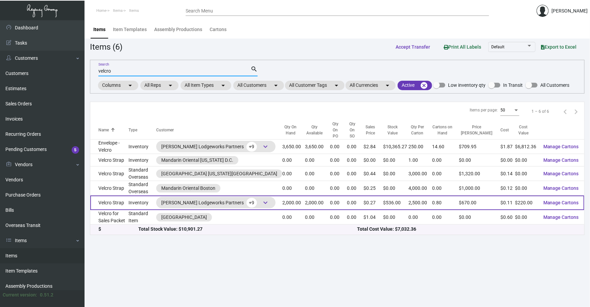
type input "velcro"
click at [139, 196] on td "Inventory" at bounding box center [142, 203] width 28 height 15
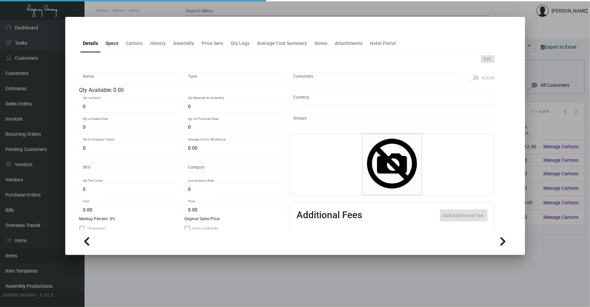
click at [116, 51] on div "Specs" at bounding box center [112, 43] width 18 height 16
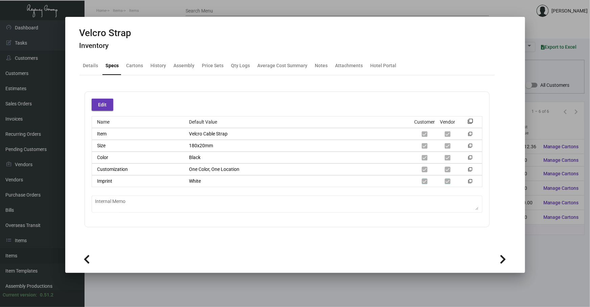
click at [75, 170] on mat-tab-group "Details Specs Cartons History Assembly Price Sets Qty Logs Average Cost Summary…" at bounding box center [286, 150] width 431 height 195
click at [190, 284] on div at bounding box center [295, 153] width 590 height 307
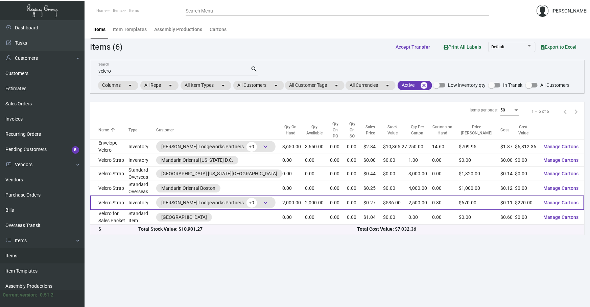
click at [112, 196] on td "Velcro Strap" at bounding box center [109, 203] width 38 height 15
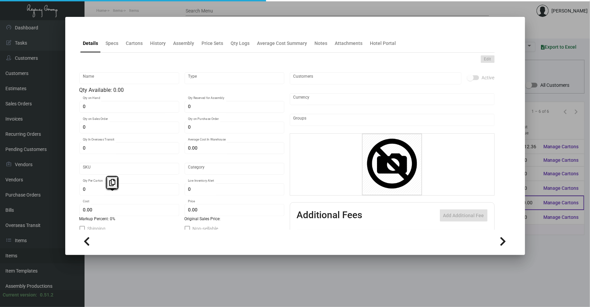
type input "Velcro Strap"
type input "Inventory"
type input "2,000"
type input "$ 0.20"
type input "357"
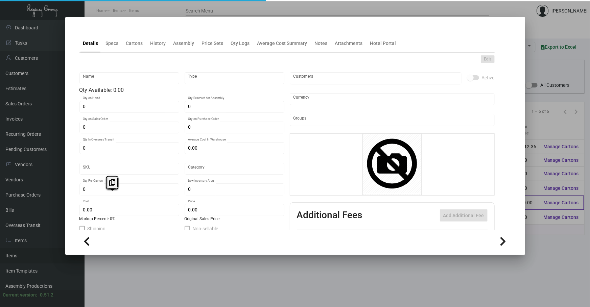
type input "Standard"
type input "2,500"
type input "1,000"
type input "$ 0.11"
type input "$ 0.268"
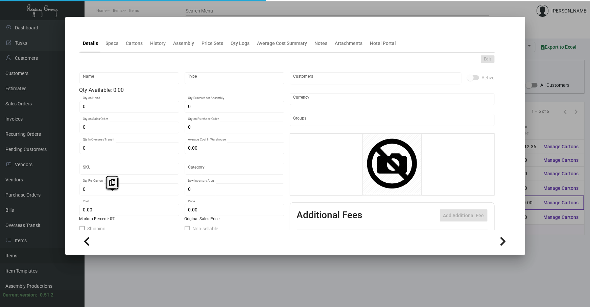
type textarea "Velcro Strap: Item# JT7010, Black color Velcro cable ties, with white color scr…"
type textarea "Velcro Strap: Black color Velcro cable ties, with white color screen printed lo…"
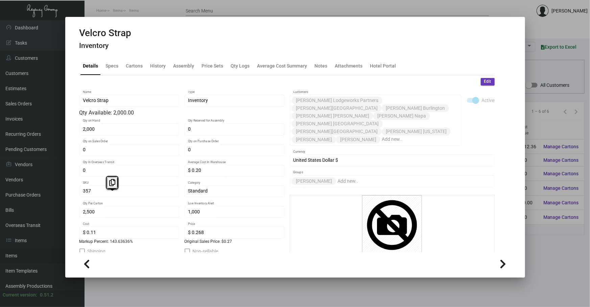
click at [113, 273] on div at bounding box center [294, 263] width 431 height 23
click at [133, 274] on div at bounding box center [294, 263] width 431 height 23
click at [134, 288] on div at bounding box center [295, 153] width 590 height 307
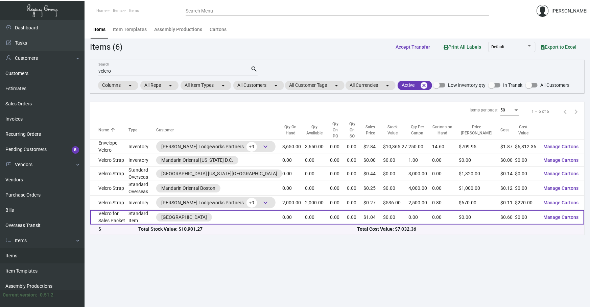
click at [128, 210] on td "Velcro for Sales Packet" at bounding box center [109, 217] width 38 height 15
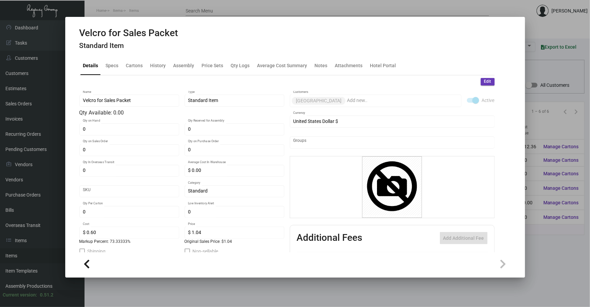
click at [250, 294] on div at bounding box center [295, 153] width 590 height 307
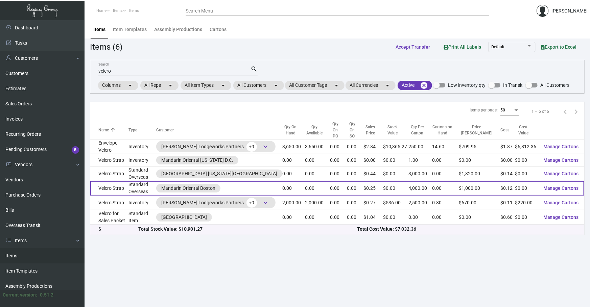
click at [128, 183] on td "Velcro Strap" at bounding box center [109, 188] width 38 height 15
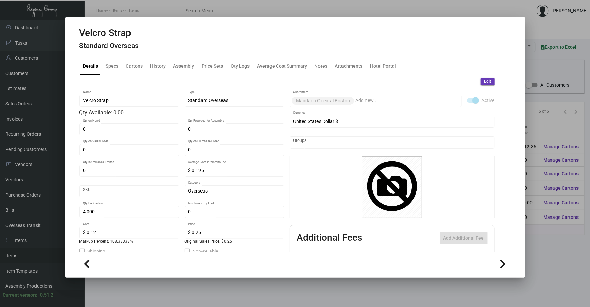
click at [113, 50] on div "Velcro Strap Standard Overseas" at bounding box center [108, 39] width 59 height 25
drag, startPoint x: 114, startPoint y: 79, endPoint x: 109, endPoint y: 59, distance: 20.7
click at [114, 78] on div "Edit" at bounding box center [286, 81] width 415 height 7
click at [111, 54] on mat-tab-group "Details Specs Cartons History Assembly Price Sets Qty Logs Average Cost Summary…" at bounding box center [286, 153] width 431 height 200
click at [118, 65] on div "Specs" at bounding box center [112, 66] width 18 height 16
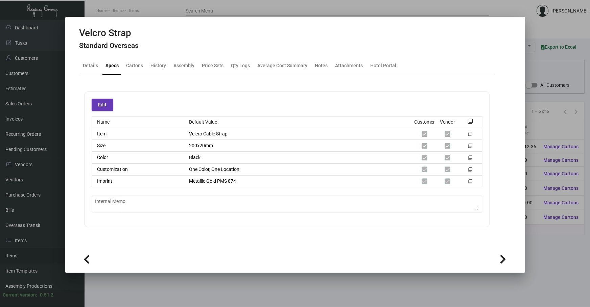
click at [300, 286] on div at bounding box center [295, 153] width 590 height 307
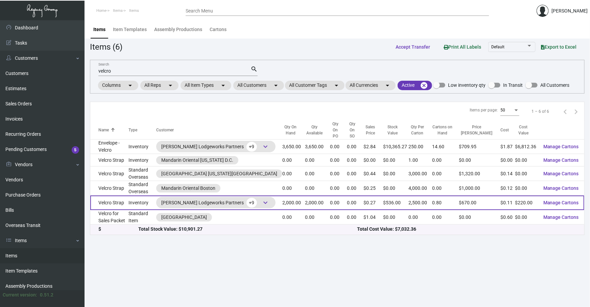
click at [142, 200] on td "Inventory" at bounding box center [142, 203] width 28 height 15
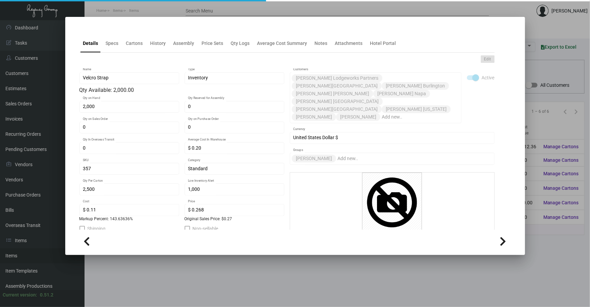
click at [104, 53] on div "Edit Velcro Strap Name Inventory Type Qty Available: 2,000.00 2,000 Qty on Hand…" at bounding box center [286, 203] width 415 height 300
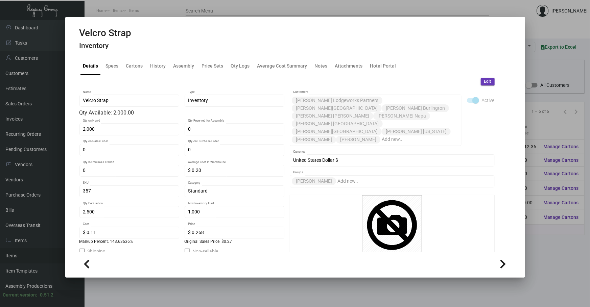
click at [111, 52] on div "Velcro Strap Inventory" at bounding box center [105, 39] width 52 height 25
click at [109, 63] on div "Specs" at bounding box center [112, 65] width 13 height 7
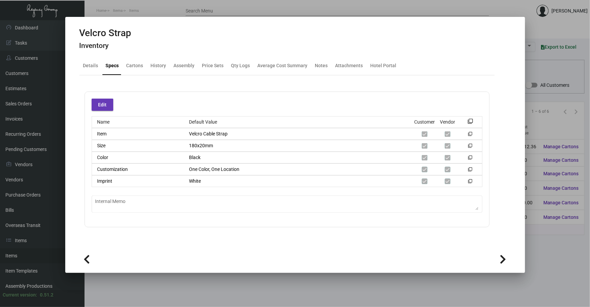
click at [311, 299] on div at bounding box center [295, 153] width 590 height 307
click at [311, 299] on main "Items Item Templates Assembly Productions Cartons Items (6) Accept Transfer Pri…" at bounding box center [336, 163] width 505 height 287
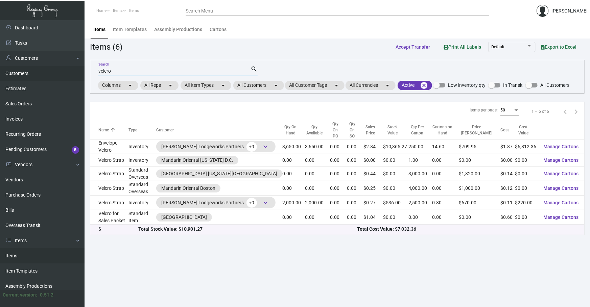
drag, startPoint x: 129, startPoint y: 72, endPoint x: 0, endPoint y: 70, distance: 128.8
click at [0, 72] on div "Dashboard Dashboard Tasks Customers Customers Estimates Sales Orders Invoices R…" at bounding box center [295, 163] width 590 height 287
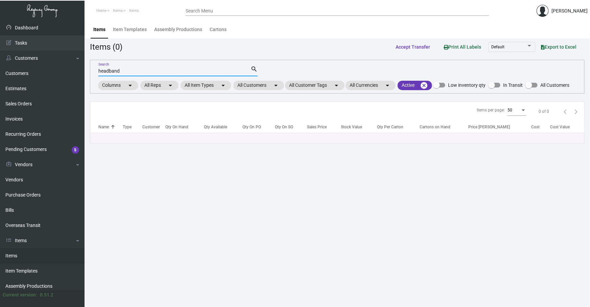
drag, startPoint x: 142, startPoint y: 70, endPoint x: 0, endPoint y: 24, distance: 148.8
click at [0, 77] on div "Dashboard Dashboard Tasks Customers Customers Estimates Sales Orders Invoices R…" at bounding box center [295, 163] width 590 height 287
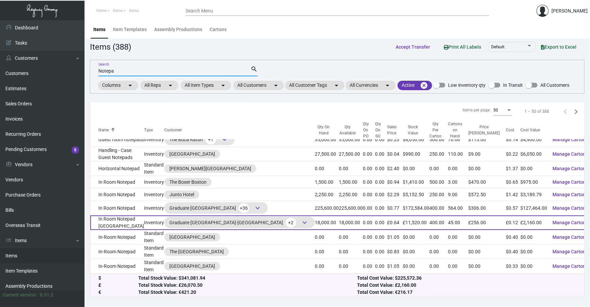
scroll to position [338, 0]
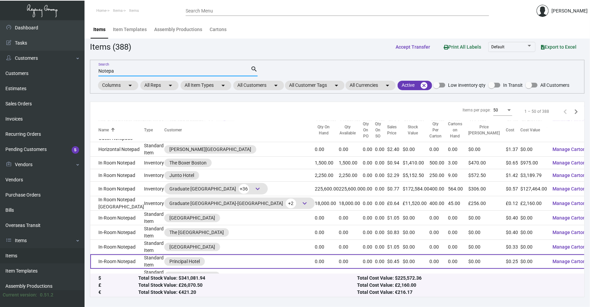
click at [122, 254] on td "In-Room Notepad" at bounding box center [117, 261] width 54 height 15
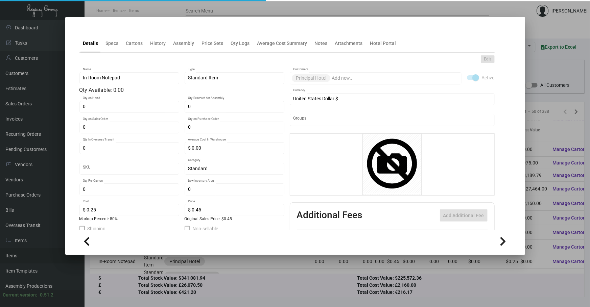
click at [79, 30] on h4 at bounding box center [79, 30] width 0 height 0
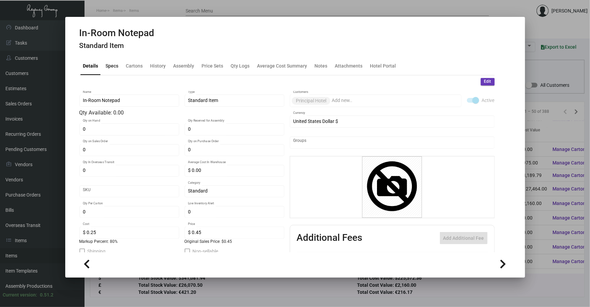
click at [117, 62] on div "Specs" at bounding box center [112, 65] width 13 height 7
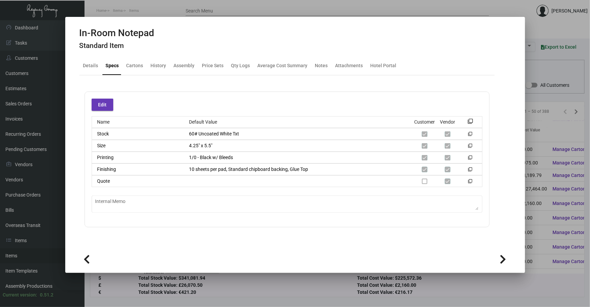
drag, startPoint x: 349, startPoint y: 278, endPoint x: 250, endPoint y: 266, distance: 99.8
click at [349, 277] on div at bounding box center [295, 153] width 590 height 307
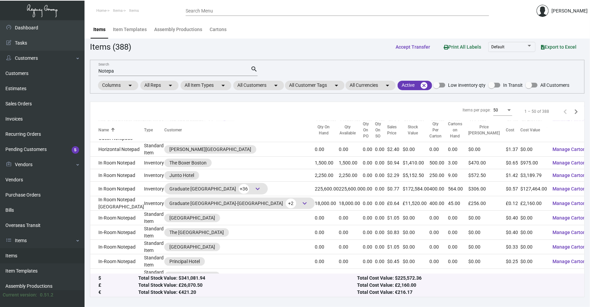
scroll to position [399, 0]
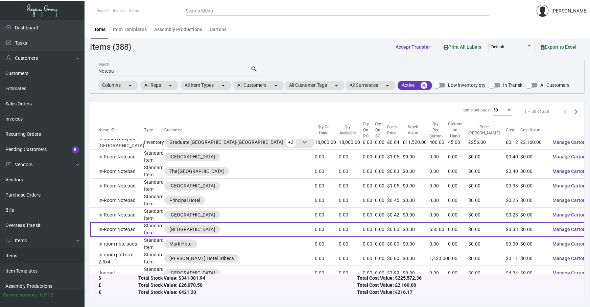
click at [139, 222] on td "In-Room Notepad" at bounding box center [117, 229] width 54 height 15
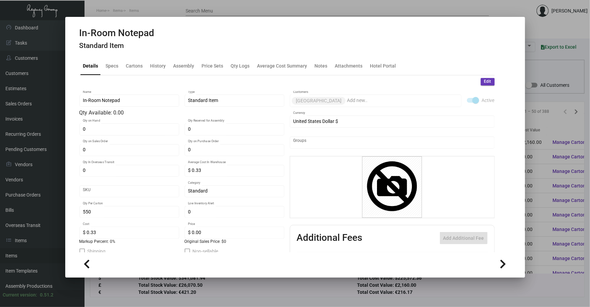
click at [108, 49] on h4 "Standard Item" at bounding box center [116, 46] width 75 height 8
click at [117, 69] on div "Specs" at bounding box center [112, 65] width 13 height 7
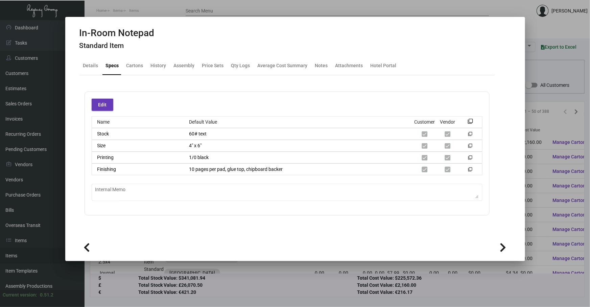
click at [539, 73] on div at bounding box center [295, 153] width 590 height 307
click at [539, 73] on div "Notepa Search search Columns arrow_drop_down All Reps arrow_drop_down All Item …" at bounding box center [337, 77] width 494 height 34
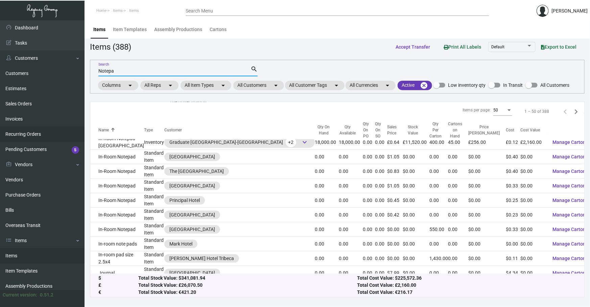
drag, startPoint x: 122, startPoint y: 71, endPoint x: 0, endPoint y: 135, distance: 137.9
click at [0, 98] on div "Dashboard Dashboard Tasks Customers Customers Estimates Sales Orders Invoices R…" at bounding box center [295, 163] width 590 height 287
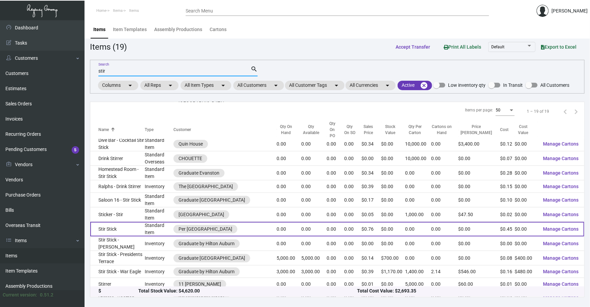
scroll to position [92, 0]
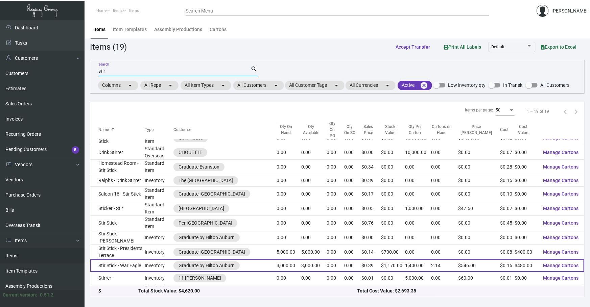
click at [137, 260] on td "Stir Stick - War Eagle" at bounding box center [117, 266] width 54 height 13
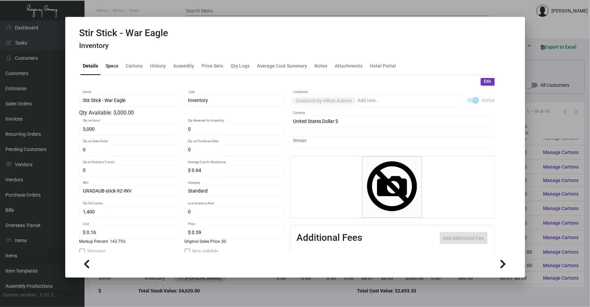
click at [112, 69] on div "Specs" at bounding box center [112, 66] width 18 height 16
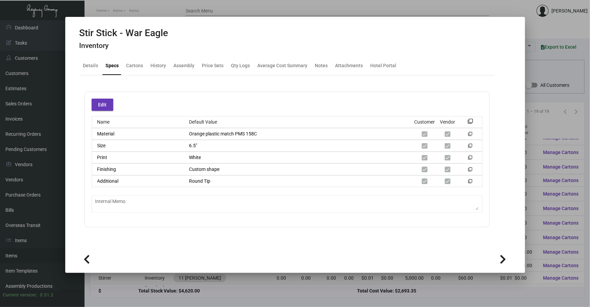
click at [191, 277] on div at bounding box center [295, 153] width 590 height 307
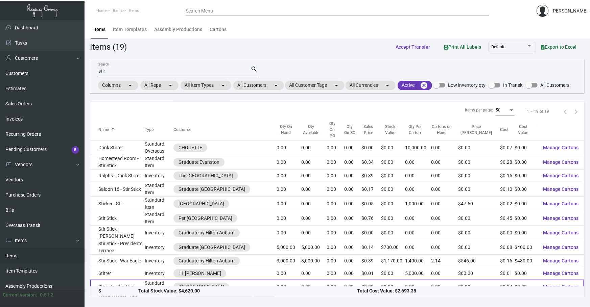
scroll to position [98, 0]
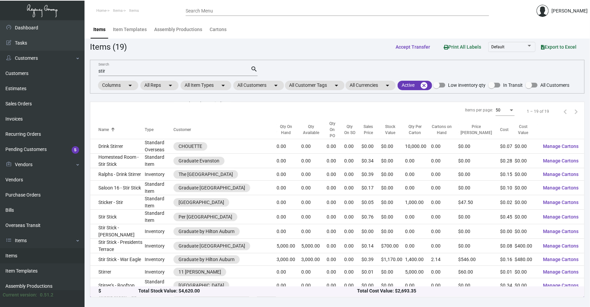
click at [136, 293] on td "Trophy Room - Stir Stick" at bounding box center [117, 300] width 54 height 15
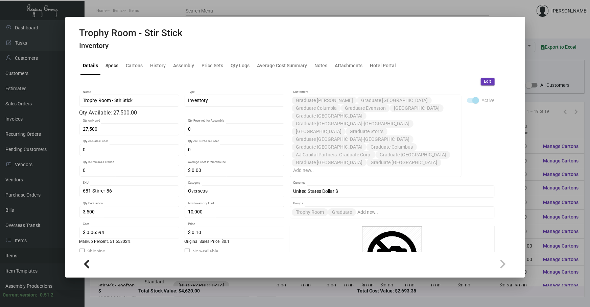
click at [113, 68] on div "Specs" at bounding box center [112, 65] width 13 height 7
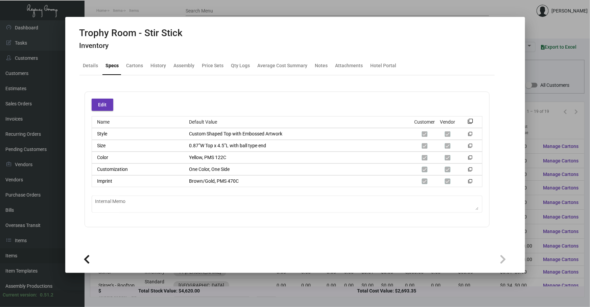
click at [355, 286] on div at bounding box center [295, 153] width 590 height 307
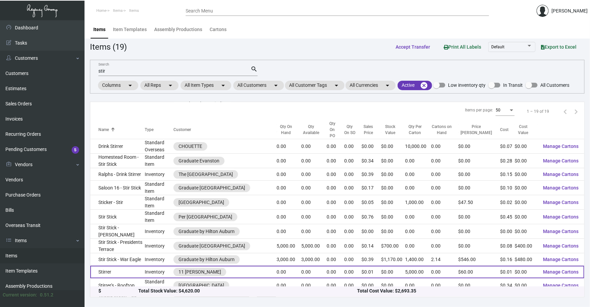
click at [129, 266] on td "Stirrer" at bounding box center [117, 272] width 54 height 13
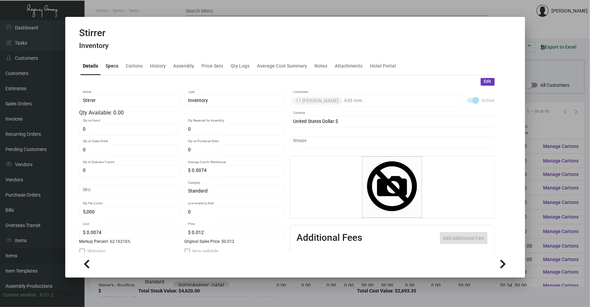
click at [116, 67] on div "Specs" at bounding box center [112, 65] width 13 height 7
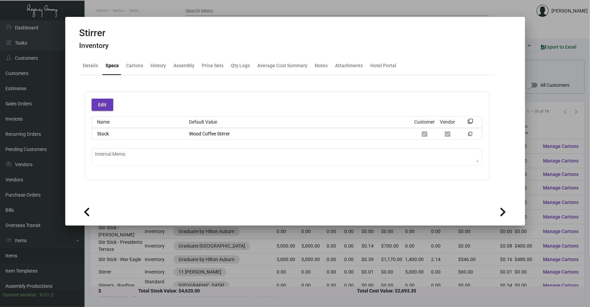
click at [86, 245] on div at bounding box center [295, 153] width 590 height 307
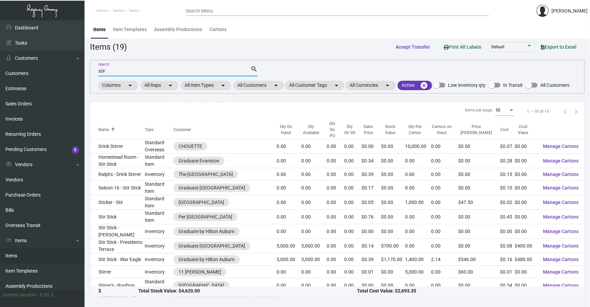
click at [122, 71] on input "stir" at bounding box center [174, 71] width 152 height 5
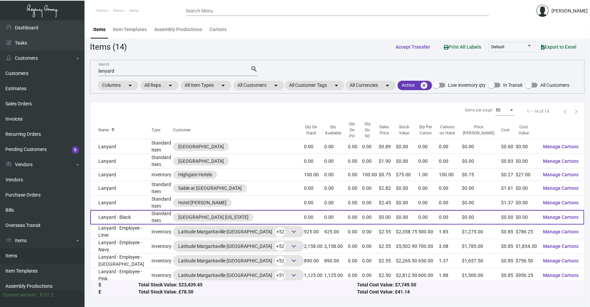
click at [132, 212] on td "Lanyard - Black" at bounding box center [120, 217] width 61 height 15
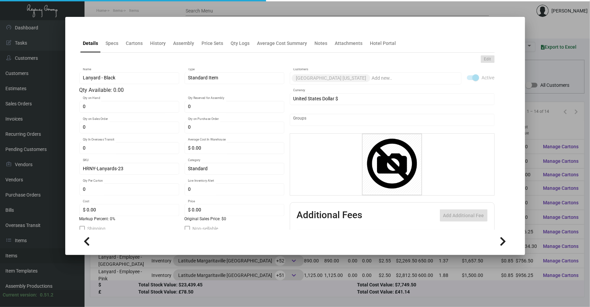
click at [79, 30] on div at bounding box center [79, 28] width 0 height 3
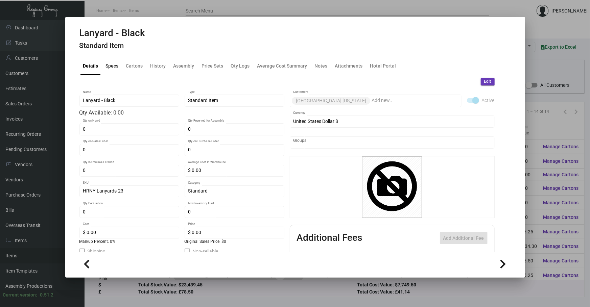
click at [110, 74] on div "Specs" at bounding box center [112, 66] width 18 height 16
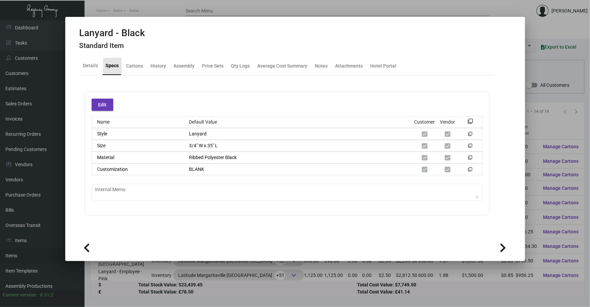
click at [109, 67] on div "Specs" at bounding box center [112, 65] width 13 height 7
click at [547, 64] on div at bounding box center [295, 153] width 590 height 307
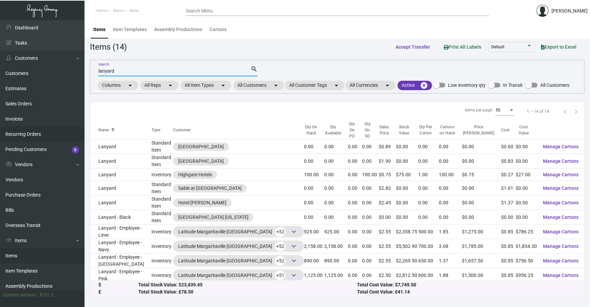
drag, startPoint x: 140, startPoint y: 69, endPoint x: 0, endPoint y: 135, distance: 154.6
click at [44, 101] on div "Dashboard Dashboard Tasks Customers Customers Estimates Sales Orders Invoices R…" at bounding box center [295, 163] width 590 height 287
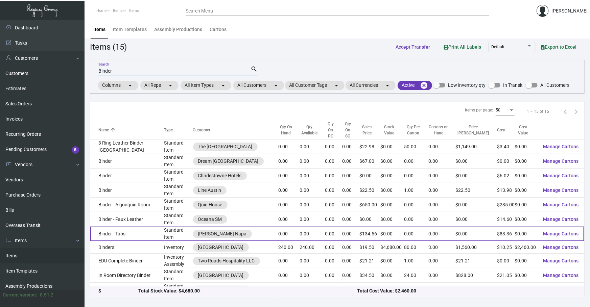
click at [149, 227] on td "Binder - Tabs" at bounding box center [127, 234] width 74 height 15
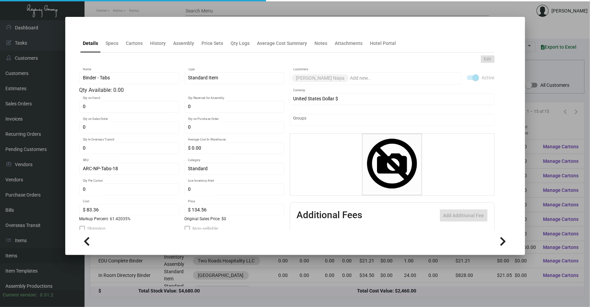
click at [364, 249] on div at bounding box center [294, 241] width 431 height 15
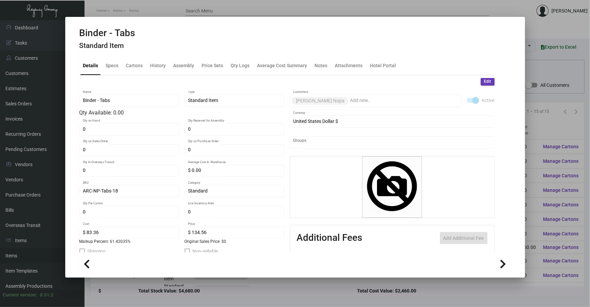
click at [193, 297] on div at bounding box center [295, 153] width 590 height 307
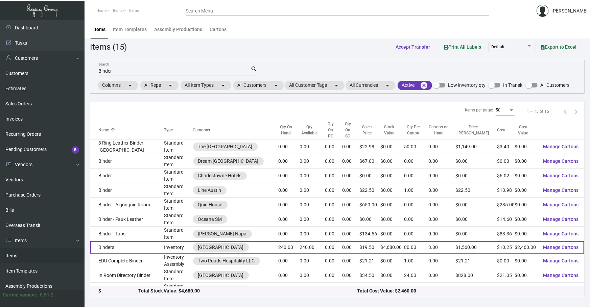
click at [150, 241] on td "Binders" at bounding box center [127, 247] width 74 height 13
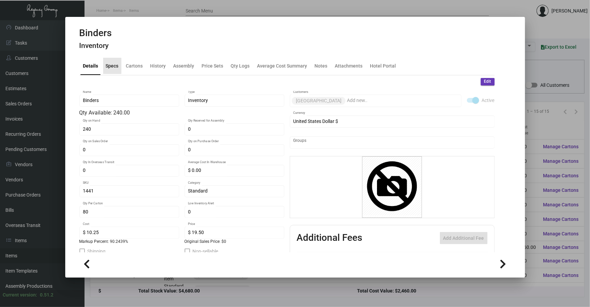
click at [110, 64] on div "Specs" at bounding box center [112, 65] width 13 height 7
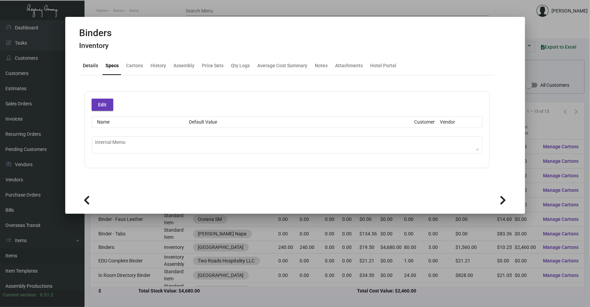
drag, startPoint x: 97, startPoint y: 69, endPoint x: 106, endPoint y: 77, distance: 12.4
click at [98, 69] on div "Details" at bounding box center [90, 66] width 21 height 16
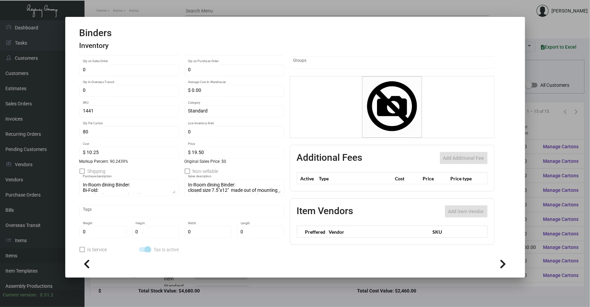
scroll to position [84, 0]
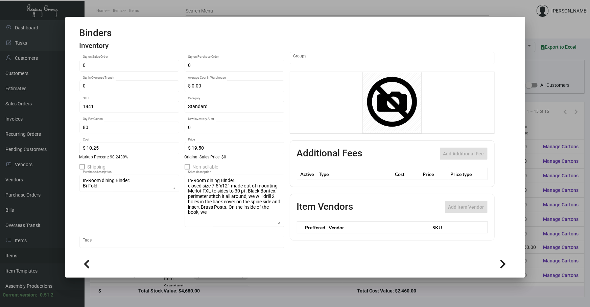
click at [280, 222] on div "In-Room dining Binder: closed size 7.5"x12" made out of mounting Merlot FXL to …" at bounding box center [235, 200] width 100 height 53
click at [548, 67] on div at bounding box center [295, 153] width 590 height 307
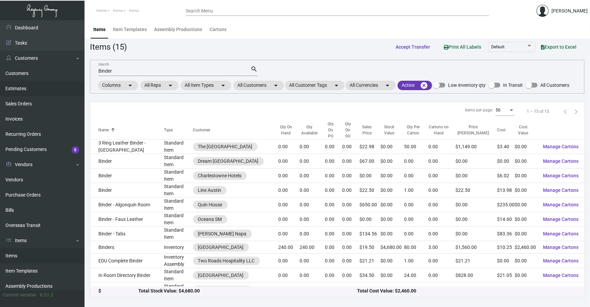
drag, startPoint x: 135, startPoint y: 74, endPoint x: 16, endPoint y: 93, distance: 121.1
click at [16, 93] on div "Dashboard Dashboard Tasks Customers Customers Estimates Sales Orders Invoices R…" at bounding box center [295, 163] width 590 height 287
click at [185, 54] on app-items "Items (15) Accept Transfer Print All Labels Default Export to Excel Binder Sear…" at bounding box center [337, 169] width 494 height 257
click at [192, 45] on div "Items (15) Accept Transfer Print All Labels Default Export to Excel" at bounding box center [337, 47] width 494 height 13
click at [172, 44] on div "Items (15) Accept Transfer Print All Labels Default Export to Excel" at bounding box center [337, 47] width 494 height 13
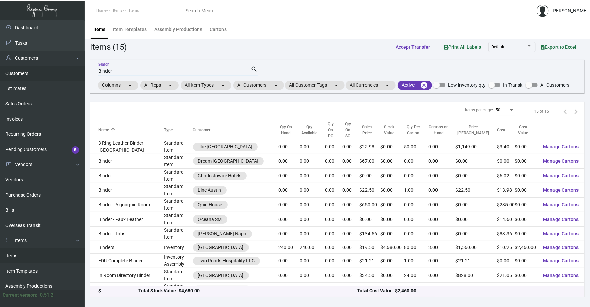
drag, startPoint x: 129, startPoint y: 73, endPoint x: 0, endPoint y: 70, distance: 129.1
click at [0, 82] on div "Dashboard Dashboard Tasks Customers Customers Estimates Sales Orders Invoices R…" at bounding box center [295, 163] width 590 height 287
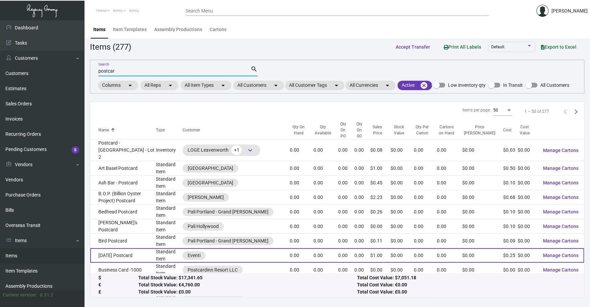
click at [148, 248] on td "Black History Month Postcard" at bounding box center [123, 255] width 66 height 15
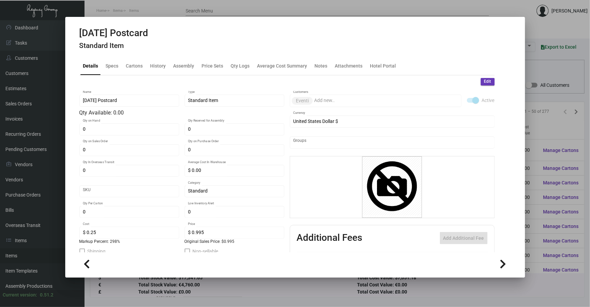
click at [108, 51] on div "Black History Month Postcard Standard Item" at bounding box center [113, 39] width 69 height 25
click at [118, 66] on div "Specs" at bounding box center [112, 66] width 18 height 16
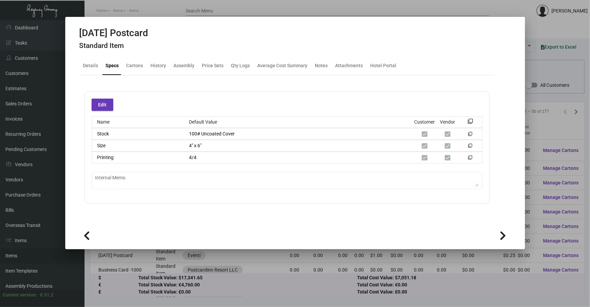
click at [85, 272] on div at bounding box center [295, 153] width 590 height 307
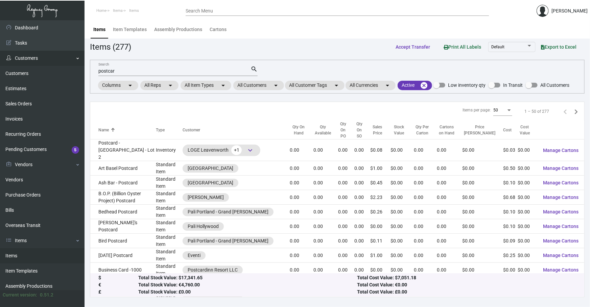
drag, startPoint x: 126, startPoint y: 73, endPoint x: 0, endPoint y: 53, distance: 127.3
click at [0, 61] on div "Dashboard Dashboard Tasks Customers Customers Estimates Sales Orders Invoices R…" at bounding box center [295, 163] width 590 height 287
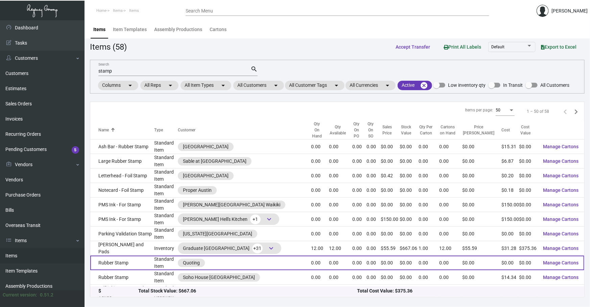
click at [144, 256] on td "Rubber Stamp" at bounding box center [122, 263] width 64 height 15
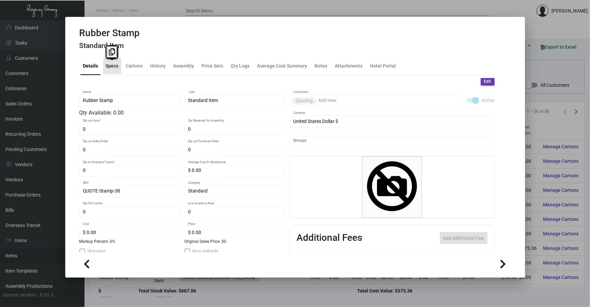
click at [112, 67] on div "Specs" at bounding box center [112, 65] width 13 height 7
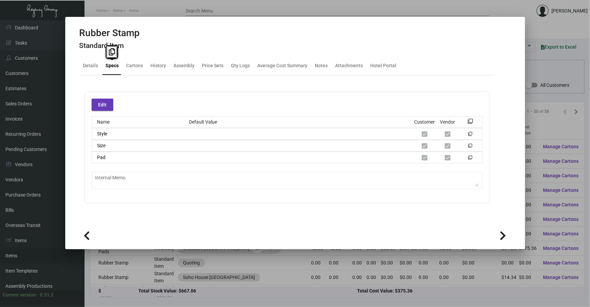
click at [103, 67] on div "Specs" at bounding box center [112, 66] width 19 height 16
click at [92, 66] on div "Details" at bounding box center [90, 65] width 15 height 7
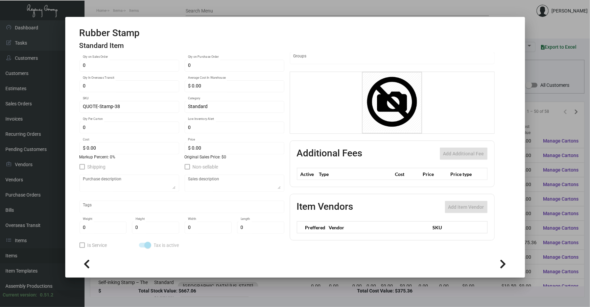
scroll to position [10, 0]
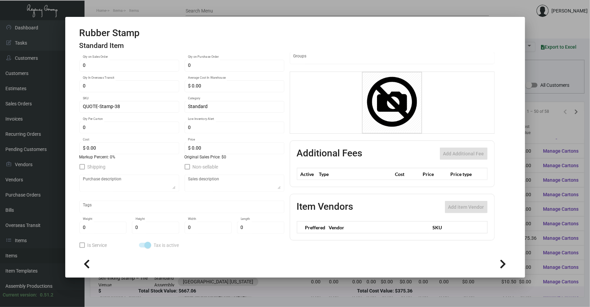
click at [538, 68] on div at bounding box center [295, 153] width 590 height 307
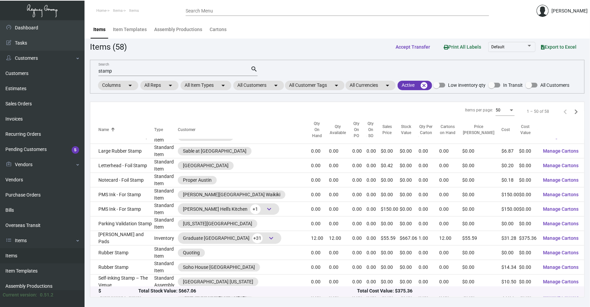
click at [90, 72] on div "stamp Search search Columns arrow_drop_down All Reps arrow_drop_down All Item T…" at bounding box center [337, 77] width 494 height 34
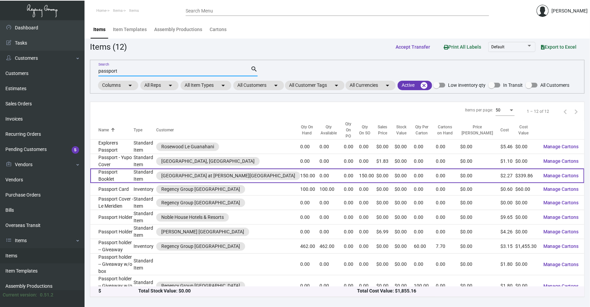
click at [120, 169] on td "Passport Booklet" at bounding box center [111, 176] width 43 height 15
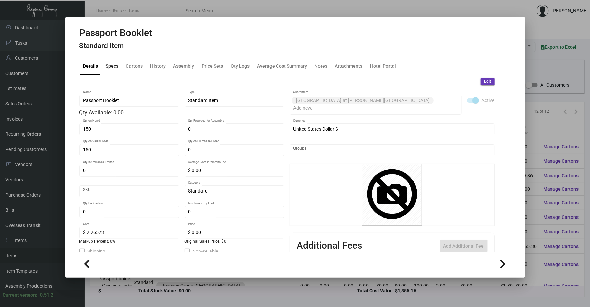
click at [108, 65] on div "Specs" at bounding box center [112, 65] width 13 height 7
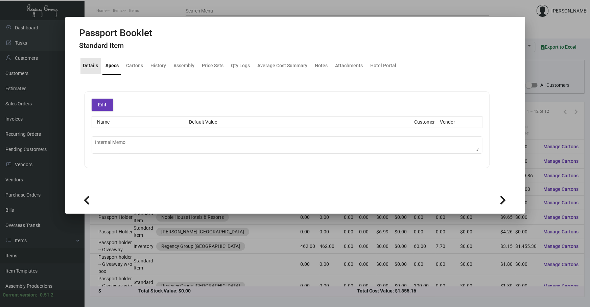
click at [97, 64] on div "Details" at bounding box center [90, 65] width 15 height 7
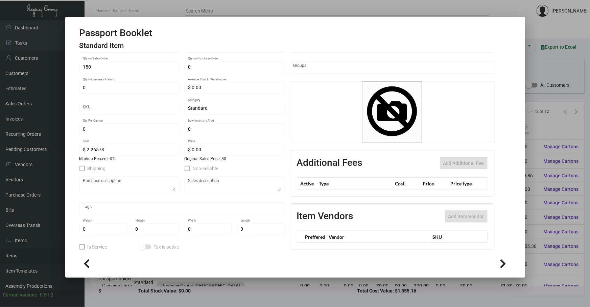
scroll to position [84, 0]
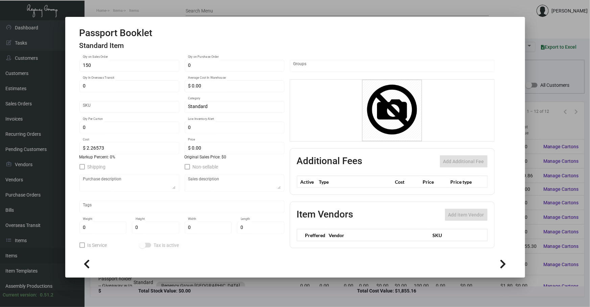
click at [70, 233] on mat-dialog-container "Passport Booklet Standard Item Details Specs Cartons History Assembly Price Set…" at bounding box center [295, 147] width 460 height 261
click at [111, 303] on div at bounding box center [295, 153] width 590 height 307
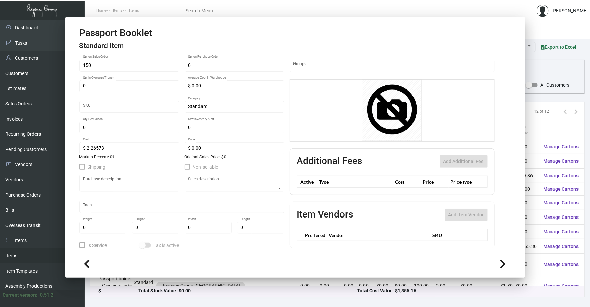
click at [111, 303] on main "Items Item Templates Assembly Productions Cartons Items (12) Accept Transfer Pr…" at bounding box center [336, 163] width 505 height 287
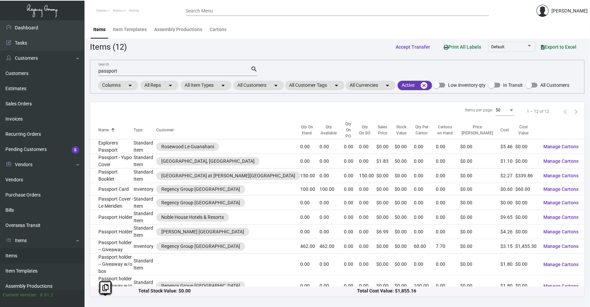
drag, startPoint x: 173, startPoint y: 79, endPoint x: 175, endPoint y: 76, distance: 3.7
click at [170, 73] on mat-form-field "passport Search search" at bounding box center [177, 70] width 159 height 21
drag, startPoint x: 123, startPoint y: 71, endPoint x: 75, endPoint y: 74, distance: 47.8
click at [81, 75] on div "Dashboard Dashboard Tasks Customers Customers Estimates Sales Orders Invoices R…" at bounding box center [295, 163] width 590 height 287
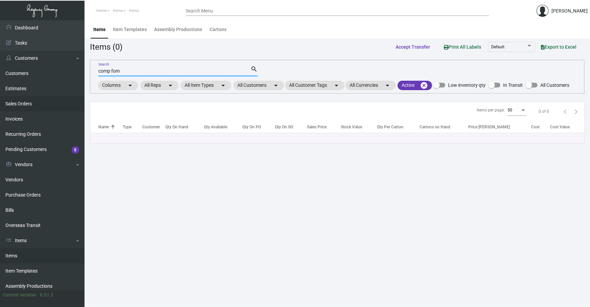
drag, startPoint x: 150, startPoint y: 71, endPoint x: 0, endPoint y: 111, distance: 155.5
click at [0, 100] on div "Dashboard Dashboard Tasks Customers Customers Estimates Sales Orders Invoices R…" at bounding box center [295, 163] width 590 height 287
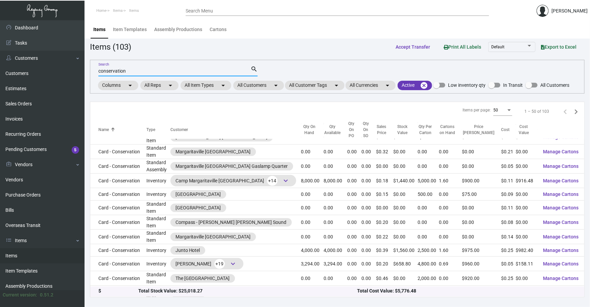
scroll to position [164, 0]
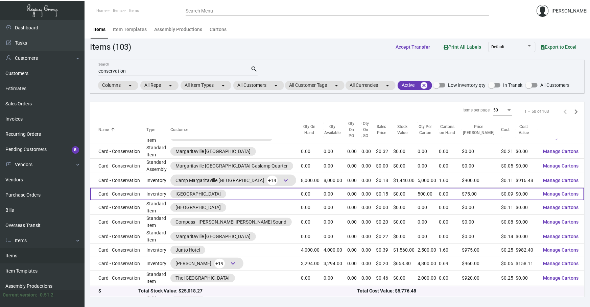
drag, startPoint x: 87, startPoint y: 222, endPoint x: 101, endPoint y: 192, distance: 33.2
click at [87, 222] on main "Items Item Templates Assembly Productions Cartons Items (103) Accept Transfer P…" at bounding box center [336, 163] width 505 height 287
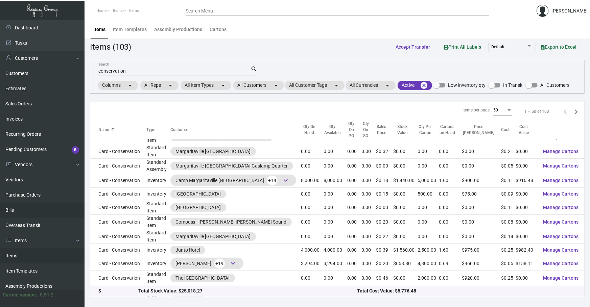
drag, startPoint x: 147, startPoint y: 74, endPoint x: 0, endPoint y: 205, distance: 196.5
click at [0, 137] on div "Dashboard Dashboard Tasks Customers Customers Estimates Sales Orders Invoices R…" at bounding box center [295, 163] width 590 height 287
click at [284, 62] on div "conservation Search search Columns arrow_drop_down All Reps arrow_drop_down All…" at bounding box center [337, 77] width 494 height 34
drag, startPoint x: 176, startPoint y: 67, endPoint x: 29, endPoint y: 108, distance: 153.0
click at [29, 108] on div "Dashboard Dashboard Tasks Customers Customers Estimates Sales Orders Invoices R…" at bounding box center [295, 163] width 590 height 287
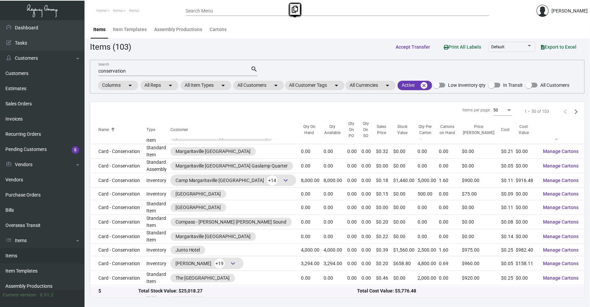
click at [233, 49] on div "Items (103) Accept Transfer Print All Labels Default Export to Excel" at bounding box center [337, 47] width 494 height 13
drag, startPoint x: 174, startPoint y: 71, endPoint x: 0, endPoint y: 71, distance: 174.0
click at [0, 71] on div "Dashboard Dashboard Tasks Customers Customers Estimates Sales Orders Invoices R…" at bounding box center [295, 163] width 590 height 287
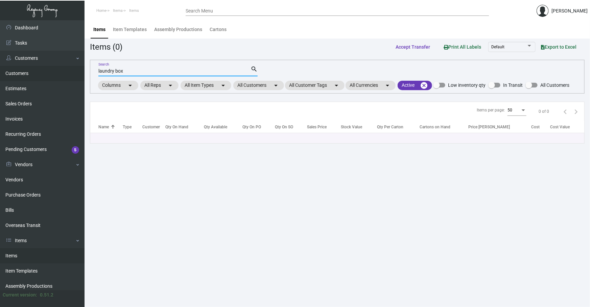
scroll to position [0, 0]
click at [169, 66] on div "laundry box Search" at bounding box center [174, 71] width 152 height 10
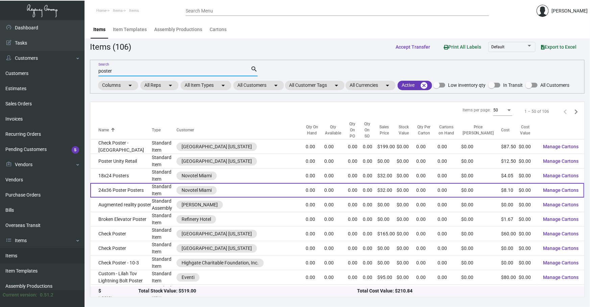
click at [171, 183] on td "Standard Item" at bounding box center [164, 190] width 25 height 15
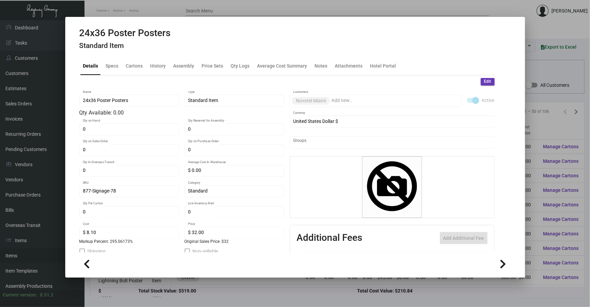
click at [119, 51] on div "24x36 Poster Posters Standard Item" at bounding box center [124, 39] width 91 height 25
click at [118, 69] on div "Specs" at bounding box center [112, 66] width 18 height 16
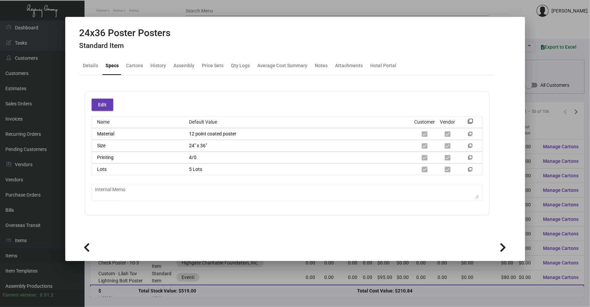
drag, startPoint x: 390, startPoint y: 271, endPoint x: 195, endPoint y: 275, distance: 195.0
click at [382, 271] on div at bounding box center [295, 153] width 590 height 307
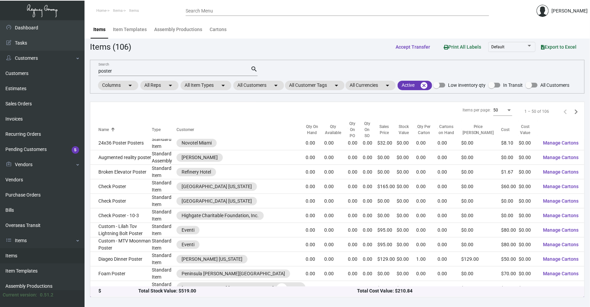
scroll to position [51, 0]
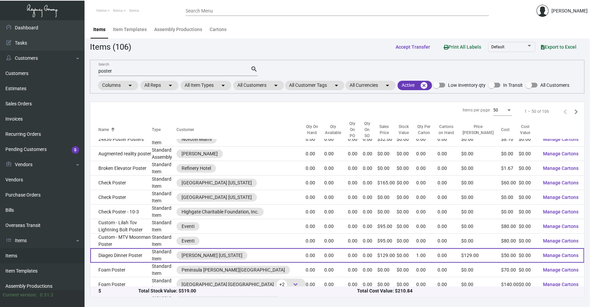
click at [131, 248] on td "Diageo Dinner Poster" at bounding box center [121, 255] width 62 height 15
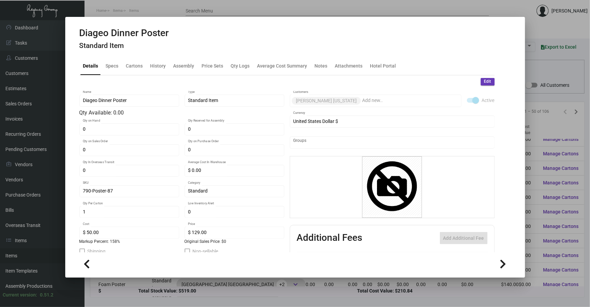
click at [112, 49] on h4 "Standard Item" at bounding box center [124, 46] width 90 height 8
click at [106, 68] on div "Specs" at bounding box center [112, 65] width 13 height 7
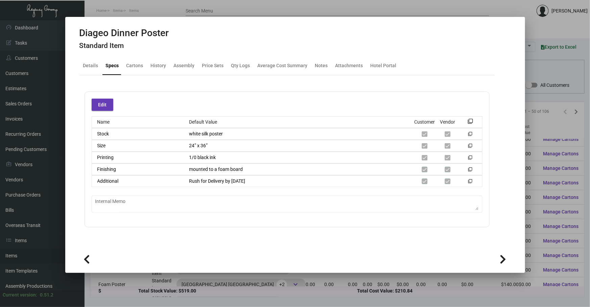
click at [224, 273] on mat-dialog-container "Diageo Dinner Poster Standard Item Details Specs Cartons History Assembly Price…" at bounding box center [295, 145] width 460 height 256
click at [193, 281] on div at bounding box center [295, 153] width 590 height 307
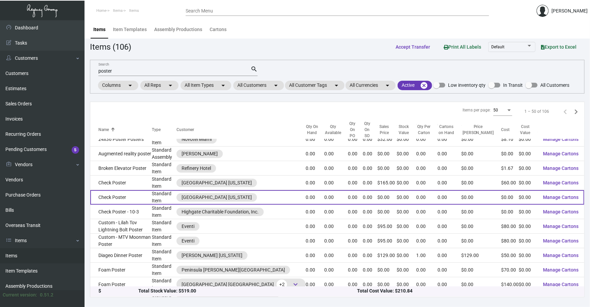
click at [150, 190] on td "Check Poster" at bounding box center [121, 197] width 62 height 15
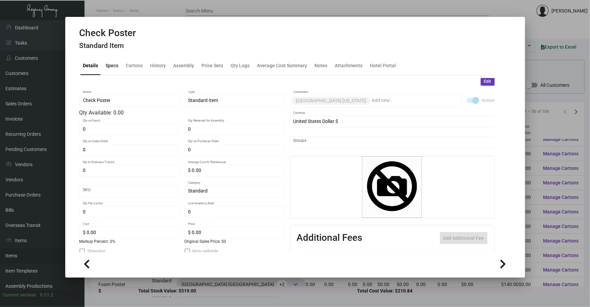
click at [113, 70] on div "Specs" at bounding box center [112, 66] width 18 height 16
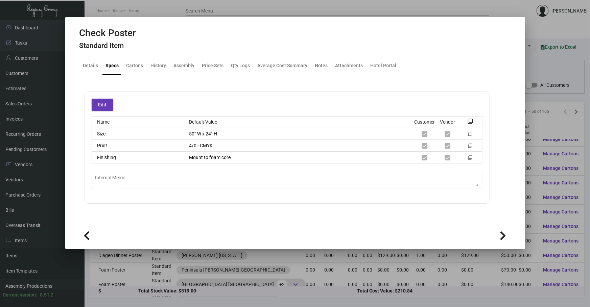
click at [80, 271] on div at bounding box center [295, 153] width 590 height 307
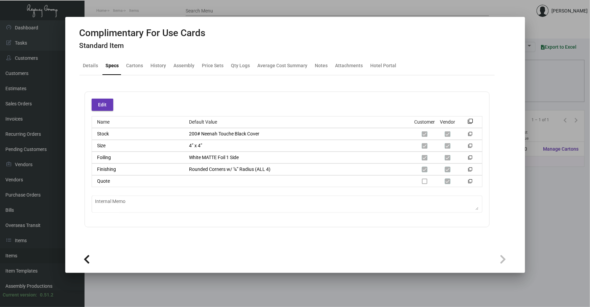
scroll to position [64, 0]
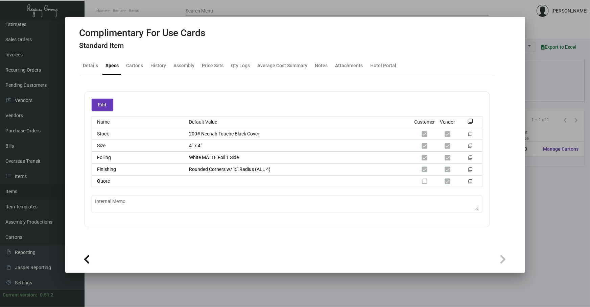
click at [549, 224] on div at bounding box center [295, 153] width 590 height 307
click at [549, 224] on main "Items Item Templates Assembly Productions Cartons Items (1) Accept Transfer Pri…" at bounding box center [336, 163] width 505 height 287
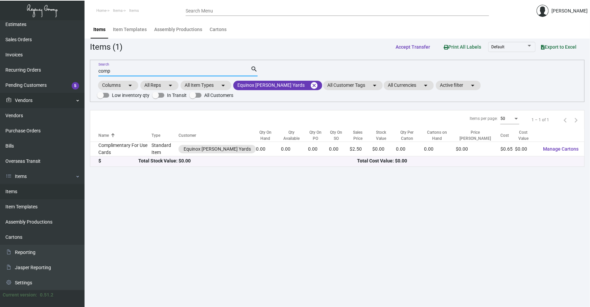
drag, startPoint x: 159, startPoint y: 71, endPoint x: 0, endPoint y: 103, distance: 162.0
click at [37, 91] on div "Dashboard Dashboard Tasks Customers Customers Estimates Sales Orders Invoices R…" at bounding box center [295, 163] width 590 height 287
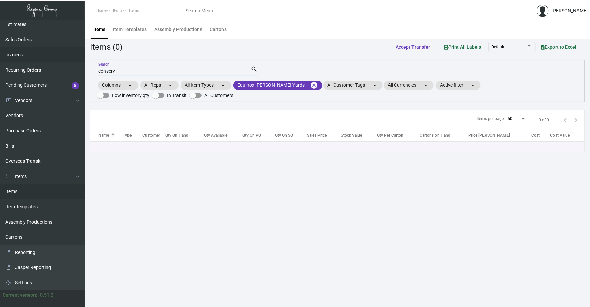
drag, startPoint x: 133, startPoint y: 72, endPoint x: 0, endPoint y: 60, distance: 133.7
click at [12, 68] on div "Dashboard Dashboard Tasks Customers Customers Estimates Sales Orders Invoices R…" at bounding box center [295, 163] width 590 height 287
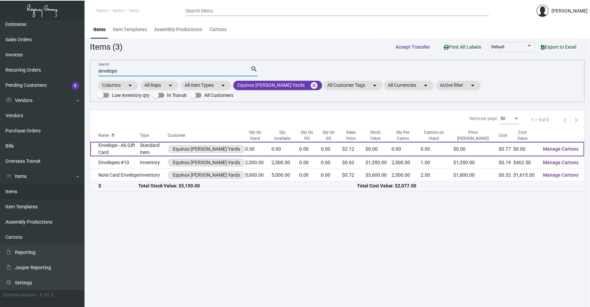
type input "envelope"
click at [135, 151] on td "Envelope - A6 Gift Card" at bounding box center [115, 149] width 50 height 15
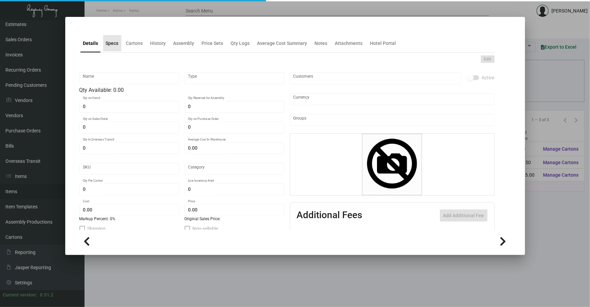
click at [118, 50] on div "Specs" at bounding box center [112, 43] width 18 height 16
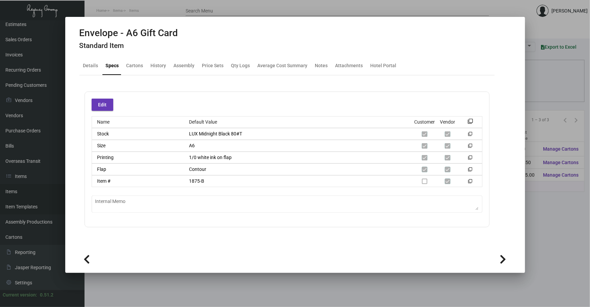
click at [64, 202] on div at bounding box center [295, 153] width 590 height 307
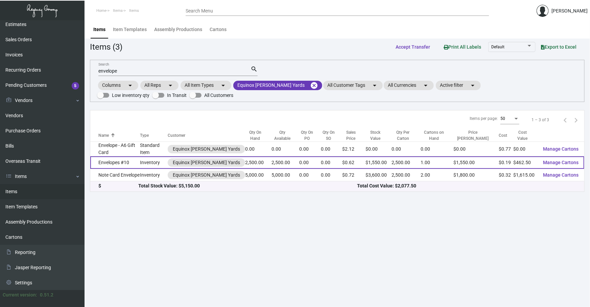
click at [147, 162] on td "Inventory" at bounding box center [154, 162] width 28 height 13
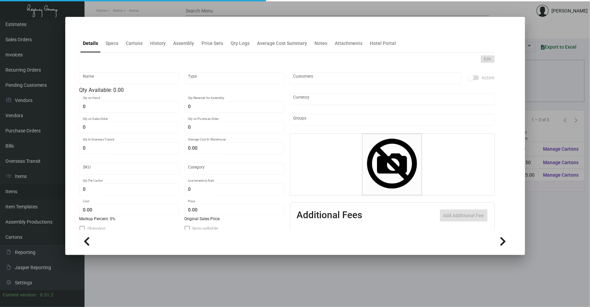
type input "Envelopes #10"
type input "Inventory"
type input "2,500"
type input "$ 0.64357"
type input "1182"
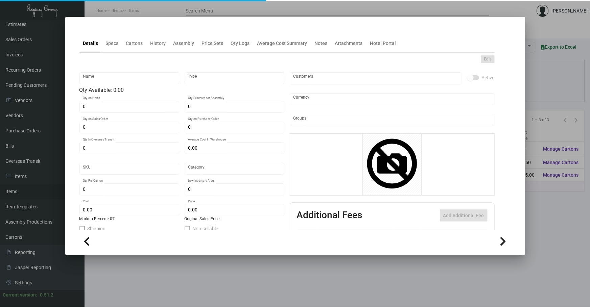
type input "Standard"
type input "2,500"
type input "$ 0.185"
type input "$ 0.62"
type textarea "#10 Envelopes: Size #10 #80 Classic Crest Solar White Stipple finish text stock…"
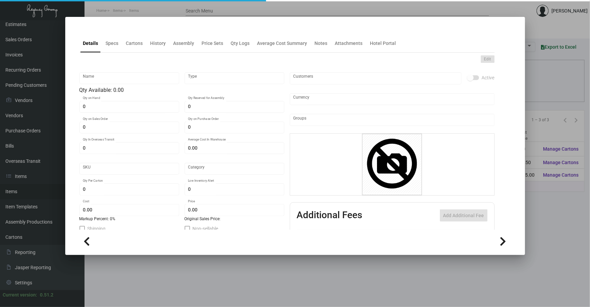
type textarea "#10 Envelopes: Size #10 #80 Classic Crest Solar White Stipple finish text stock…"
checkbox input "true"
type input "United States Dollar $"
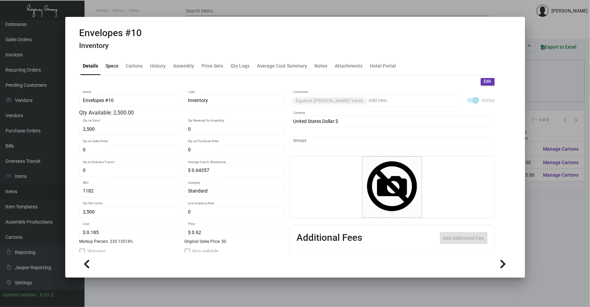
click at [111, 61] on div "Specs" at bounding box center [112, 66] width 18 height 16
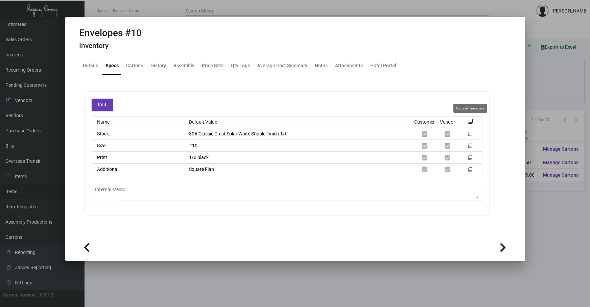
click at [471, 122] on mat-icon "filter_none" at bounding box center [470, 123] width 5 height 5
drag, startPoint x: 86, startPoint y: 199, endPoint x: 100, endPoint y: 200, distance: 14.2
click at [86, 199] on div "Edit Name Default Value Customer Vendor filter_none Stock 80# Classic Crest Sol…" at bounding box center [286, 154] width 405 height 124
click at [474, 122] on div "Copy item spec" at bounding box center [470, 120] width 28 height 9
click at [472, 121] on mat-icon "filter_none" at bounding box center [470, 123] width 5 height 5
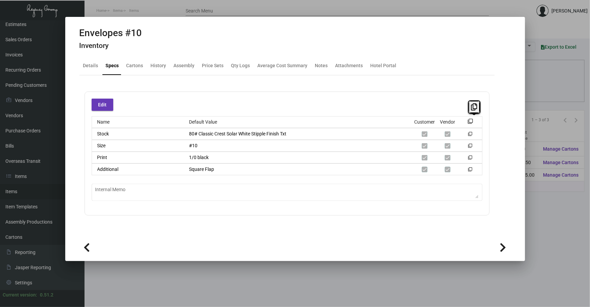
copy div
click at [70, 211] on mat-dialog-container "Envelopes #10 Inventory Details Specs Cartons History Assembly Price Sets Qty L…" at bounding box center [295, 139] width 460 height 244
click at [111, 276] on div at bounding box center [295, 153] width 590 height 307
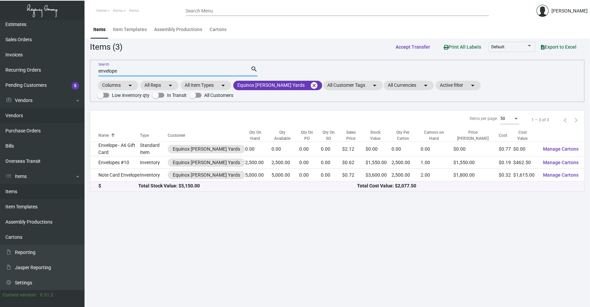
drag, startPoint x: 129, startPoint y: 69, endPoint x: 0, endPoint y: 115, distance: 137.3
click at [0, 102] on div "Dashboard Dashboard Tasks Customers Customers Estimates Sales Orders Invoices R…" at bounding box center [295, 163] width 590 height 287
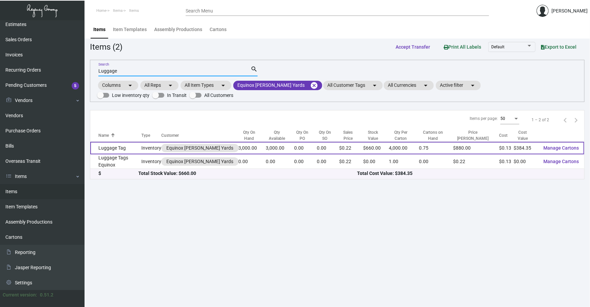
type input "Luggage"
click at [141, 150] on td "Luggage Tag" at bounding box center [115, 148] width 51 height 13
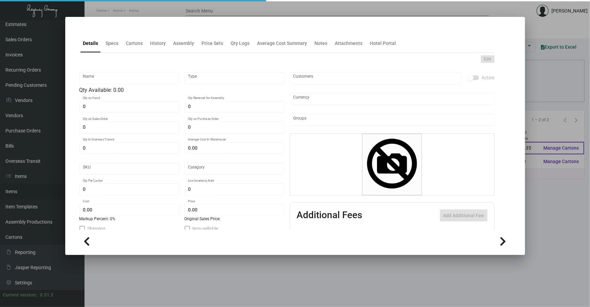
type input "Luggage Tag"
type input "Inventory"
type input "3,000"
type input "$ 0.51247"
type input "625-Luggage Tag -60"
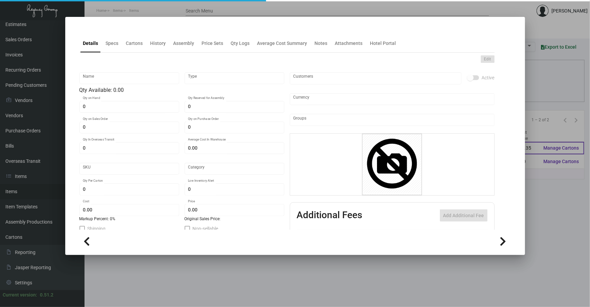
type input "Standard"
type input "4,000"
type input "$ 0.12812"
type input "$ 0.22"
checkbox input "true"
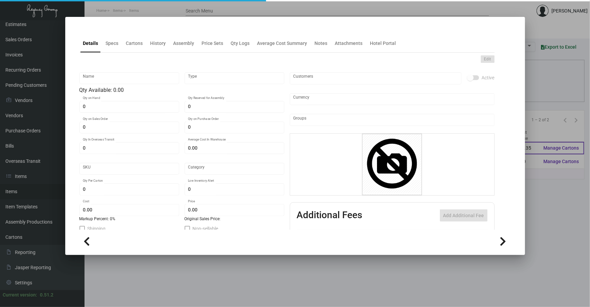
checkbox input "true"
type input "United States Dollar $"
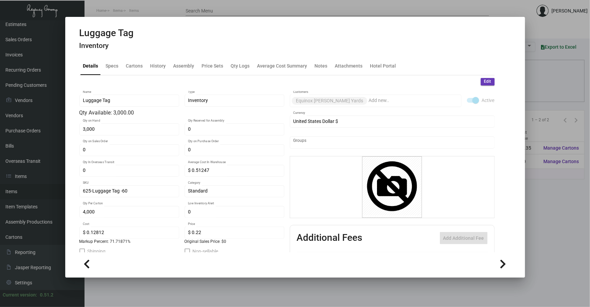
click at [161, 48] on div "Luggage Tag Inventory" at bounding box center [294, 39] width 431 height 25
click at [159, 63] on div "History" at bounding box center [158, 65] width 16 height 7
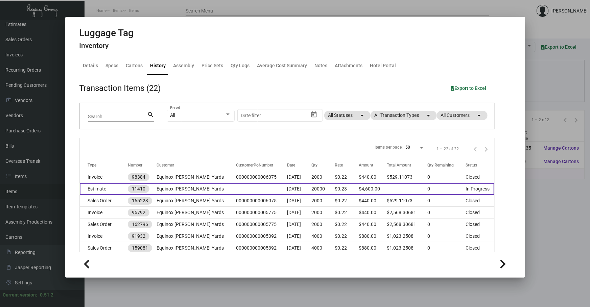
click at [248, 186] on td at bounding box center [261, 189] width 51 height 12
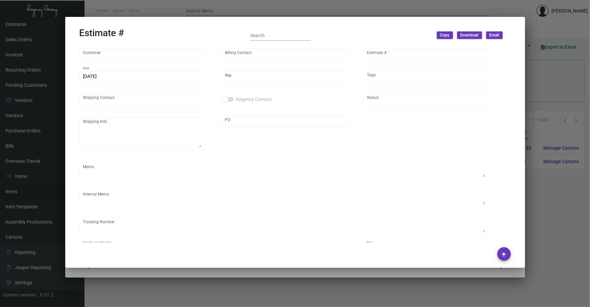
type input "Equinox [PERSON_NAME] Yards"
type input "[PERSON_NAME]"
type input "11410"
type input "11/19/2024"
type input "[PERSON_NAME]"
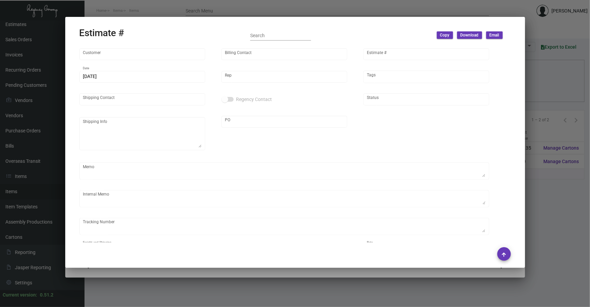
type input "James Ronson"
type textarea "P02668"
type input "United States Dollar $"
type input "$ 0.00"
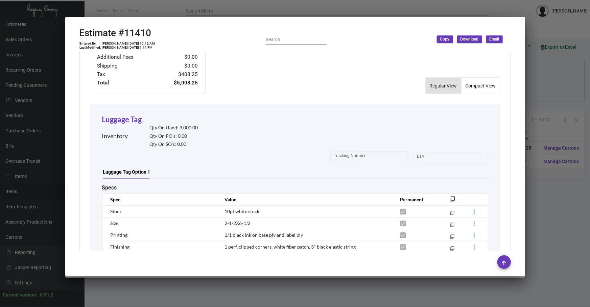
scroll to position [358, 0]
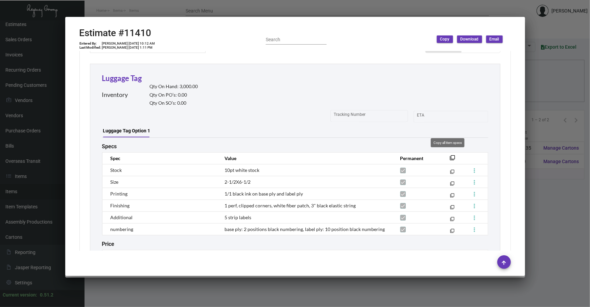
click at [450, 157] on mat-icon "filter_none" at bounding box center [452, 159] width 5 height 5
click at [85, 270] on div at bounding box center [294, 262] width 431 height 23
click at [102, 290] on div at bounding box center [295, 153] width 590 height 307
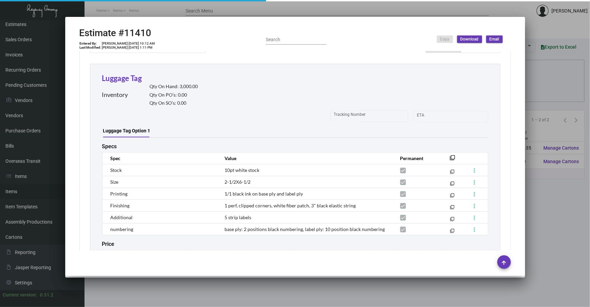
click at [102, 290] on div at bounding box center [295, 153] width 590 height 307
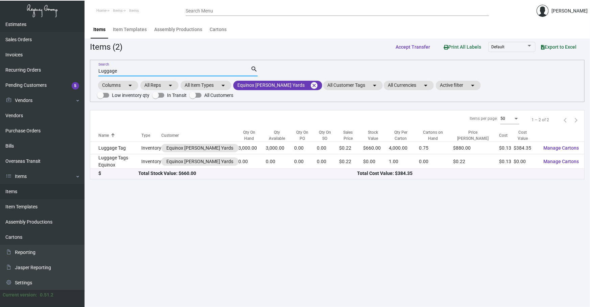
drag, startPoint x: 144, startPoint y: 71, endPoint x: 0, endPoint y: 30, distance: 149.4
click at [7, 72] on div "Dashboard Dashboard Tasks Customers Customers Estimates Sales Orders Invoices R…" at bounding box center [295, 163] width 590 height 287
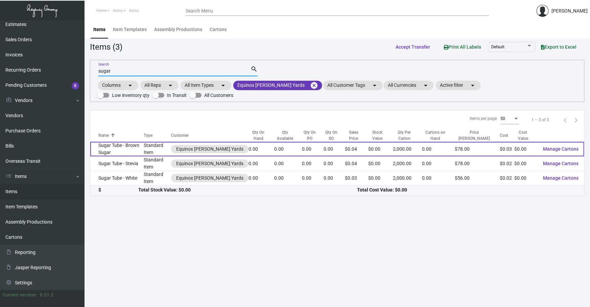
type input "sugar"
click at [158, 145] on td "Standard Item" at bounding box center [157, 149] width 27 height 15
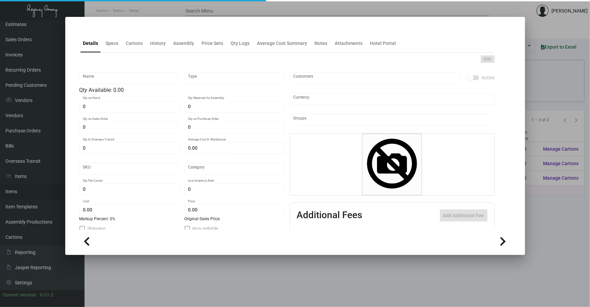
type input "Sugar Tube - Brown Sugar"
type input "Standard Item"
type input "$ 0.00"
type input "1196"
type input "Standard"
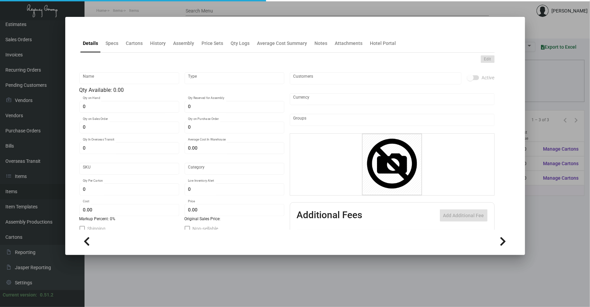
type input "2,000"
type input "8,000"
type input "$ 0.0284"
type input "$ 0.039"
type textarea "Sugar Packets:"
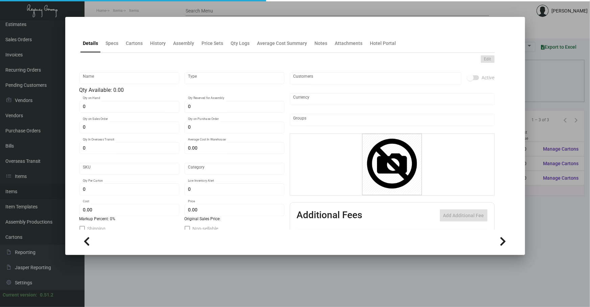
checkbox input "true"
type input "United States Dollar $"
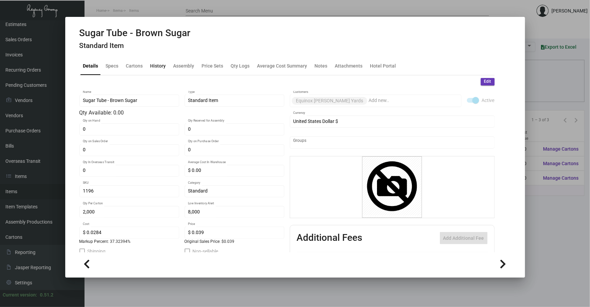
click at [157, 67] on div "History" at bounding box center [158, 65] width 16 height 7
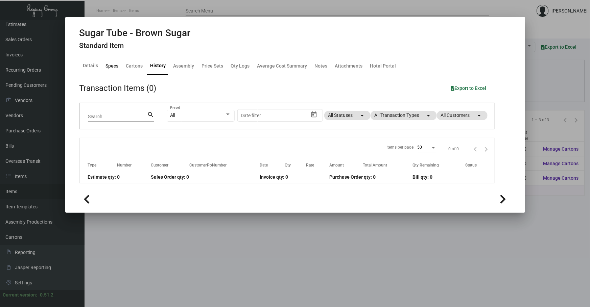
click at [115, 63] on div "Specs" at bounding box center [112, 65] width 13 height 7
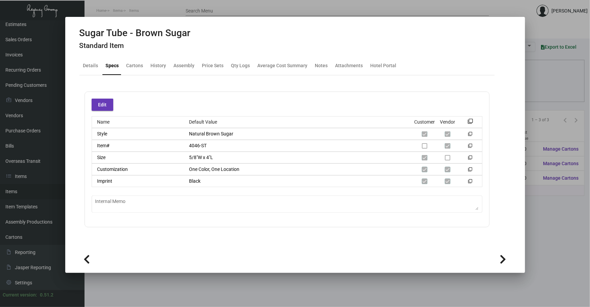
click at [505, 259] on icon at bounding box center [503, 259] width 6 height 10
drag, startPoint x: 77, startPoint y: 256, endPoint x: 83, endPoint y: 258, distance: 6.3
click at [77, 256] on mat-dialog-container "Sugar Tube - Stevia Standard Item Details Specs Cartons History Assembly Price …" at bounding box center [295, 145] width 460 height 256
click at [85, 259] on icon at bounding box center [87, 259] width 6 height 10
click at [505, 258] on icon at bounding box center [503, 259] width 6 height 10
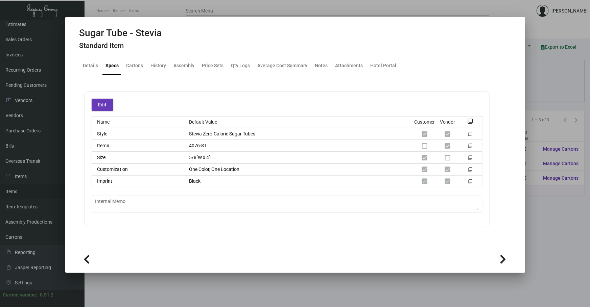
click at [506, 255] on icon at bounding box center [503, 259] width 6 height 10
click at [534, 245] on div at bounding box center [295, 153] width 590 height 307
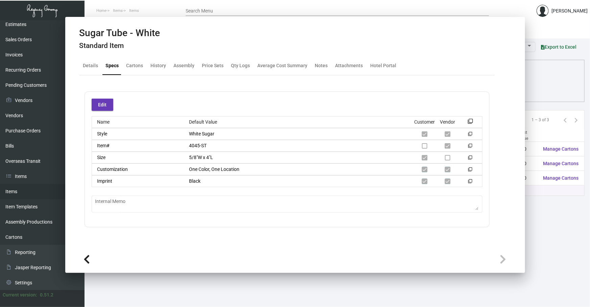
click at [534, 245] on main "Items Item Templates Assembly Productions Cartons Items (3) Accept Transfer Pri…" at bounding box center [336, 163] width 505 height 287
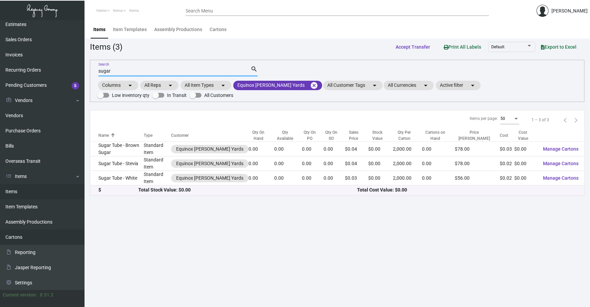
drag, startPoint x: 160, startPoint y: 73, endPoint x: 0, endPoint y: 234, distance: 226.8
click at [0, 159] on div "Dashboard Dashboard Tasks Customers Customers Estimates Sales Orders Invoices R…" at bounding box center [295, 163] width 590 height 287
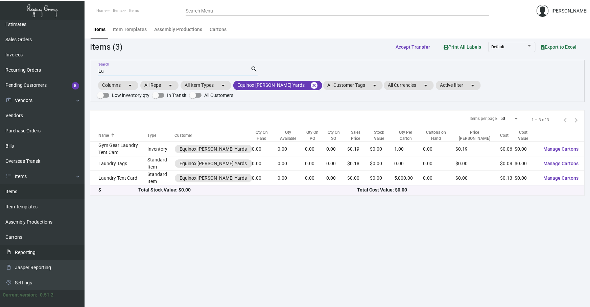
type input "L"
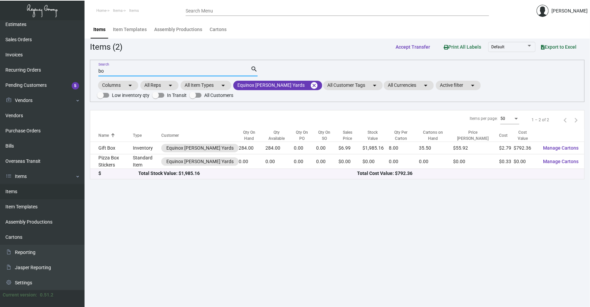
type input "b"
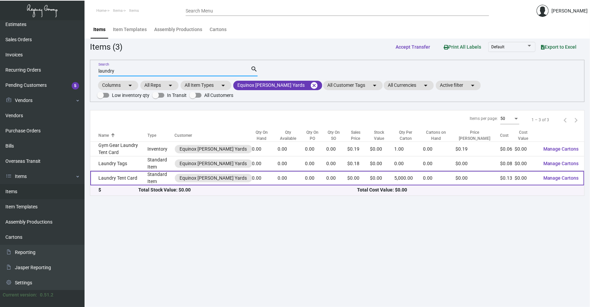
type input "laundry"
click at [141, 174] on td "Laundry Tent Card" at bounding box center [118, 178] width 57 height 15
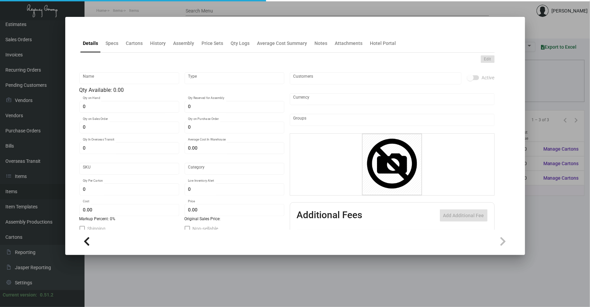
type input "Laundry Tent Card"
type input "Standard Item"
type input "$ 0.00"
type input "625-Card-67"
type input "Standard"
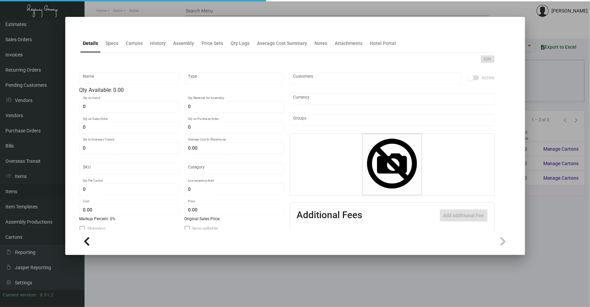
type input "5,000"
type input "$ 0.13141"
type input "$ 0.00"
checkbox input "true"
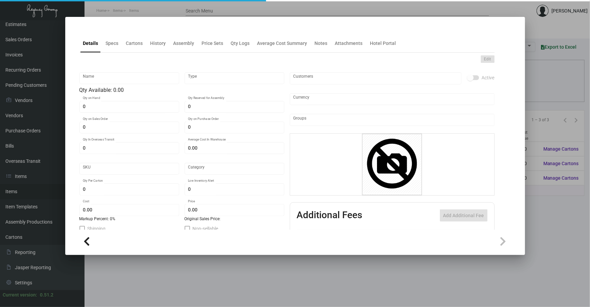
type input "United States Dollar $"
click at [116, 49] on div "Specs" at bounding box center [112, 43] width 18 height 16
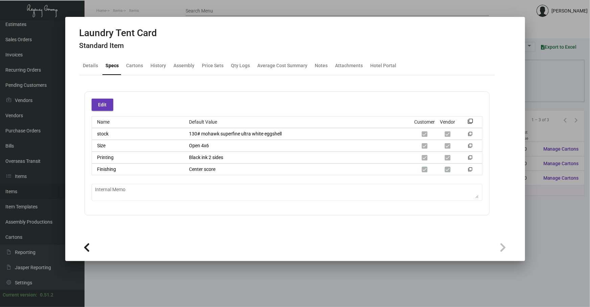
click at [473, 121] on button "filter_none" at bounding box center [470, 121] width 7 height 7
click at [374, 267] on div at bounding box center [295, 153] width 590 height 307
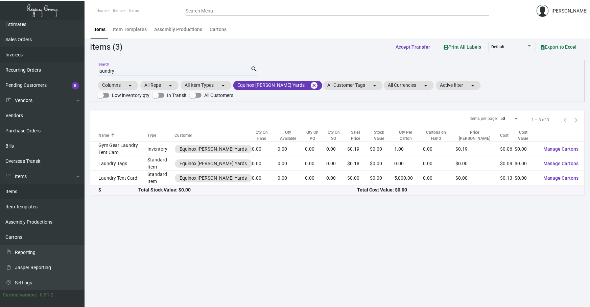
drag, startPoint x: 173, startPoint y: 68, endPoint x: 72, endPoint y: 59, distance: 101.7
click at [119, 58] on app-items "Items (3) Accept Transfer Print All Labels Default Export to Excel laundry Sear…" at bounding box center [337, 118] width 494 height 155
type input "l"
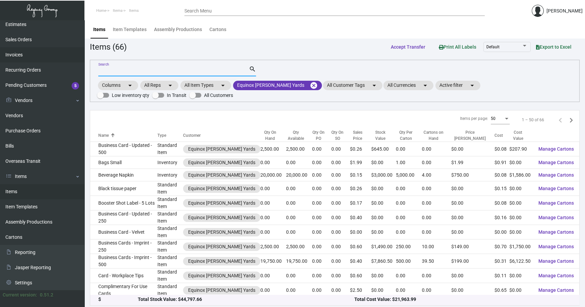
type input "o"
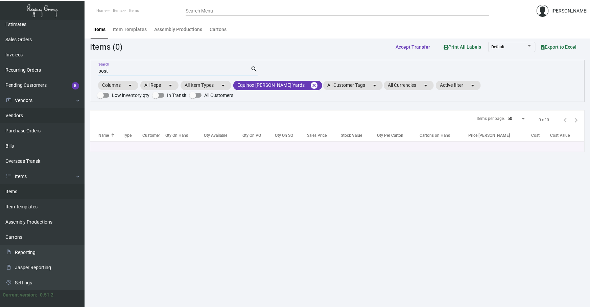
drag, startPoint x: 196, startPoint y: 71, endPoint x: 0, endPoint y: 110, distance: 200.1
click at [81, 93] on div "Dashboard Dashboard Tasks Customers Customers Estimates Sales Orders Invoices R…" at bounding box center [295, 163] width 590 height 287
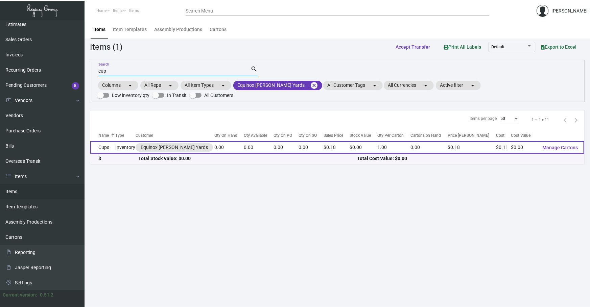
type input "cup"
click at [134, 150] on td "Inventory" at bounding box center [125, 147] width 20 height 13
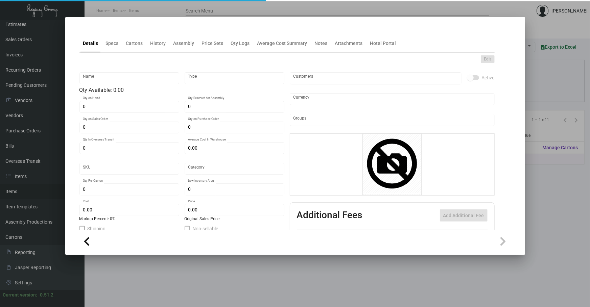
type input "Cups"
type input "Inventory"
type input "$ 0.00"
type input "1181"
type input "Standard"
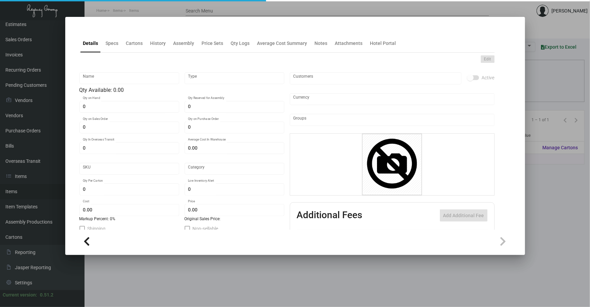
type input "1"
type input "$ 0.10534"
type input "$ 0.18"
type textarea "Cups: 8oz 80mm rim double wall hot cups, printing black ink, solid and bleeds"
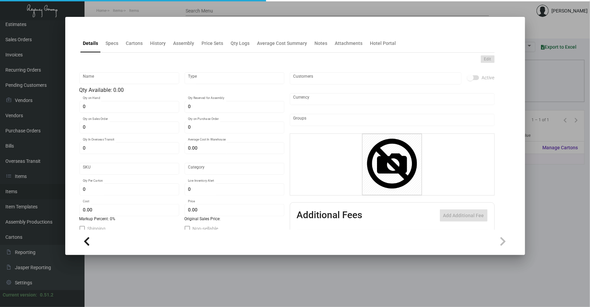
checkbox input "true"
type input "United States Dollar $"
click at [112, 49] on div "Specs" at bounding box center [112, 43] width 18 height 16
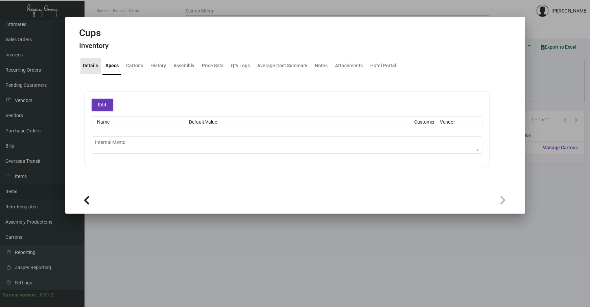
click at [90, 73] on div "Details" at bounding box center [90, 66] width 21 height 16
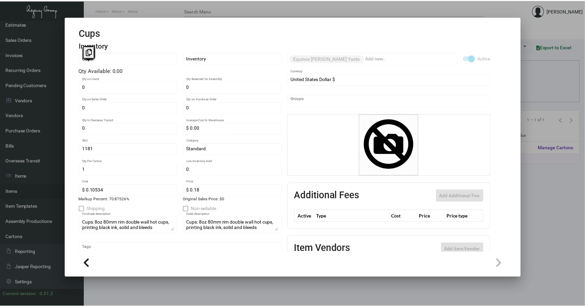
scroll to position [61, 0]
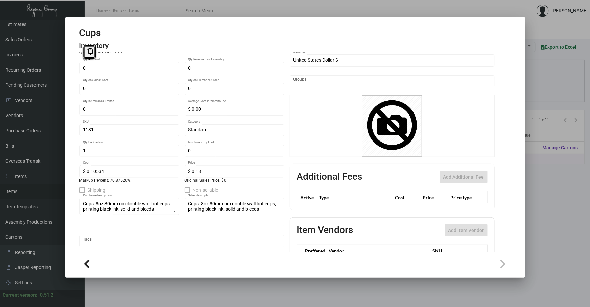
click at [281, 222] on div "Cups: 8oz 80mm rim double wall hot cups, printing black ink, solid and bleeds S…" at bounding box center [235, 211] width 100 height 29
click at [70, 230] on mat-dialog-container "Cups Inventory Details Specs Cartons History Assembly Price Sets Qty Logs Avera…" at bounding box center [295, 147] width 460 height 261
click at [68, 300] on div at bounding box center [295, 153] width 590 height 307
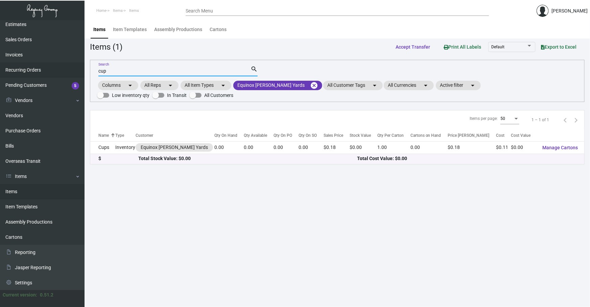
drag, startPoint x: 162, startPoint y: 71, endPoint x: 0, endPoint y: 74, distance: 161.9
click at [0, 83] on div "Dashboard Dashboard Tasks Customers Customers Estimates Sales Orders Invoices R…" at bounding box center [295, 163] width 590 height 287
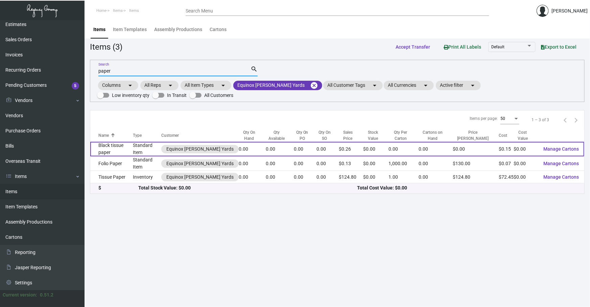
type input "paper"
click at [140, 145] on td "Standard Item" at bounding box center [147, 149] width 28 height 15
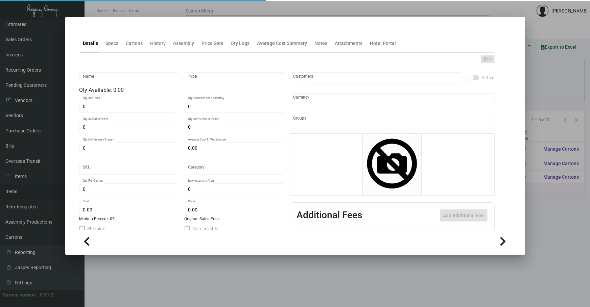
type input "Black tissue paper"
type input "Standard Item"
type input "$ 0.00"
type input "Standard"
type input "$ 0.1509"
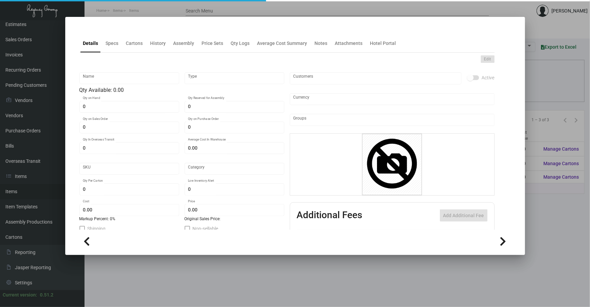
type input "$ 0.26"
checkbox input "true"
type input "United States Dollar $"
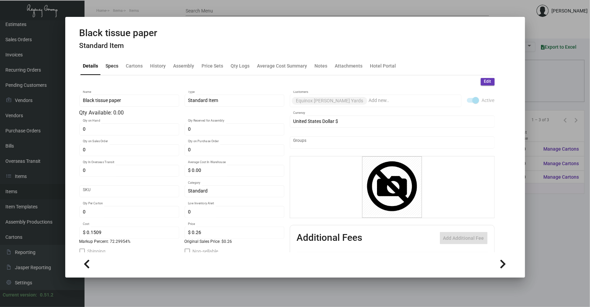
click at [111, 64] on div "Specs" at bounding box center [112, 65] width 13 height 7
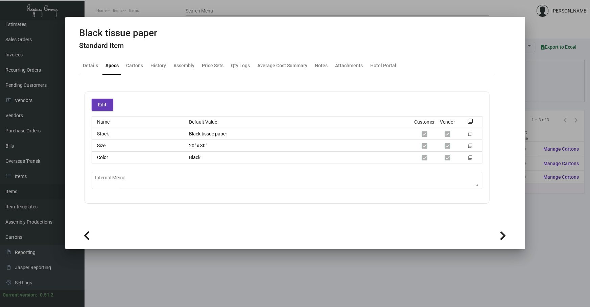
drag, startPoint x: 173, startPoint y: 275, endPoint x: 140, endPoint y: 245, distance: 45.4
click at [165, 271] on div at bounding box center [295, 153] width 590 height 307
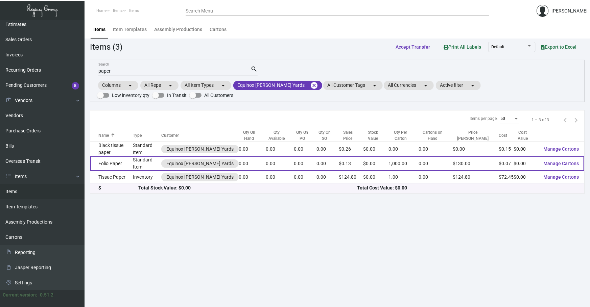
click at [133, 164] on td "Folio Paper" at bounding box center [111, 163] width 43 height 15
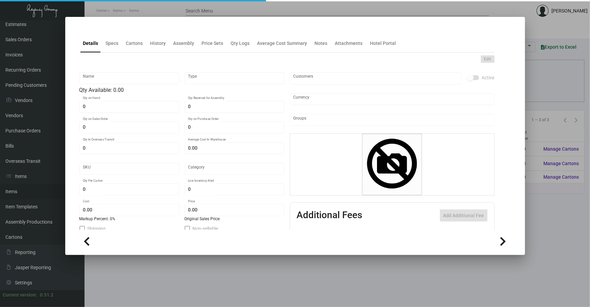
type input "Folio Paper"
type input "Standard Item"
type input "$ 0.00"
type input "1184"
type input "Standard"
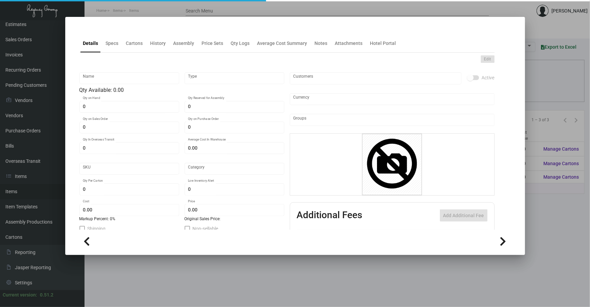
type input "1,000"
type input "$ 0.0724"
type input "$ 0.13"
type textarea "Folio Paper: Size 8.5x11 #80 [PERSON_NAME] Fine Bright White Antique Finish tex…"
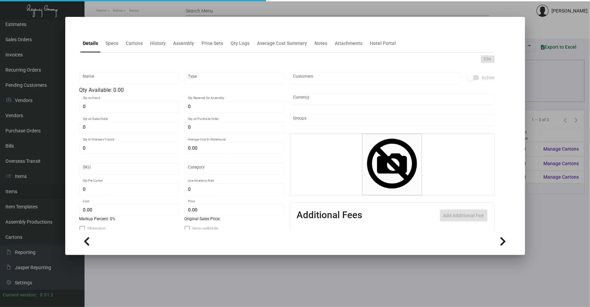
checkbox input "true"
type input "United States Dollar $"
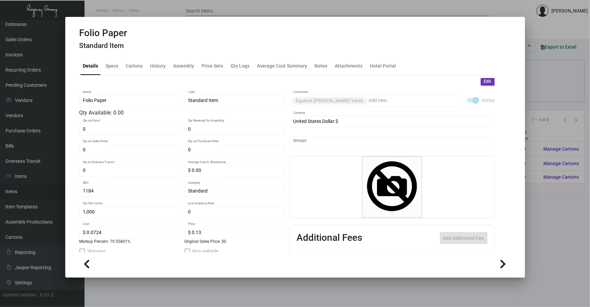
click at [166, 297] on div at bounding box center [295, 153] width 590 height 307
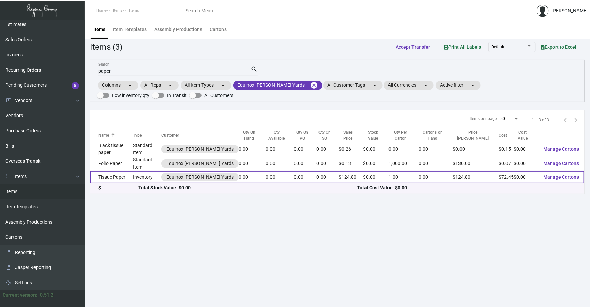
click at [130, 171] on td "Tissue Paper" at bounding box center [111, 177] width 43 height 13
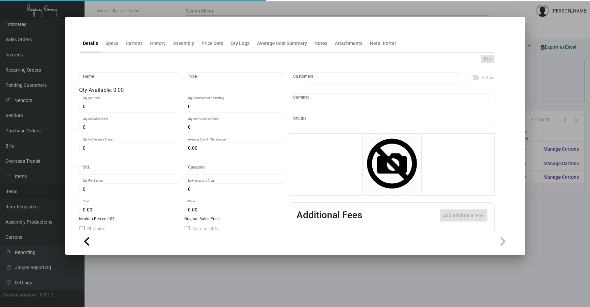
type input "Tissue Paper"
type input "Inventory"
type input "$ 0.00"
type input "1197"
type input "Standard"
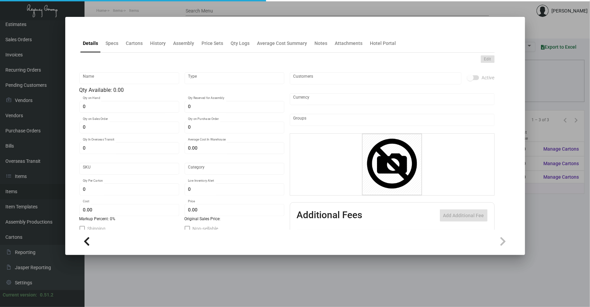
type input "1"
type input "$ 72.45"
type input "$ 124.80"
type textarea "Tissue Paper: Size 20x30, Matte Black tissue printed with Gloss black ink, pack…"
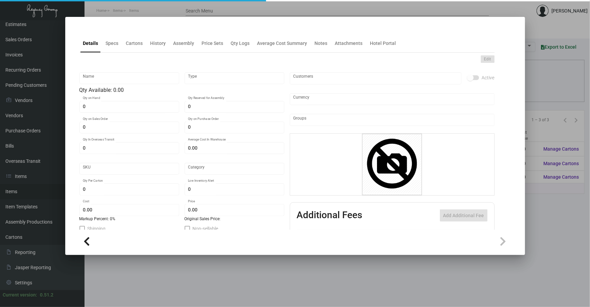
checkbox input "true"
type input "United States Dollar $"
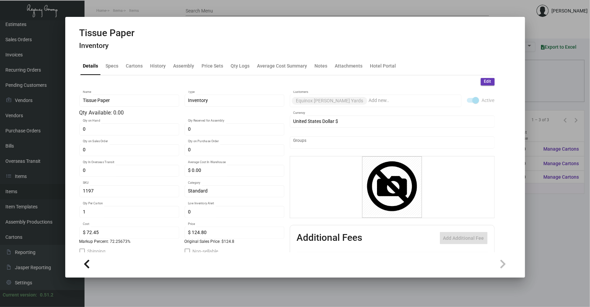
click at [108, 74] on div "Details Specs Cartons History Assembly Price Sets Qty Logs Average Cost Summary…" at bounding box center [286, 66] width 415 height 18
click at [108, 67] on div "Specs" at bounding box center [112, 65] width 13 height 7
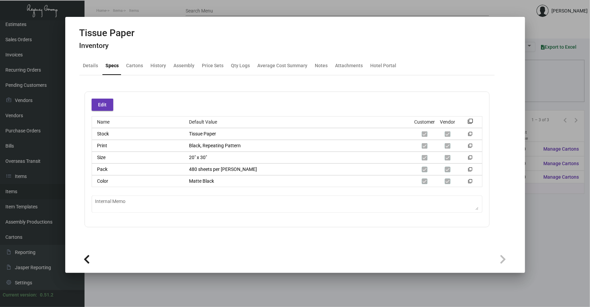
click at [88, 286] on div at bounding box center [295, 153] width 590 height 307
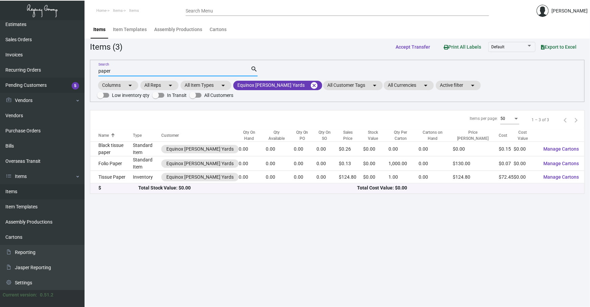
drag, startPoint x: 129, startPoint y: 71, endPoint x: 74, endPoint y: 79, distance: 55.1
click at [80, 81] on div "Dashboard Dashboard Tasks Customers Customers Estimates Sales Orders Invoices R…" at bounding box center [295, 163] width 590 height 287
type input "i"
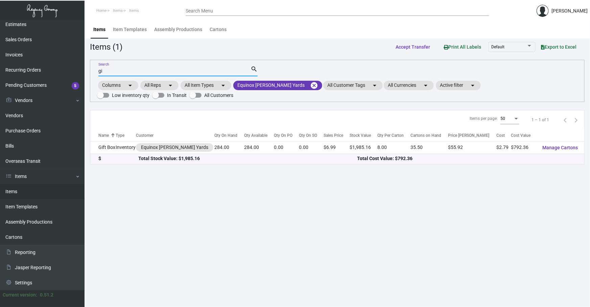
type input "g"
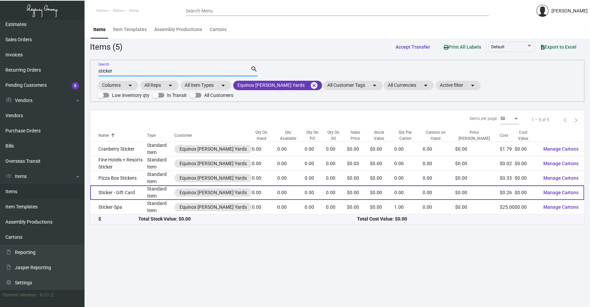
type input "sticker"
click at [145, 193] on td "Sticker - Gift Card" at bounding box center [118, 193] width 57 height 15
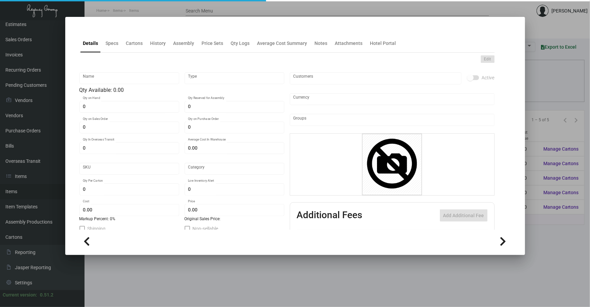
type input "Sticker - Gift Card"
type input "Standard Item"
type input "$ 0.00"
type input "625-stick-96"
type input "Standard"
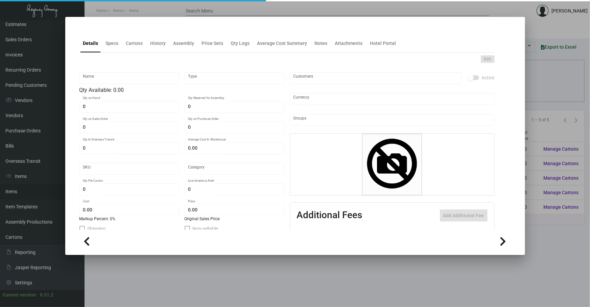
type input "$ 0.26"
type input "$ 0.00"
checkbox input "true"
type input "United States Dollar $"
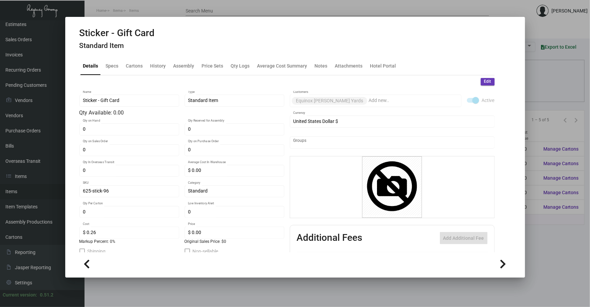
click at [114, 44] on h4 "Standard Item" at bounding box center [116, 46] width 75 height 8
click at [107, 71] on div "Specs" at bounding box center [112, 66] width 18 height 16
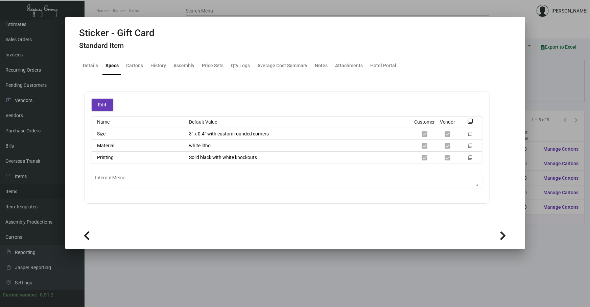
click at [558, 260] on div at bounding box center [295, 153] width 590 height 307
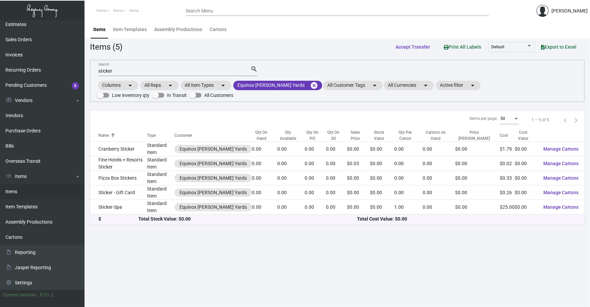
click at [86, 206] on main "Items Item Templates Assembly Productions Cartons Items (5) Accept Transfer Pri…" at bounding box center [336, 163] width 505 height 287
drag, startPoint x: 147, startPoint y: 74, endPoint x: 55, endPoint y: 85, distance: 92.7
click at [75, 84] on div "Dashboard Dashboard Tasks Customers Customers Estimates Sales Orders Invoices R…" at bounding box center [295, 163] width 590 height 287
click at [244, 47] on div "Items (5) Accept Transfer Print All Labels Default Export to Excel" at bounding box center [337, 47] width 494 height 13
drag, startPoint x: 215, startPoint y: 69, endPoint x: 0, endPoint y: 80, distance: 215.6
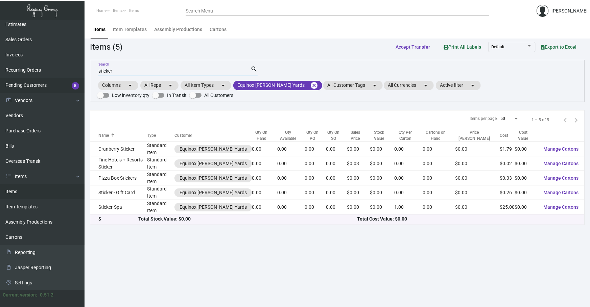
click at [84, 93] on main "Items Item Templates Assembly Productions Cartons Items (5) Accept Transfer Pri…" at bounding box center [336, 163] width 505 height 287
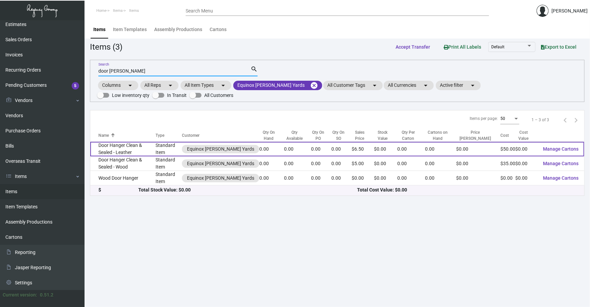
type input "door han"
click at [137, 150] on td "Door Hanger Clean & Sealed - Leather" at bounding box center [122, 149] width 65 height 15
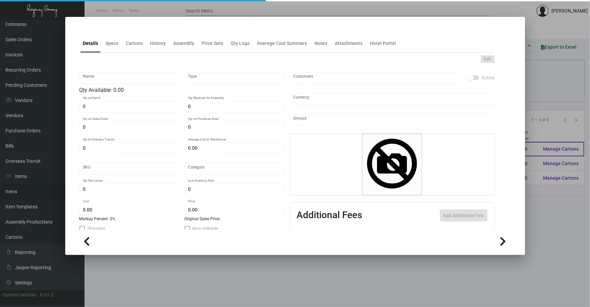
type input "Door Hanger Clean & Sealed - Leather"
type input "Standard Item"
type input "$ 0.00"
type input "Standard"
type input "$ 50.00"
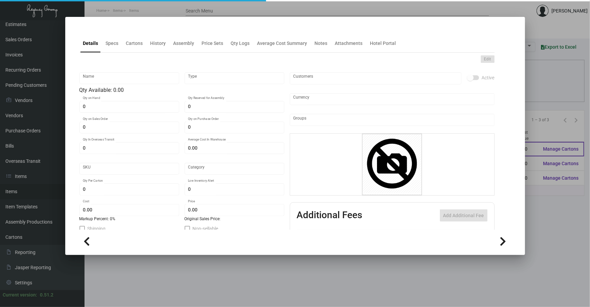
type input "$ 6.50"
checkbox input "true"
type input "United States Dollar $"
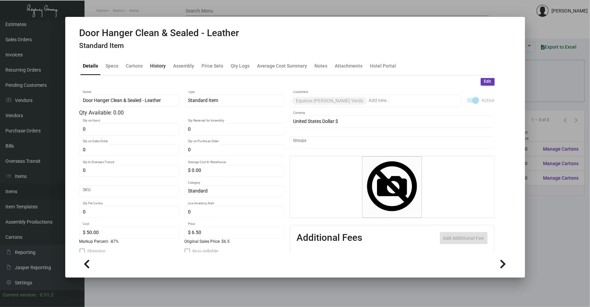
click at [158, 65] on div "History" at bounding box center [158, 65] width 16 height 7
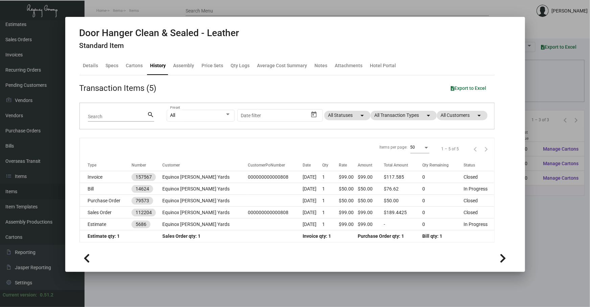
click at [556, 259] on div at bounding box center [295, 153] width 590 height 307
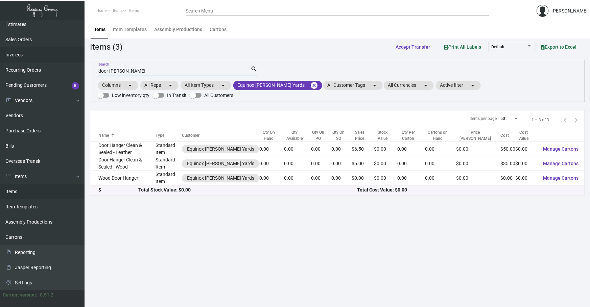
drag, startPoint x: 145, startPoint y: 72, endPoint x: 54, endPoint y: 61, distance: 91.5
click at [54, 61] on div "Dashboard Dashboard Tasks Customers Customers Estimates Sales Orders Invoices R…" at bounding box center [295, 163] width 590 height 287
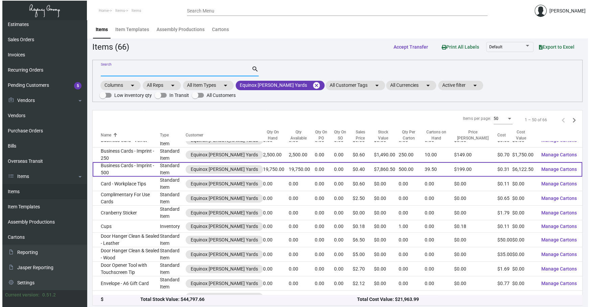
scroll to position [102, 0]
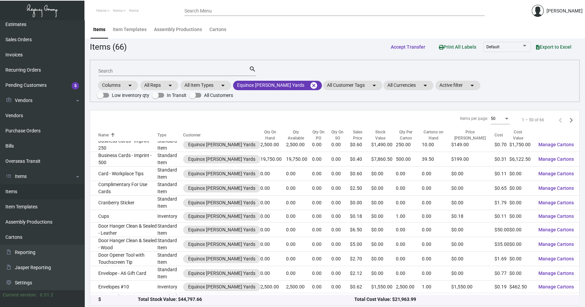
click at [367, 31] on div "Items Item Templates Assembly Productions Cartons" at bounding box center [335, 29] width 491 height 18
click at [154, 71] on input "Search" at bounding box center [173, 71] width 151 height 5
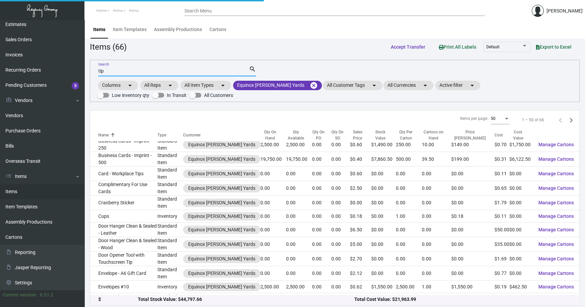
scroll to position [0, 0]
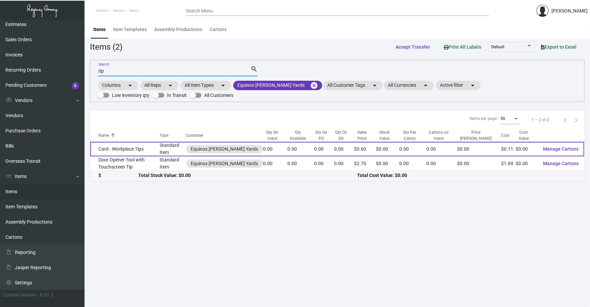
type input "tip"
click at [160, 148] on td "Card - Workplace Tips" at bounding box center [124, 149] width 69 height 15
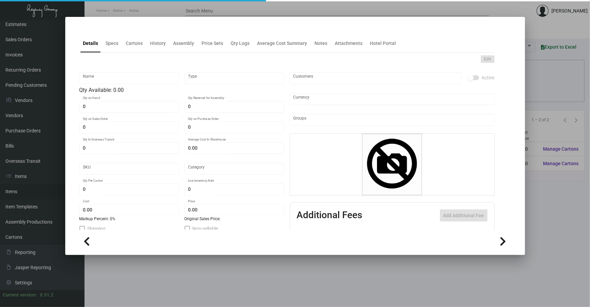
type input "Card - Workplace Tips"
type input "Standard Item"
type input "$ 0.00"
type input "625-Postcard-16"
type input "Standard"
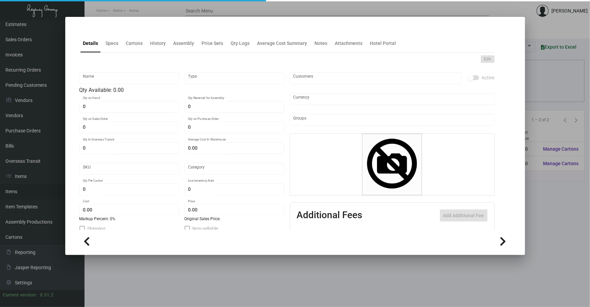
type input "$ 0.10636"
type input "$ 0.596"
checkbox input "true"
type input "United States Dollar $"
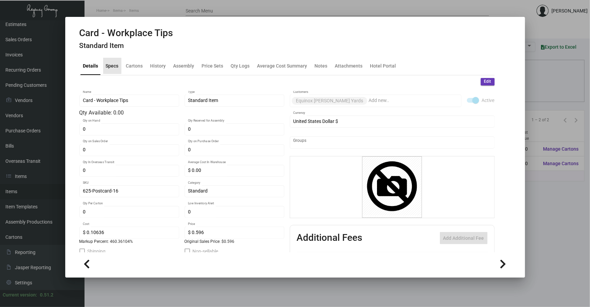
click at [113, 66] on div "Specs" at bounding box center [112, 65] width 13 height 7
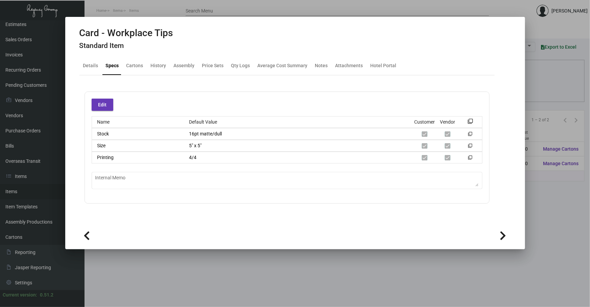
click at [559, 238] on div at bounding box center [295, 153] width 590 height 307
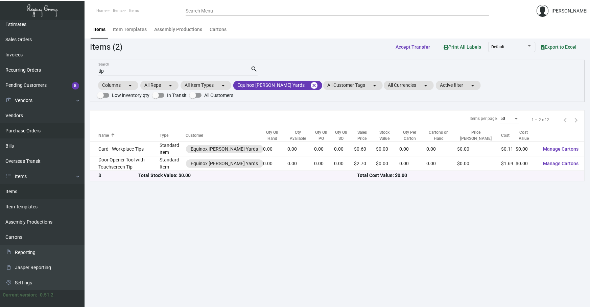
drag, startPoint x: 180, startPoint y: 73, endPoint x: 0, endPoint y: 127, distance: 188.5
click at [47, 107] on div "Dashboard Dashboard Tasks Customers Customers Estimates Sales Orders Invoices R…" at bounding box center [295, 163] width 590 height 287
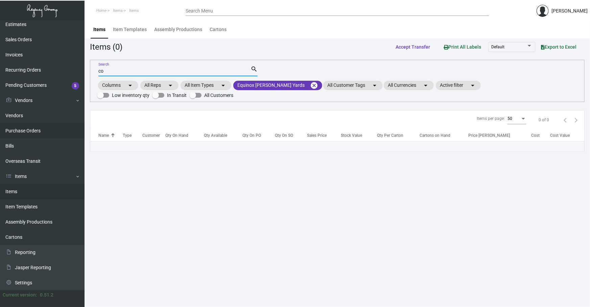
type input "c"
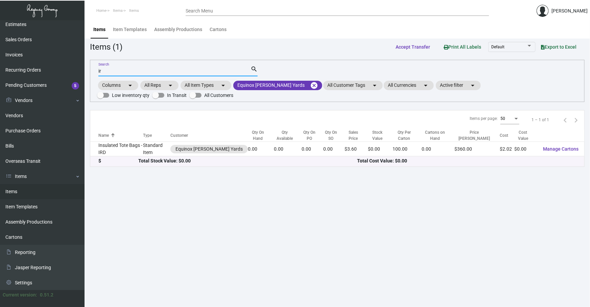
type input "i"
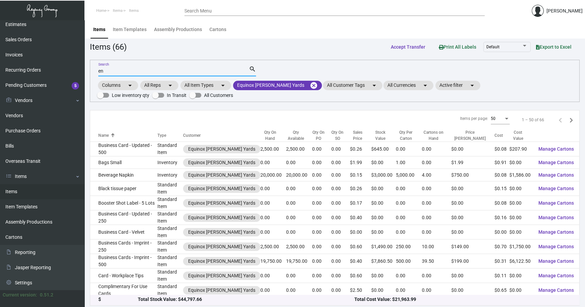
type input "e"
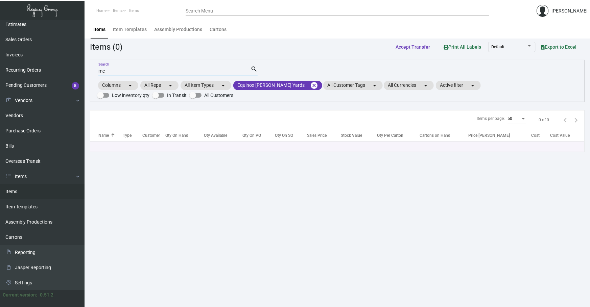
type input "m"
